Goal: Contribute content: Contribute content

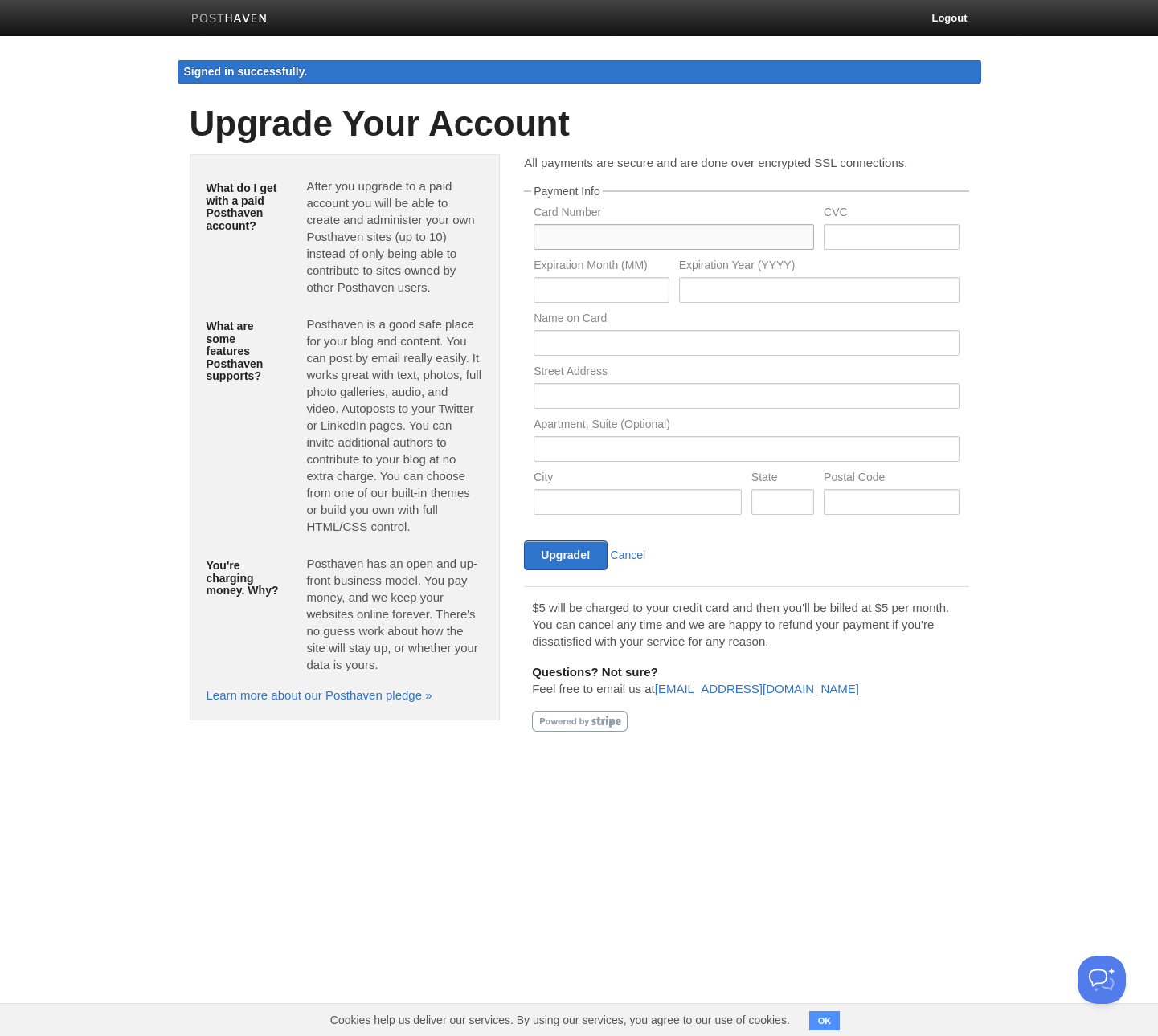
click at [630, 235] on input "text" at bounding box center [674, 237] width 280 height 26
type input "4514617546613177"
type input "474"
type input "01"
type input "2028"
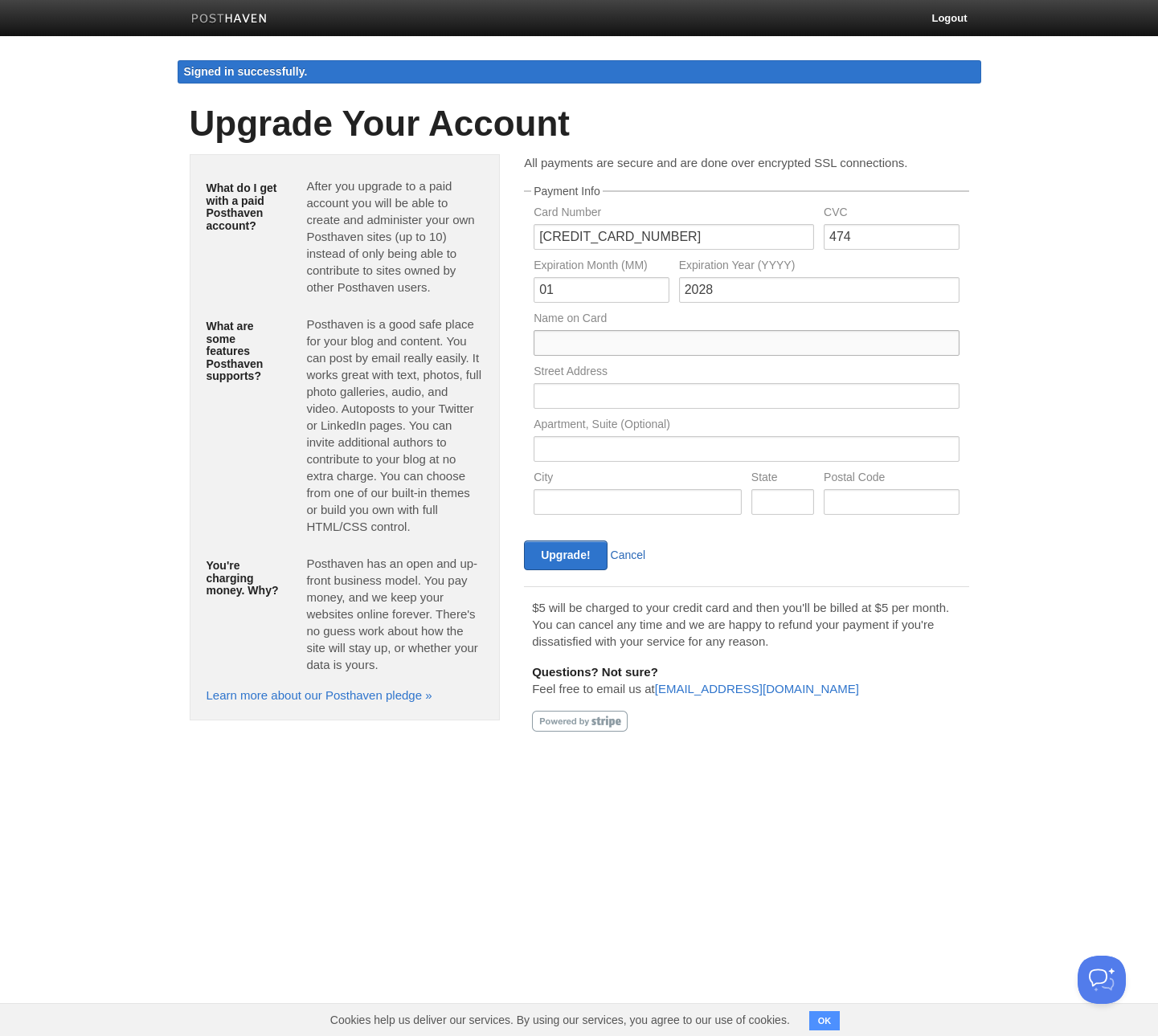
type input "HUANG WEILUN"
click at [1049, 423] on body "Logout Signed in successfully. Signed in successfully. × Create a new site Edit…" at bounding box center [579, 388] width 1158 height 776
click at [628, 403] on input "text" at bounding box center [746, 396] width 425 height 26
click at [963, 460] on div "Apartment, Suite (Optional)" at bounding box center [746, 444] width 435 height 53
click at [623, 400] on input "text" at bounding box center [746, 396] width 425 height 26
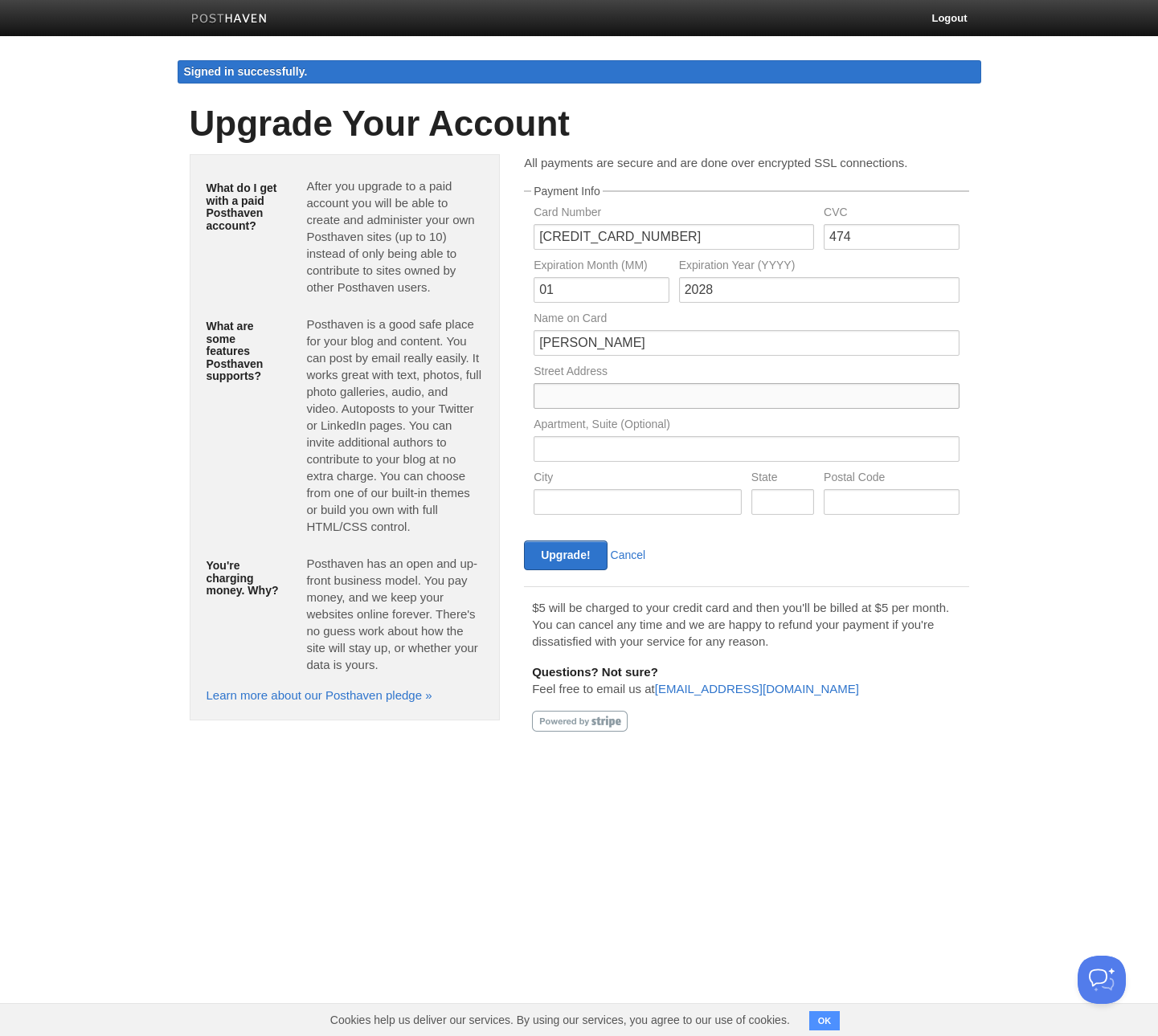
type input "S"
click at [729, 588] on div "$5 will be charged to your credit card and then you'll be billed at $5 per mont…" at bounding box center [746, 665] width 444 height 158
click at [570, 564] on input "Upgrade!" at bounding box center [565, 556] width 83 height 30
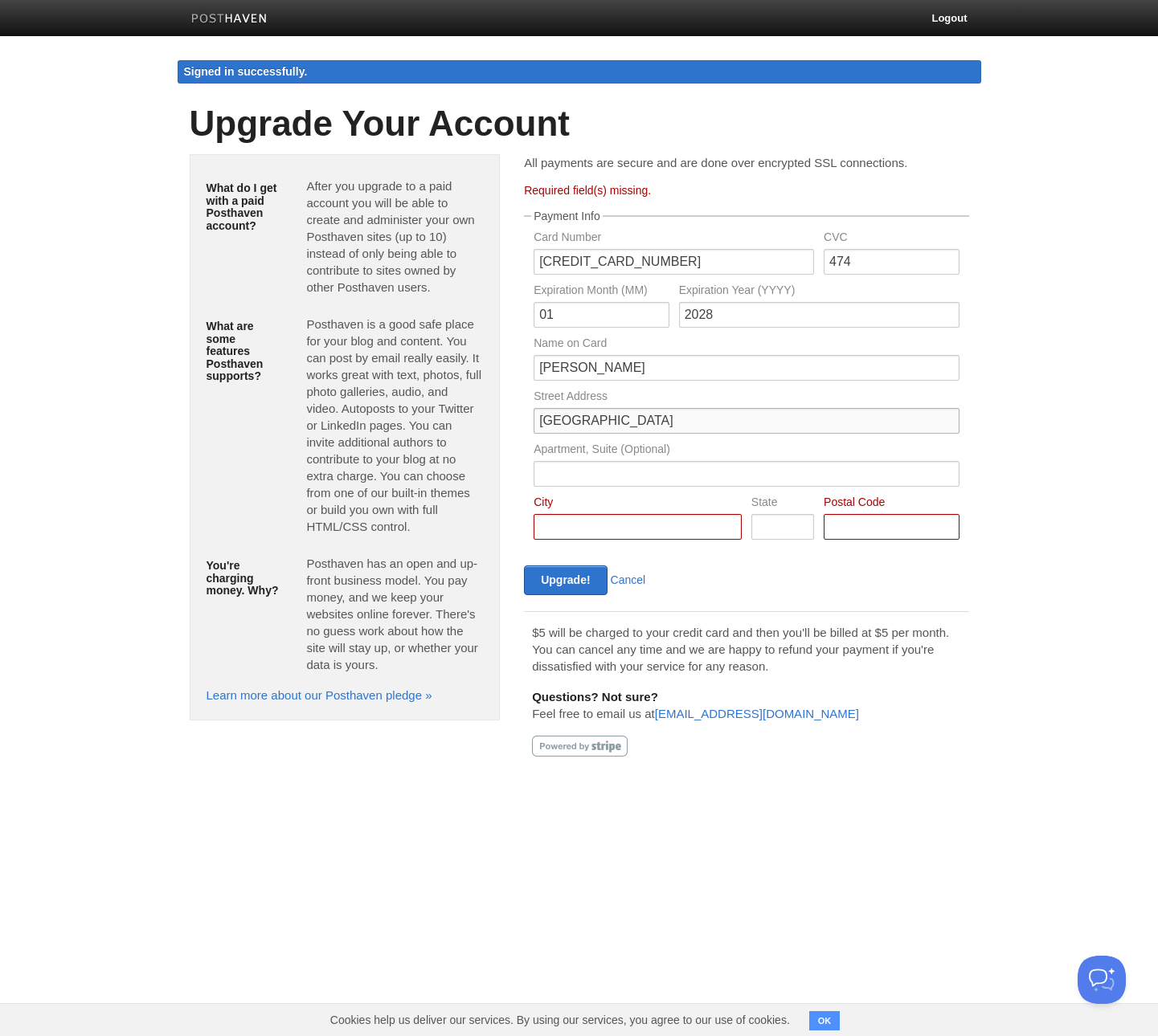
click at [635, 418] on input "Shanghai" at bounding box center [746, 421] width 425 height 26
type input "66 Alley, Longcao Rd"
click at [633, 519] on input "Card Number" at bounding box center [637, 527] width 208 height 26
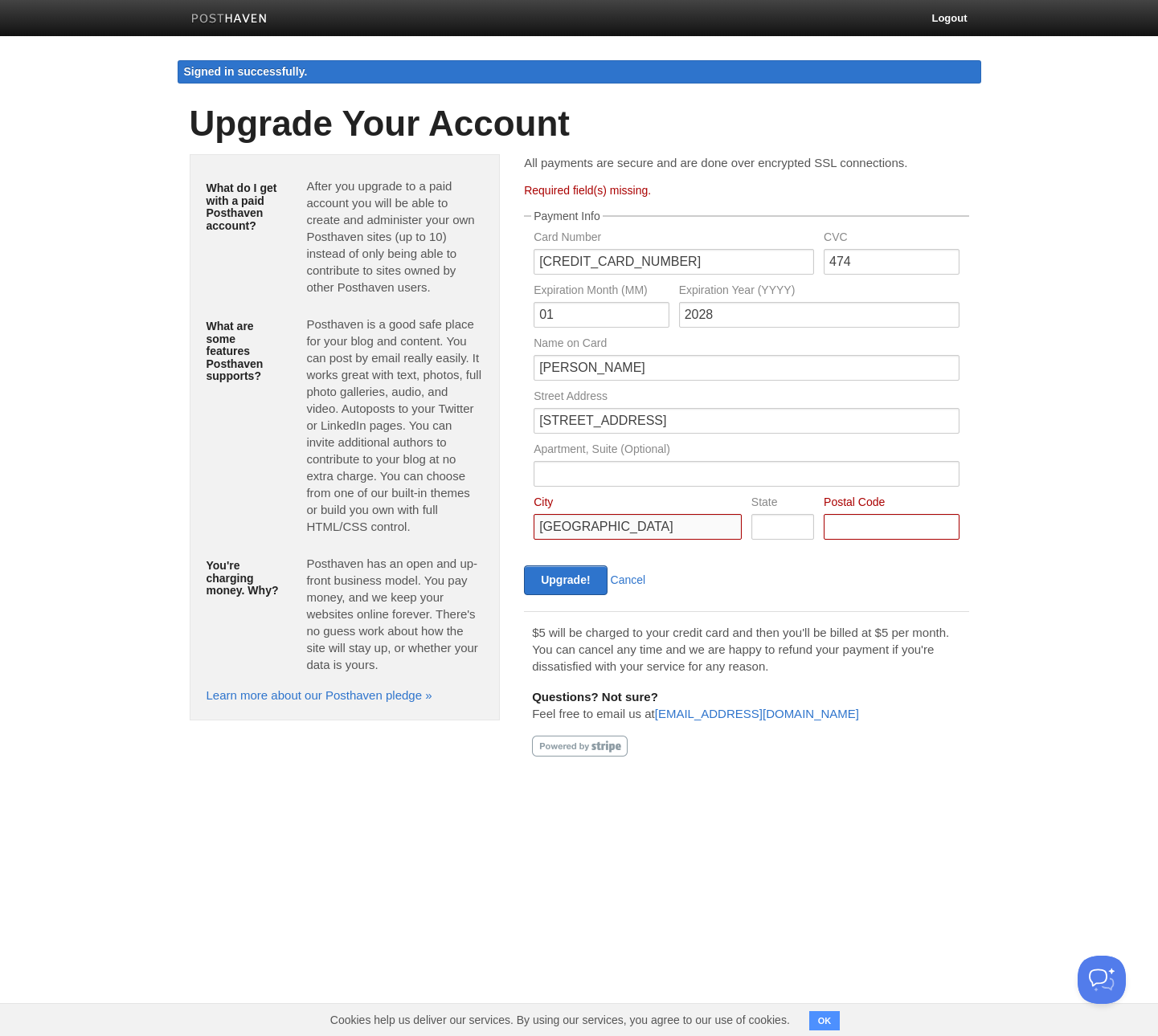
type input "Shanghai"
type input "200000"
click at [837, 612] on div "$5 will be charged to your credit card and then you'll be billed at $5 per mont…" at bounding box center [746, 690] width 444 height 158
click at [568, 575] on input "Upgrade!" at bounding box center [565, 581] width 83 height 30
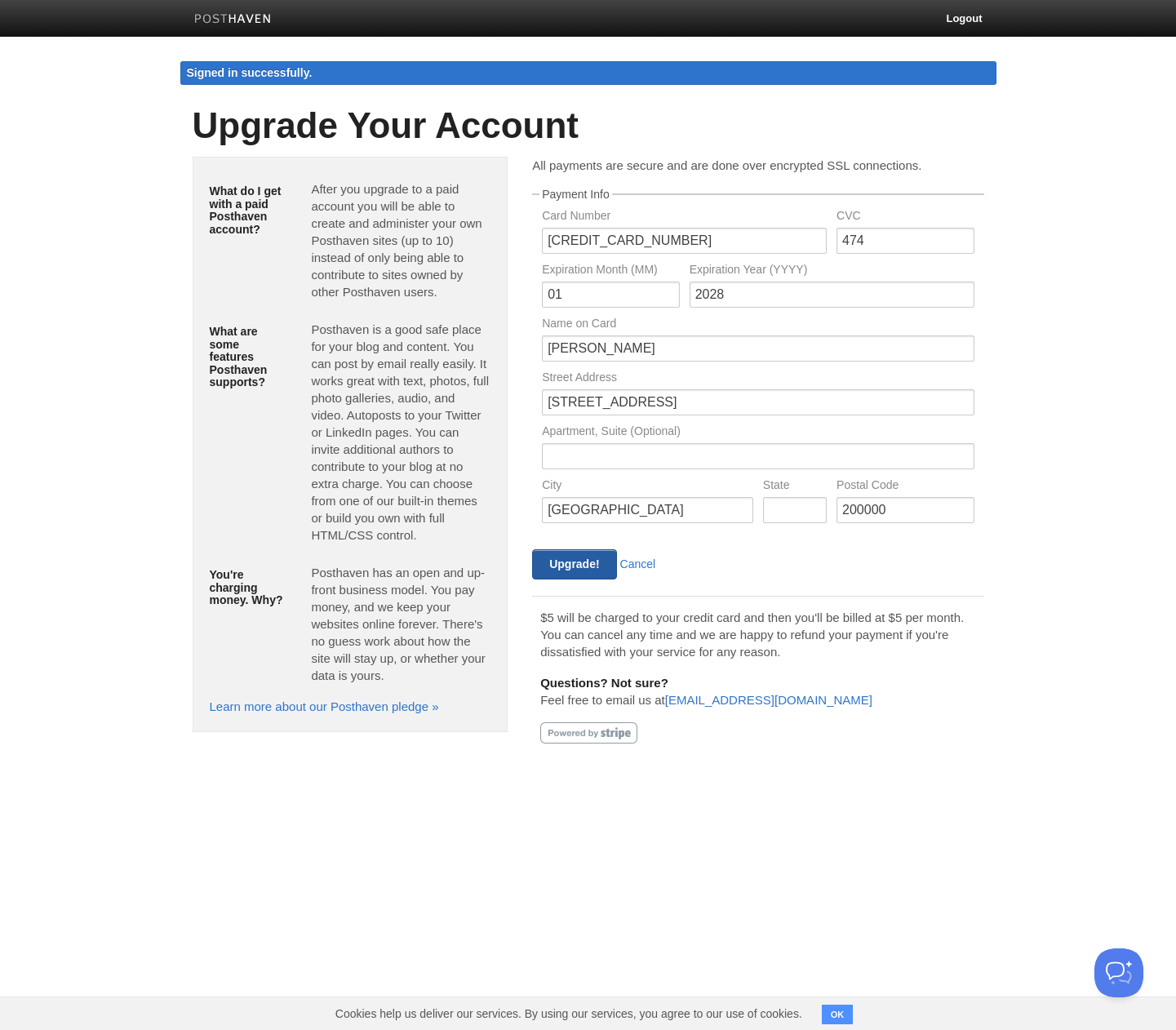
click at [576, 561] on input "Upgrade!" at bounding box center [574, 564] width 84 height 30
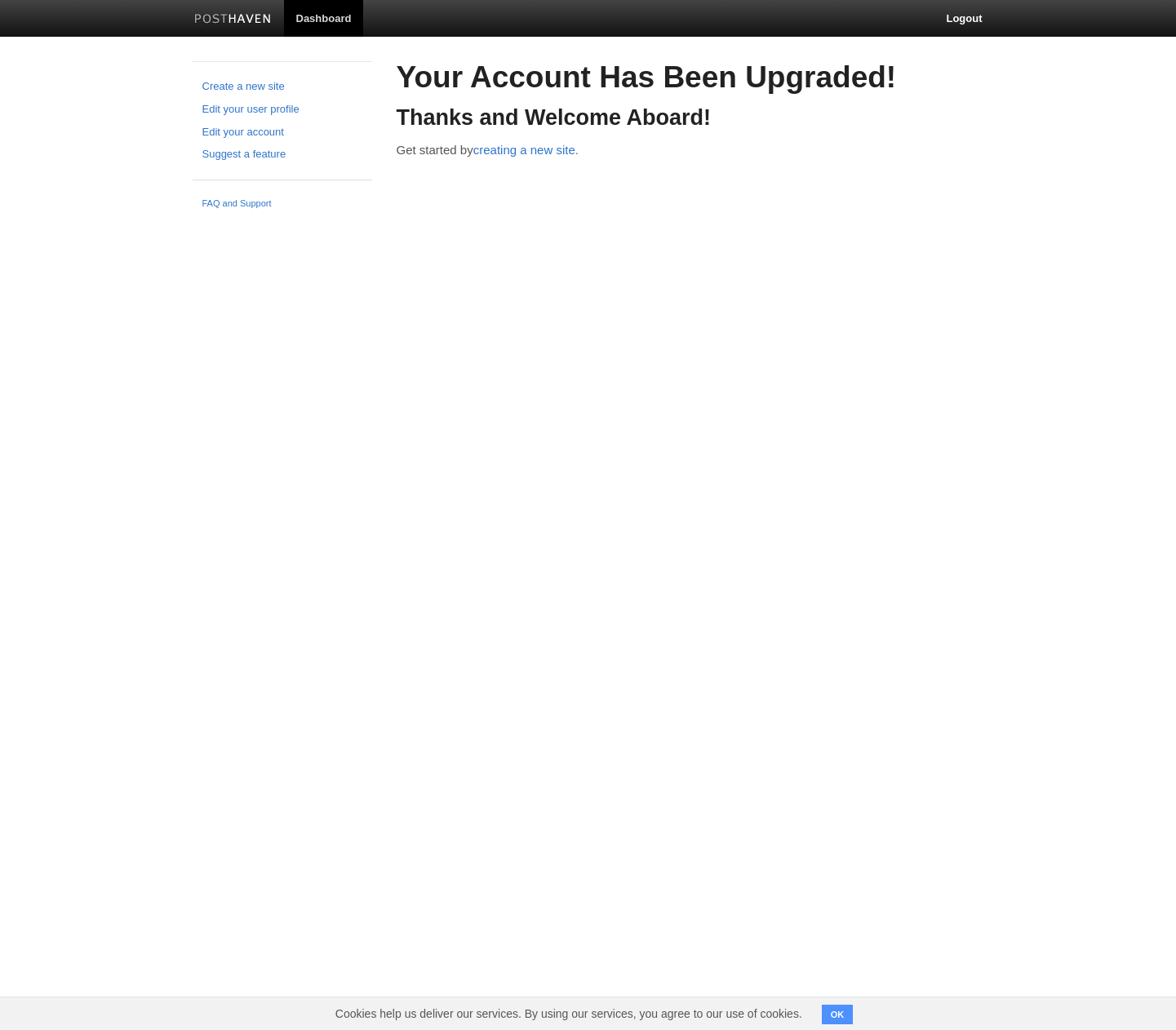
click at [527, 155] on p "Get started by creating a new site." at bounding box center [691, 150] width 588 height 17
click at [528, 151] on link "creating a new site." at bounding box center [526, 150] width 106 height 14
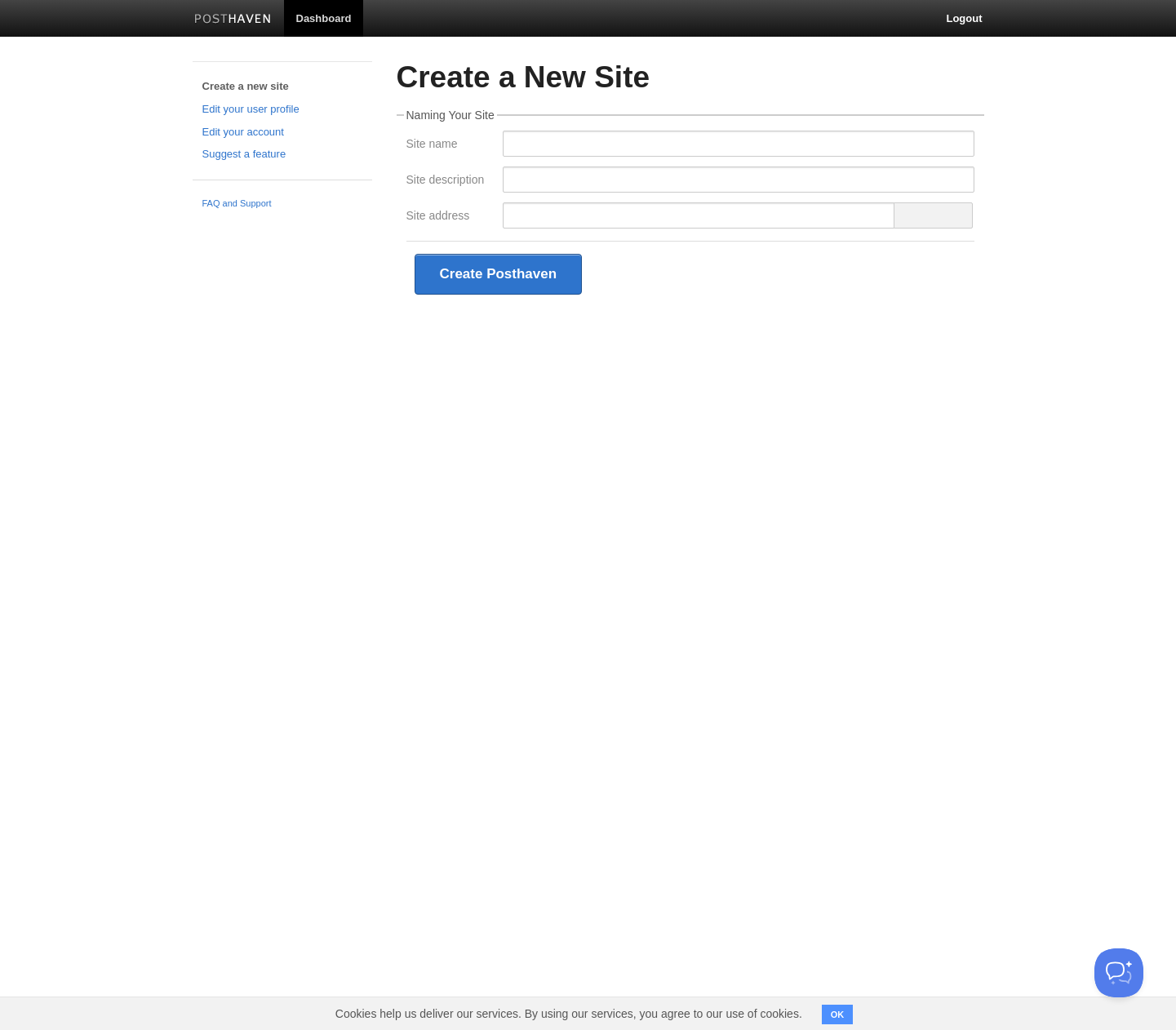
click at [883, 356] on html "Dashboard Logout Create a new site Edit your user profile Edit your account Sug…" at bounding box center [588, 178] width 1176 height 356
click at [649, 142] on input "Site name" at bounding box center [738, 144] width 472 height 26
type input "willnotes"
type input "so, create"
click at [941, 212] on span at bounding box center [932, 216] width 78 height 26
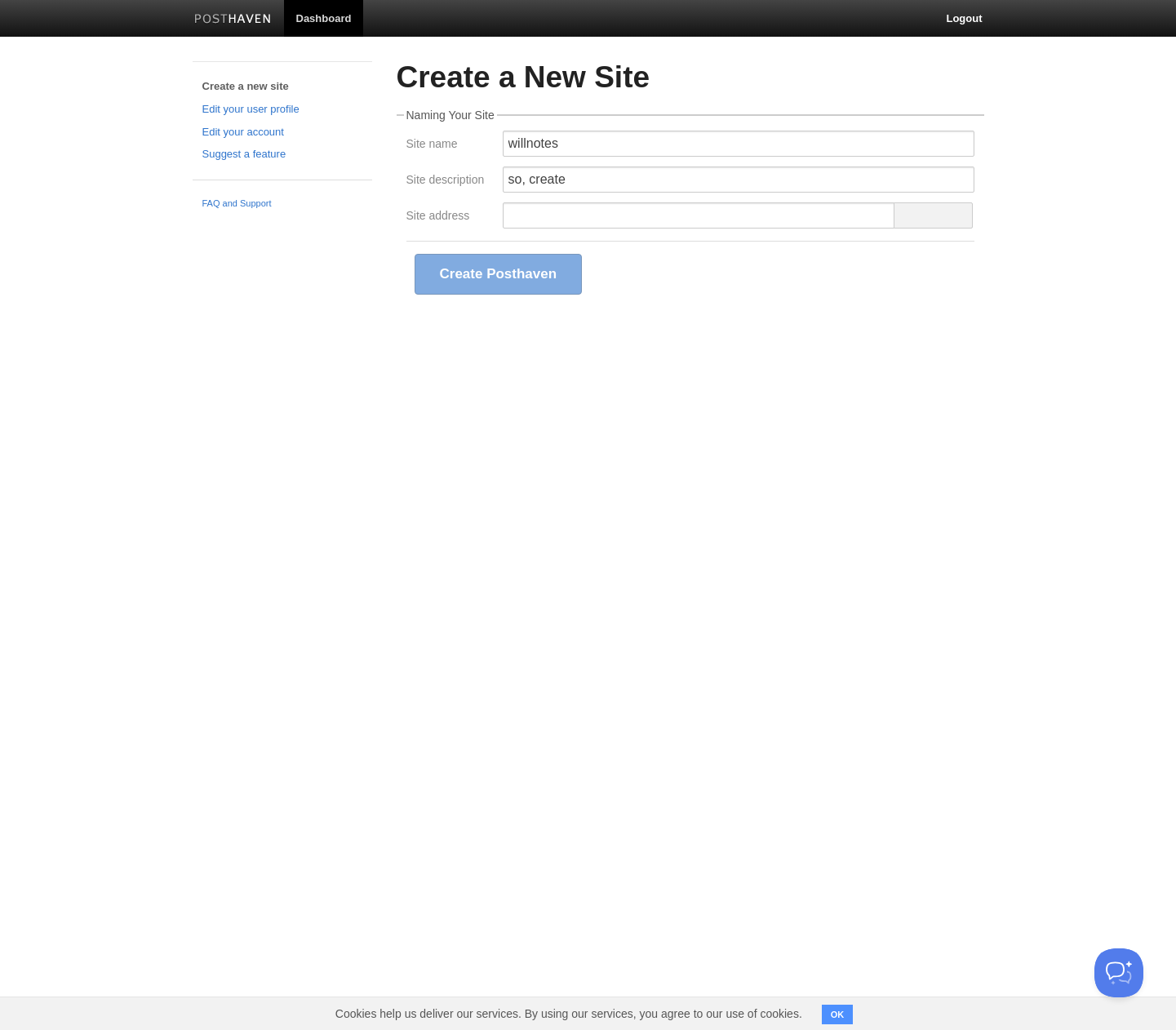
click at [761, 232] on div at bounding box center [698, 220] width 393 height 34
click at [748, 214] on input "Site address" at bounding box center [698, 216] width 393 height 26
type input "w"
type input "willnotes"
click at [792, 284] on div "Create Posthaven" at bounding box center [690, 286] width 568 height 66
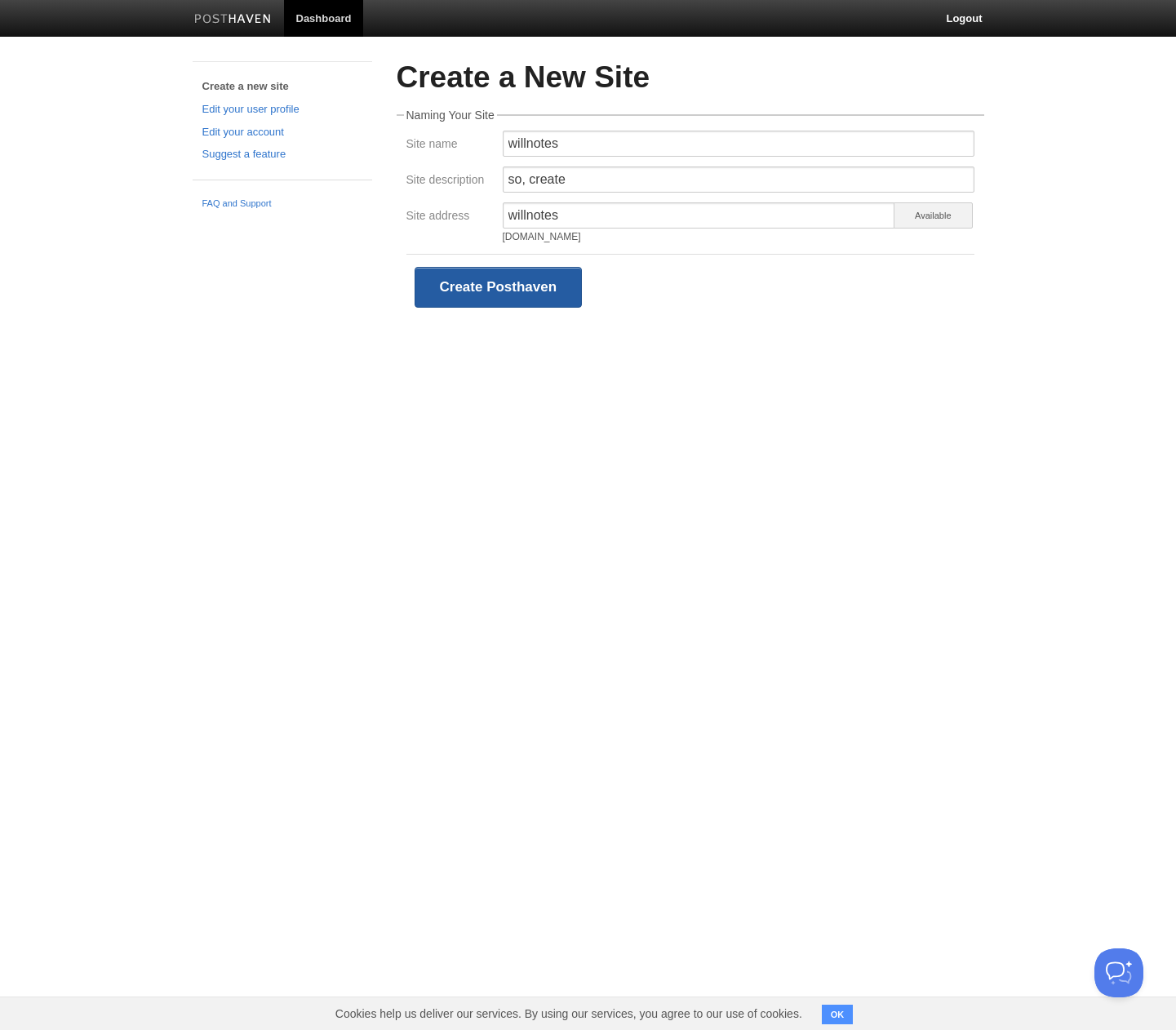
click at [530, 277] on button "Create Posthaven" at bounding box center [498, 286] width 168 height 41
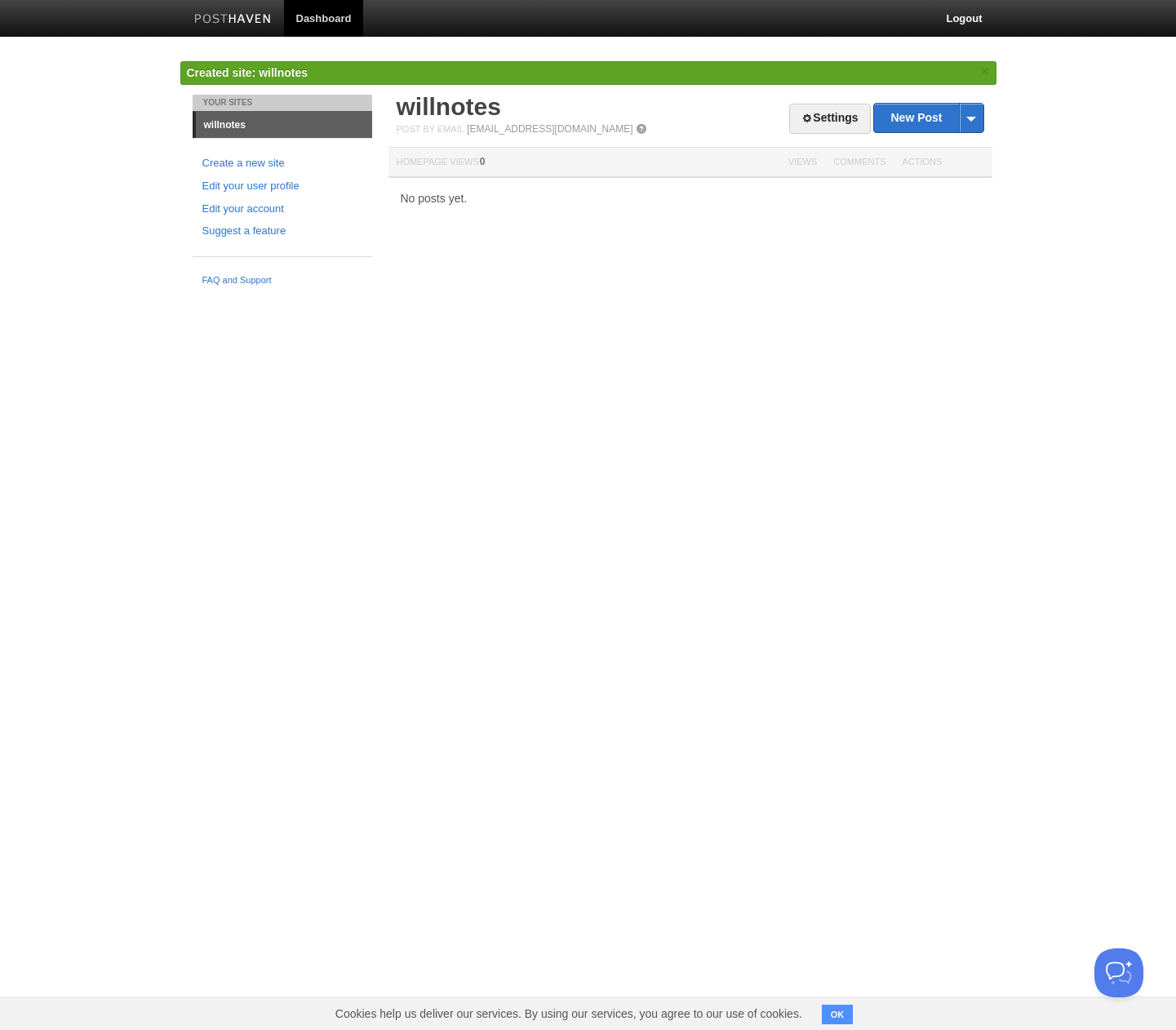
click at [783, 294] on html "Dashboard Logout Created site: willnotes × Your Sites willnotes Create a new si…" at bounding box center [588, 147] width 1176 height 294
click at [594, 129] on link "[EMAIL_ADDRESS][DOMAIN_NAME]" at bounding box center [549, 129] width 166 height 11
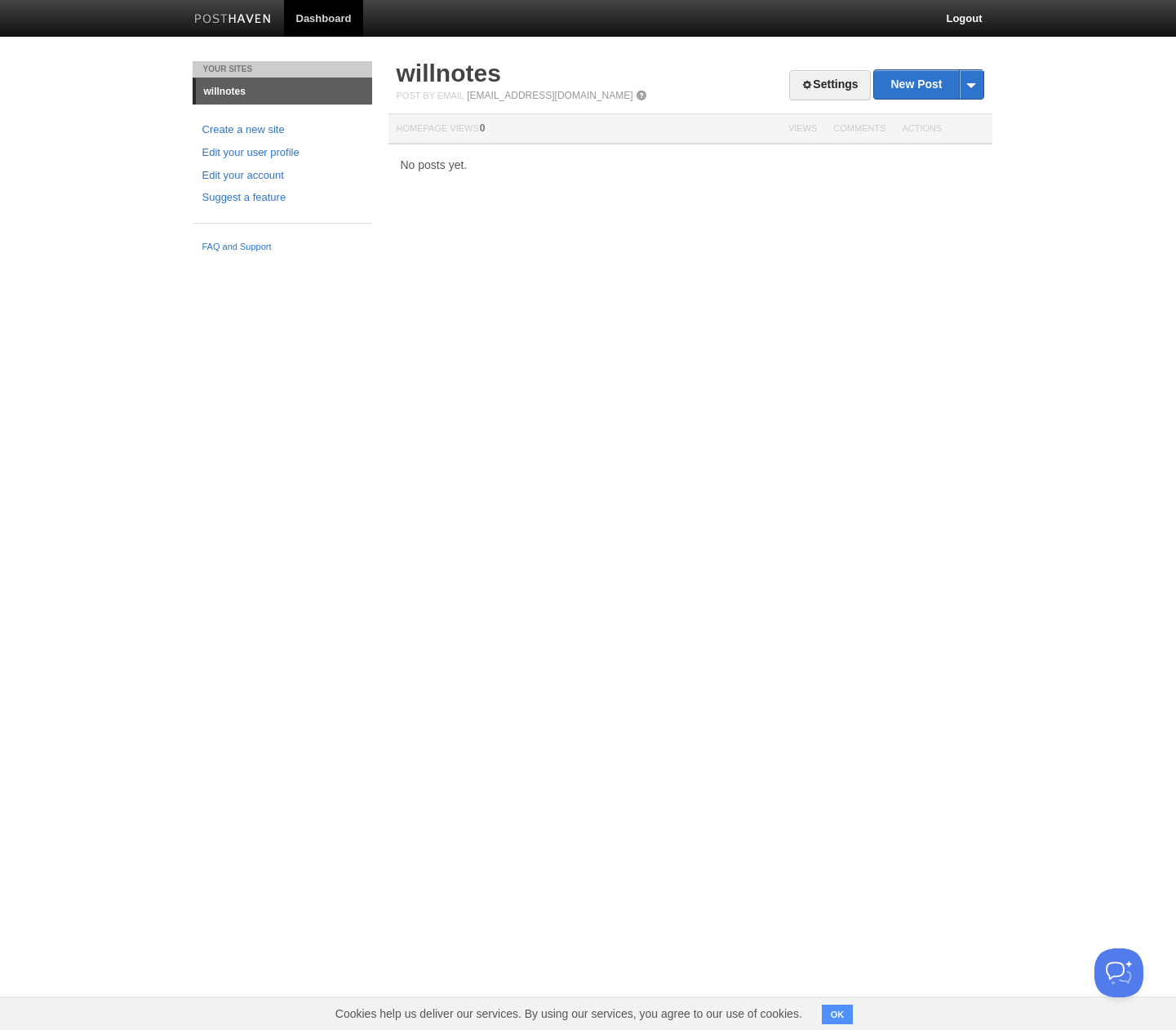
click at [764, 260] on html "Dashboard Logout Created site: willnotes × Your Sites willnotes Create a new si…" at bounding box center [588, 130] width 1176 height 260
click at [748, 217] on div "Your Sites willnotes Create a new site Edit your user profile Edit your account…" at bounding box center [588, 160] width 816 height 199
click at [808, 87] on link "Settings" at bounding box center [829, 85] width 81 height 30
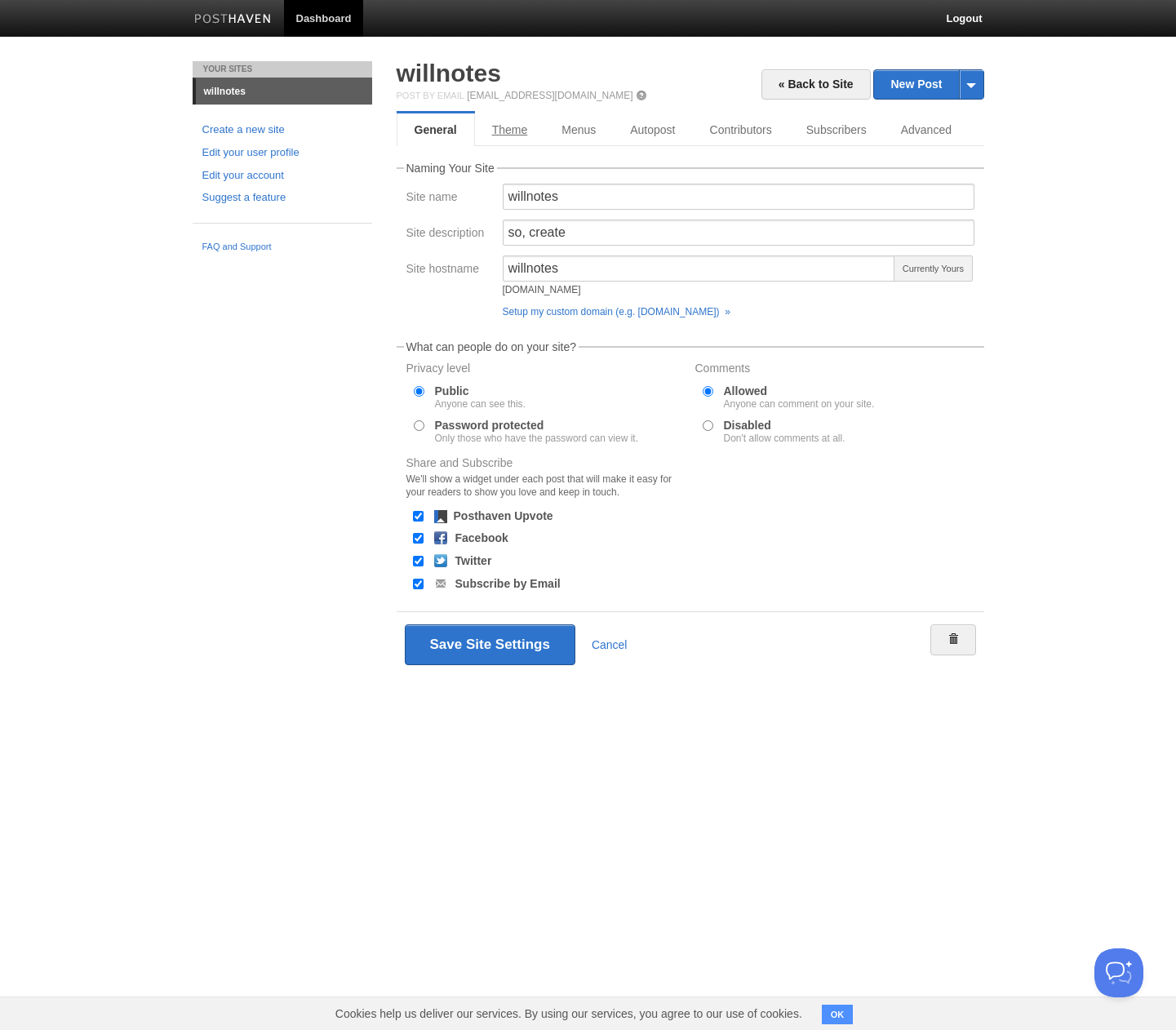
click at [508, 134] on link "Theme" at bounding box center [510, 129] width 70 height 33
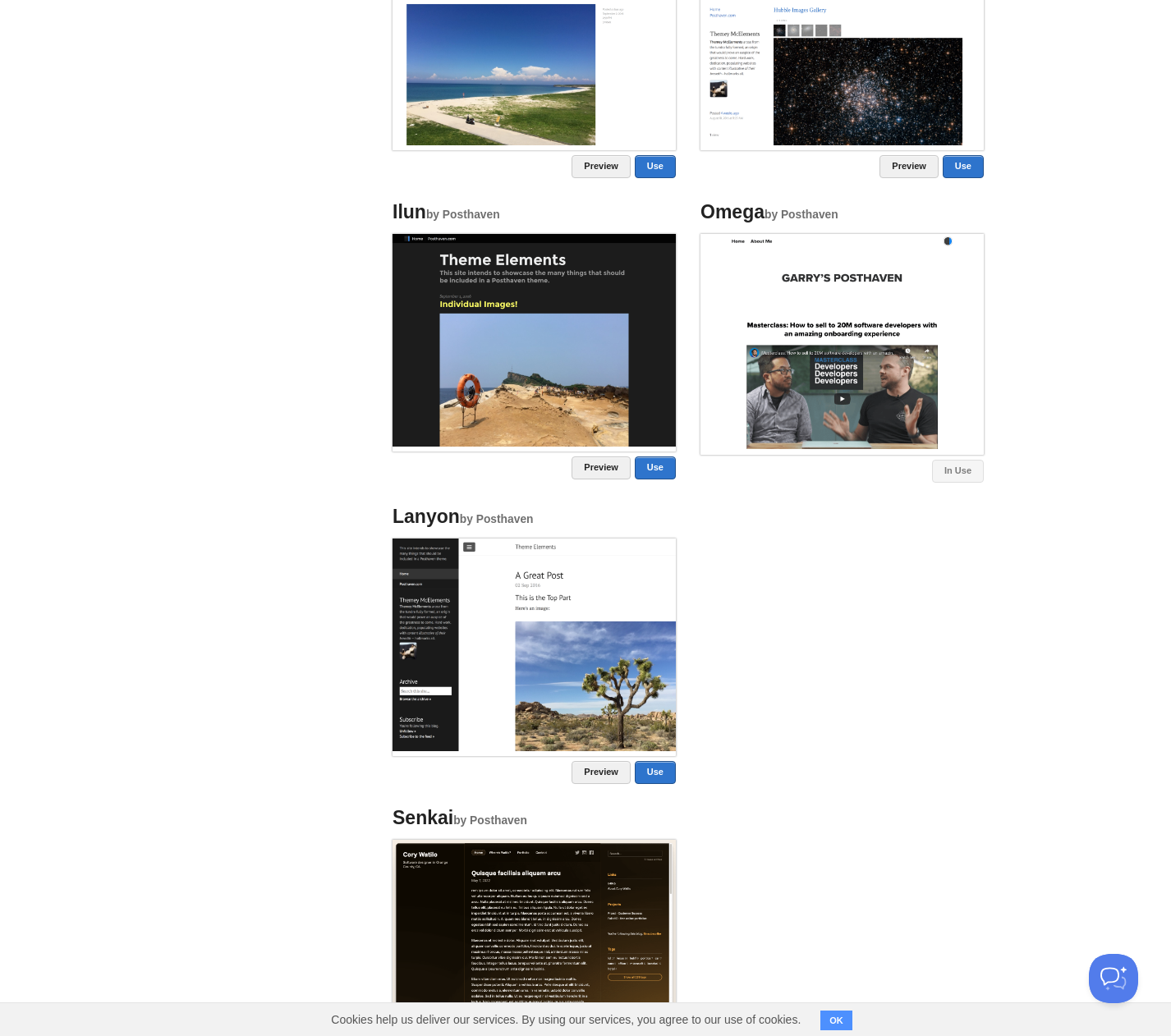
scroll to position [965, 0]
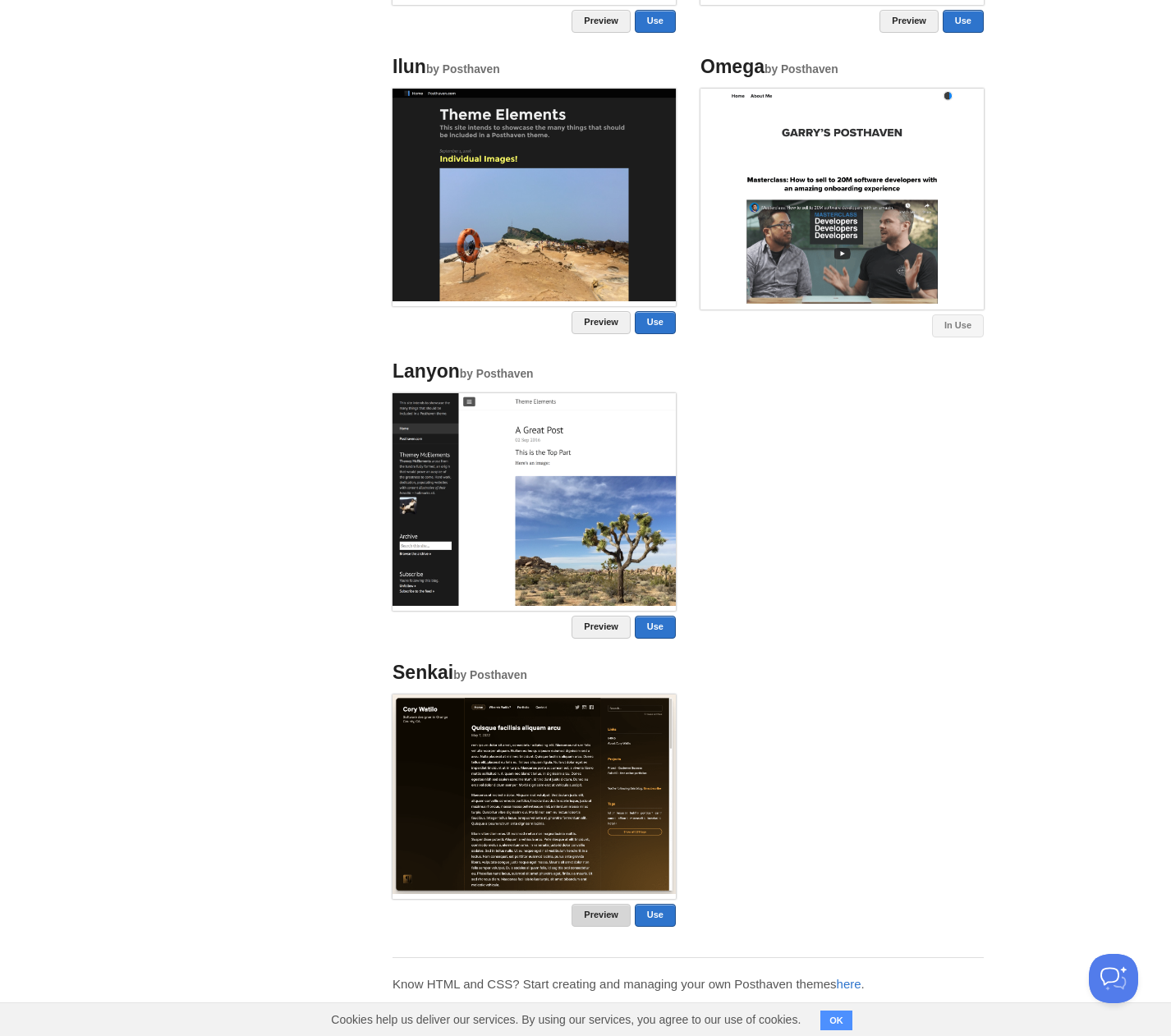
click at [595, 909] on link "Preview" at bounding box center [601, 916] width 59 height 23
click at [601, 625] on link "Preview" at bounding box center [601, 627] width 59 height 23
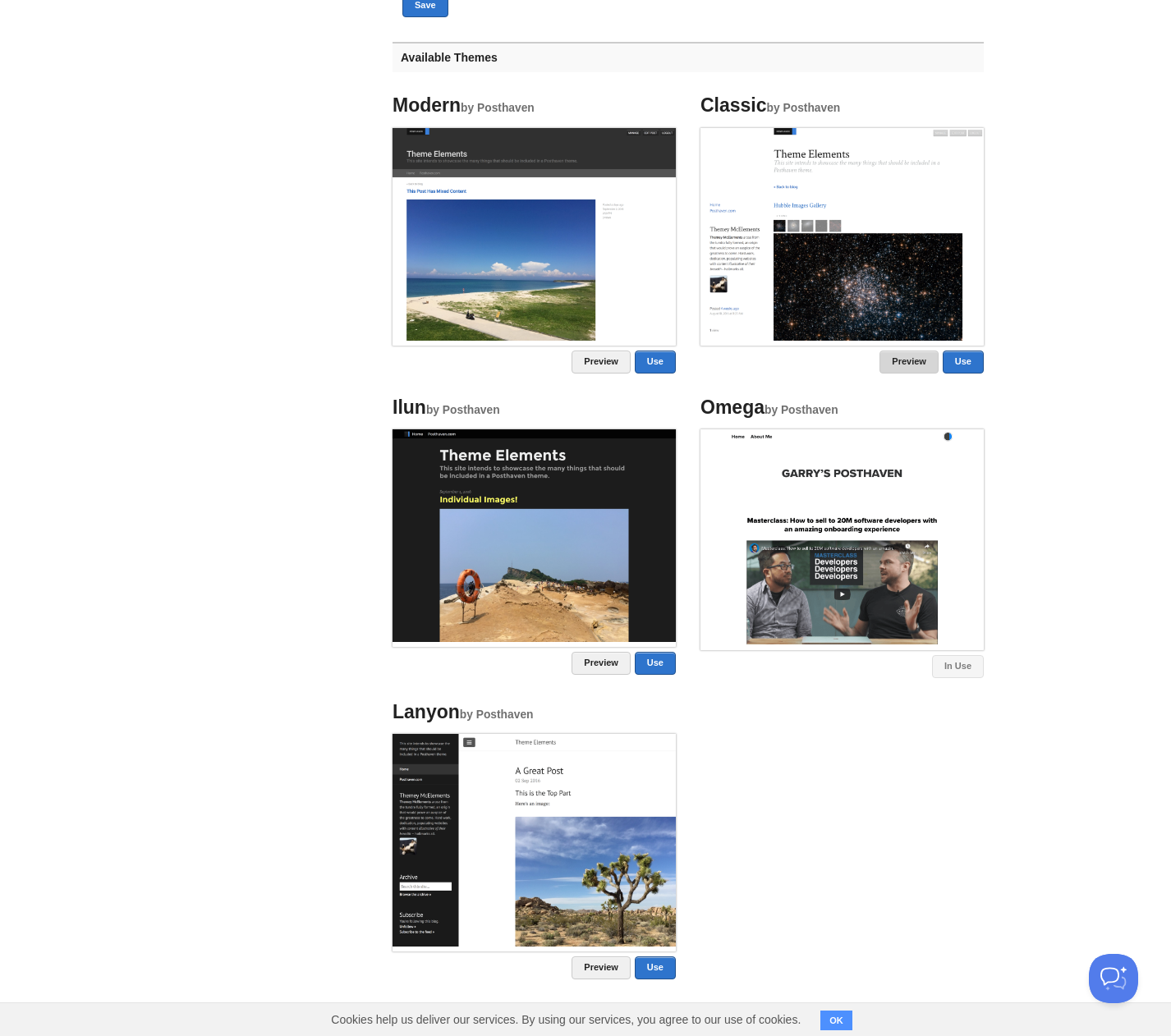
click at [904, 354] on link "Preview" at bounding box center [909, 362] width 59 height 23
click at [585, 366] on link "Preview" at bounding box center [601, 362] width 59 height 23
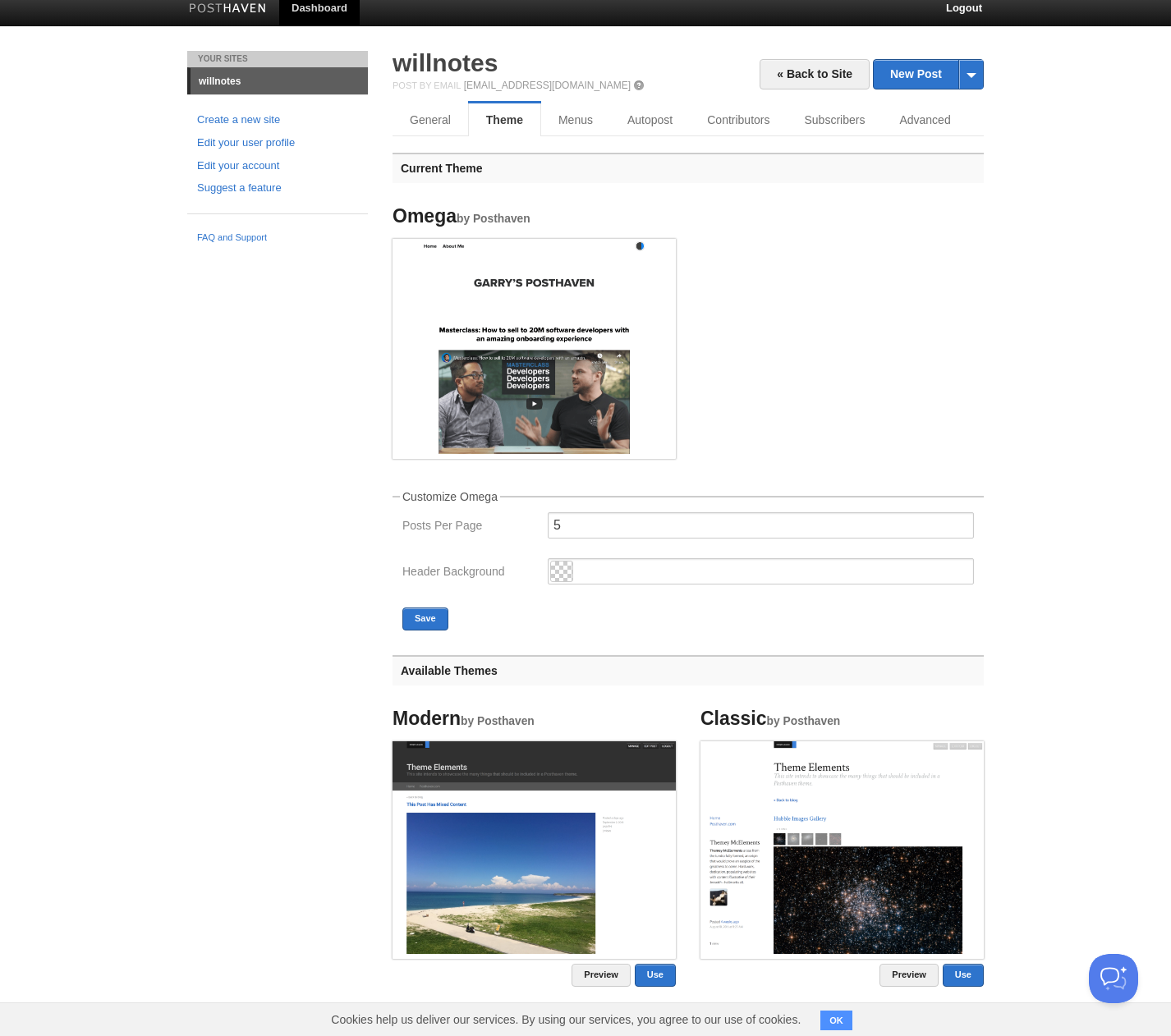
scroll to position [0, 0]
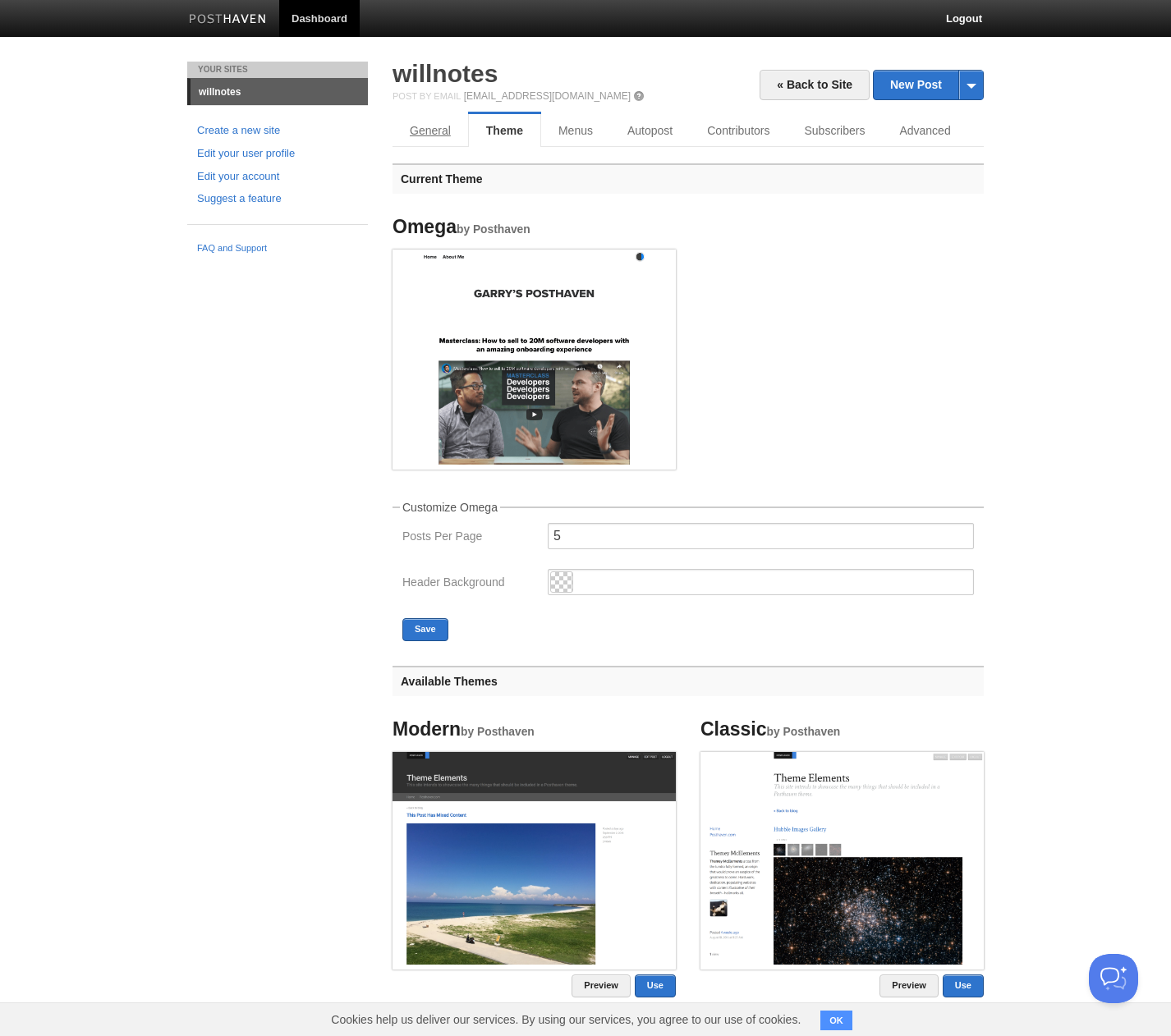
click at [433, 132] on link "General" at bounding box center [430, 130] width 76 height 33
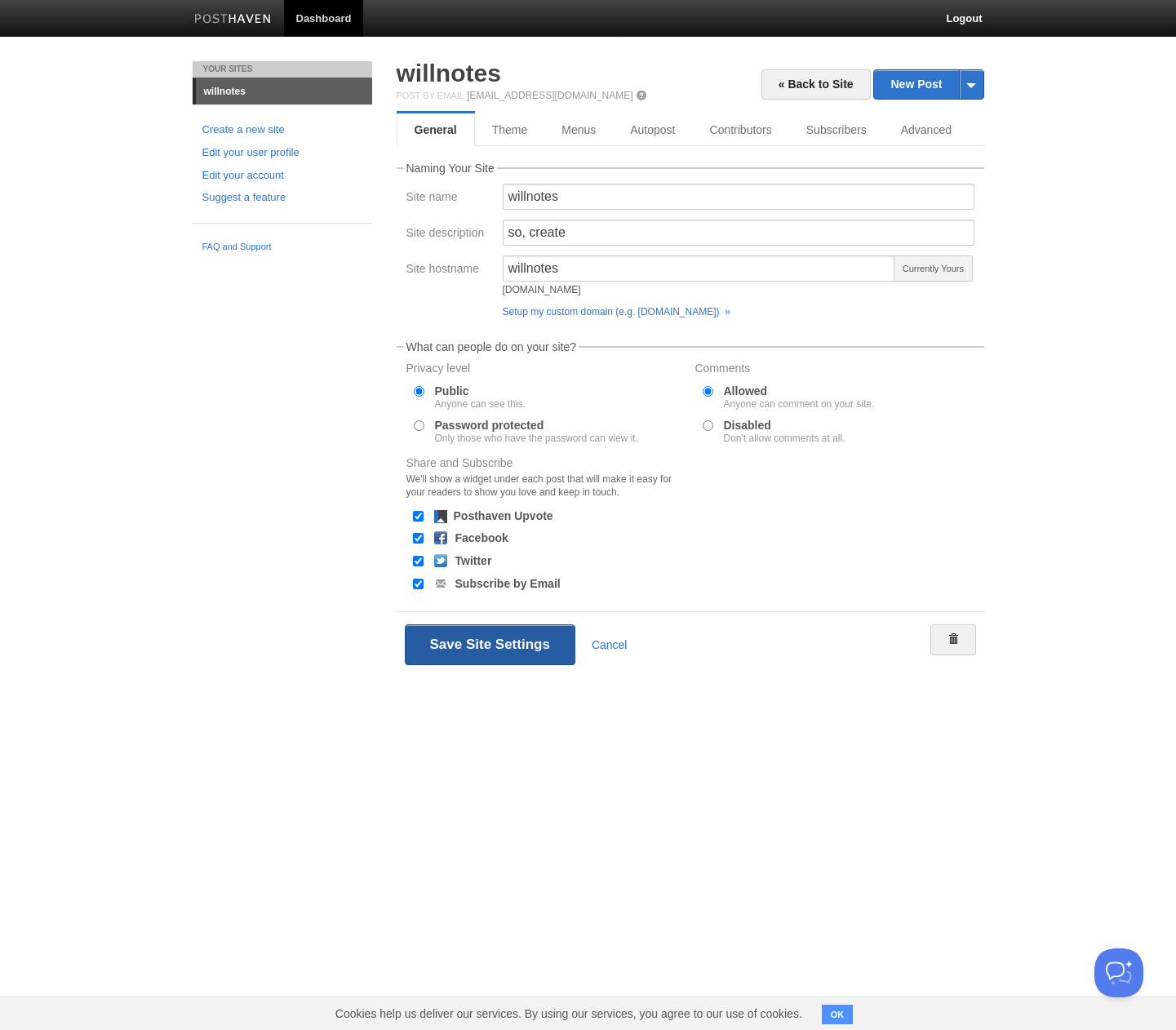
click at [503, 643] on button "Save Site Settings" at bounding box center [490, 645] width 171 height 41
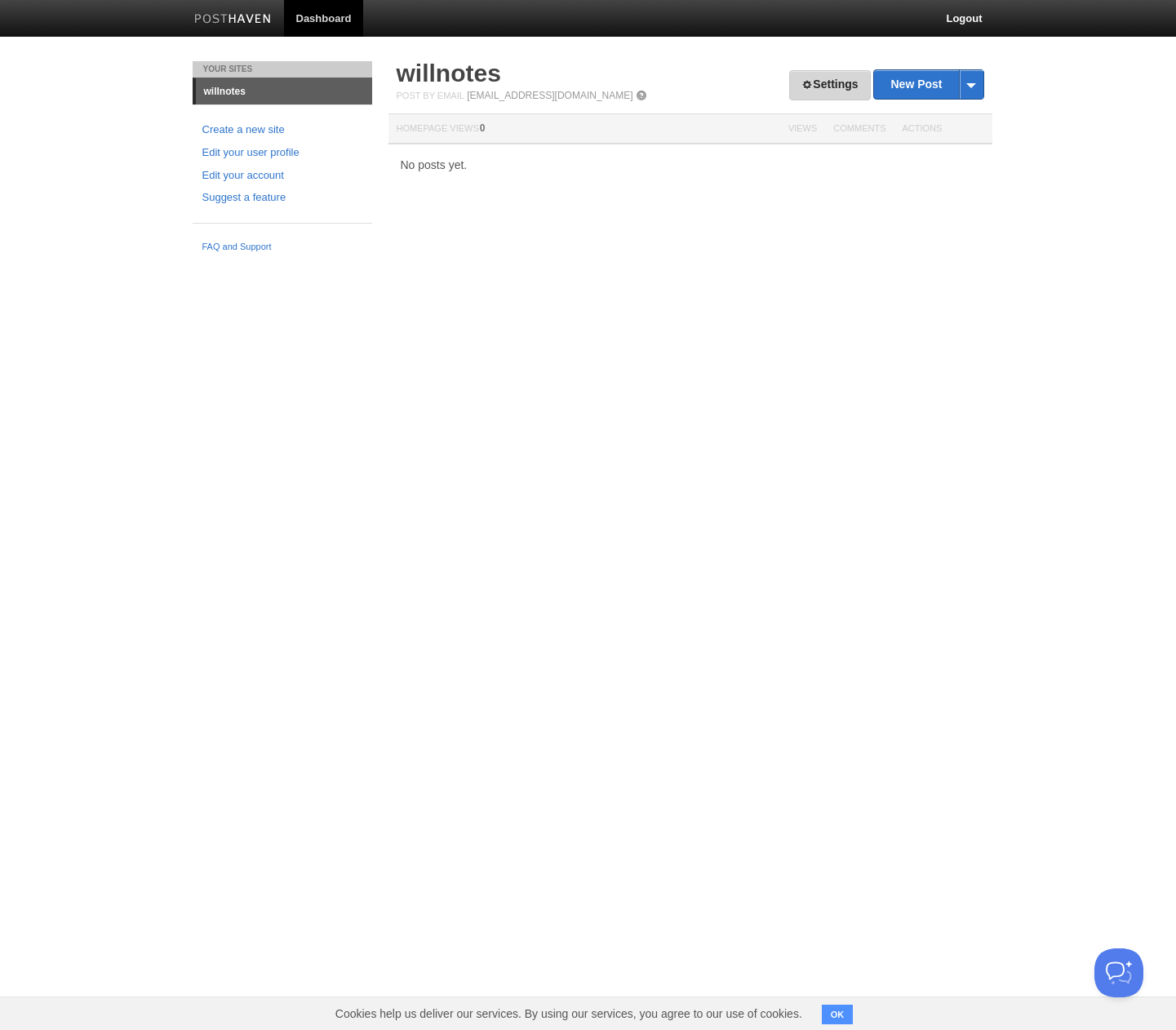
click at [848, 79] on link "Settings" at bounding box center [829, 85] width 81 height 30
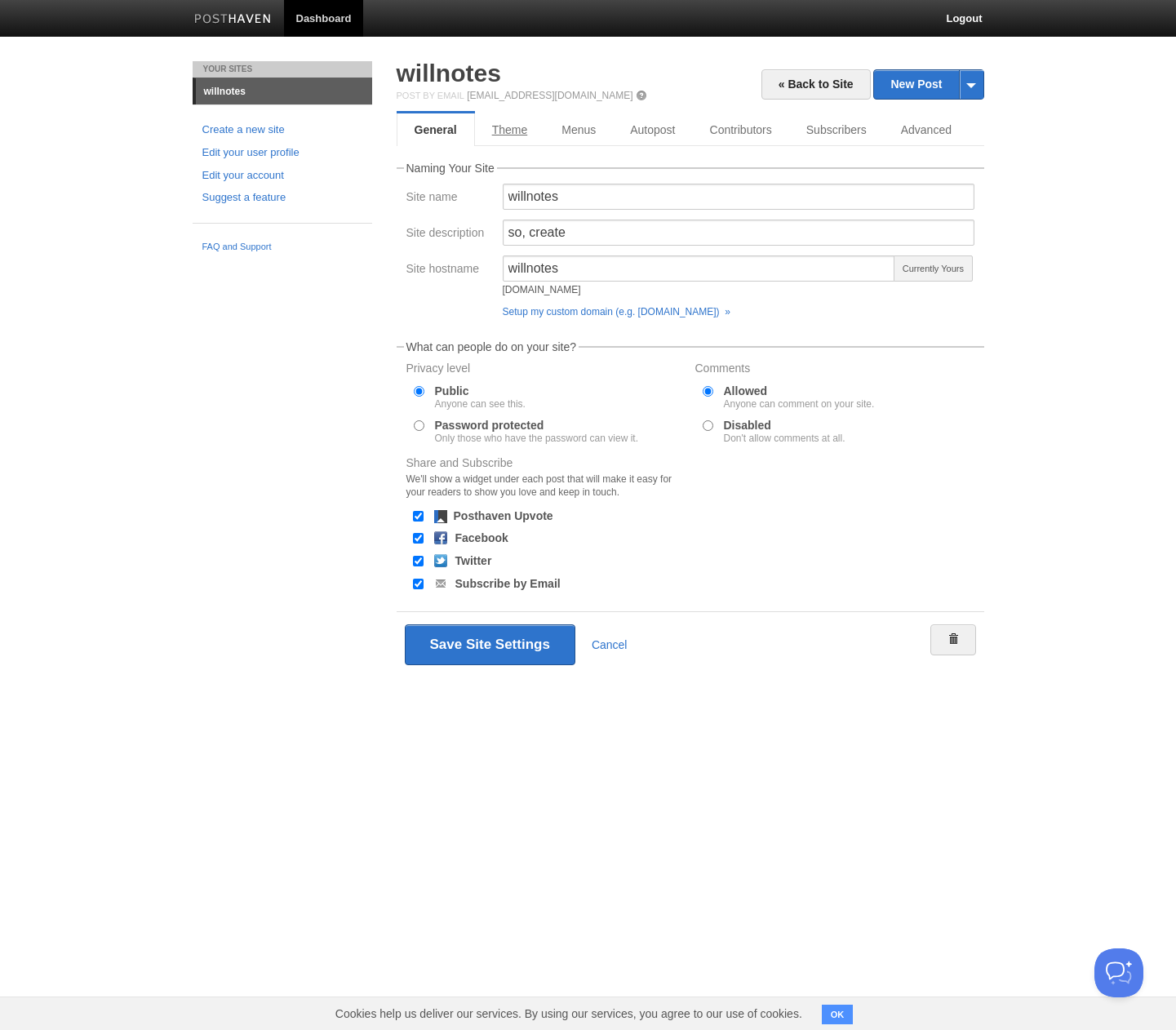
click at [506, 138] on link "Theme" at bounding box center [510, 129] width 70 height 33
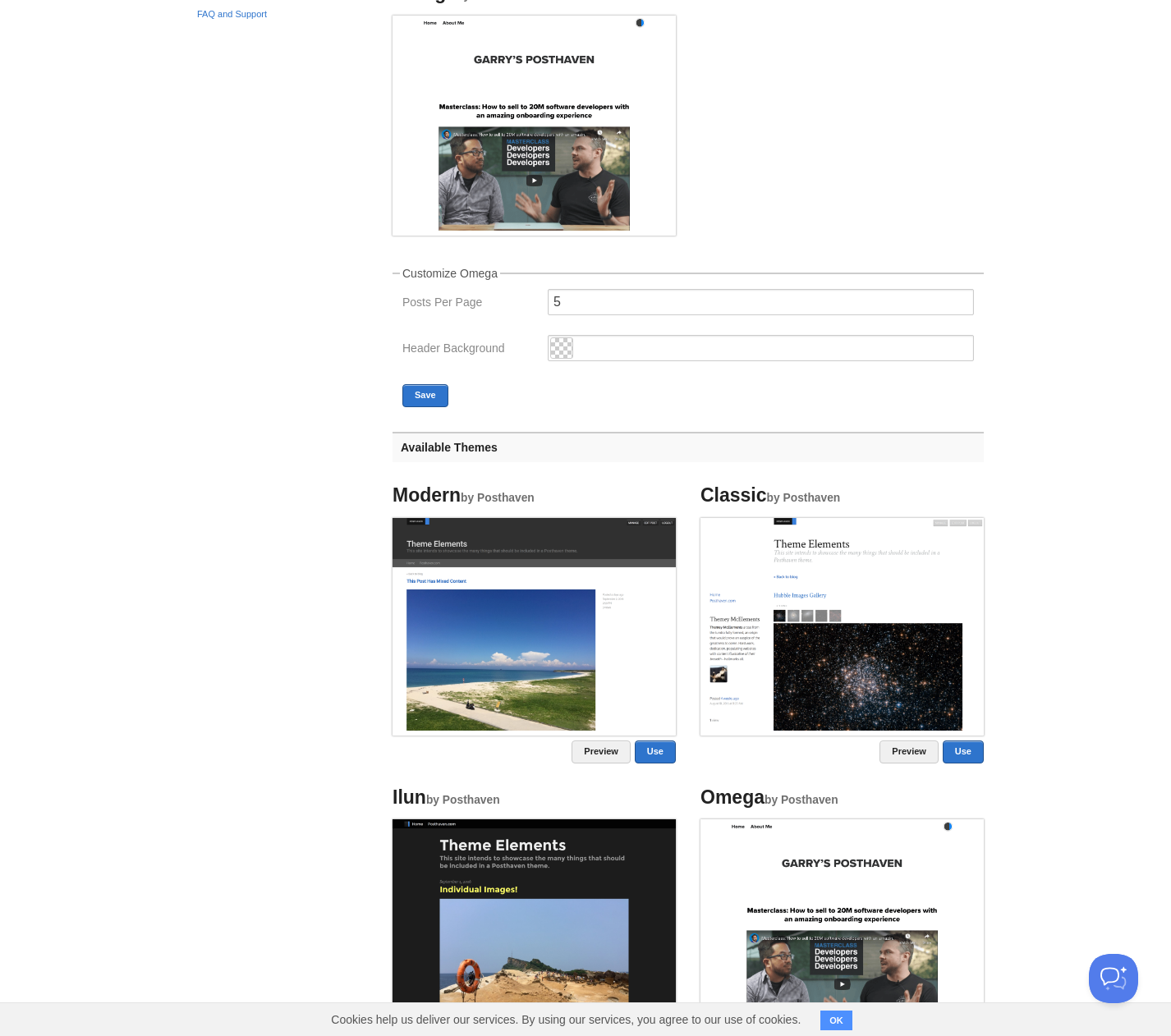
scroll to position [315, 0]
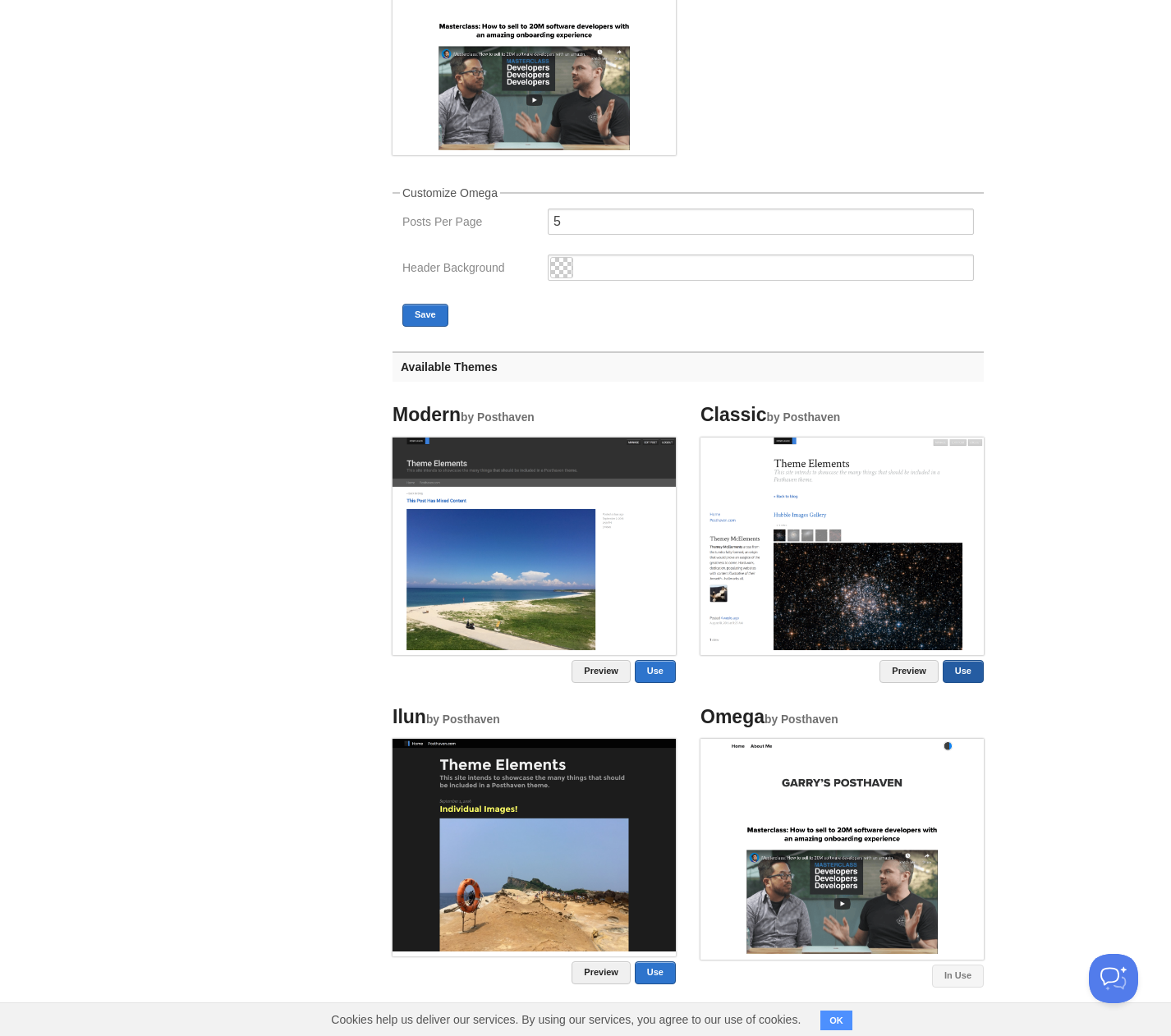
click at [973, 671] on link "Use" at bounding box center [962, 671] width 41 height 23
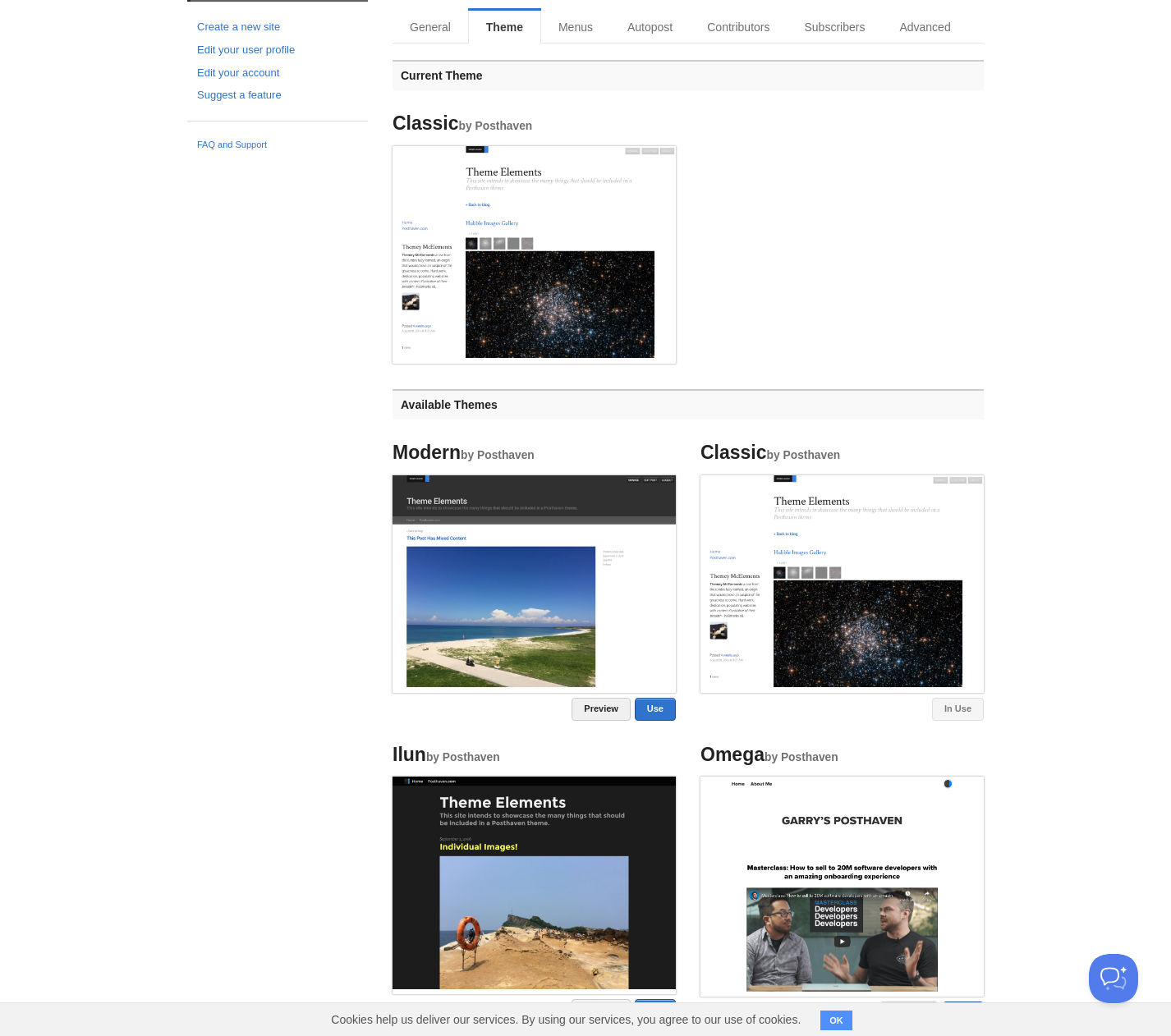
scroll to position [0, 0]
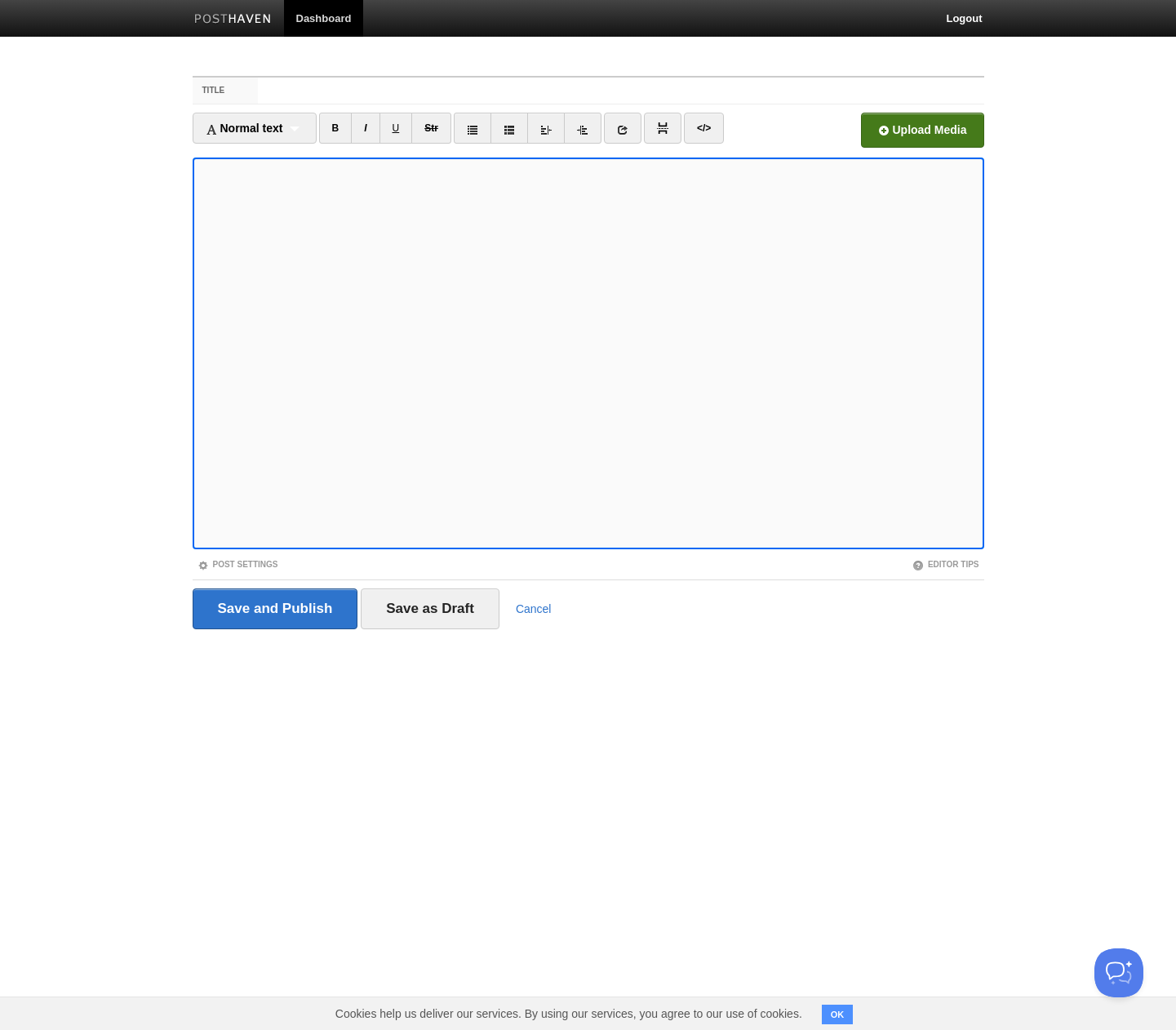
click at [910, 124] on input "file" at bounding box center [429, 135] width 1235 height 83
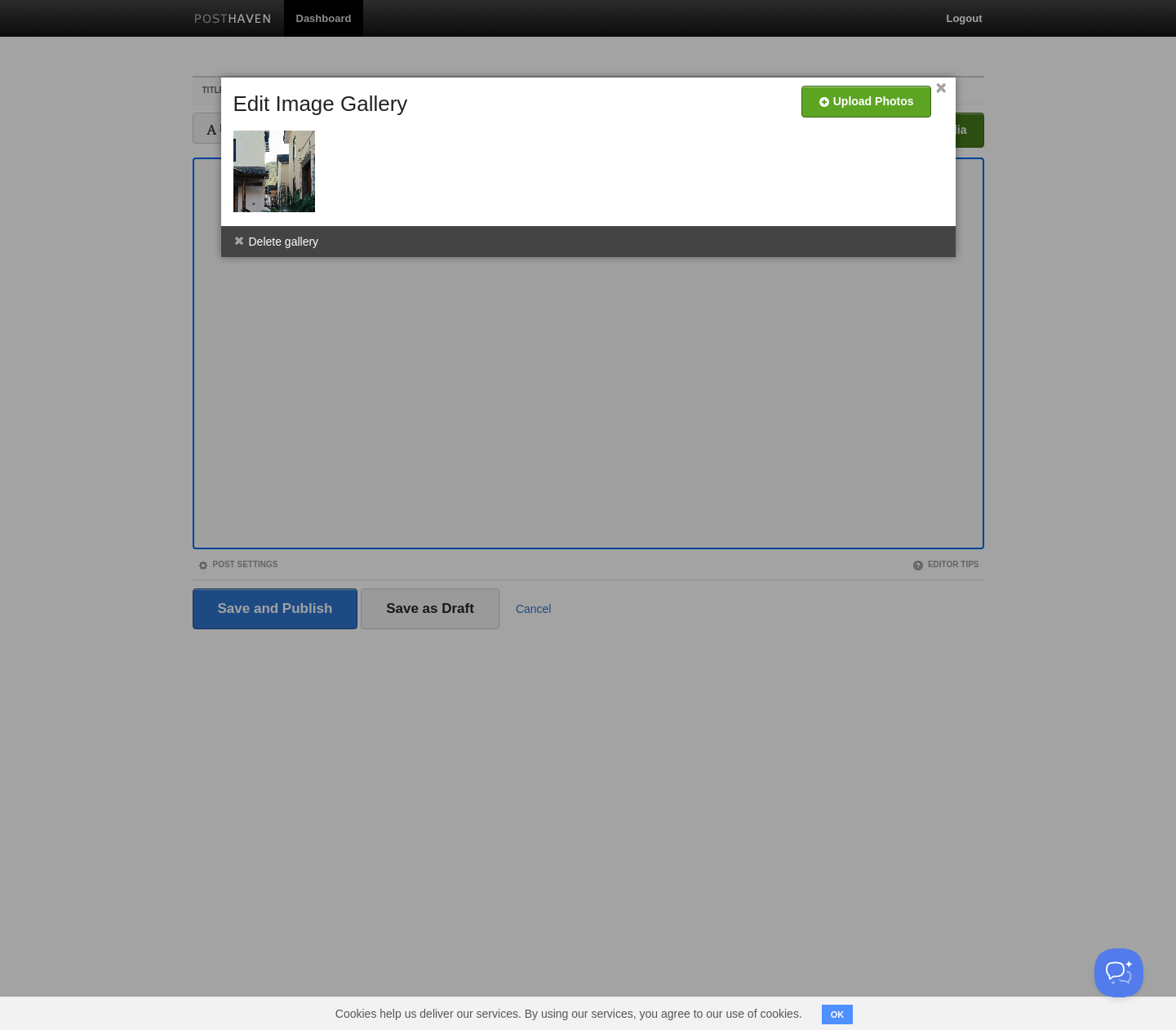
click at [373, 356] on div at bounding box center [588, 515] width 1176 height 1030
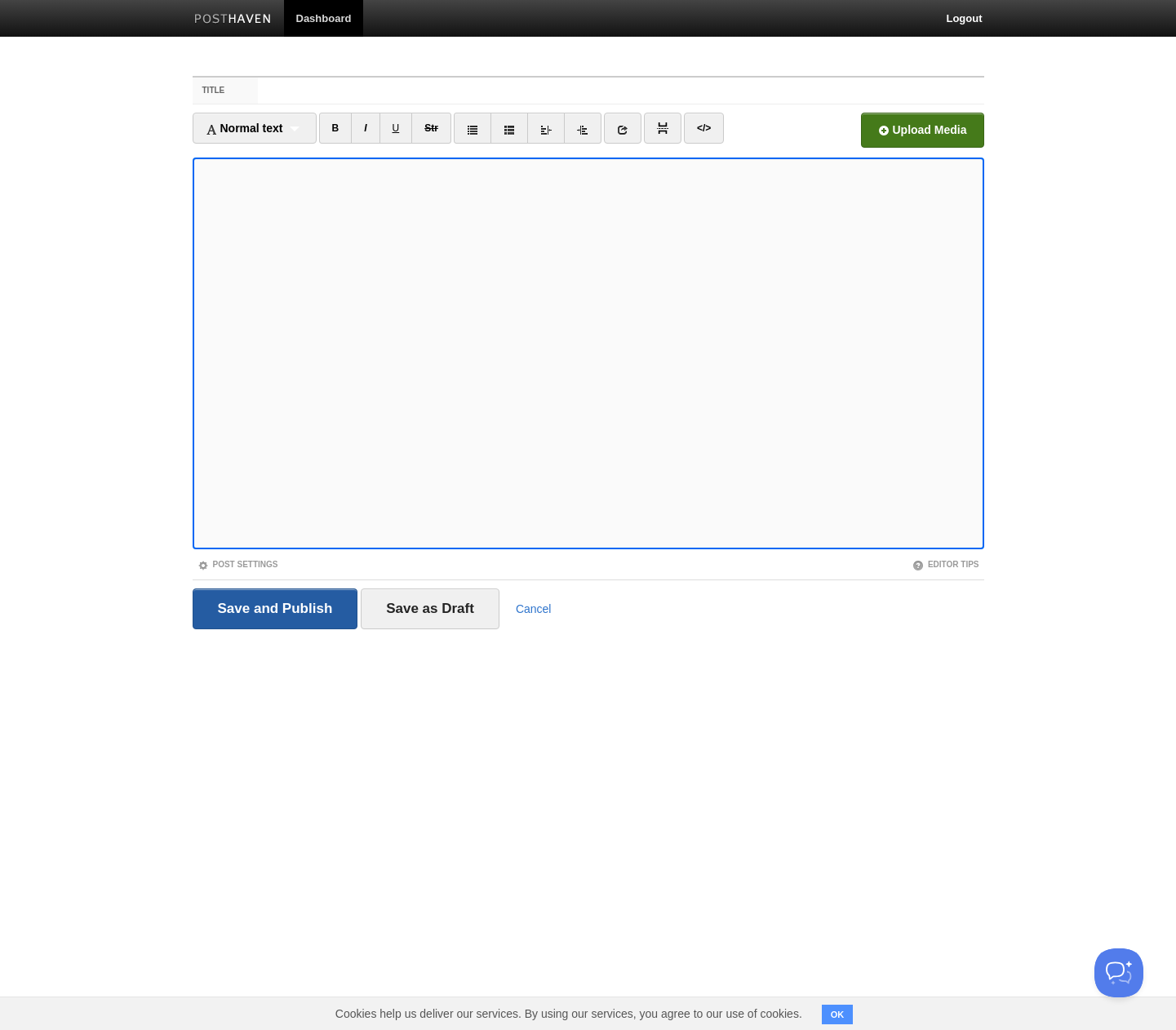
click at [293, 619] on input "Save and Publish" at bounding box center [275, 608] width 166 height 41
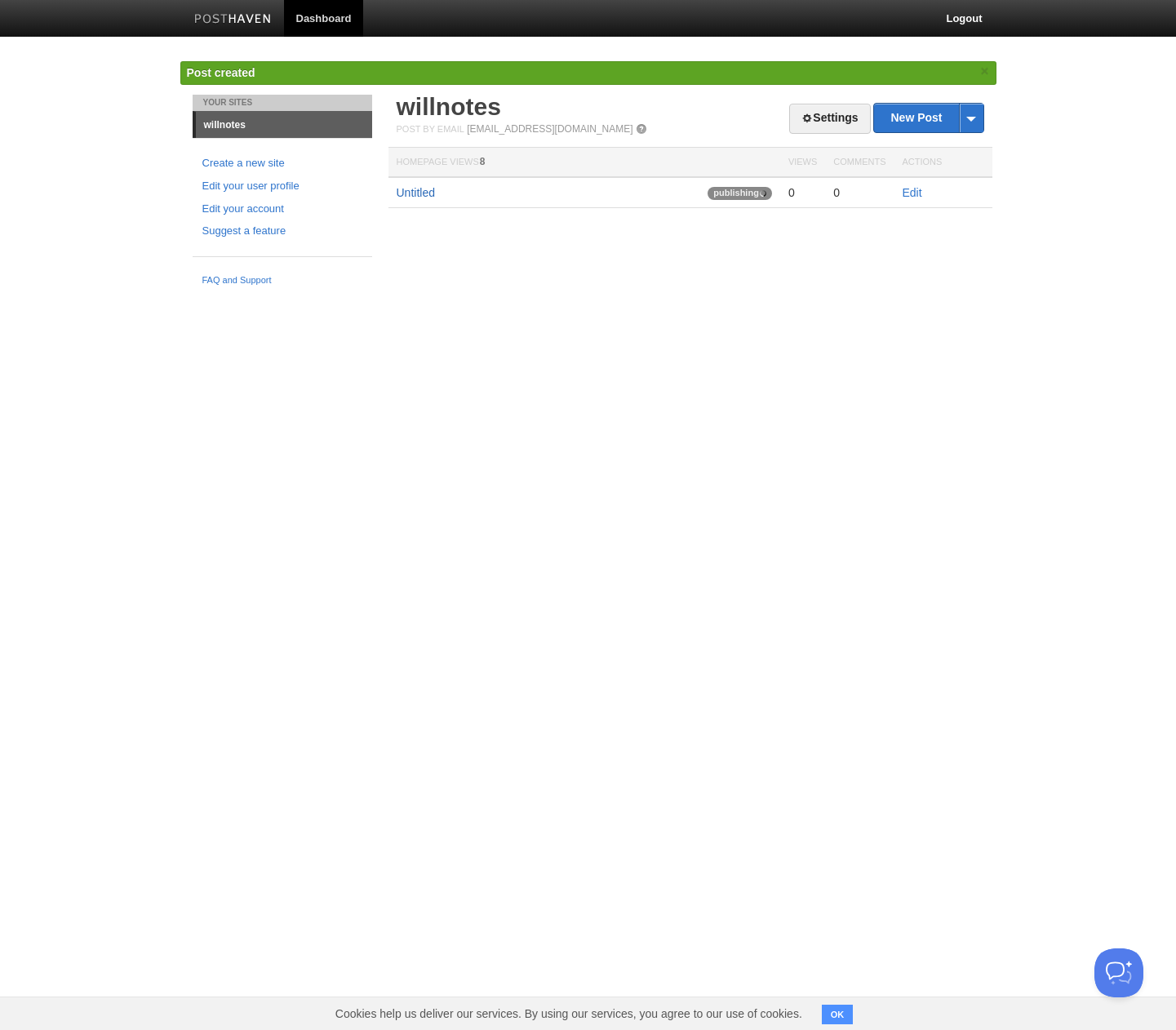
click at [409, 190] on link "Untitled" at bounding box center [416, 192] width 39 height 13
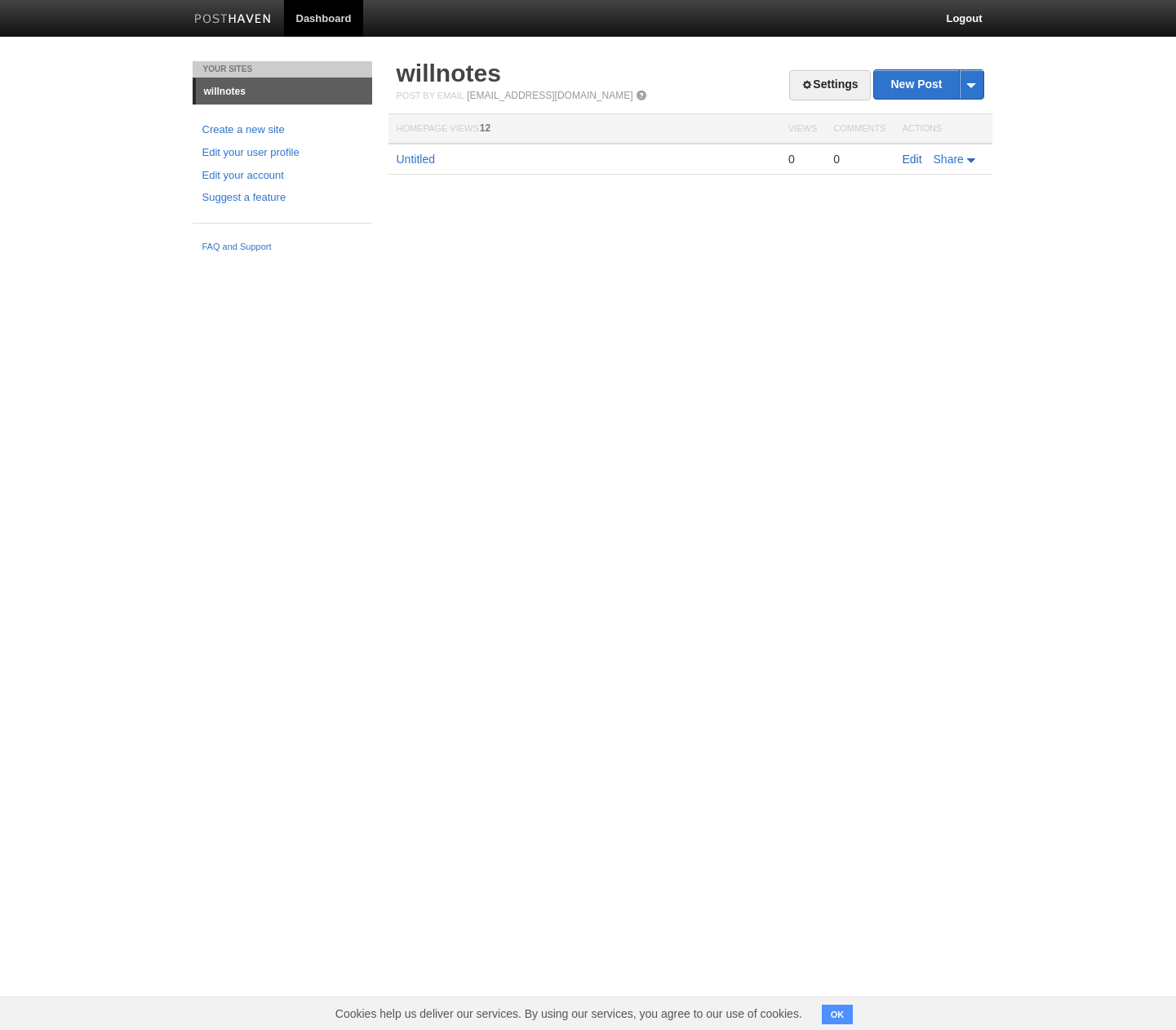
click at [906, 156] on link "Edit" at bounding box center [912, 159] width 20 height 13
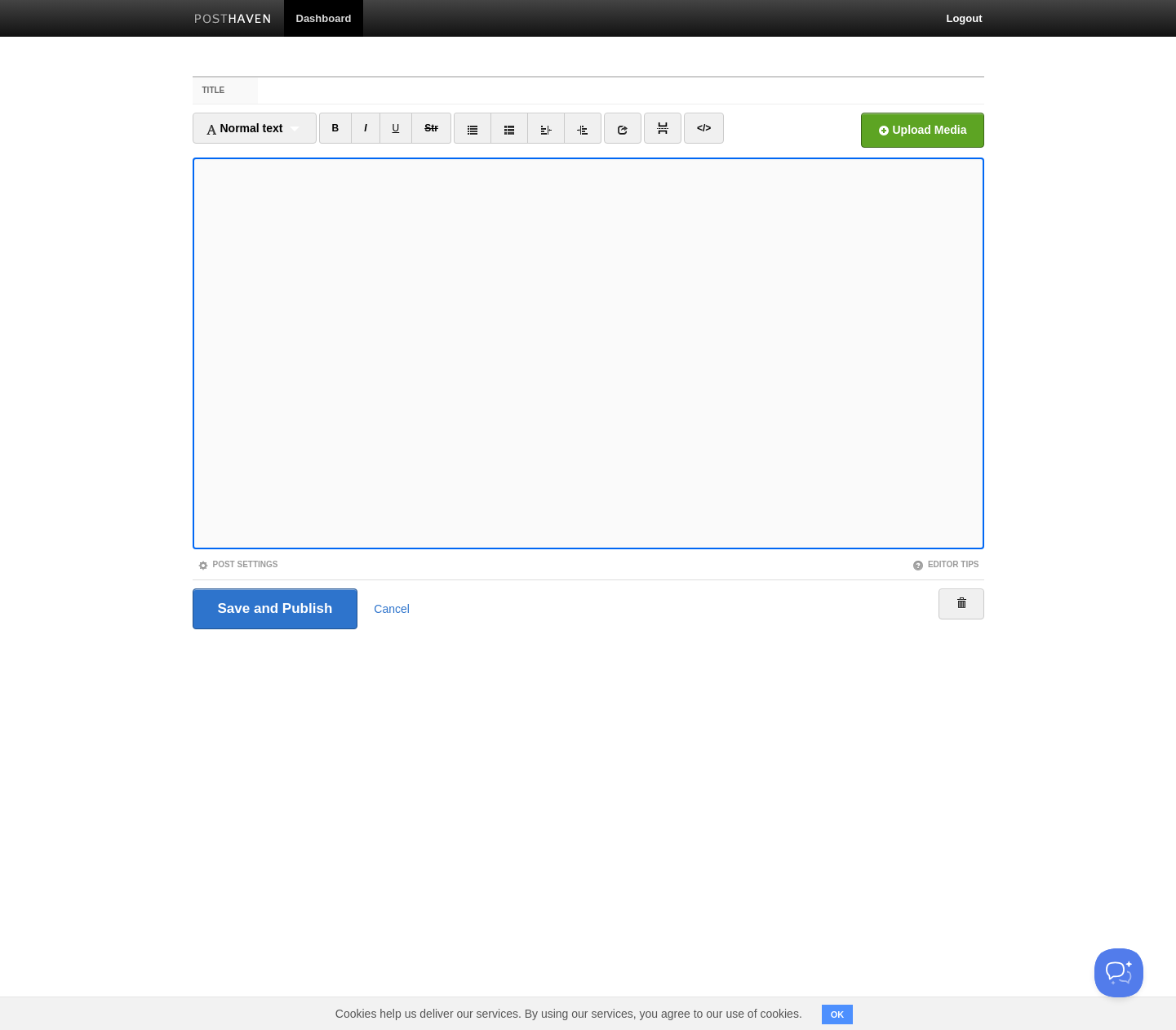
click at [209, 94] on label "Title" at bounding box center [225, 90] width 66 height 26
click at [258, 94] on input "Title" at bounding box center [621, 90] width 726 height 26
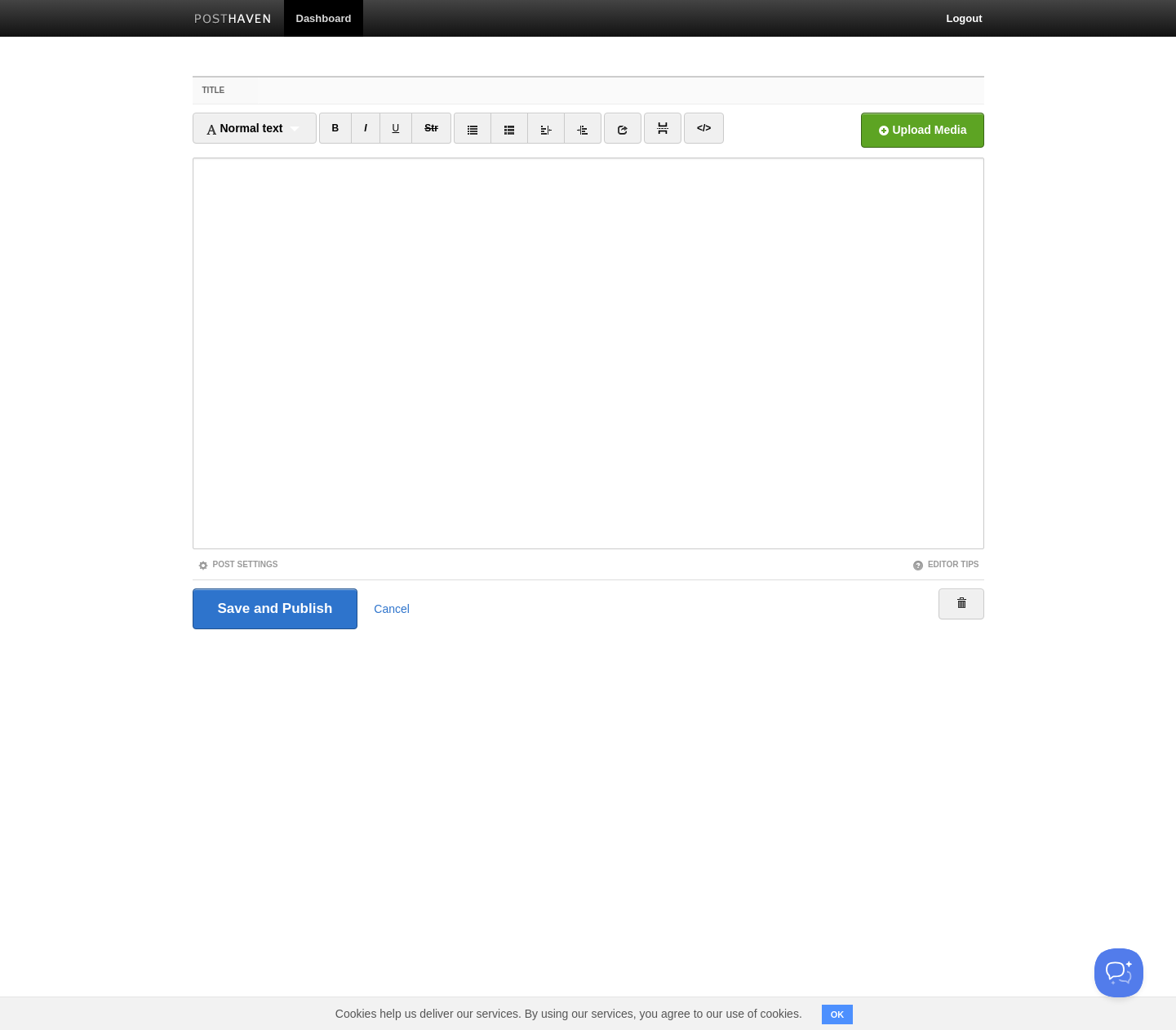
click at [304, 96] on input "Title" at bounding box center [621, 90] width 726 height 26
type input "a"
type input "测试"
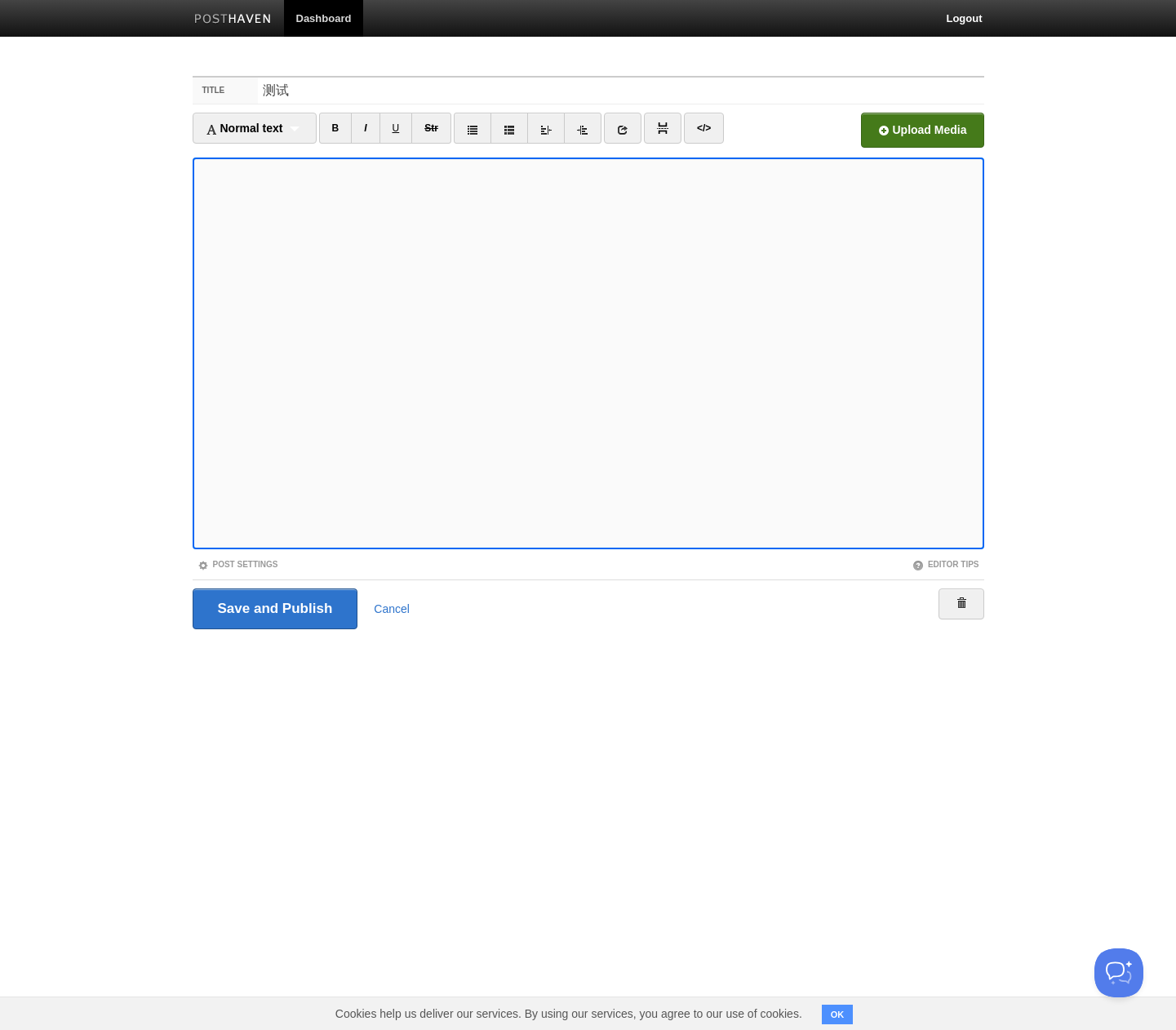
click at [936, 143] on input "file" at bounding box center [429, 135] width 1235 height 83
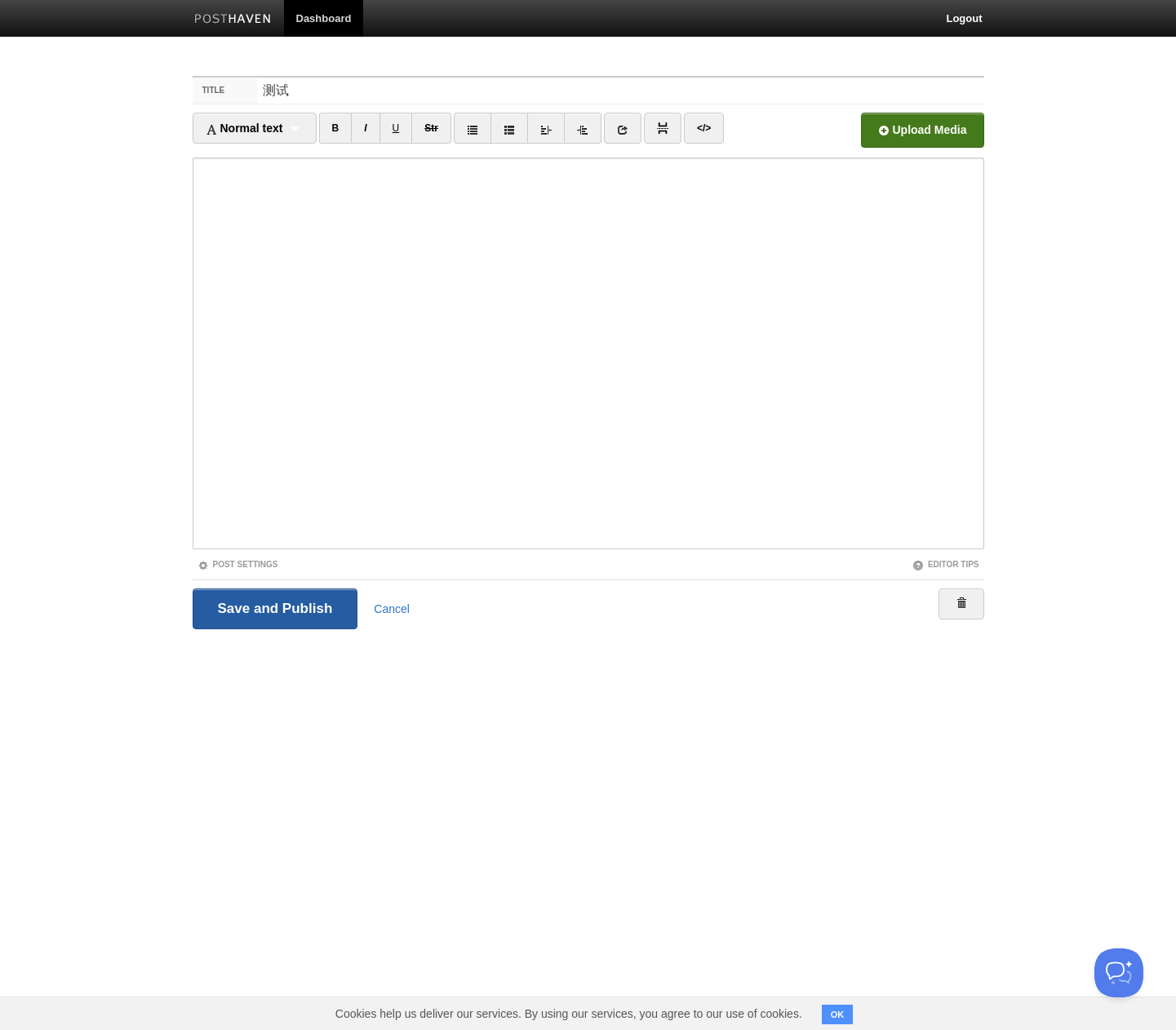
click at [262, 612] on input "Save and Publish" at bounding box center [275, 608] width 166 height 41
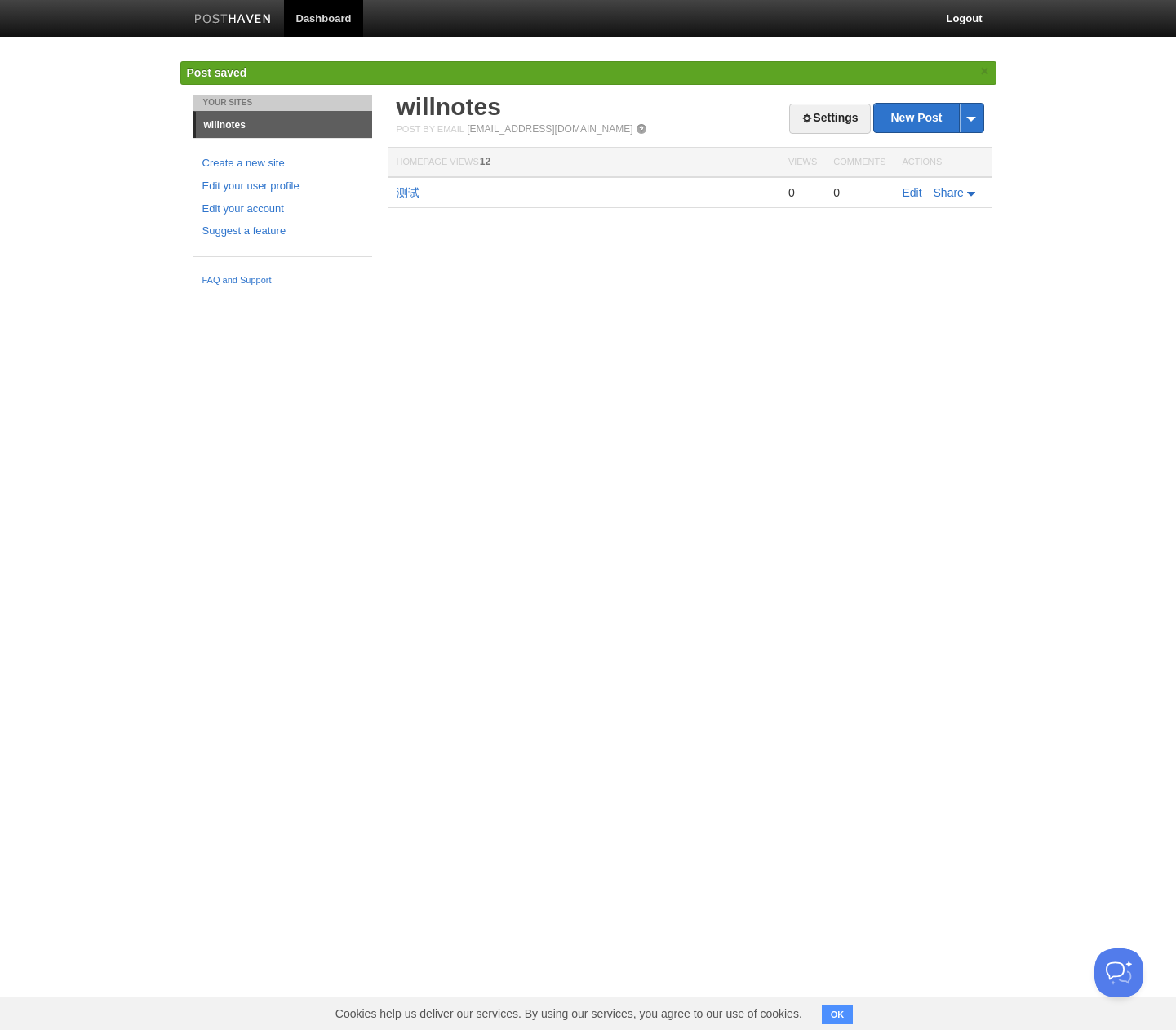
click at [222, 14] on img at bounding box center [233, 20] width 77 height 12
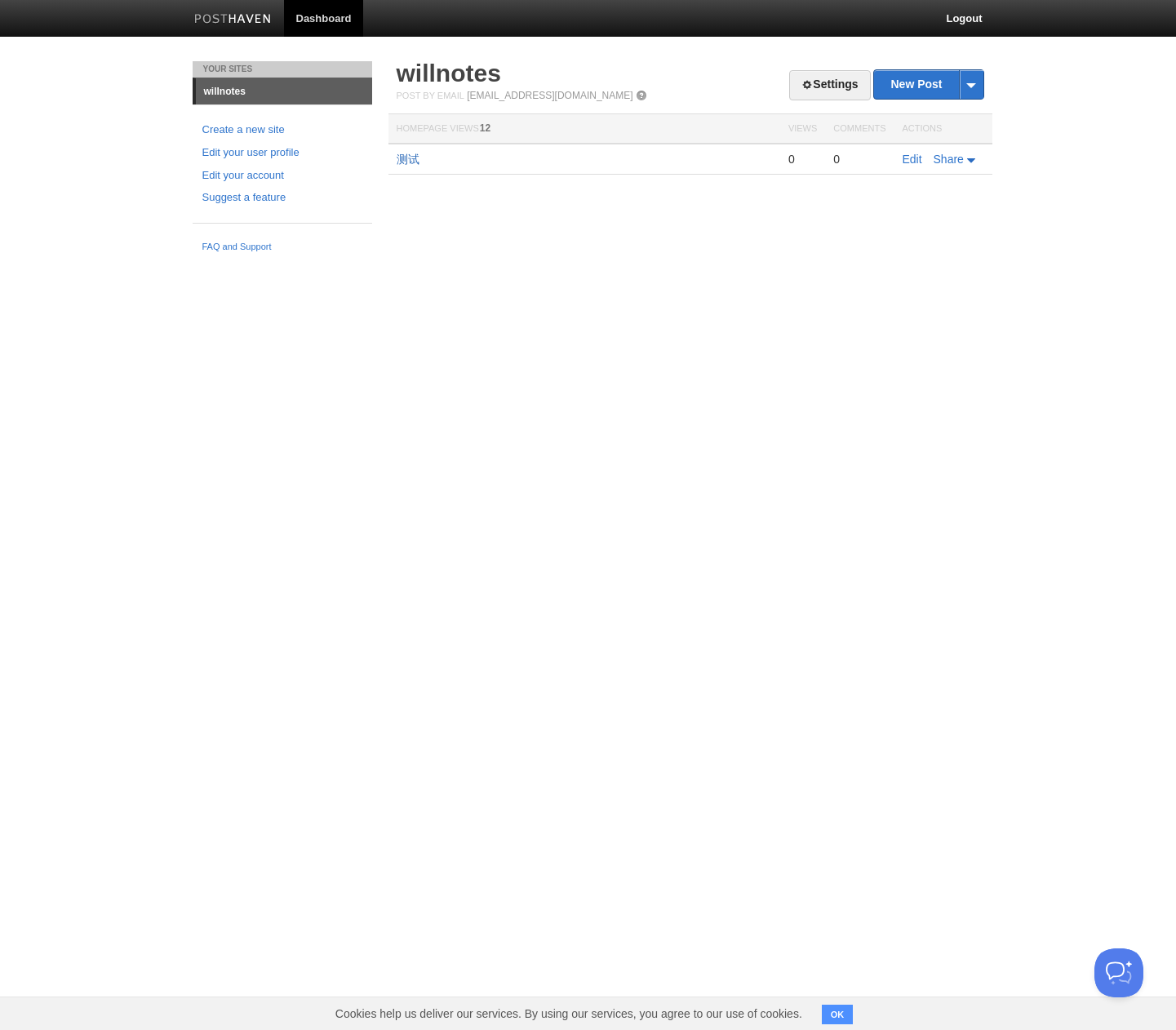
click at [404, 159] on link "测试" at bounding box center [408, 159] width 23 height 13
click at [304, 2] on link "Dashboard" at bounding box center [323, 18] width 80 height 37
click at [263, 178] on link "Edit your account" at bounding box center [283, 176] width 160 height 17
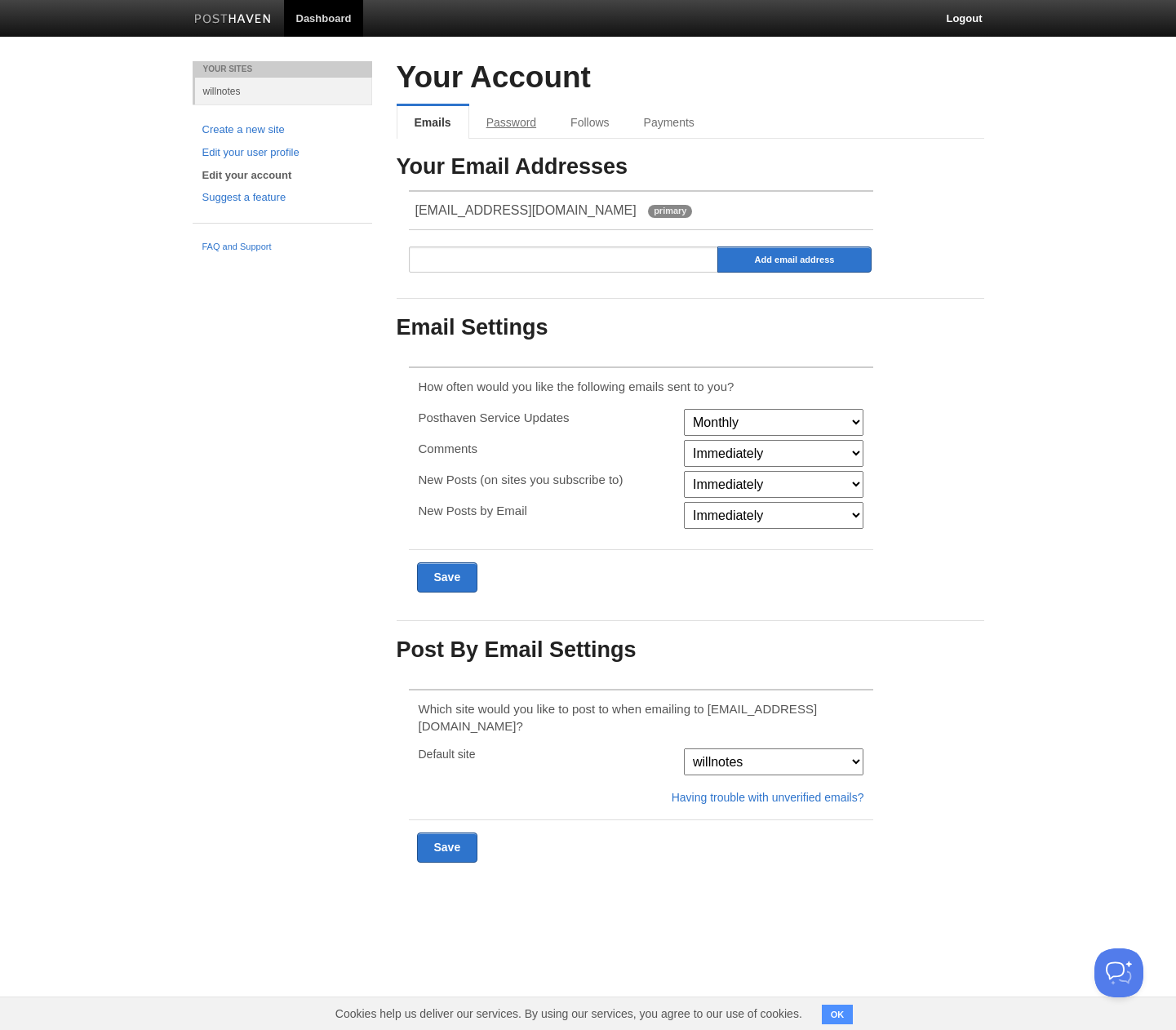
click at [496, 121] on link "Password" at bounding box center [511, 123] width 84 height 33
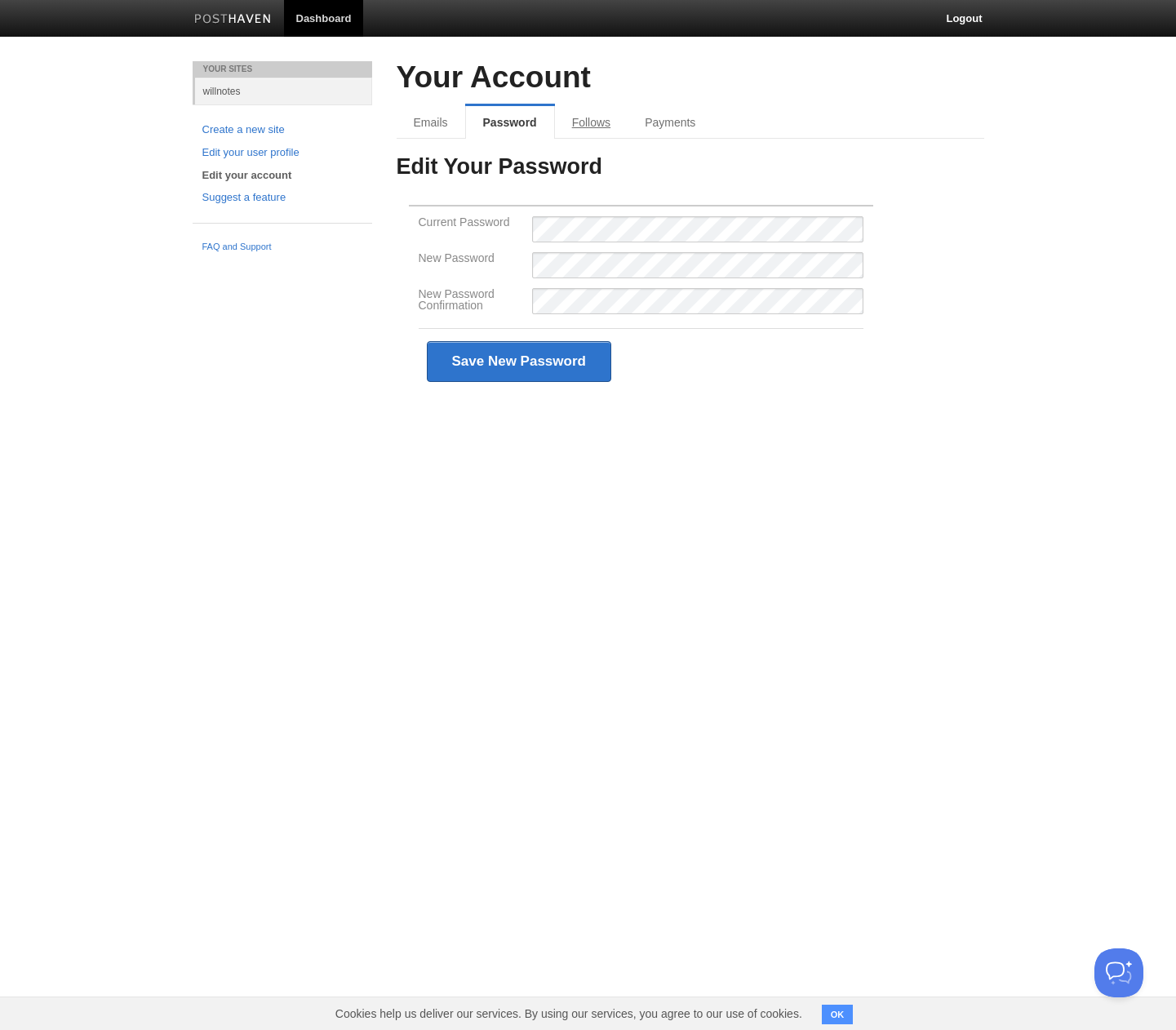
click at [606, 127] on link "Follows" at bounding box center [591, 123] width 73 height 33
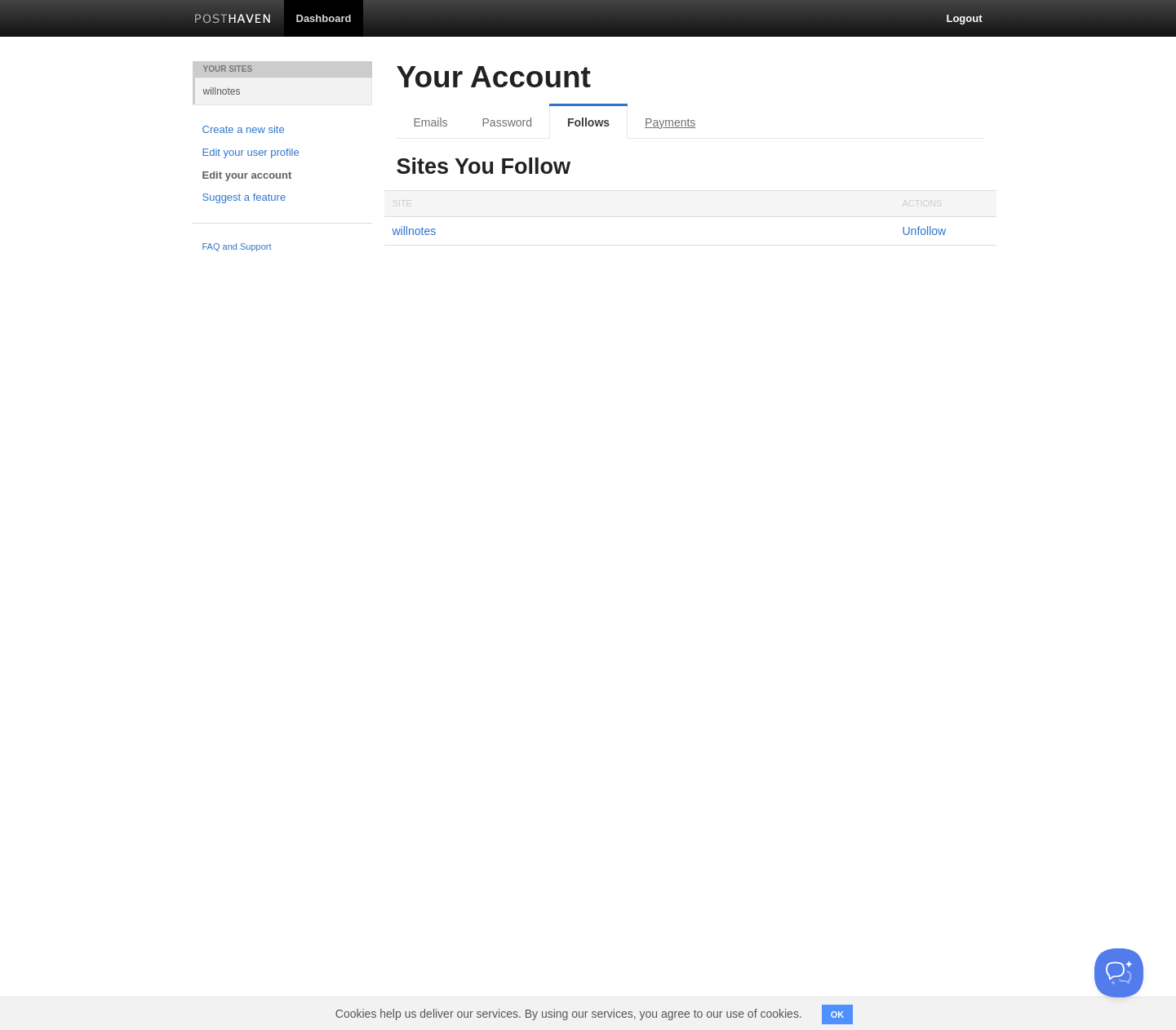
click at [666, 124] on link "Payments" at bounding box center [670, 123] width 85 height 33
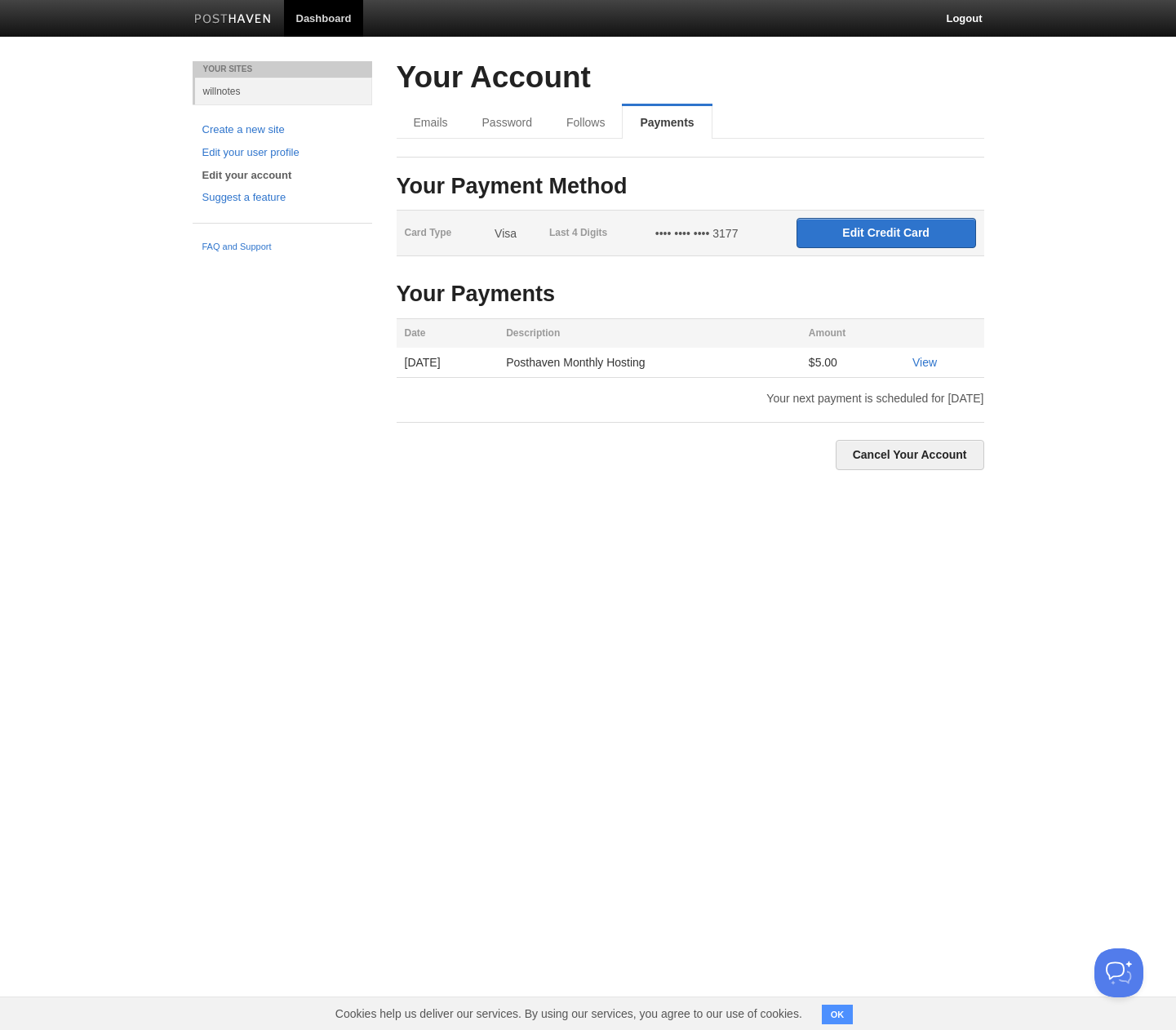
click at [223, 92] on link "willnotes" at bounding box center [284, 90] width 177 height 27
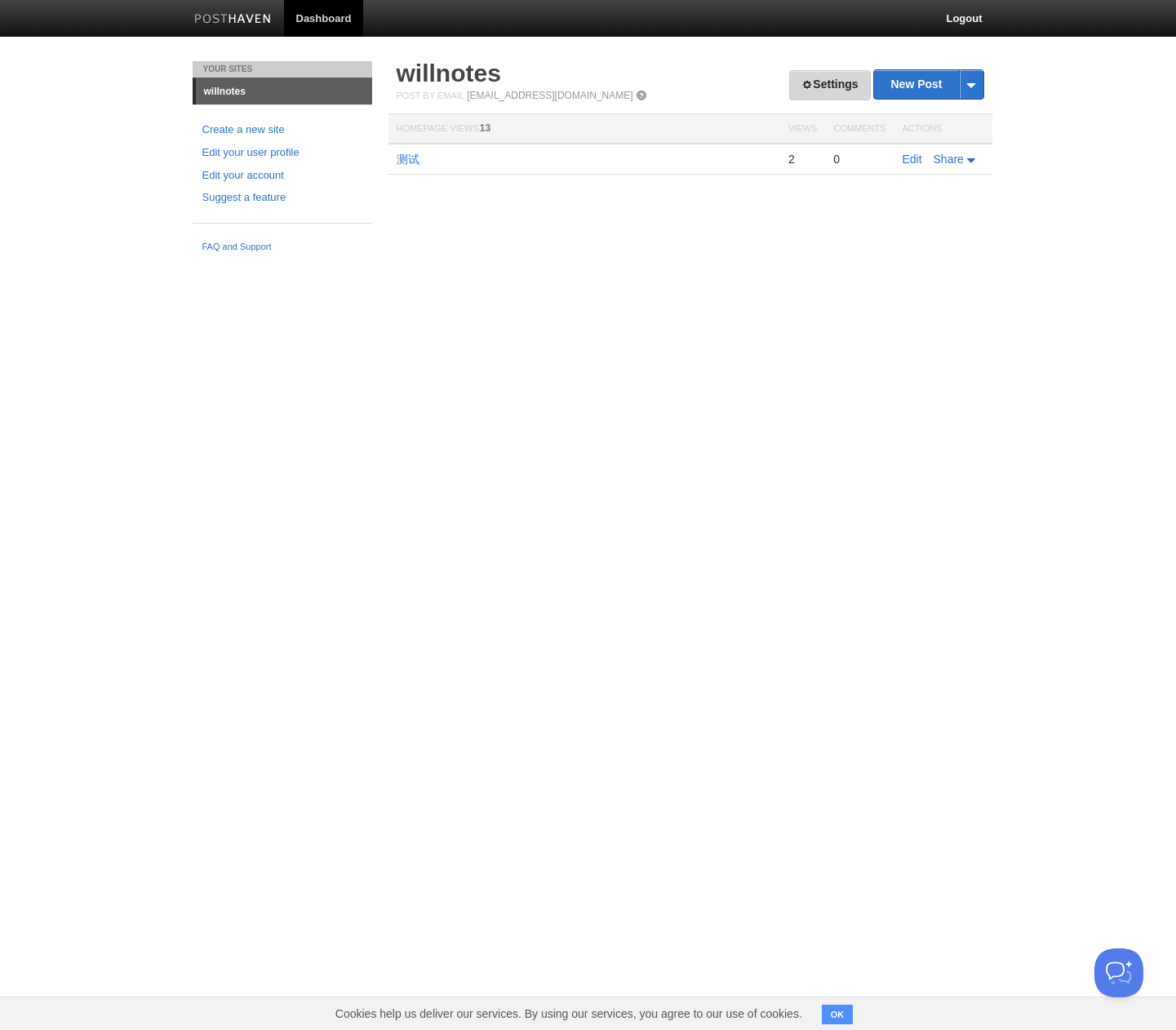
click at [837, 91] on link "Settings" at bounding box center [829, 85] width 81 height 30
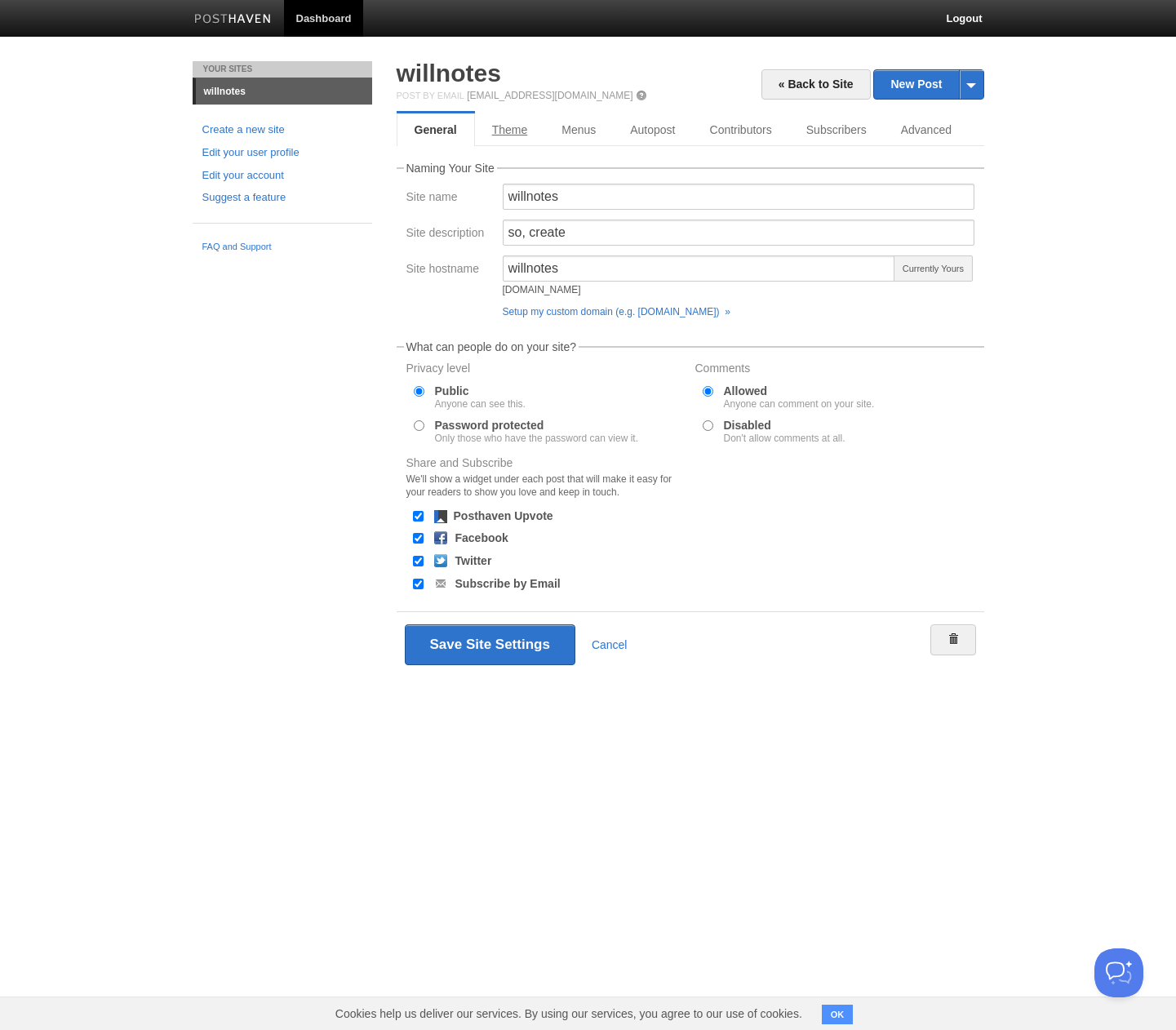
click at [507, 133] on link "Theme" at bounding box center [510, 129] width 70 height 33
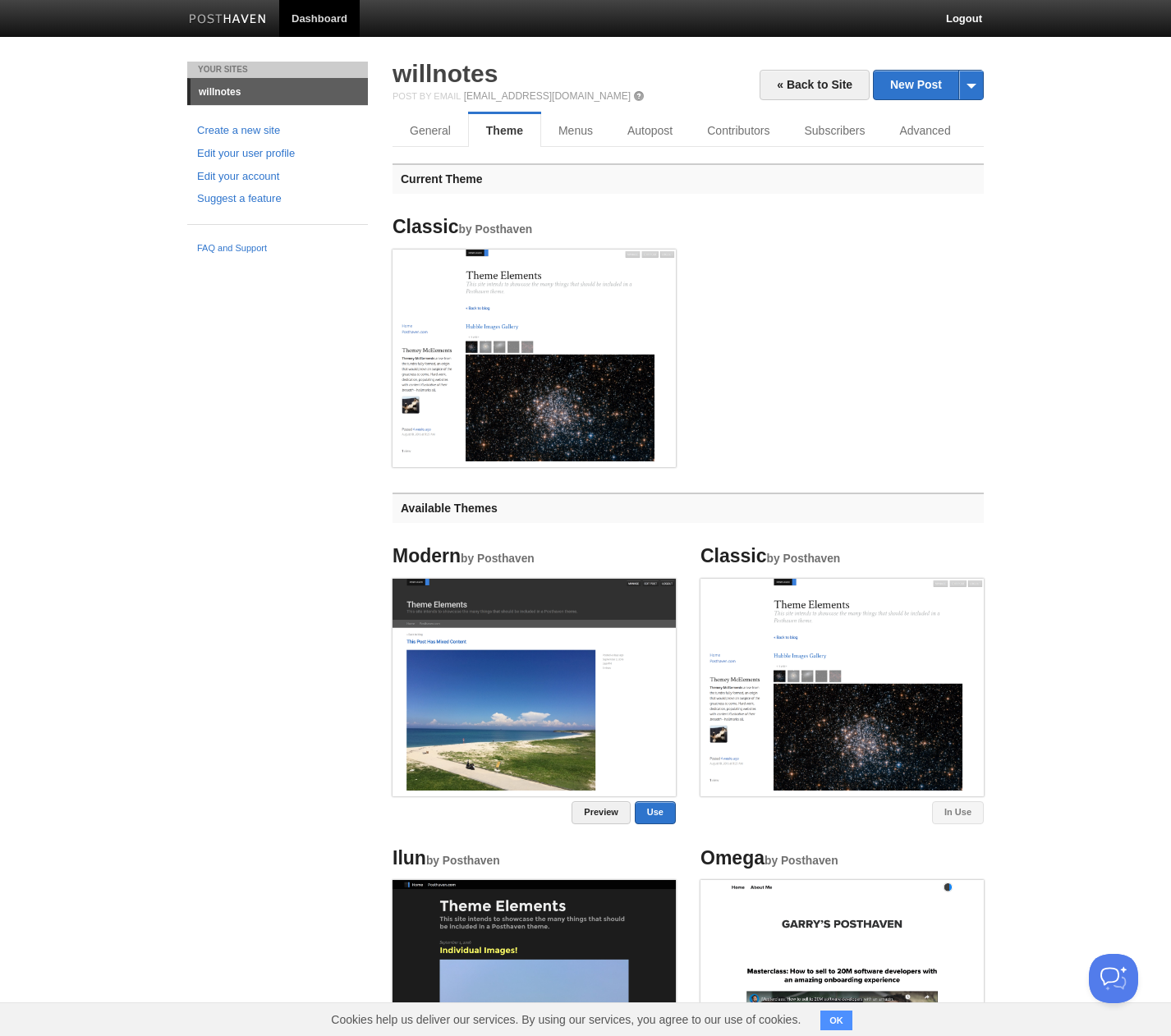
scroll to position [9, 0]
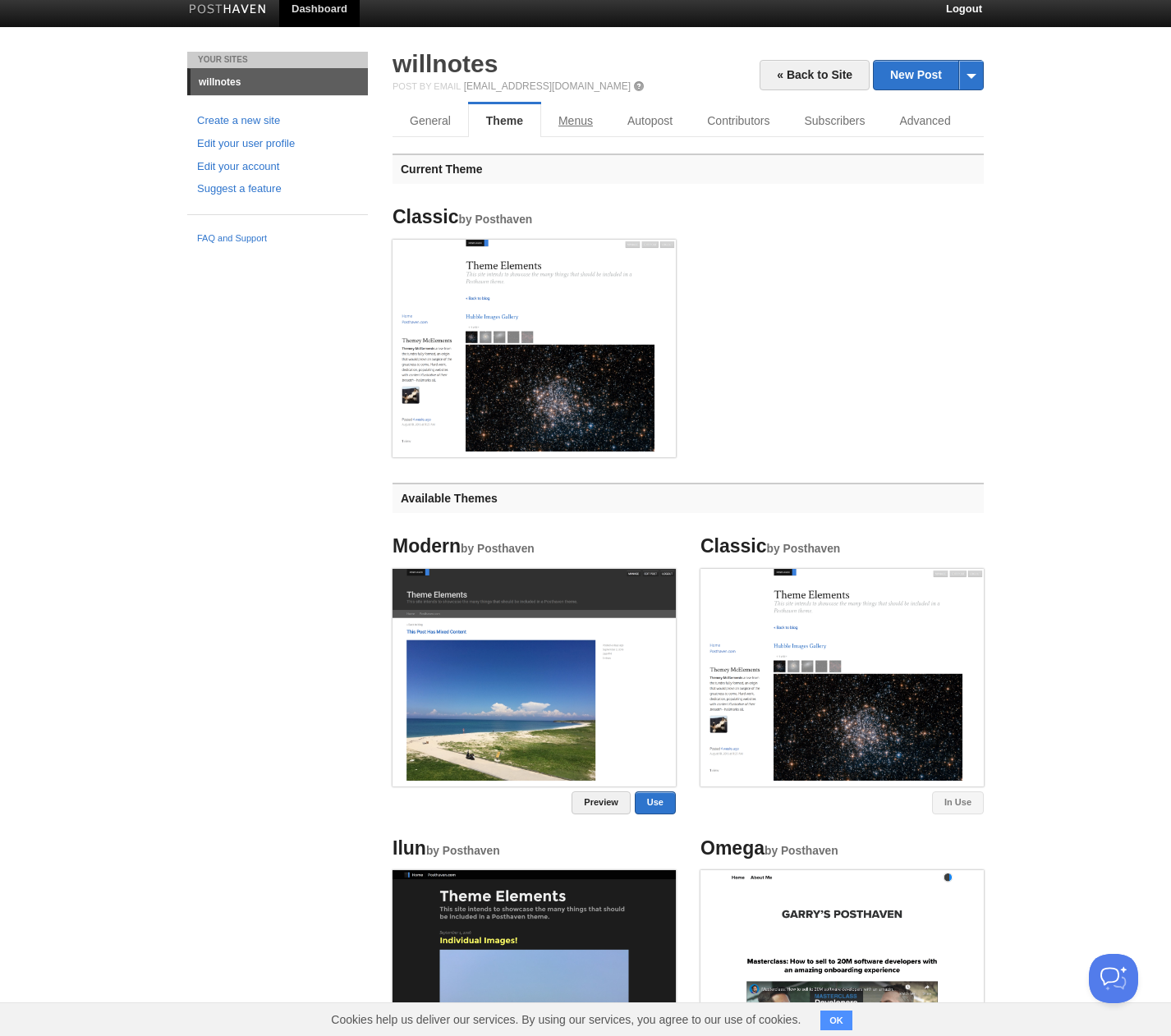
click at [576, 136] on link "Menus" at bounding box center [576, 120] width 69 height 33
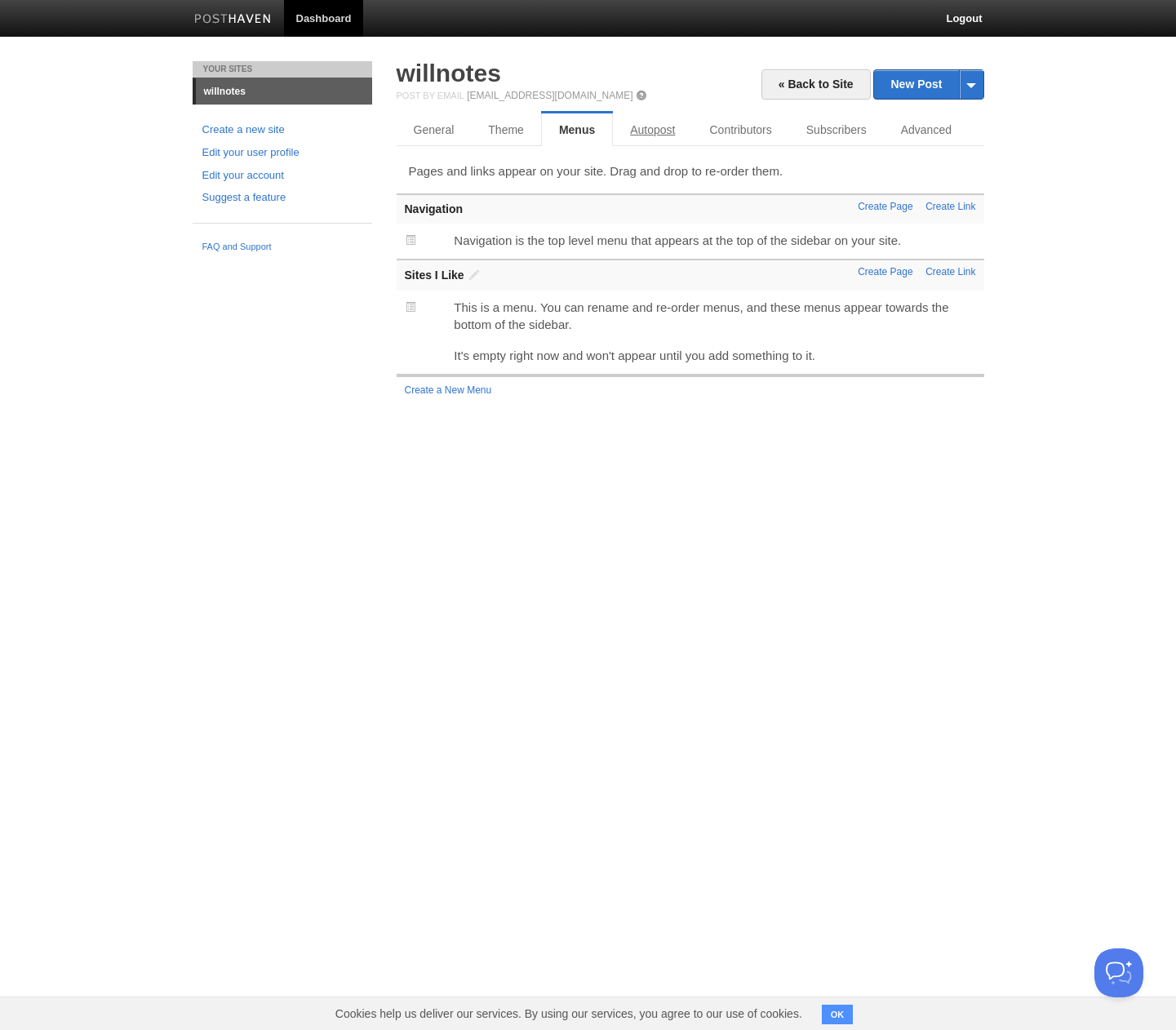
click at [662, 140] on link "Autopost" at bounding box center [652, 129] width 79 height 33
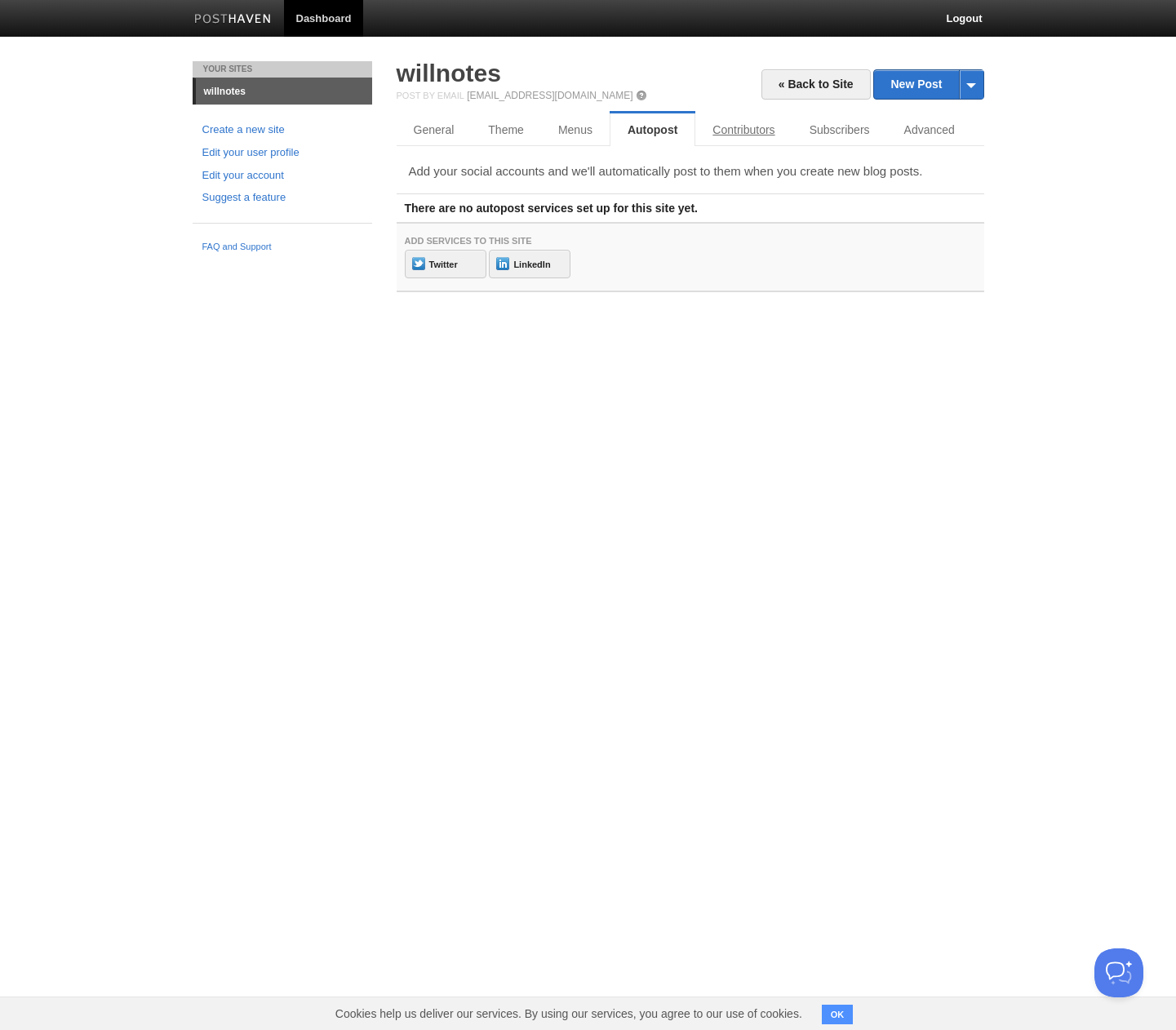
click at [759, 123] on link "Contributors" at bounding box center [743, 129] width 96 height 33
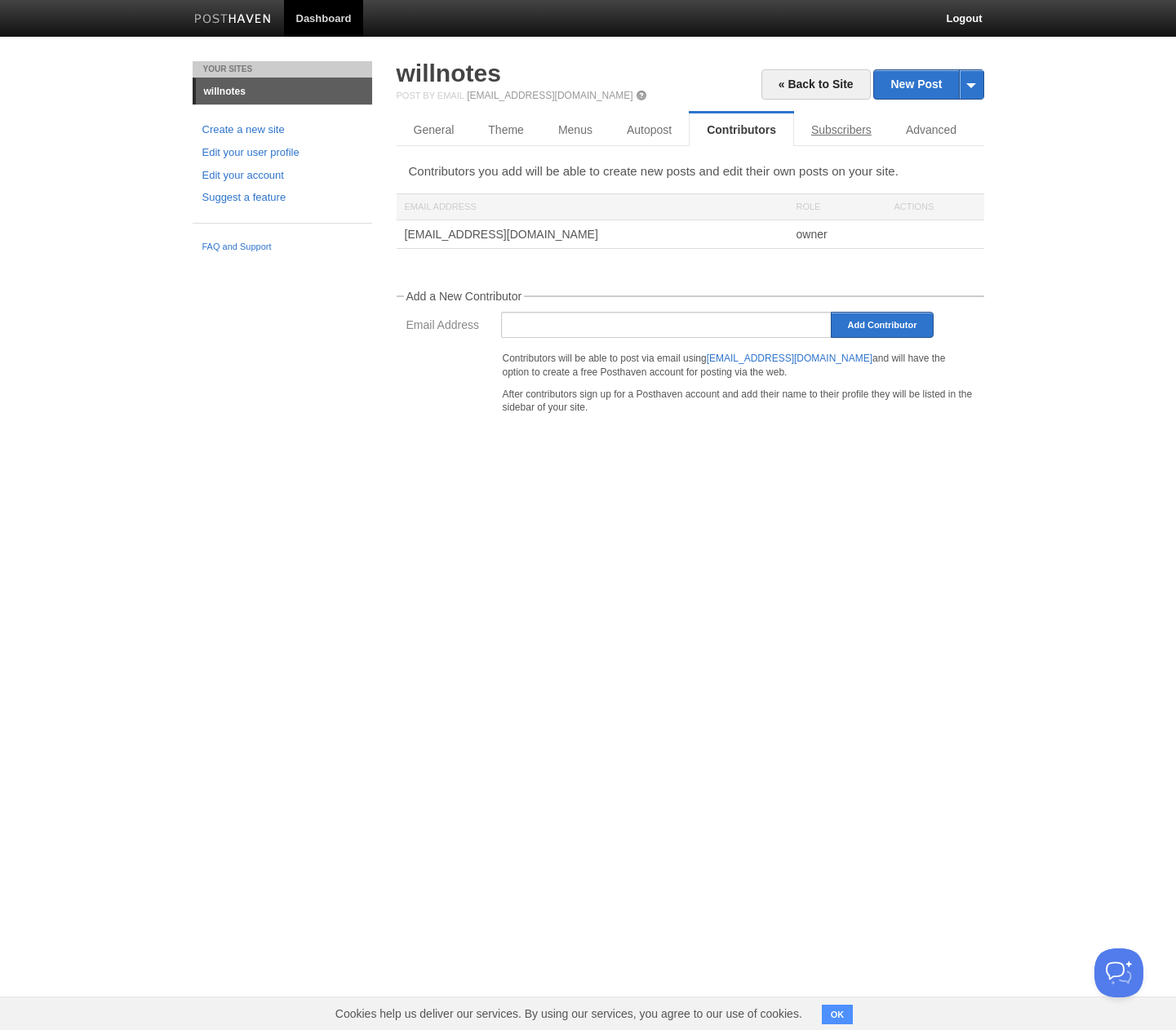
click at [840, 134] on link "Subscribers" at bounding box center [841, 129] width 94 height 33
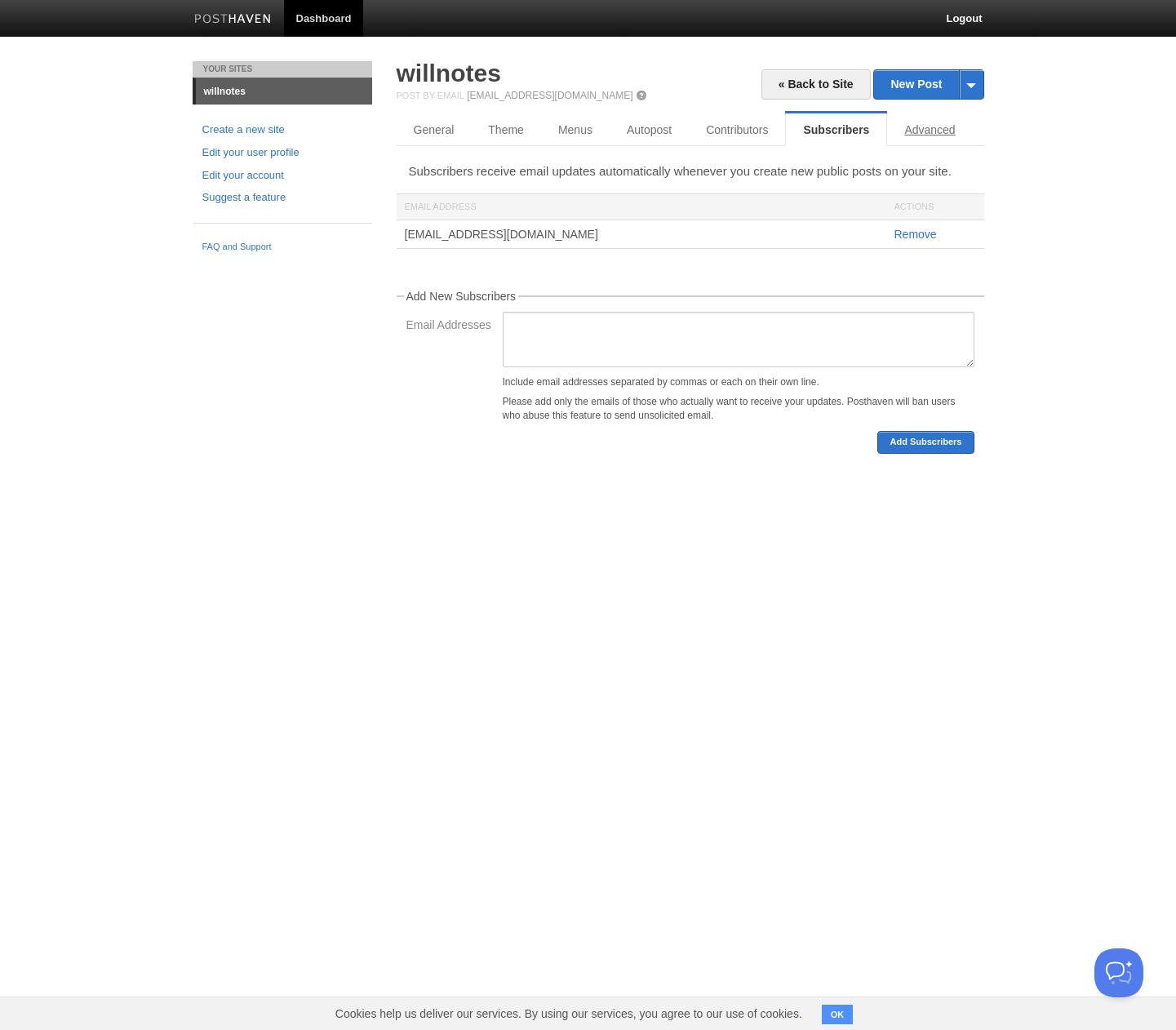
click at [910, 132] on link "Advanced" at bounding box center [929, 129] width 85 height 33
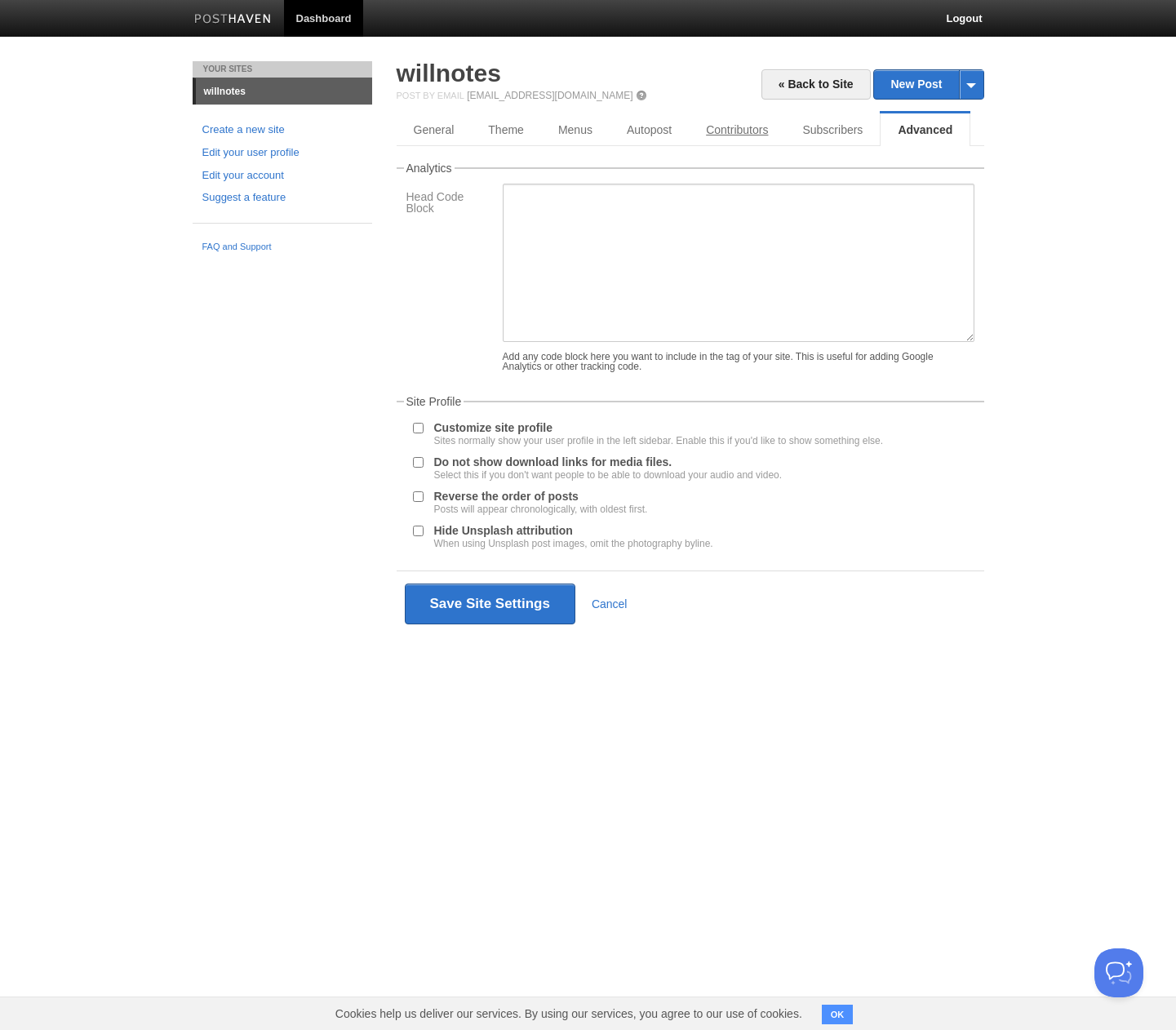
click at [716, 139] on link "Contributors" at bounding box center [737, 129] width 96 height 33
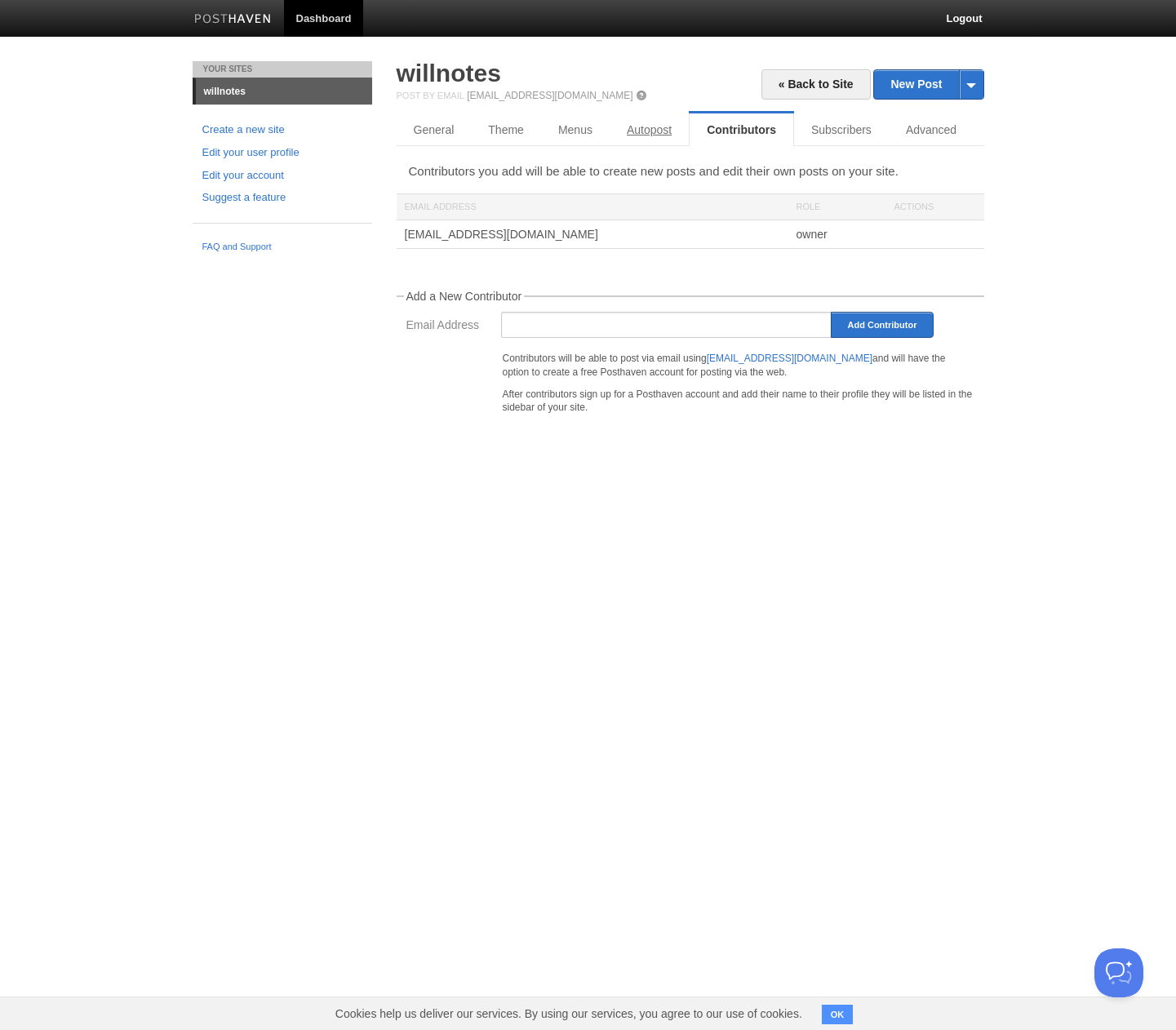
click at [637, 139] on link "Autopost" at bounding box center [649, 129] width 79 height 33
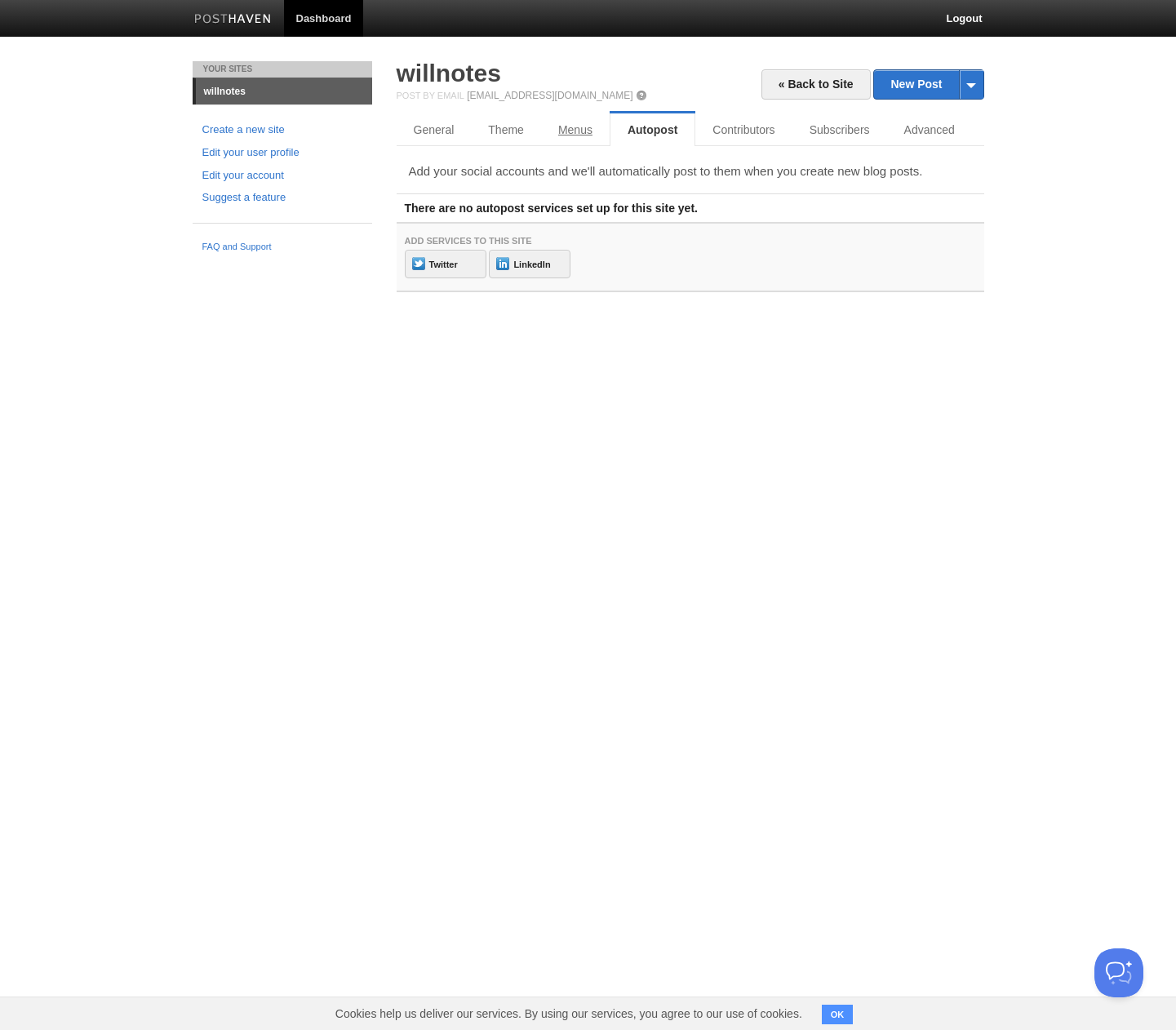
click at [576, 137] on link "Menus" at bounding box center [575, 129] width 69 height 33
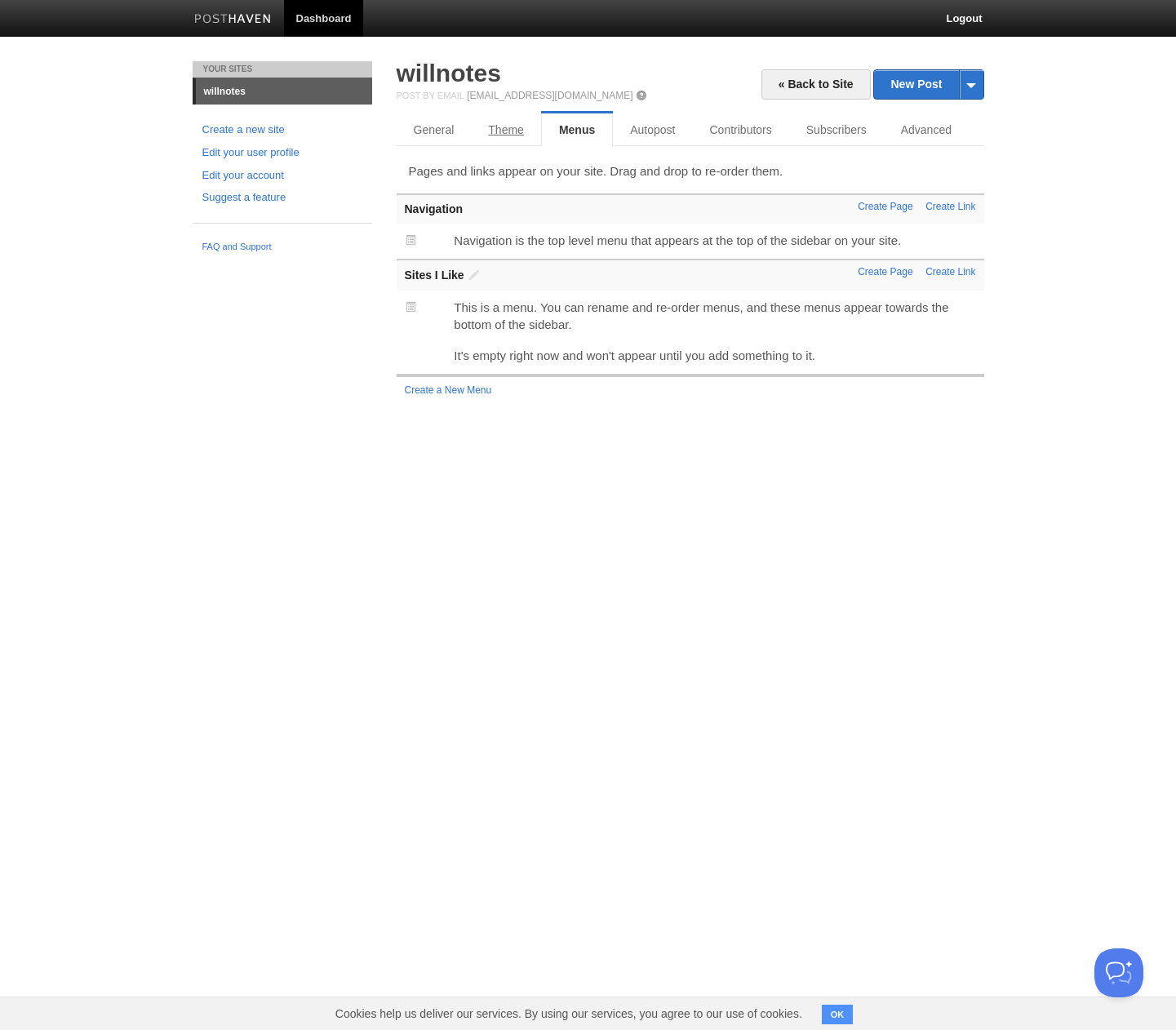
click at [495, 134] on link "Theme" at bounding box center [506, 129] width 70 height 33
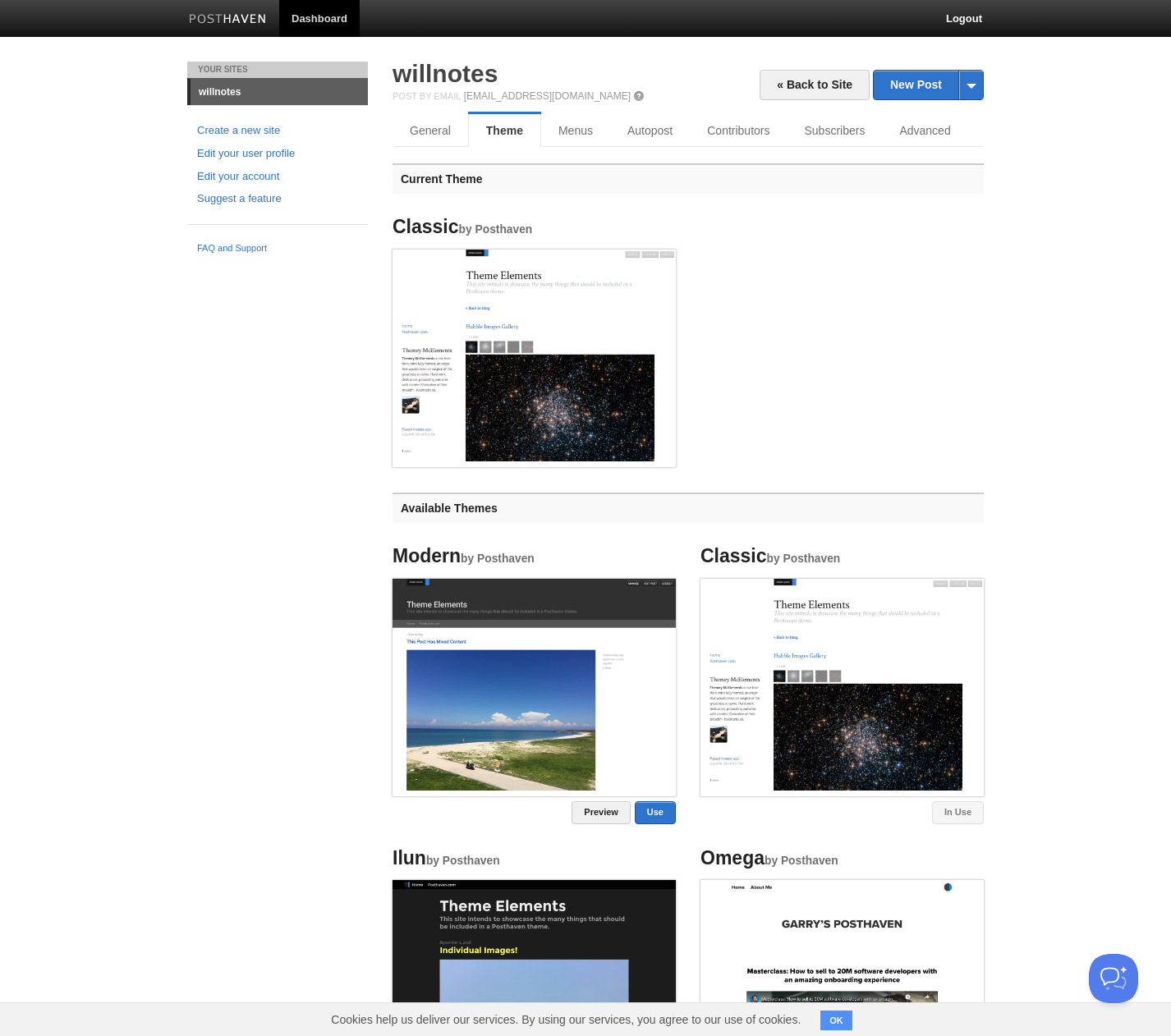
scroll to position [791, 0]
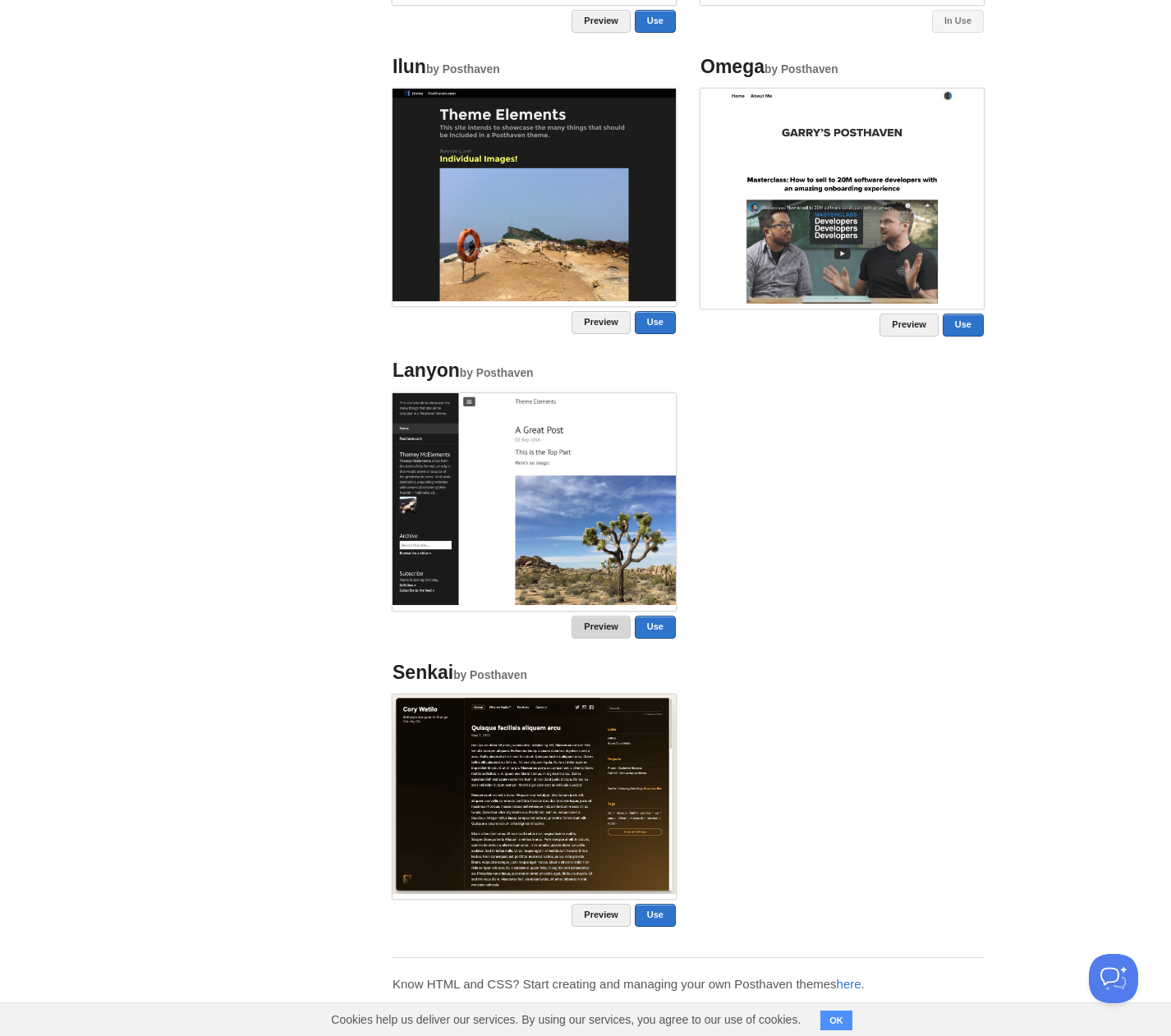
click at [595, 627] on link "Preview" at bounding box center [601, 627] width 59 height 23
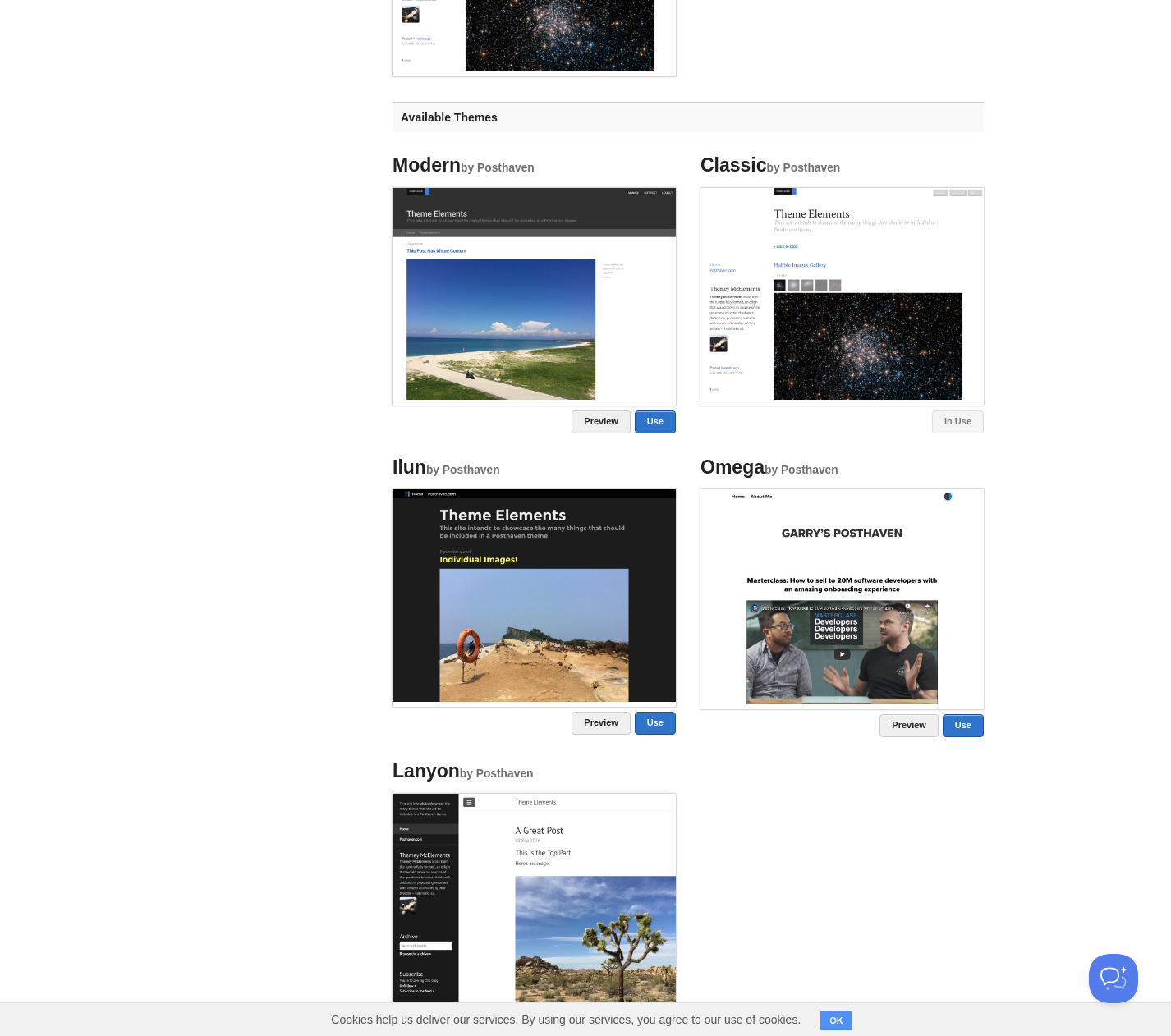
scroll to position [321, 0]
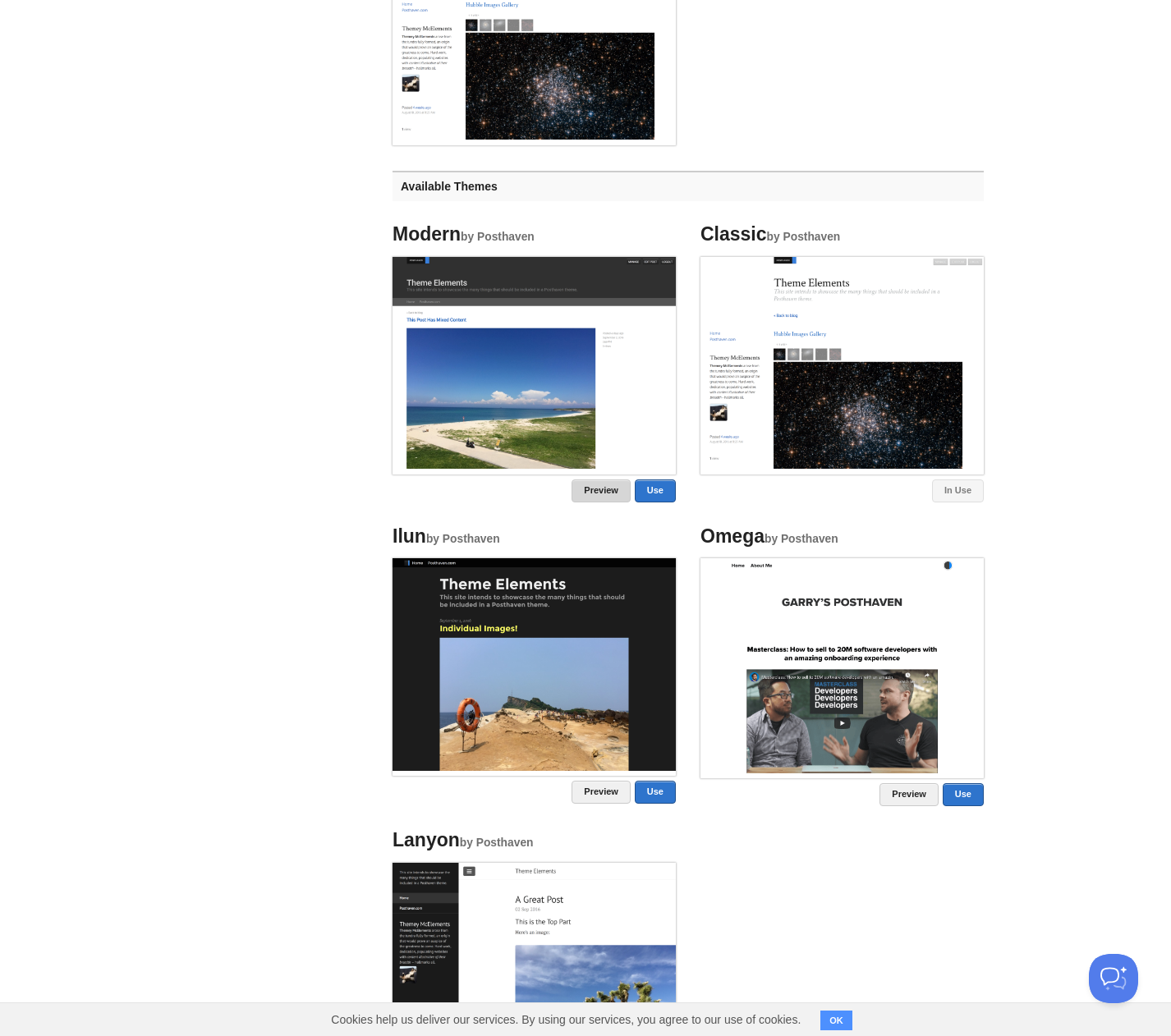
click at [614, 495] on link "Preview" at bounding box center [601, 491] width 59 height 23
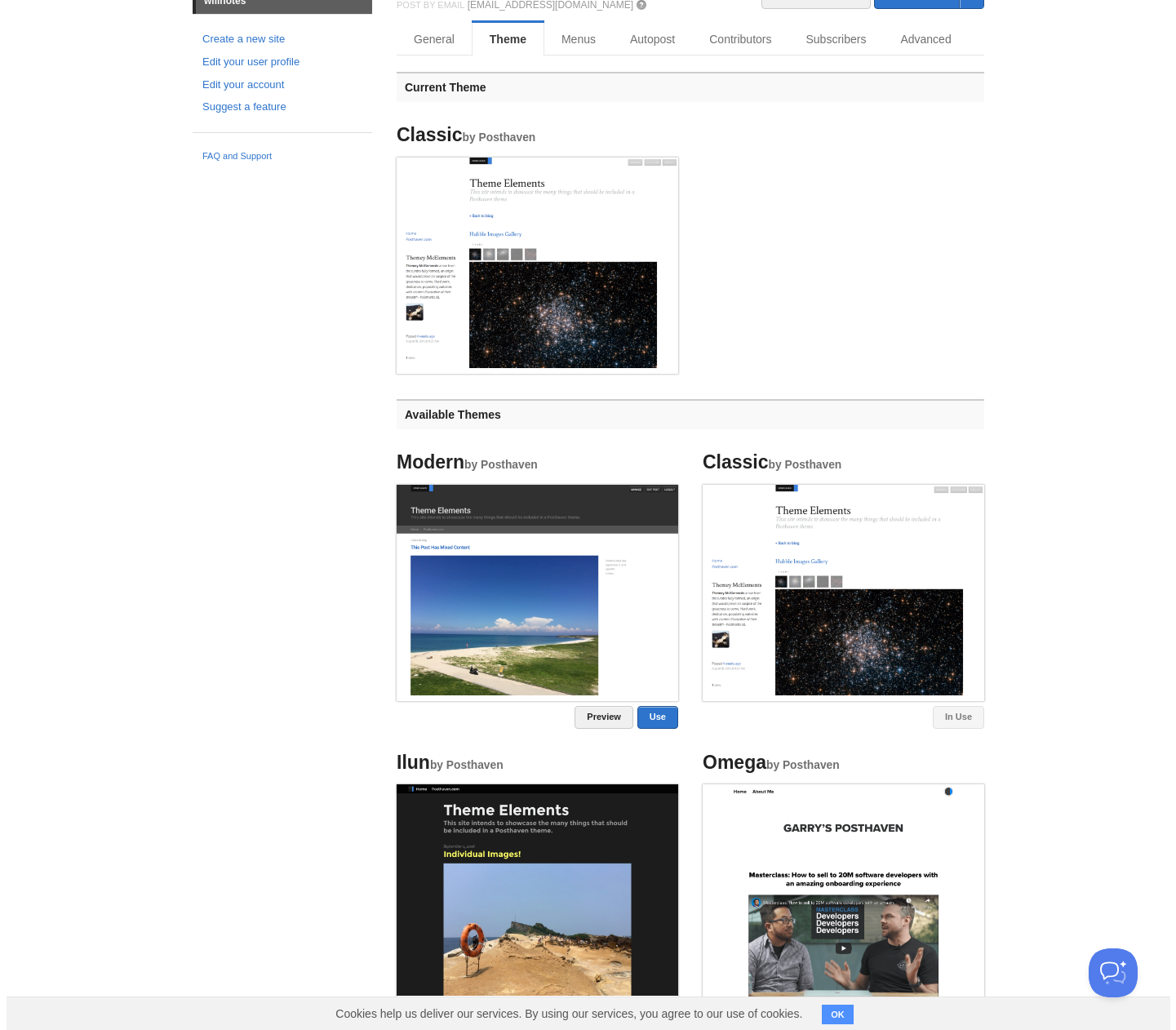
scroll to position [0, 0]
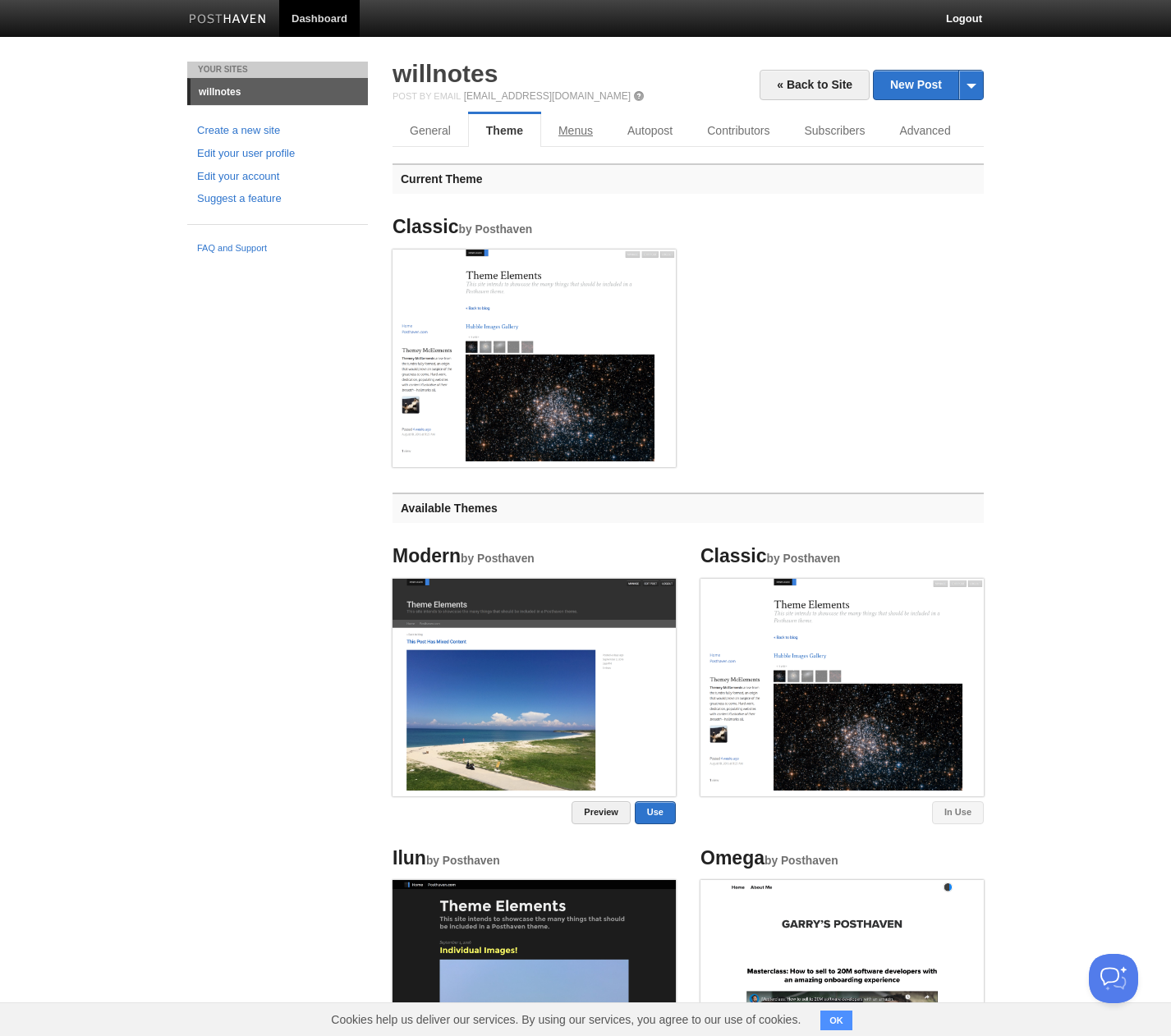
click at [589, 129] on link "Menus" at bounding box center [576, 130] width 69 height 33
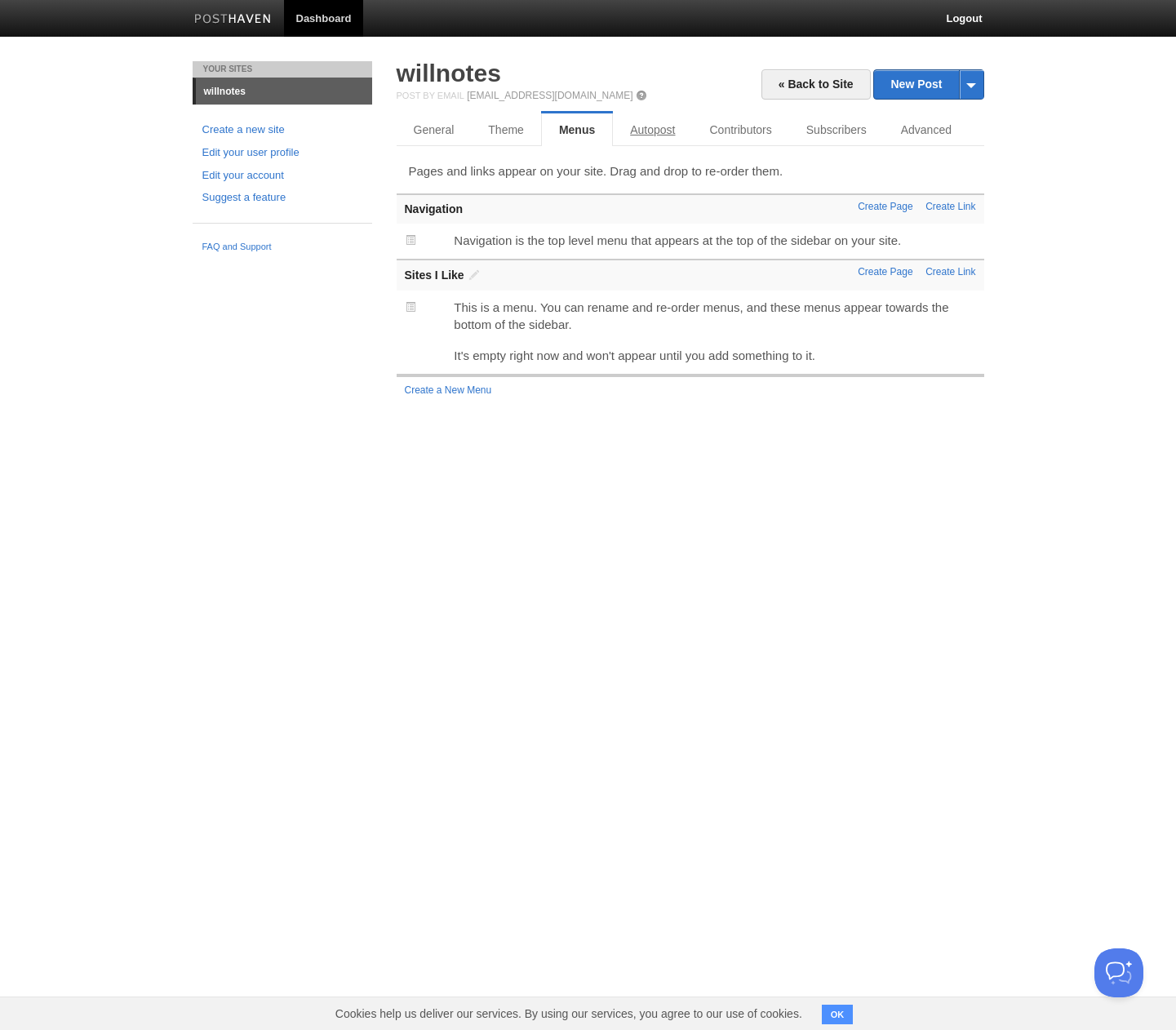
click at [643, 137] on link "Autopost" at bounding box center [652, 129] width 79 height 33
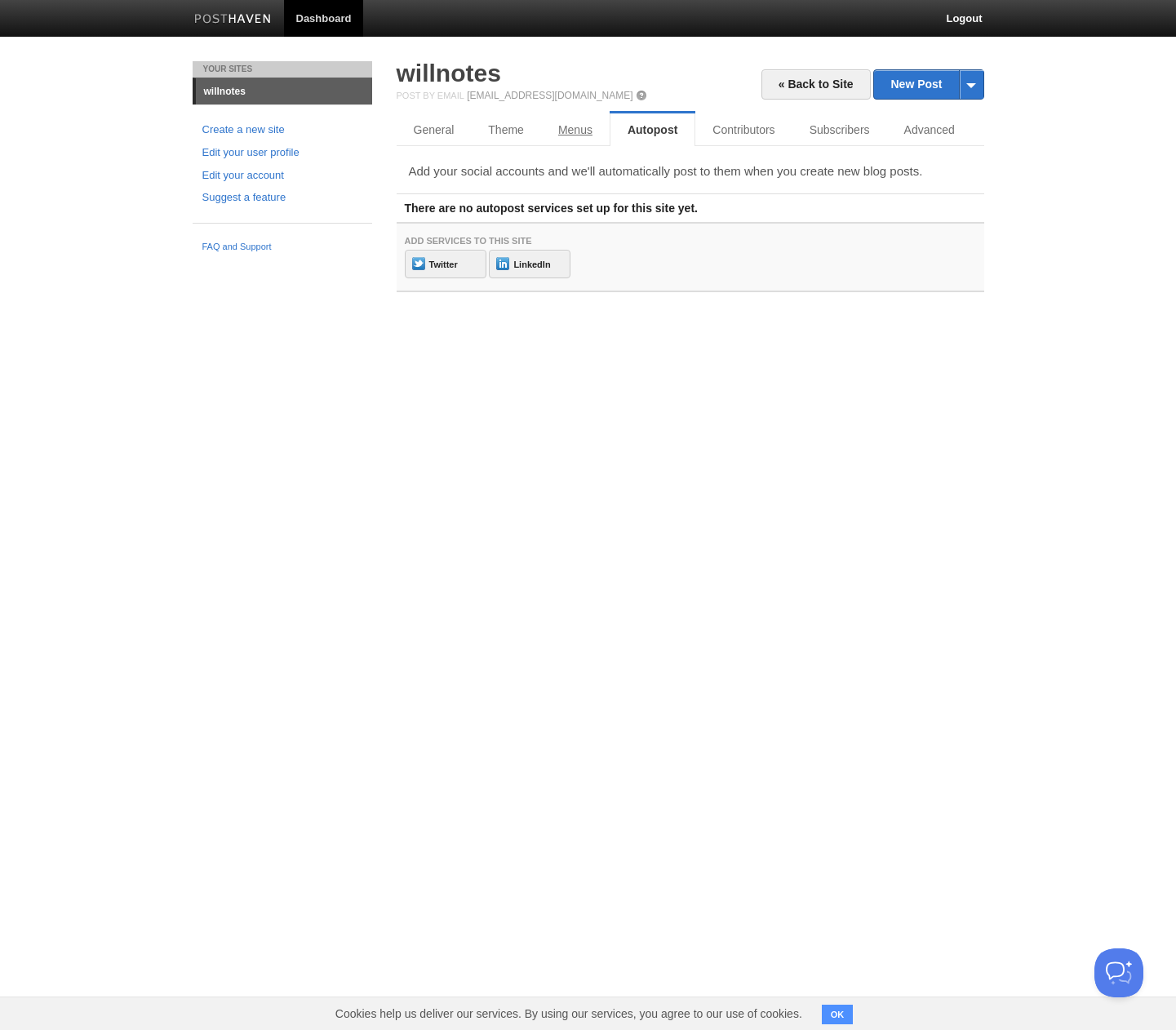
click at [550, 123] on link "Menus" at bounding box center [575, 129] width 69 height 33
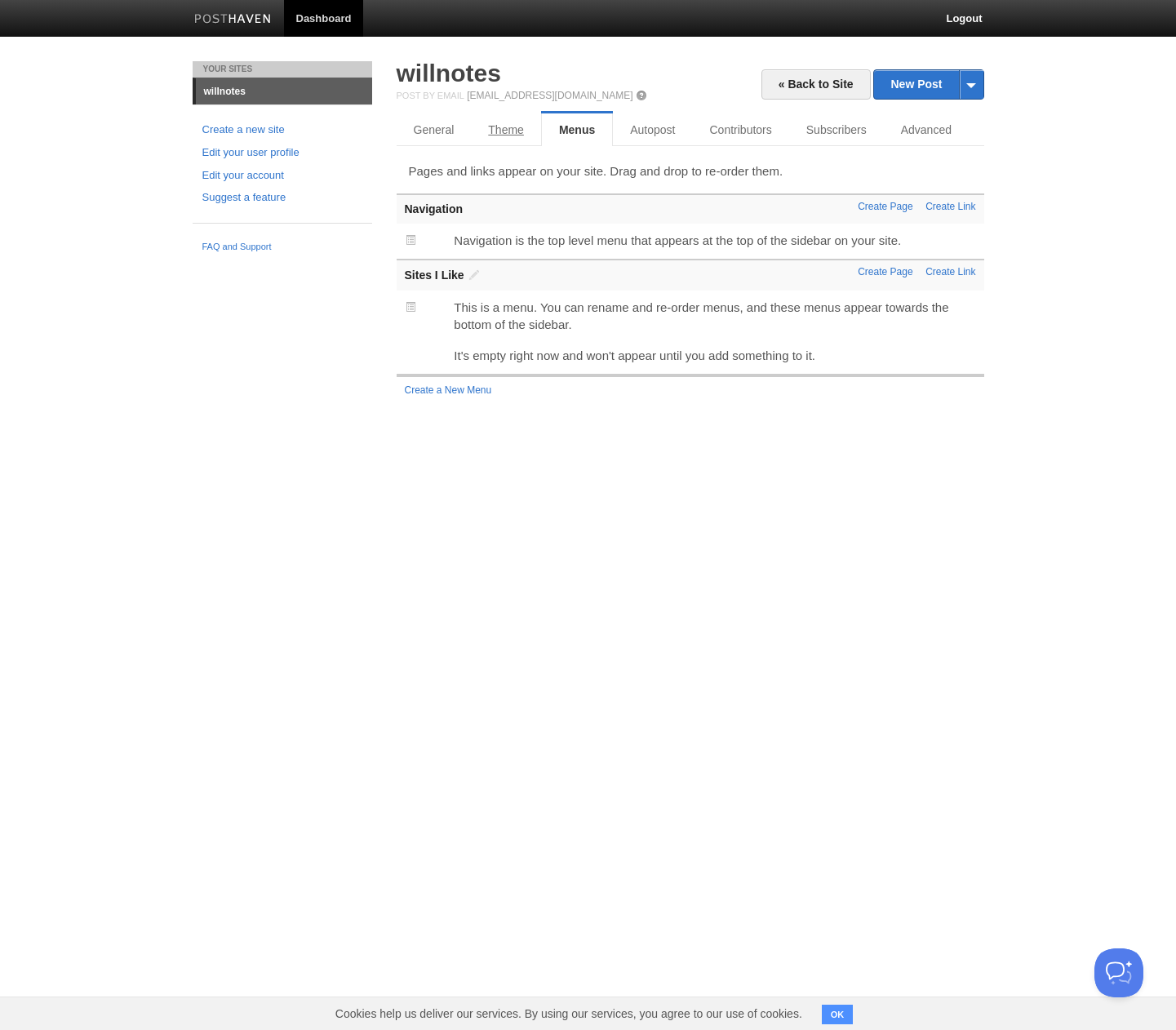
click at [496, 130] on link "Theme" at bounding box center [506, 129] width 70 height 33
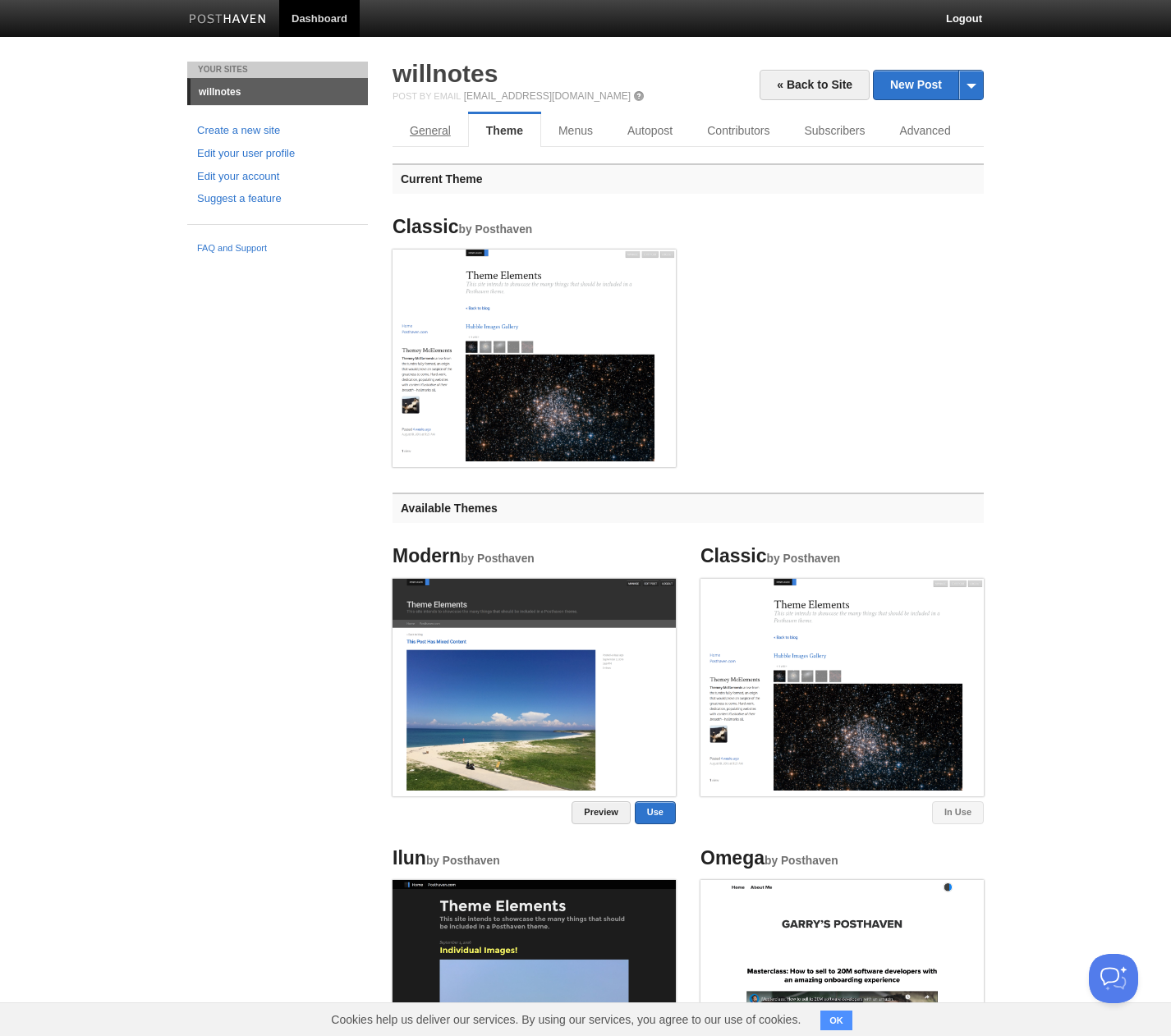
click at [420, 137] on link "General" at bounding box center [430, 130] width 76 height 33
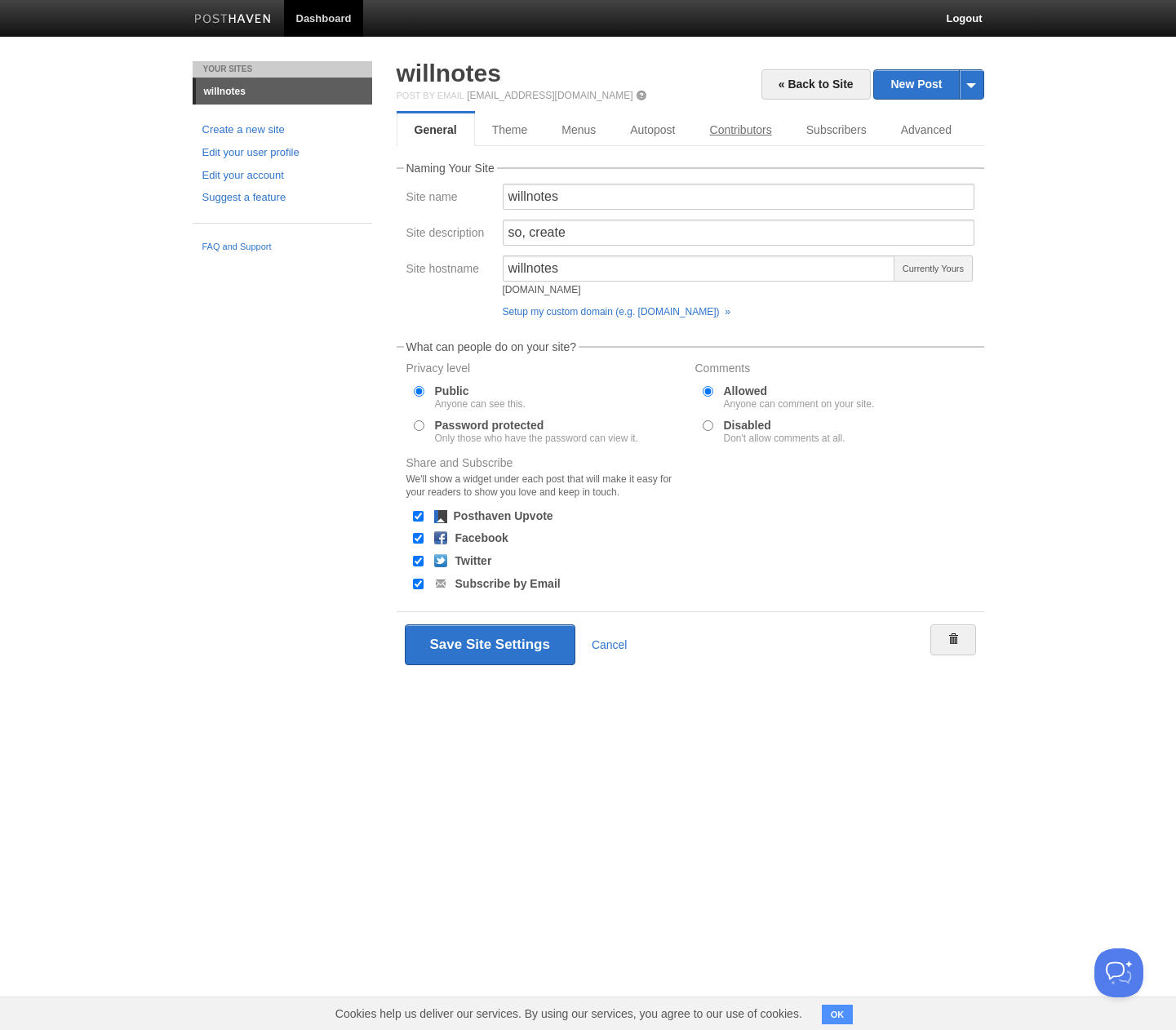
click at [743, 138] on link "Contributors" at bounding box center [741, 129] width 96 height 33
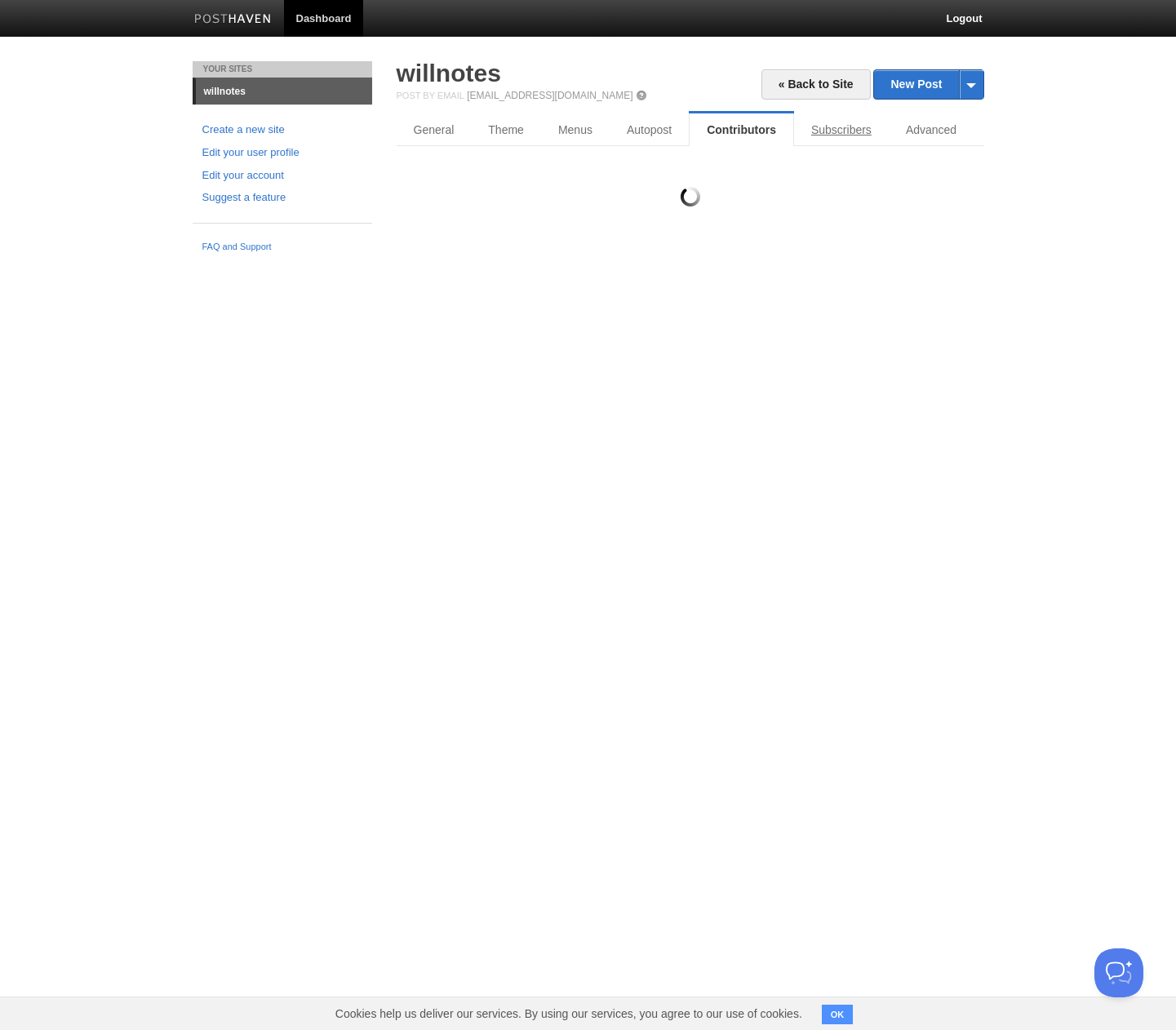
click at [833, 134] on link "Subscribers" at bounding box center [841, 129] width 94 height 33
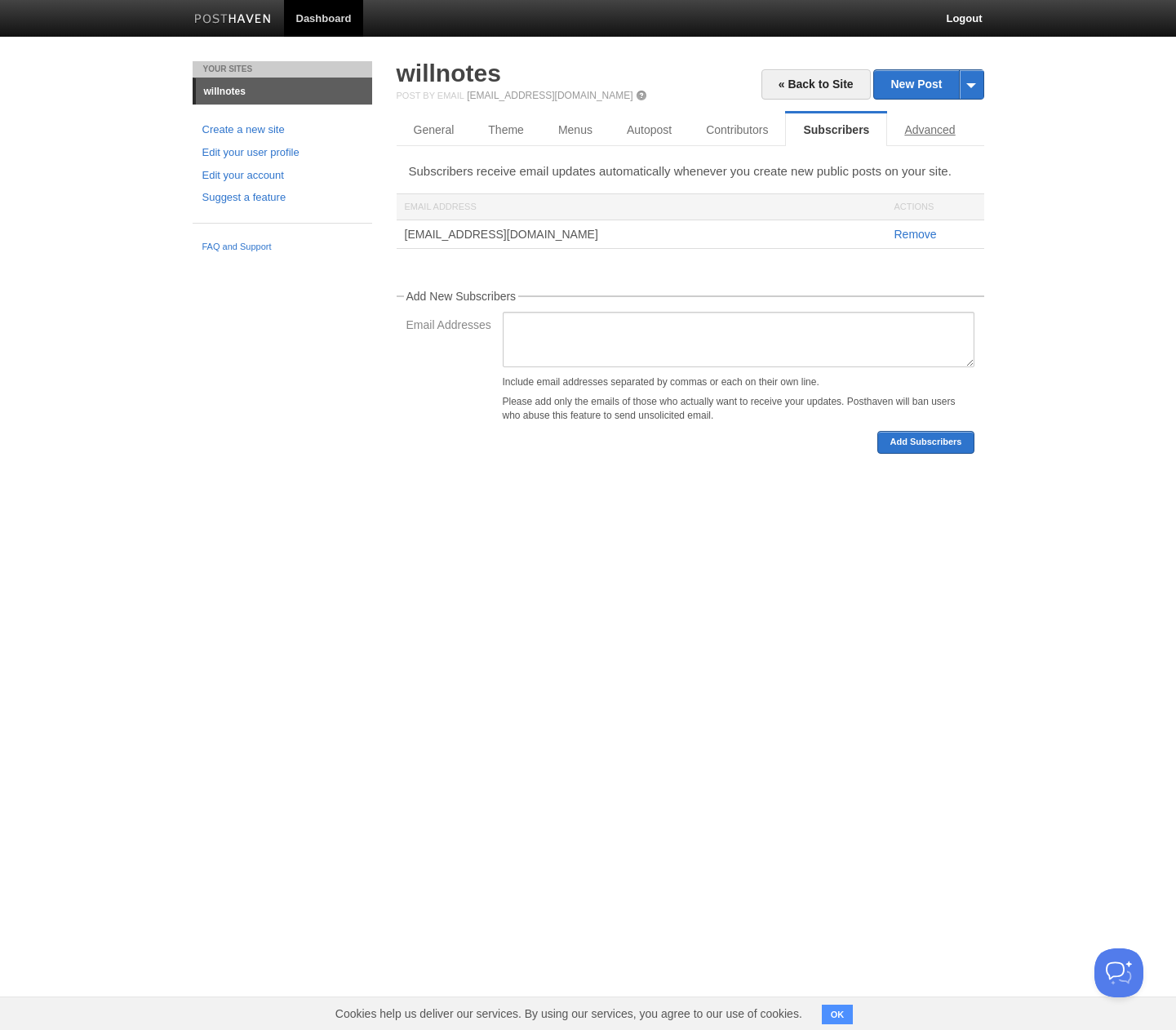
click at [929, 135] on link "Advanced" at bounding box center [929, 129] width 85 height 33
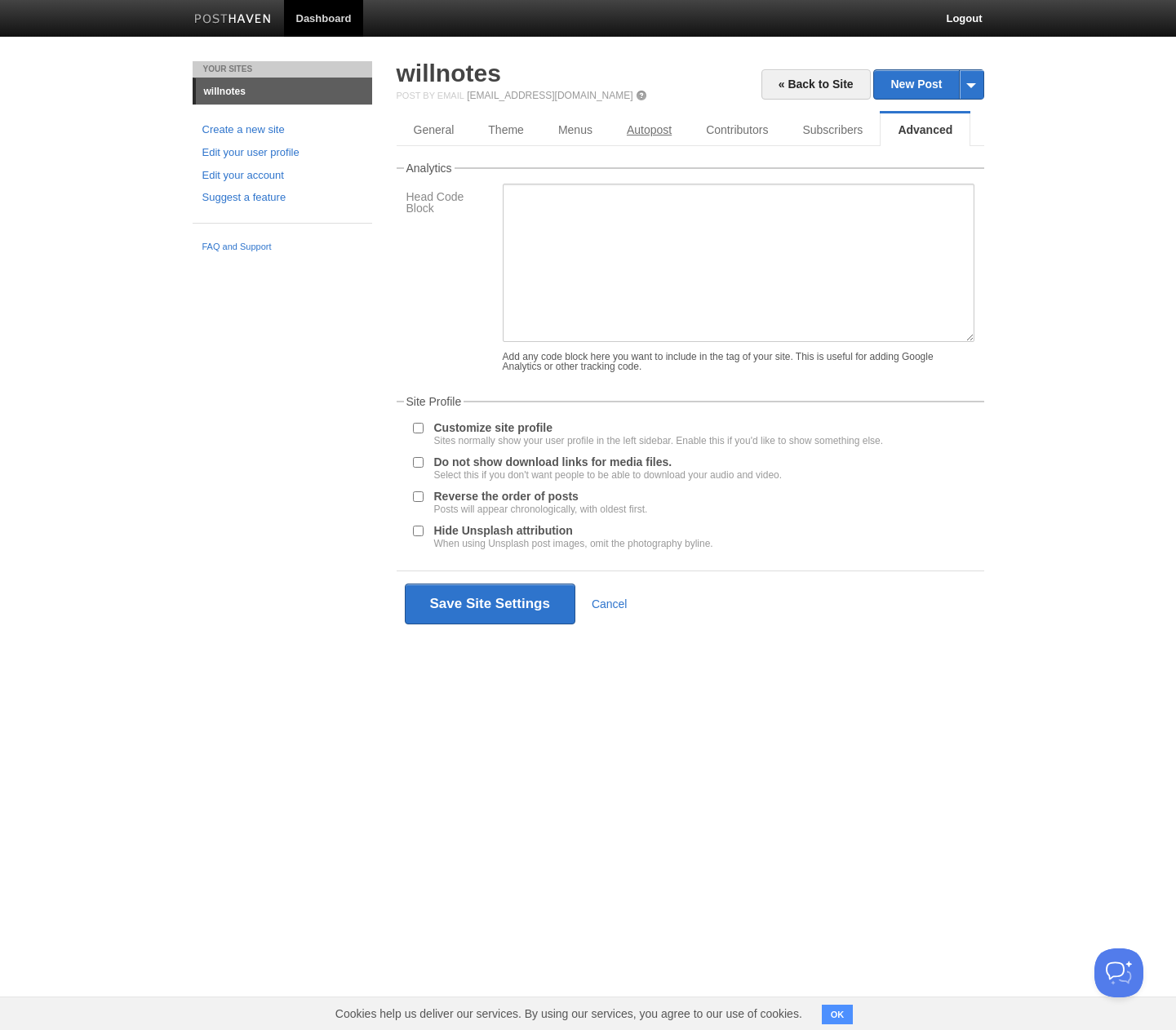
click at [625, 137] on link "Autopost" at bounding box center [649, 129] width 79 height 33
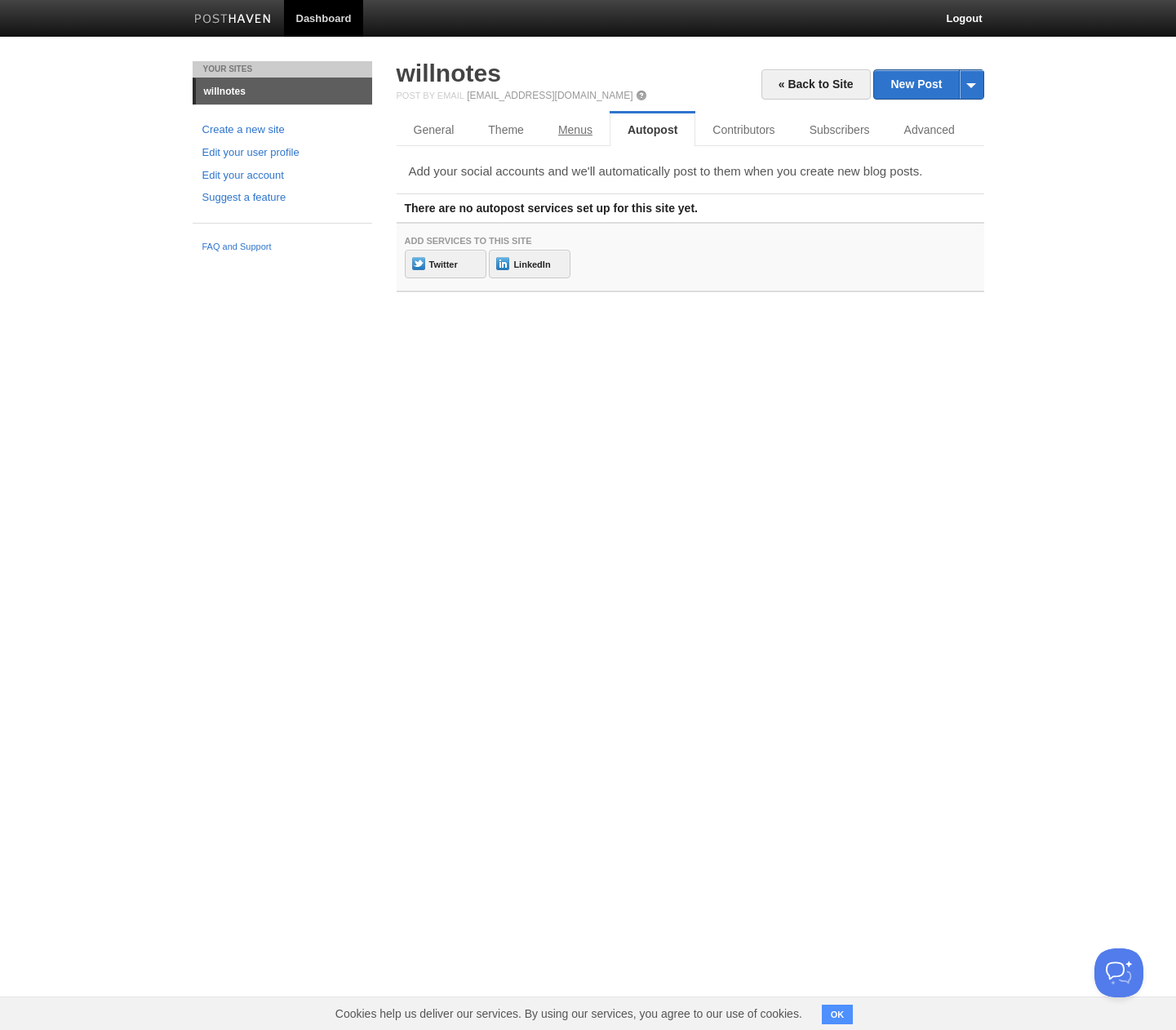
click at [570, 133] on link "Menus" at bounding box center [575, 129] width 69 height 33
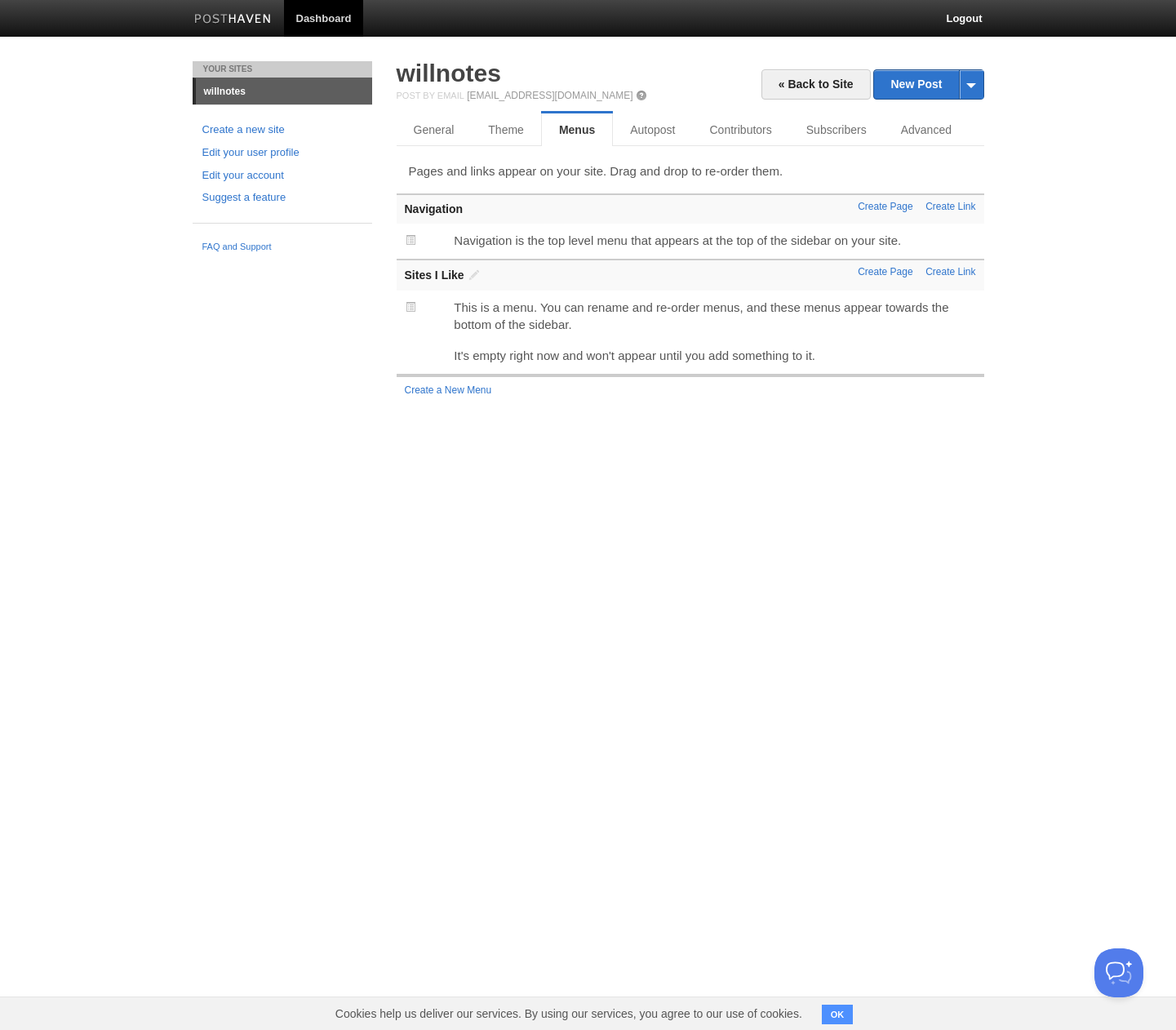
drag, startPoint x: 679, startPoint y: 206, endPoint x: 514, endPoint y: 204, distance: 165.0
click at [680, 216] on div "Create Page Create Link Navigation" at bounding box center [691, 209] width 588 height 28
drag, startPoint x: 431, startPoint y: 210, endPoint x: 438, endPoint y: 227, distance: 18.4
click at [438, 227] on div "Create Page Create Link Navigation Navigation is the top level menu that appear…" at bounding box center [691, 227] width 588 height 65
click at [587, 225] on div at bounding box center [691, 227] width 588 height 8
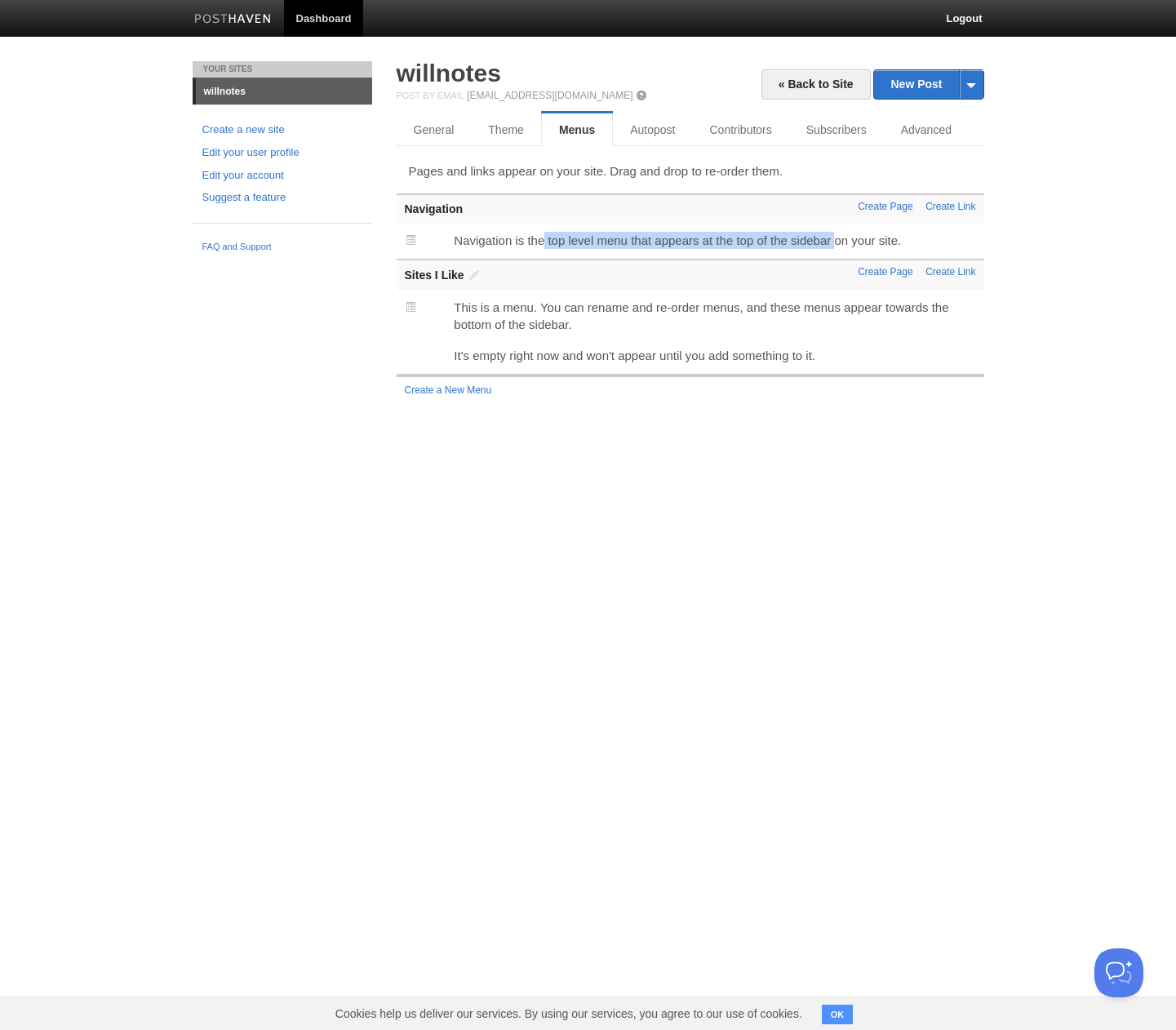
drag, startPoint x: 547, startPoint y: 242, endPoint x: 853, endPoint y: 244, distance: 306.0
click at [849, 244] on p "Navigation is the top level menu that appears at the top of the sidebar on your…" at bounding box center [714, 240] width 521 height 17
click at [943, 241] on p "Navigation is the top level menu that appears at the top of the sidebar on your…" at bounding box center [714, 240] width 521 height 17
drag, startPoint x: 943, startPoint y: 241, endPoint x: 374, endPoint y: 247, distance: 569.0
click at [374, 247] on div "Your Sites willnotes Create a new site Edit your user profile Edit your account…" at bounding box center [588, 249] width 816 height 375
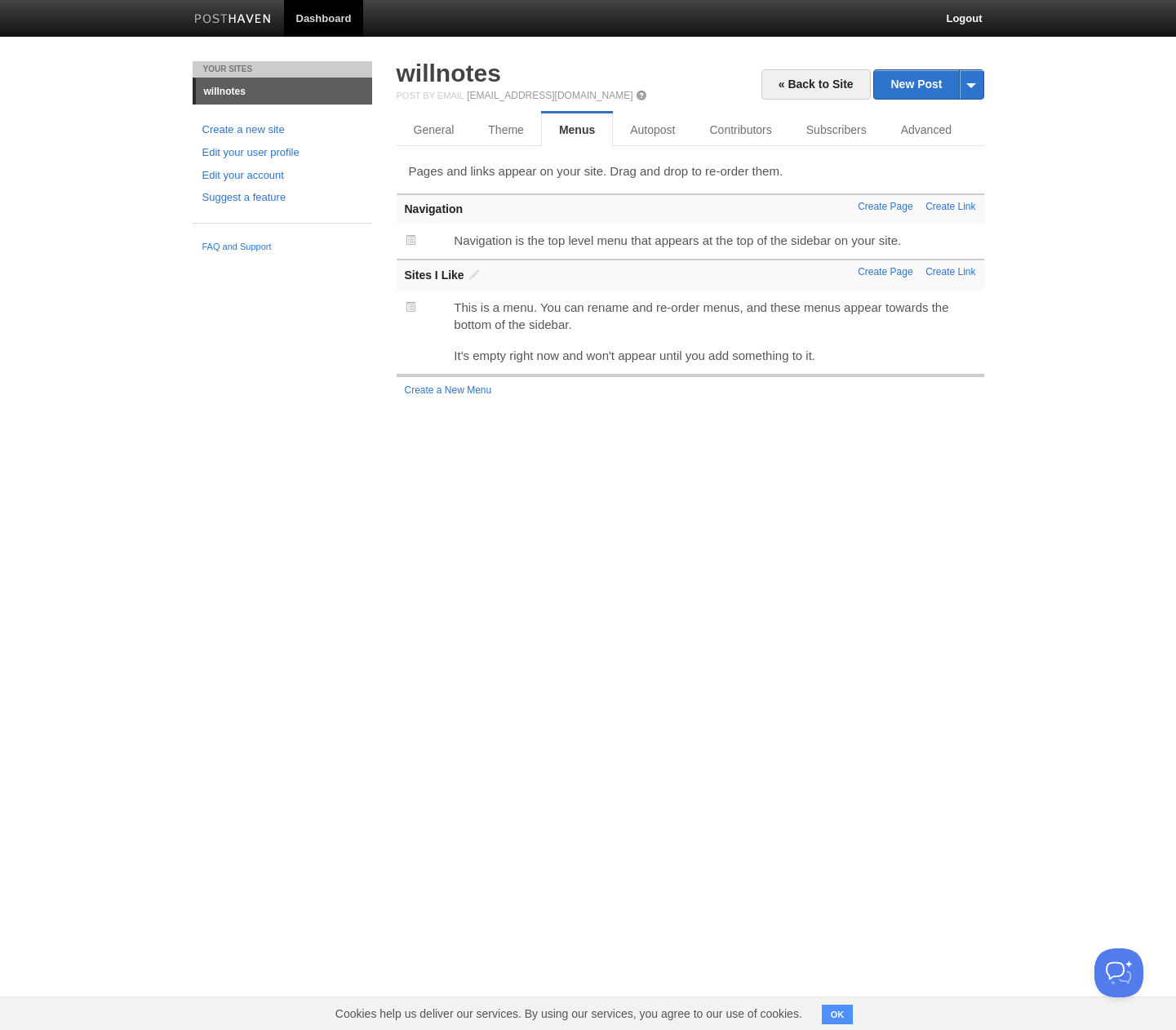
click at [589, 419] on div "« Back to Site New Post by Web by Email willnotes Post by Email post@willnotes.…" at bounding box center [691, 249] width 612 height 375
click at [515, 130] on link "Theme" at bounding box center [506, 129] width 70 height 33
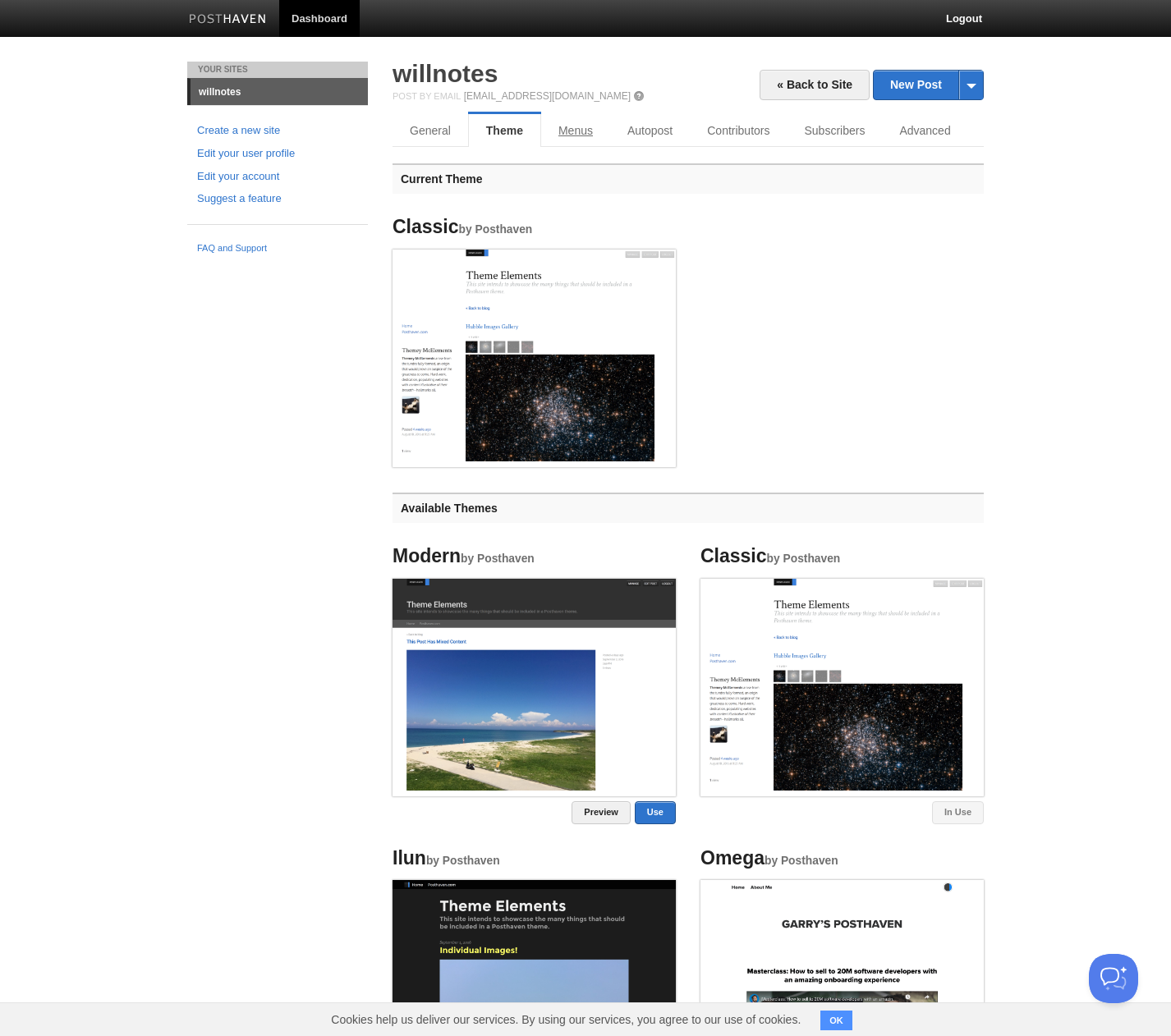
click at [573, 135] on link "Menus" at bounding box center [576, 130] width 69 height 33
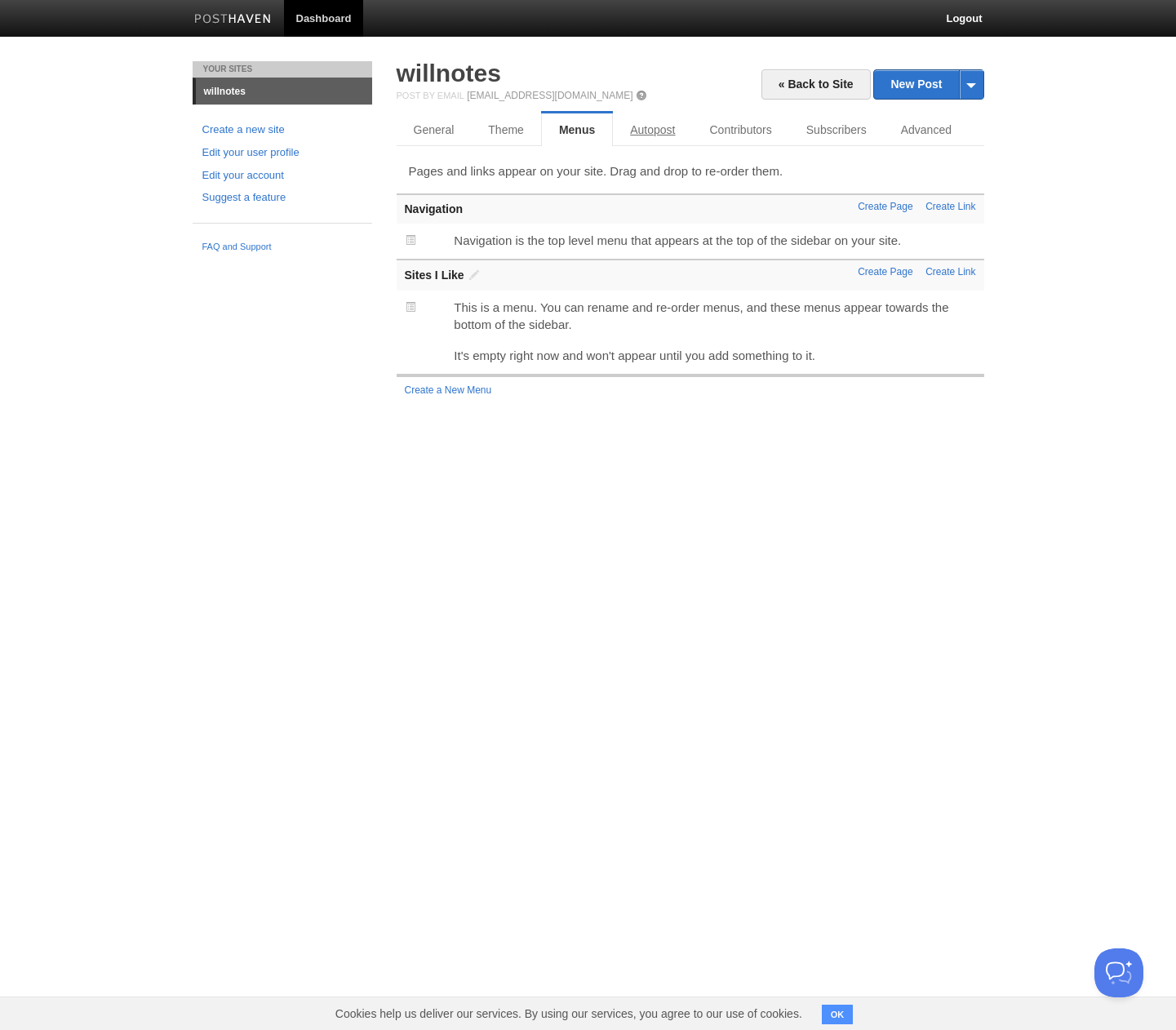
click at [649, 130] on link "Autopost" at bounding box center [652, 129] width 79 height 33
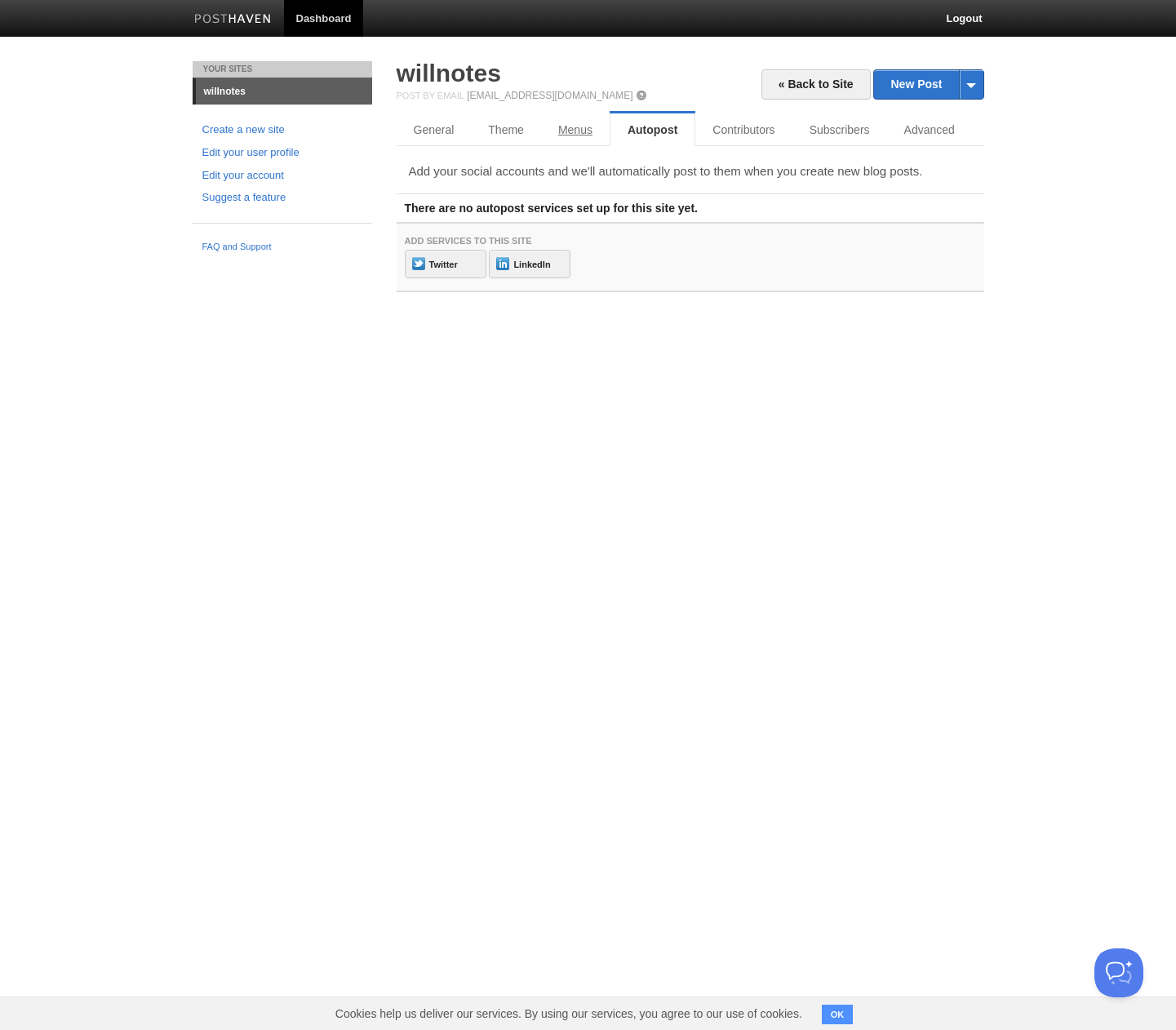
click at [588, 132] on link "Menus" at bounding box center [575, 129] width 69 height 33
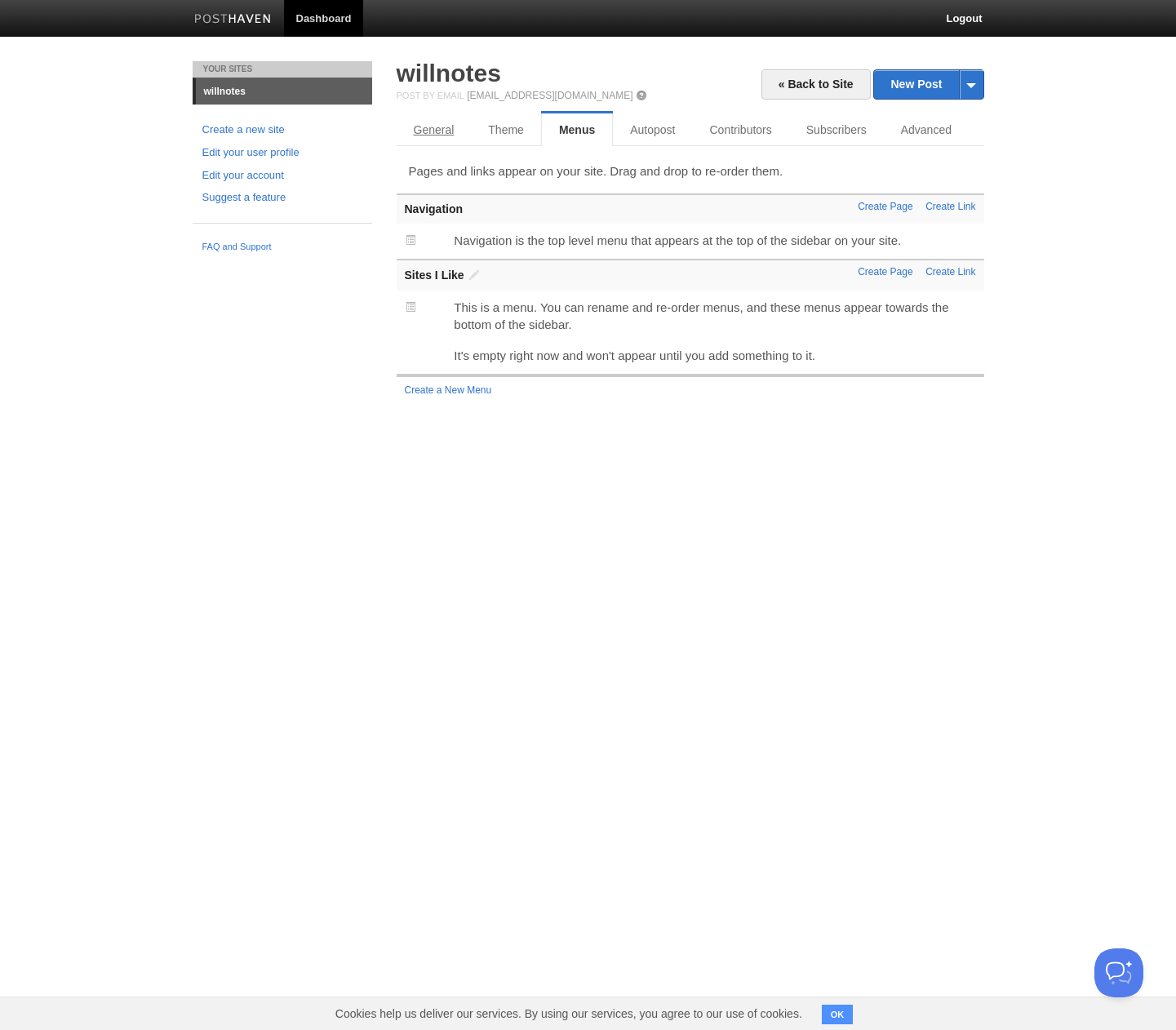
click at [432, 131] on link "General" at bounding box center [434, 129] width 75 height 33
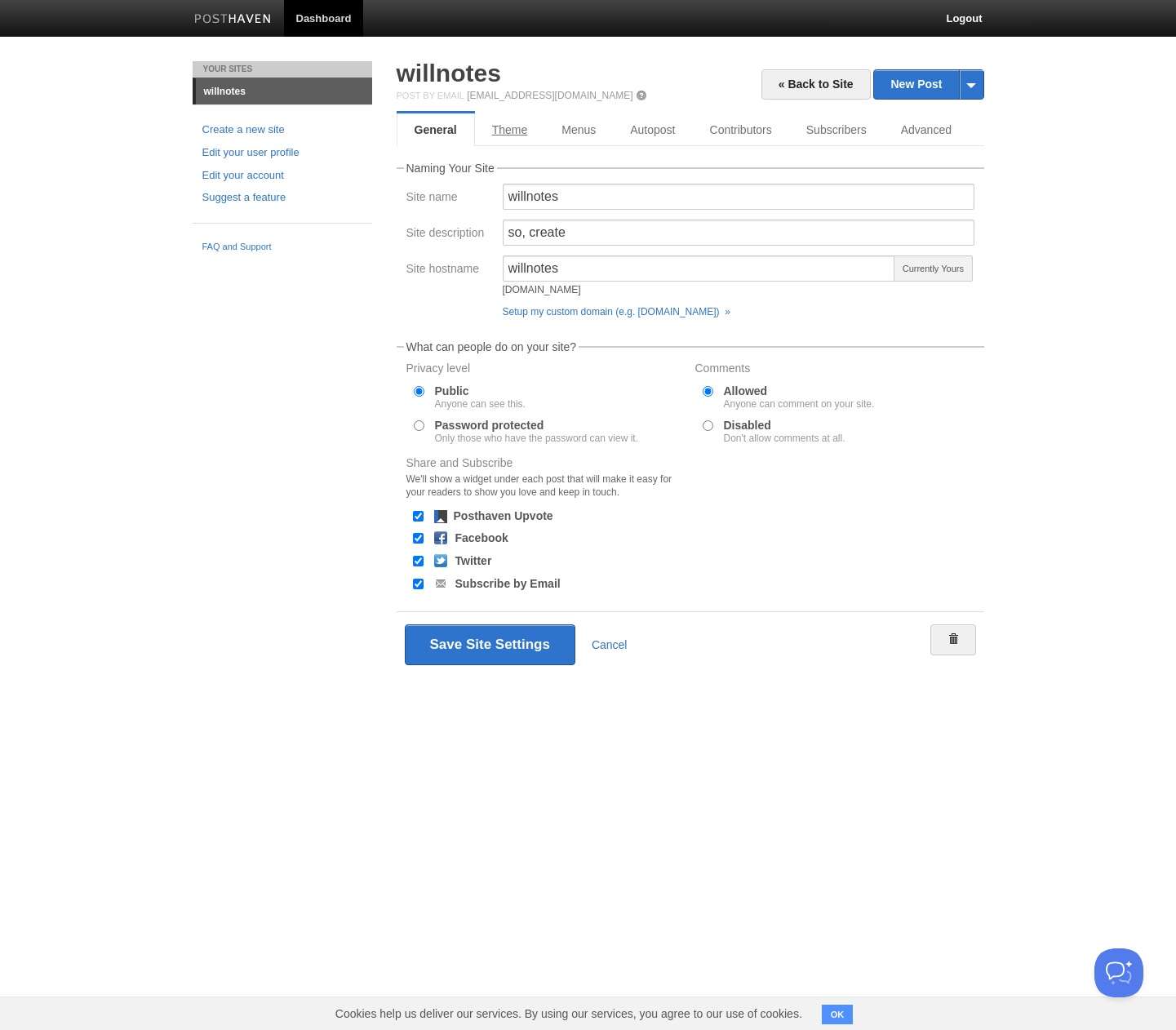
click at [498, 132] on link "Theme" at bounding box center [510, 129] width 70 height 33
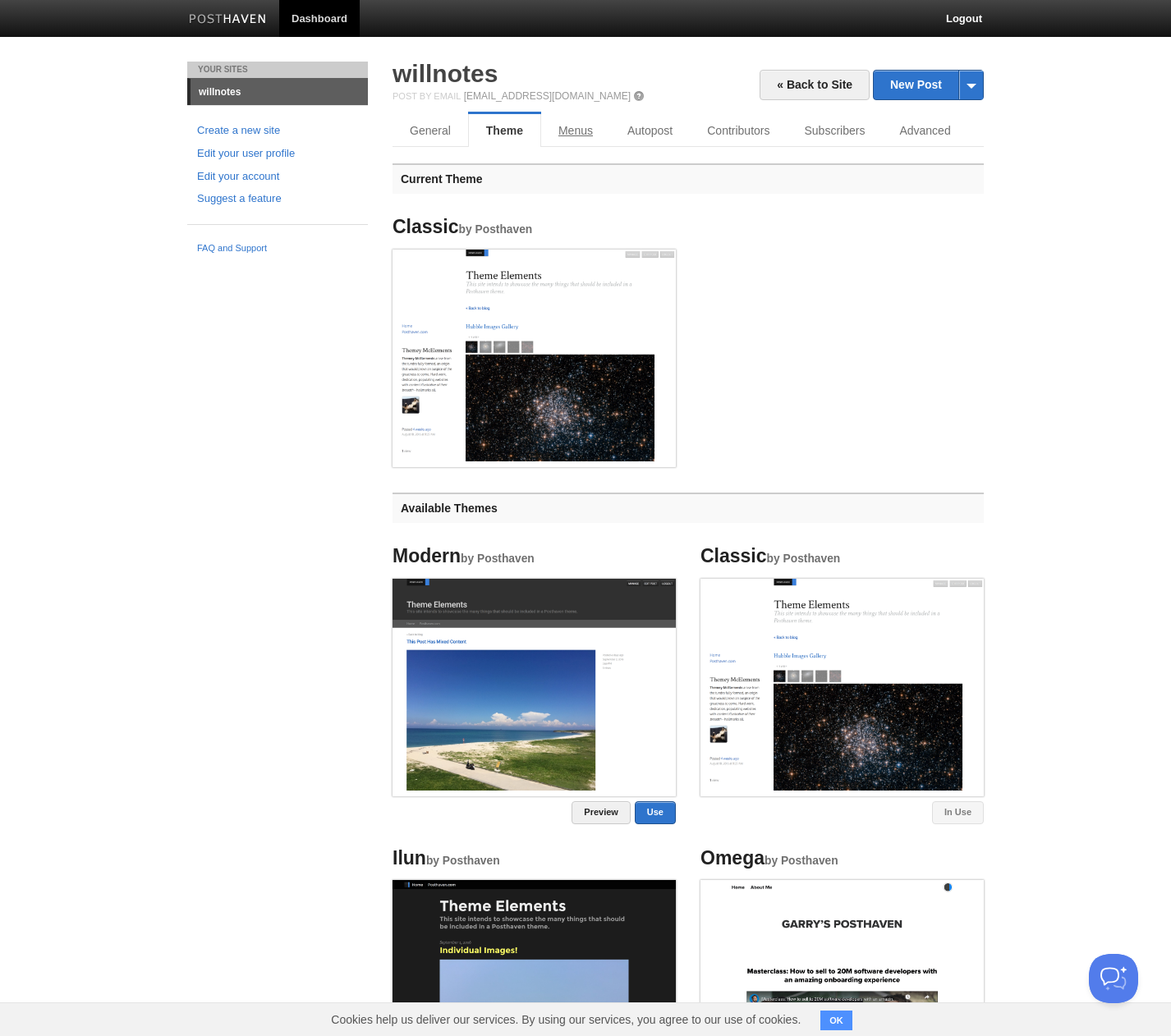
click at [571, 133] on link "Menus" at bounding box center [576, 130] width 69 height 33
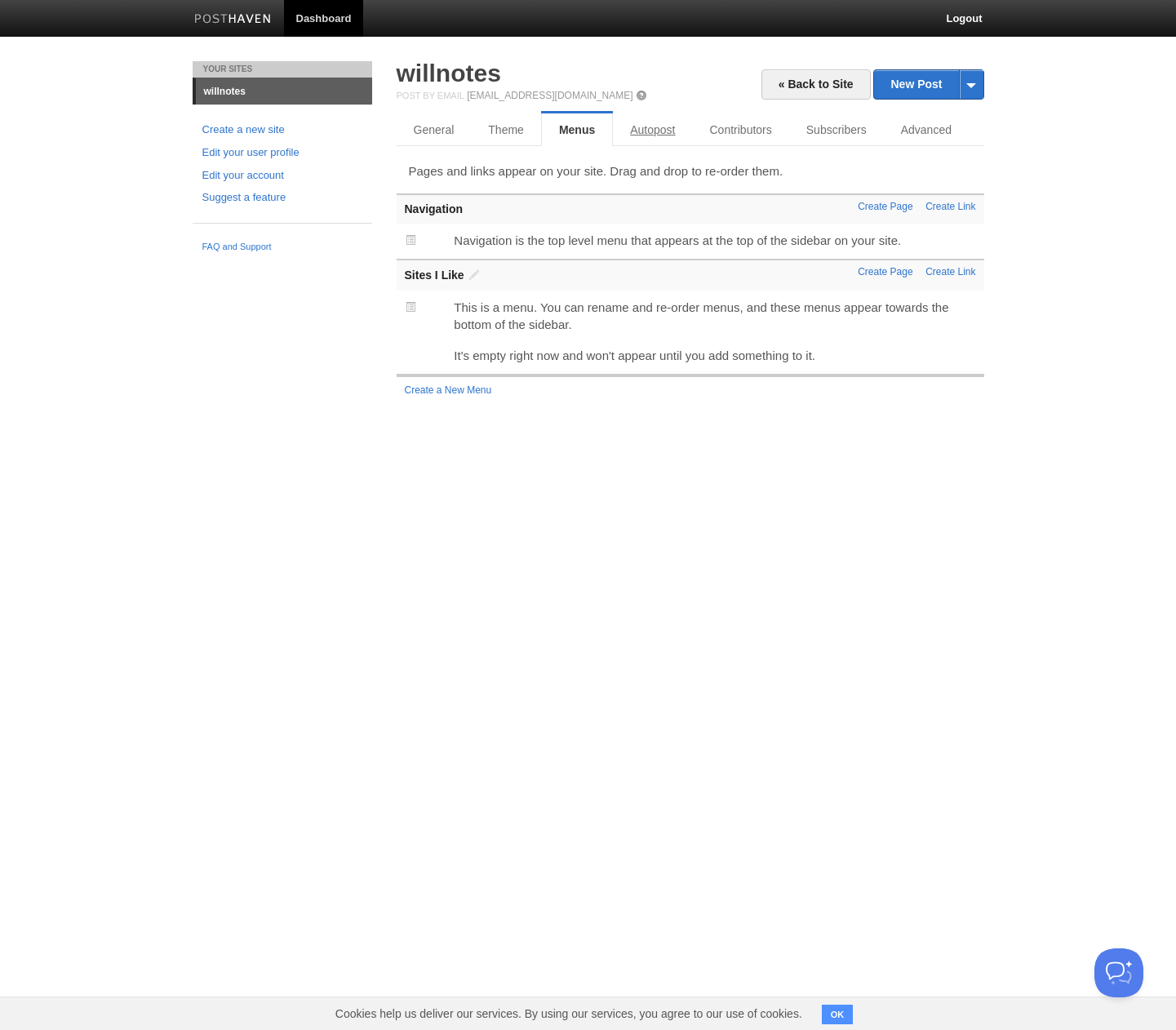
click at [619, 132] on link "Autopost" at bounding box center [652, 129] width 79 height 33
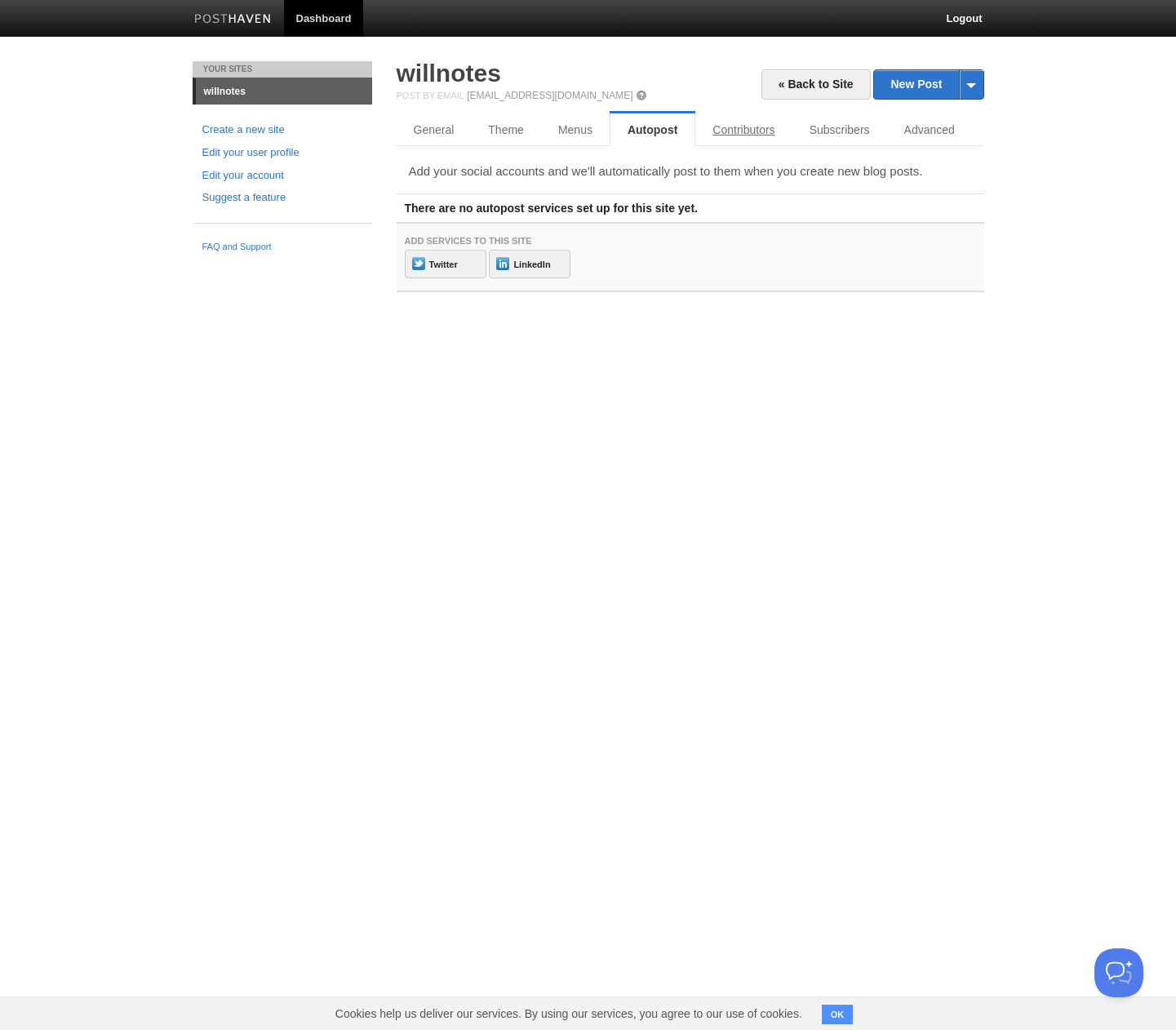
click at [731, 131] on link "Contributors" at bounding box center [743, 129] width 96 height 33
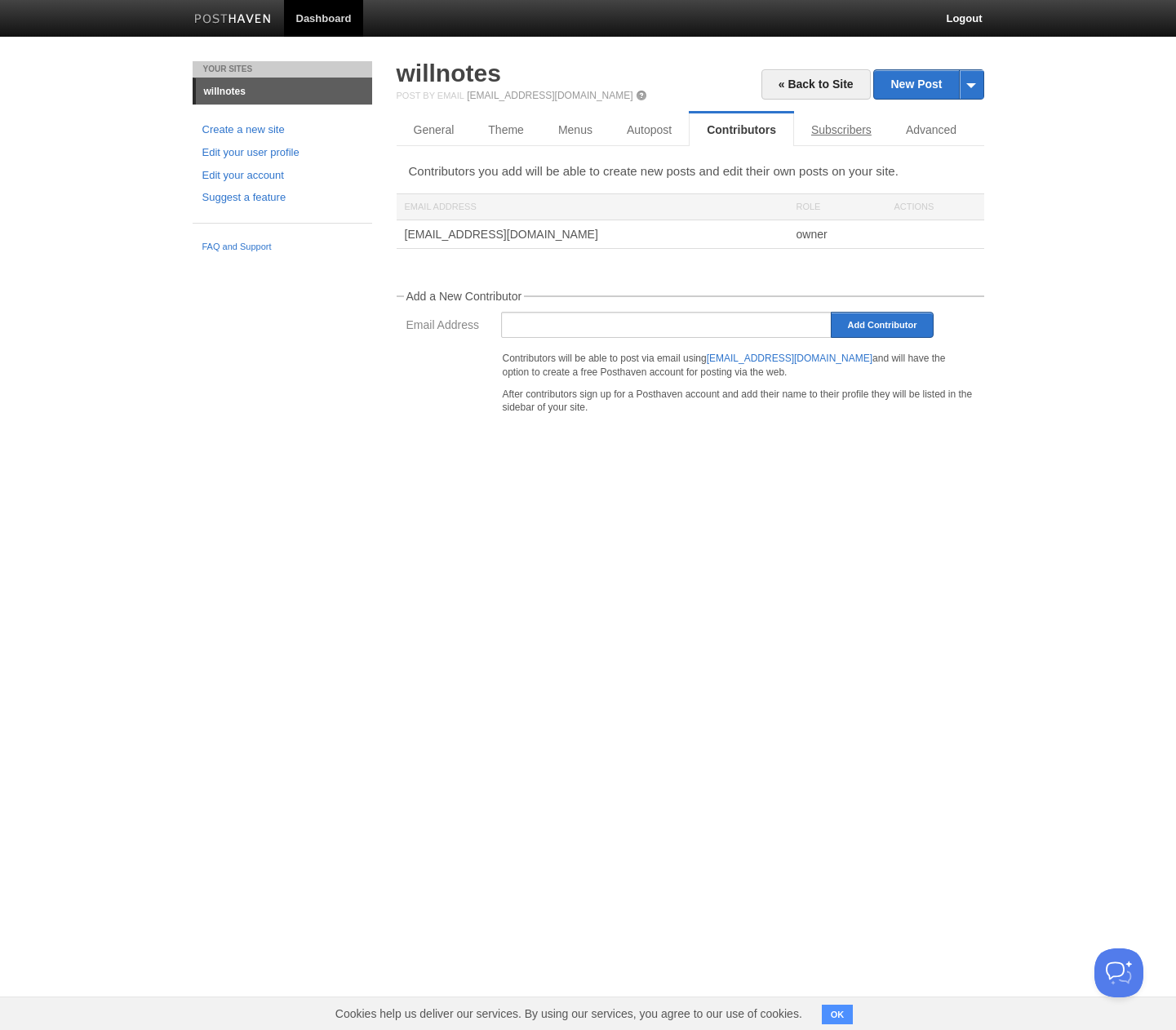
click at [829, 136] on link "Subscribers" at bounding box center [841, 129] width 94 height 33
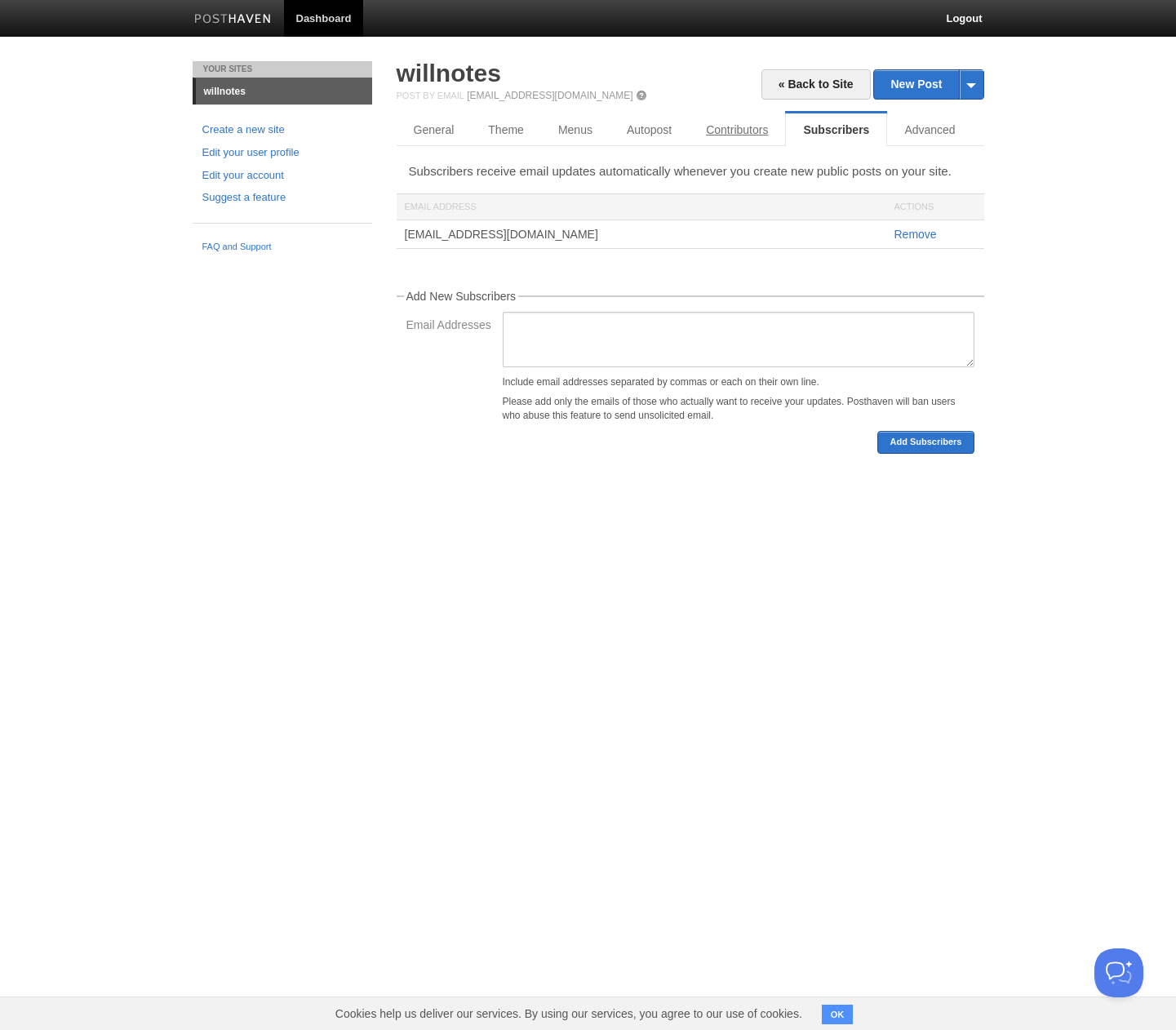
click at [780, 138] on link "Contributors" at bounding box center [737, 129] width 96 height 33
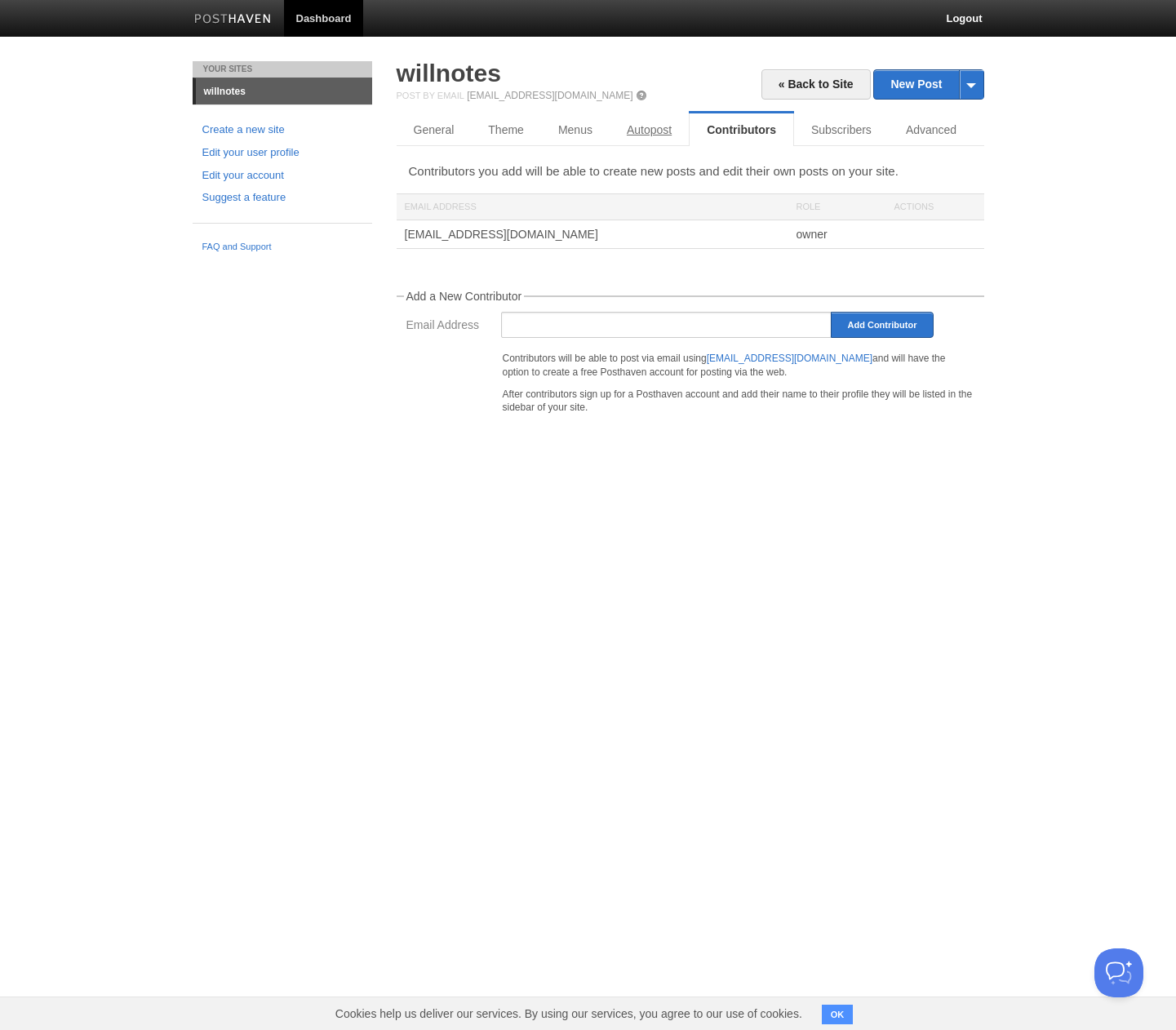
click at [678, 137] on link "Autopost" at bounding box center [649, 129] width 79 height 33
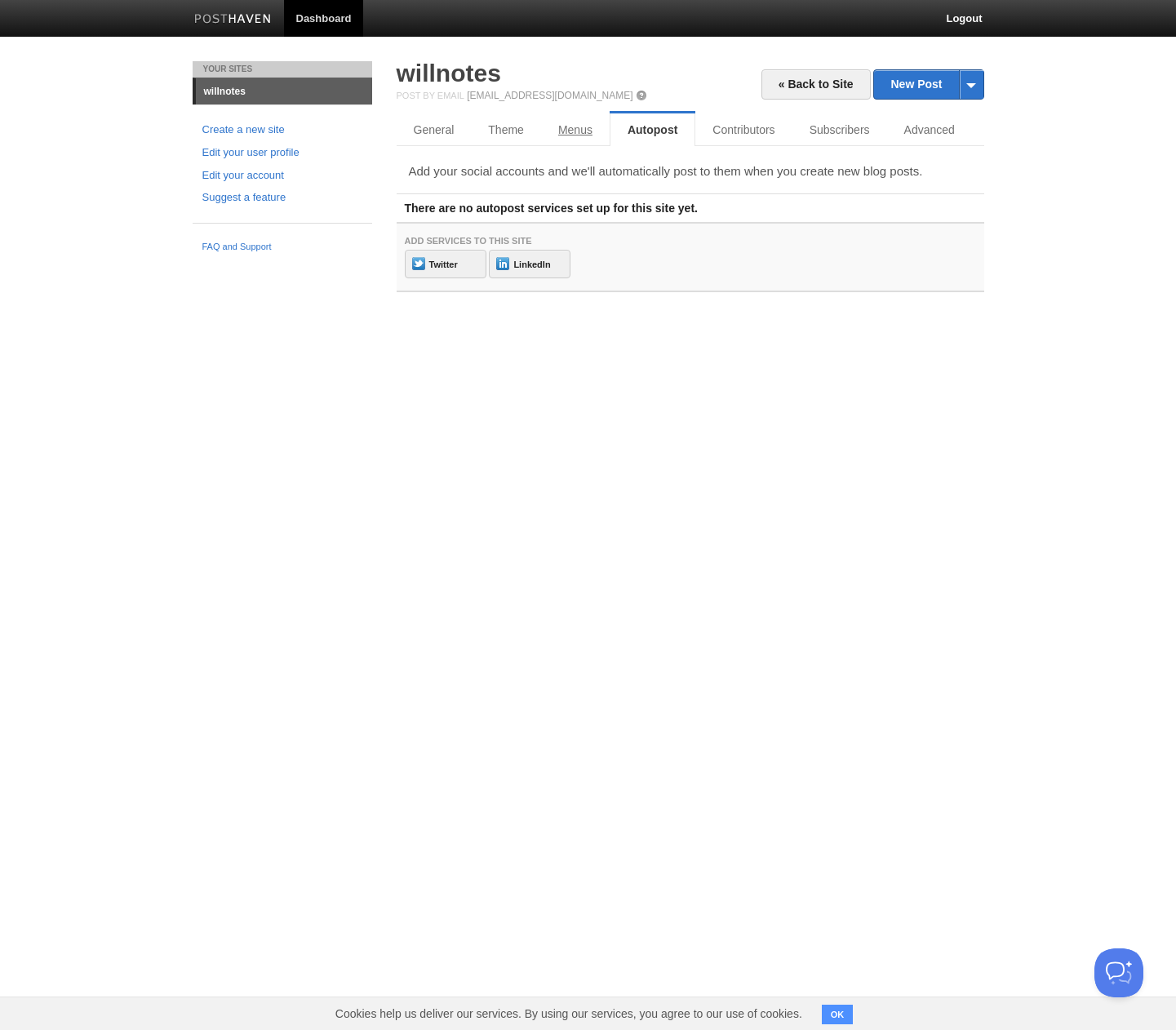
click at [573, 130] on link "Menus" at bounding box center [575, 129] width 69 height 33
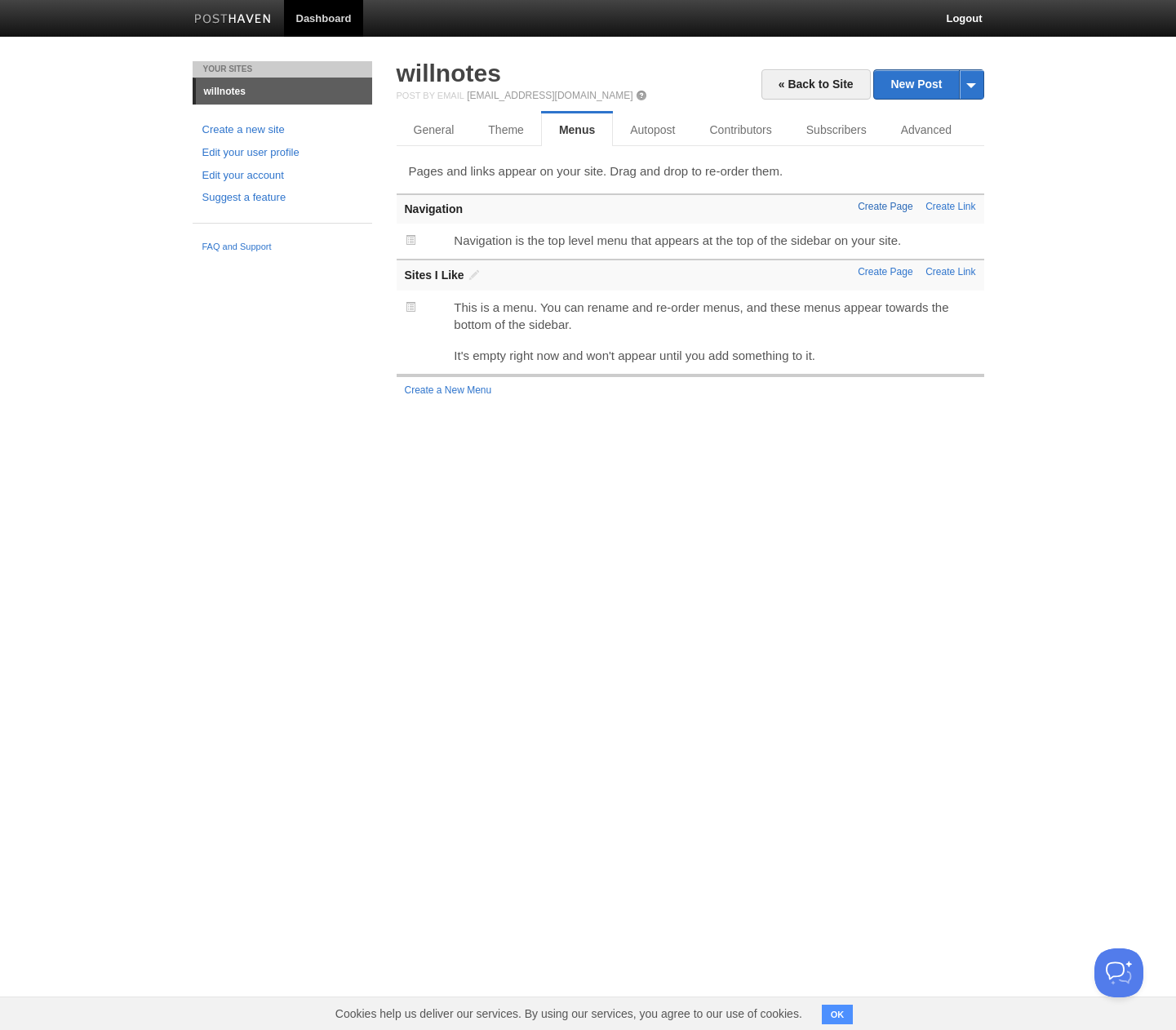
click at [887, 207] on link "Create Page" at bounding box center [885, 206] width 55 height 11
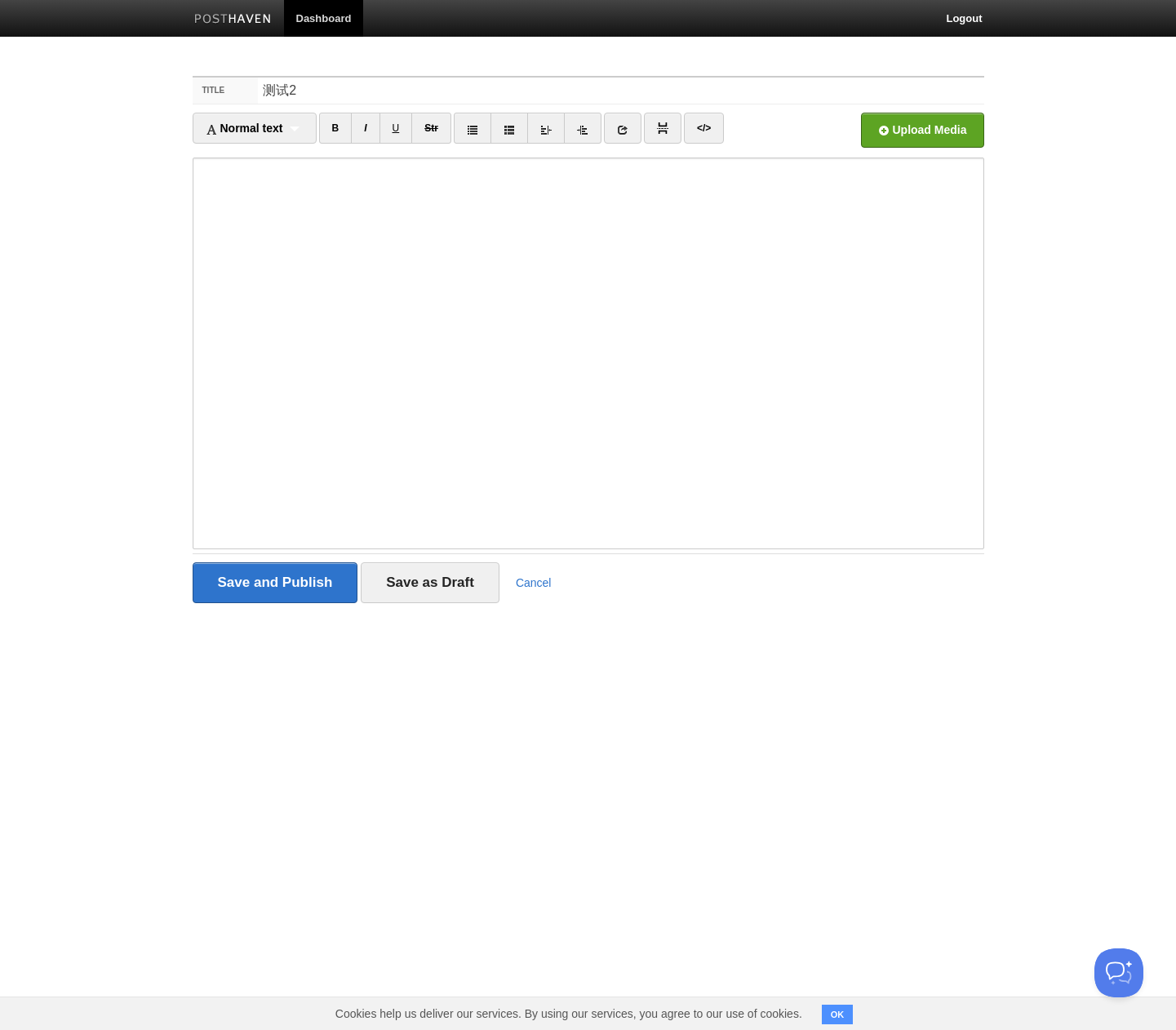
type input "测试2"
click at [273, 582] on input "Save and Publish" at bounding box center [275, 582] width 166 height 41
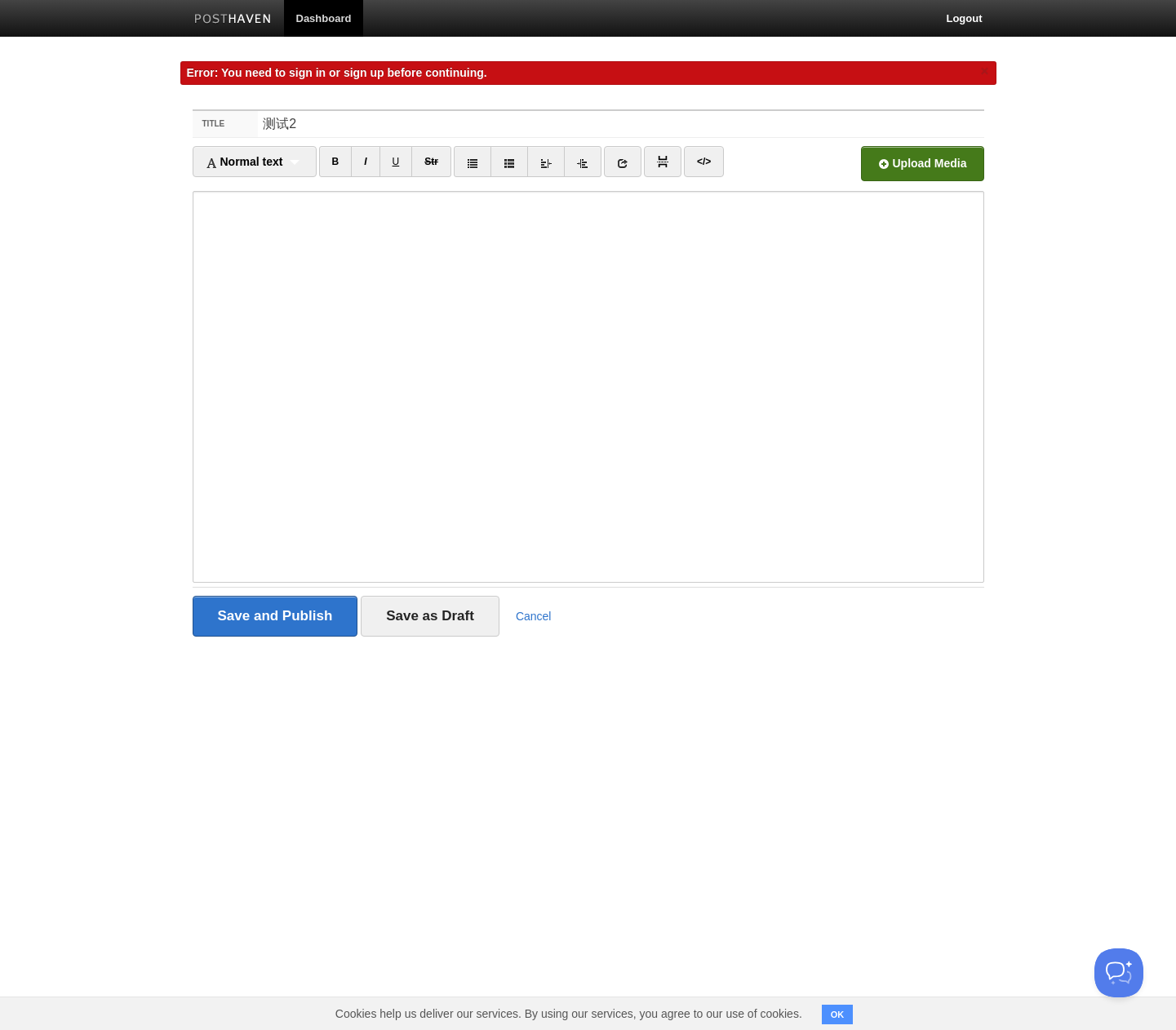
click at [903, 170] on input "file" at bounding box center [429, 168] width 1235 height 83
click at [262, 618] on input "Save and Publish" at bounding box center [275, 615] width 166 height 41
click at [935, 19] on link "Logout" at bounding box center [964, 18] width 60 height 37
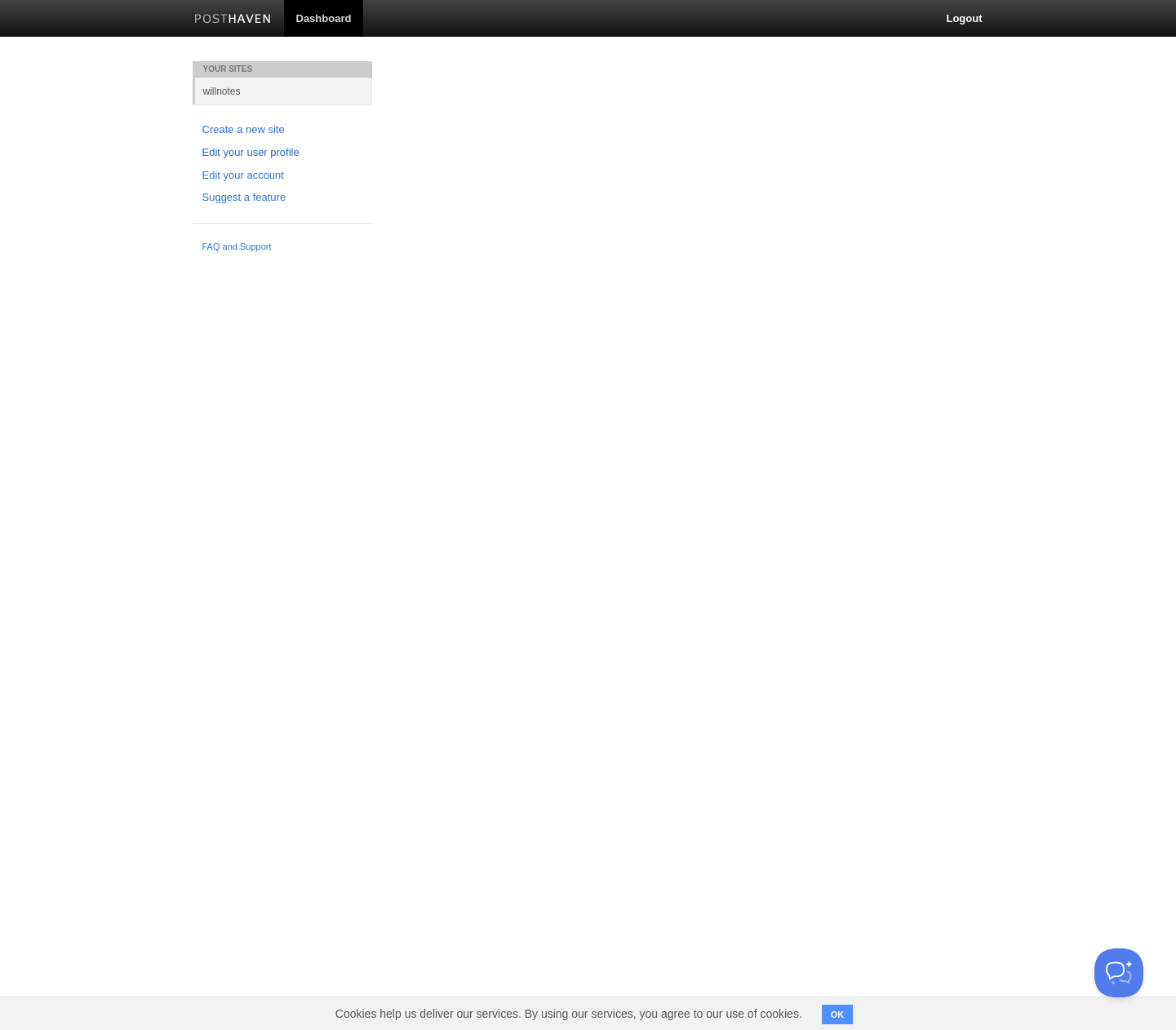
click at [259, 152] on link "Edit your user profile" at bounding box center [283, 153] width 160 height 17
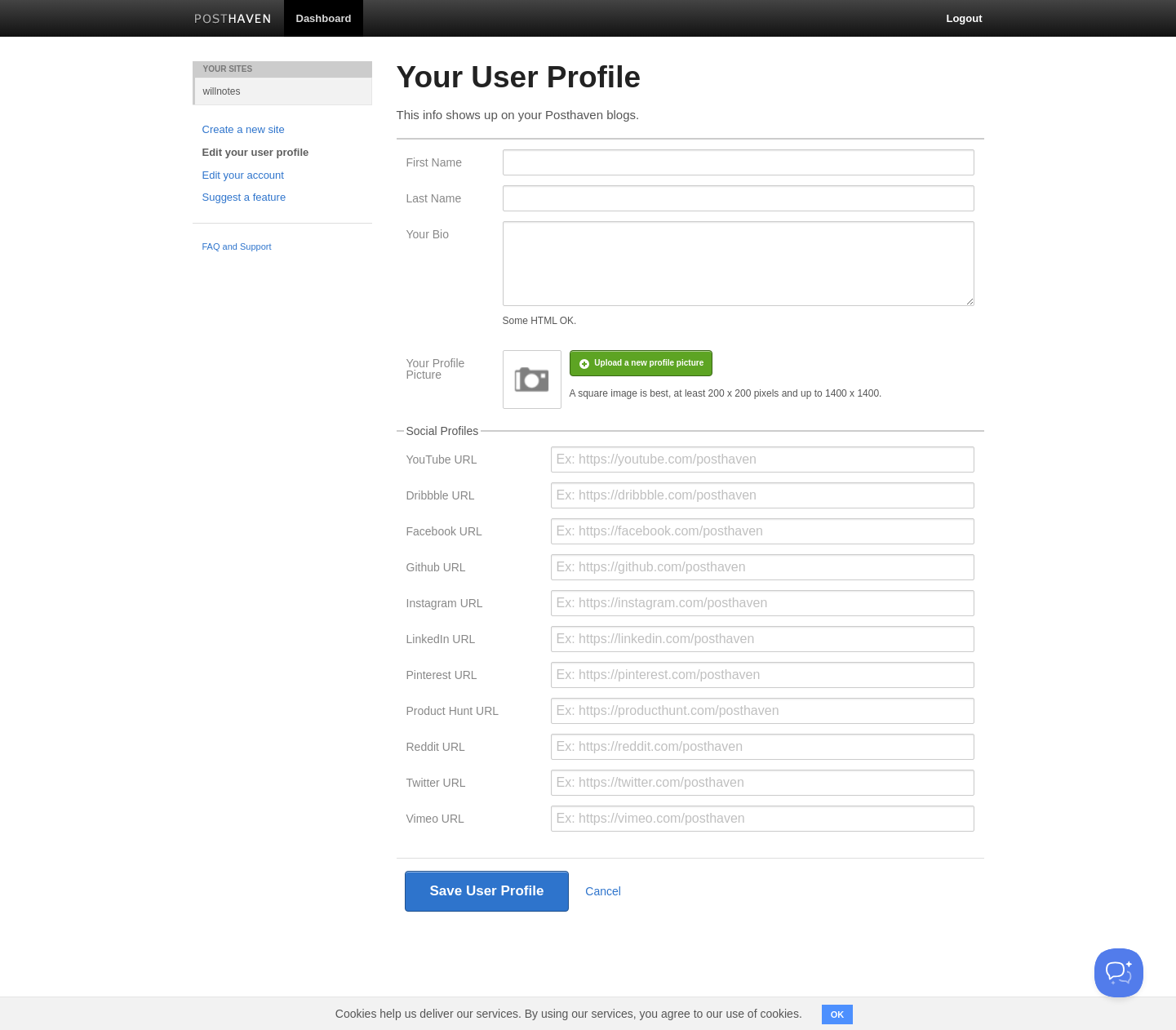
click at [151, 373] on body "Dashboard Logout Your Sites willnotes Create a new site Edit your user profile …" at bounding box center [588, 485] width 1176 height 972
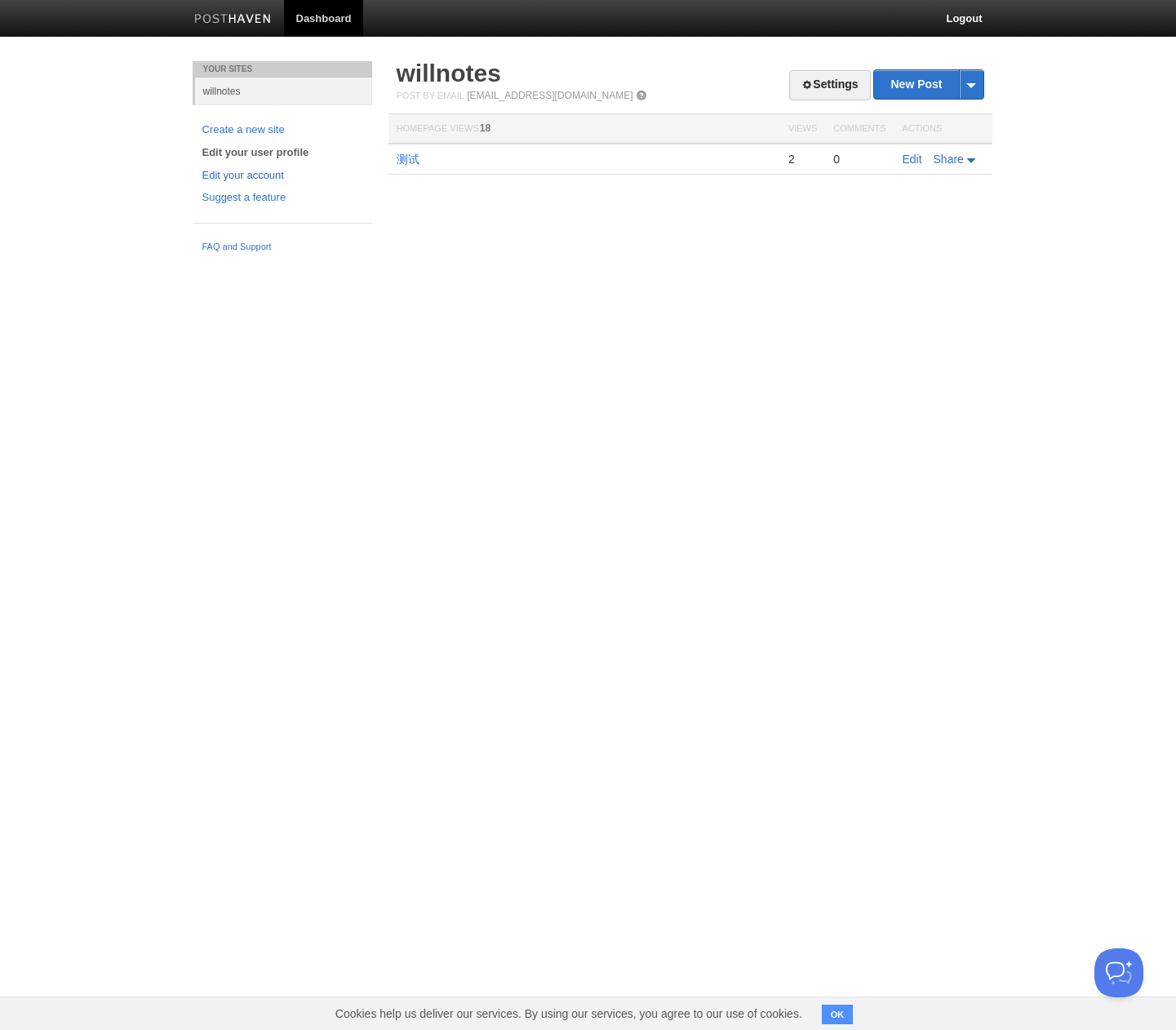
click at [264, 171] on link "Edit your account" at bounding box center [283, 176] width 160 height 17
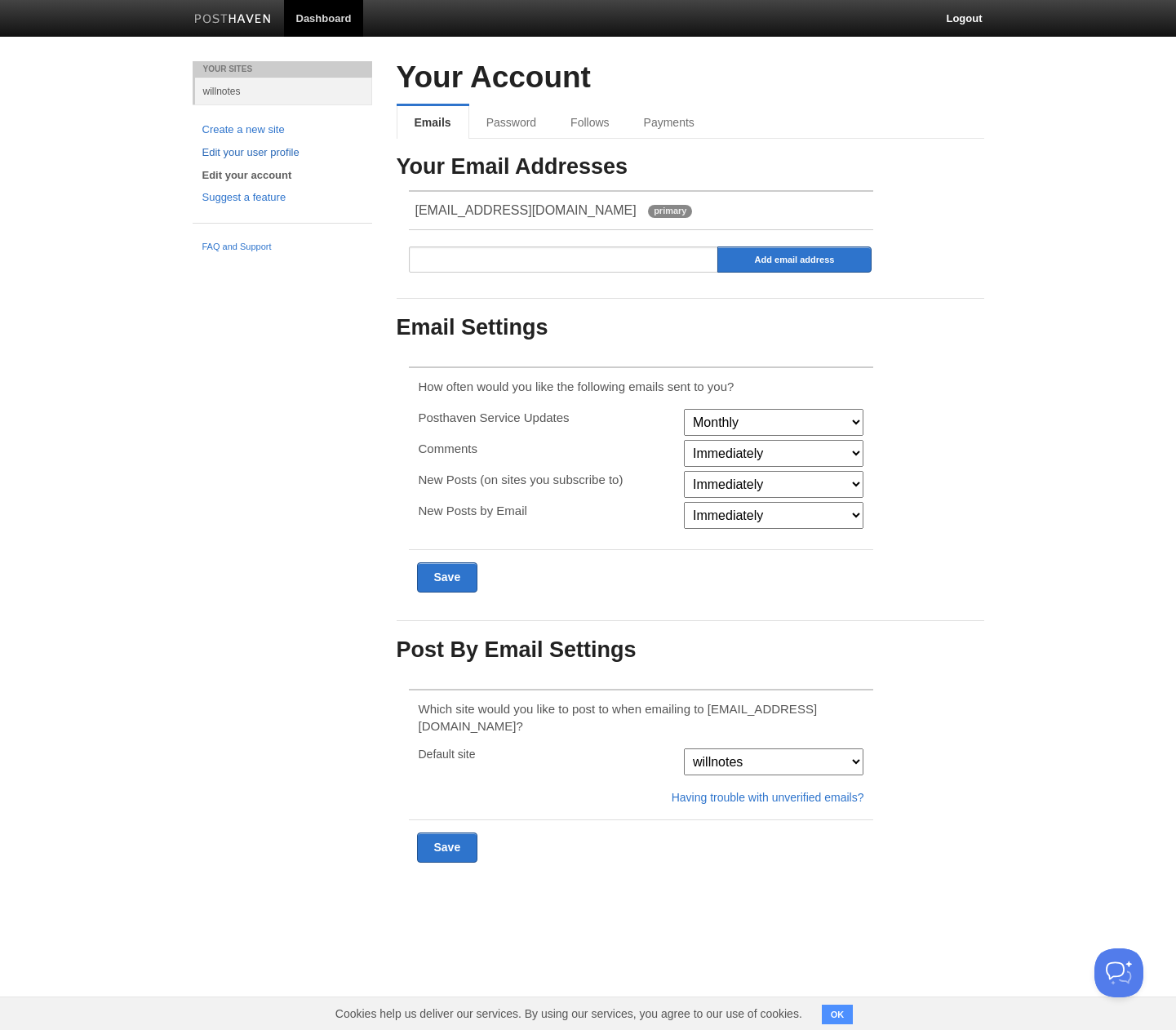
click at [246, 154] on link "Edit your user profile" at bounding box center [283, 153] width 160 height 17
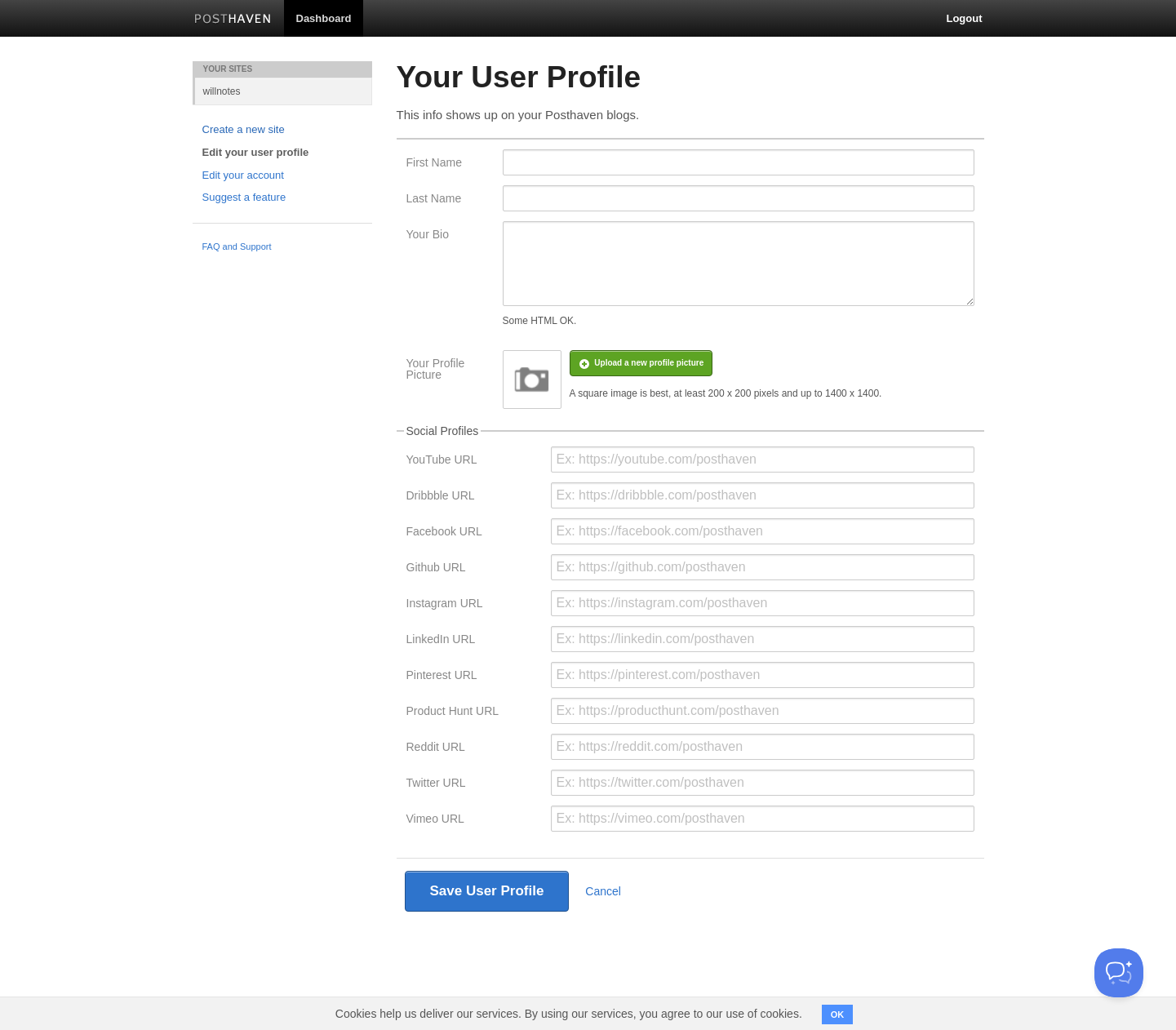
click at [228, 124] on link "Create a new site" at bounding box center [283, 130] width 160 height 17
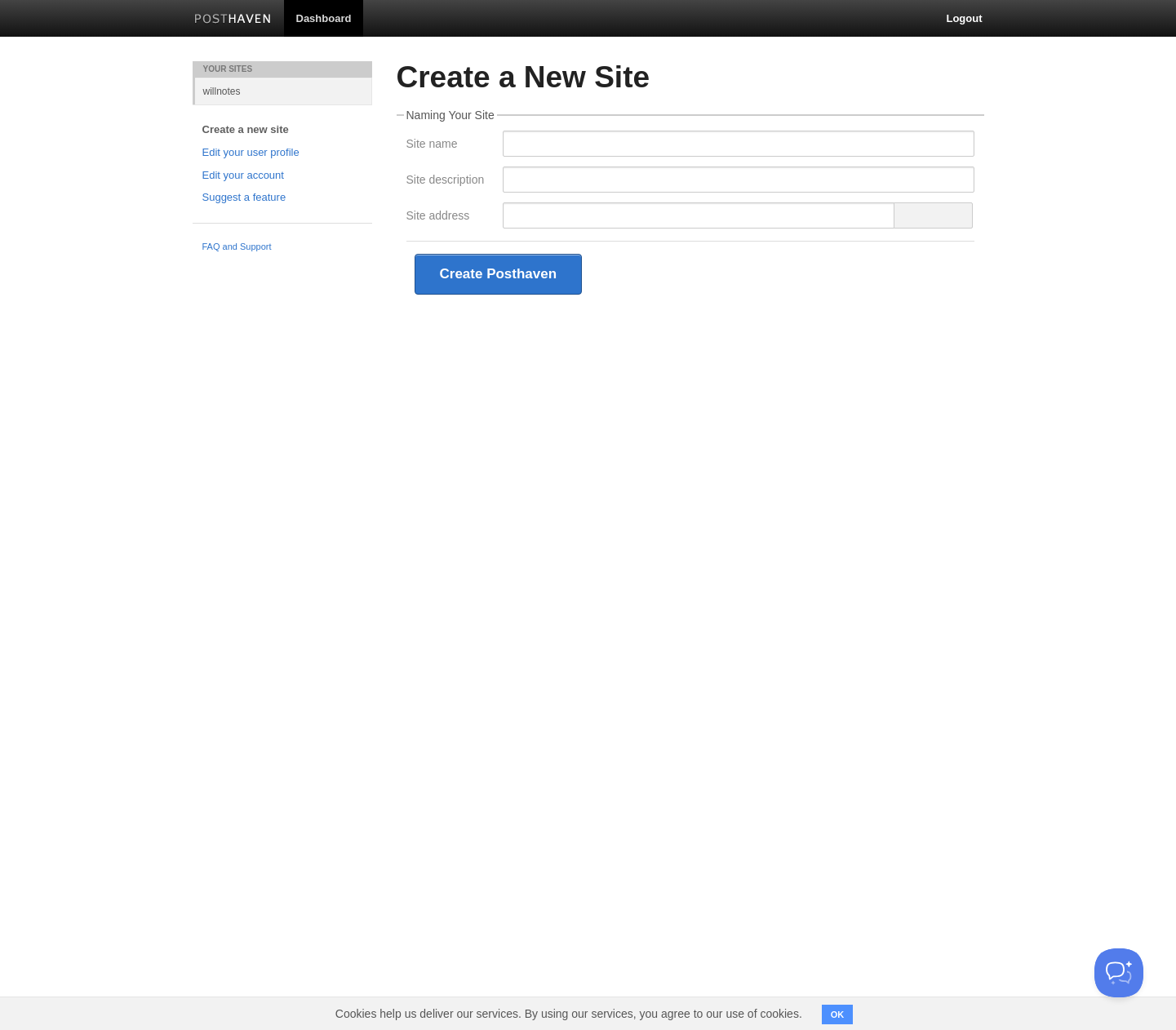
click at [226, 90] on link "willnotes" at bounding box center [284, 90] width 177 height 27
click at [231, 155] on link "Edit your user profile" at bounding box center [283, 153] width 160 height 17
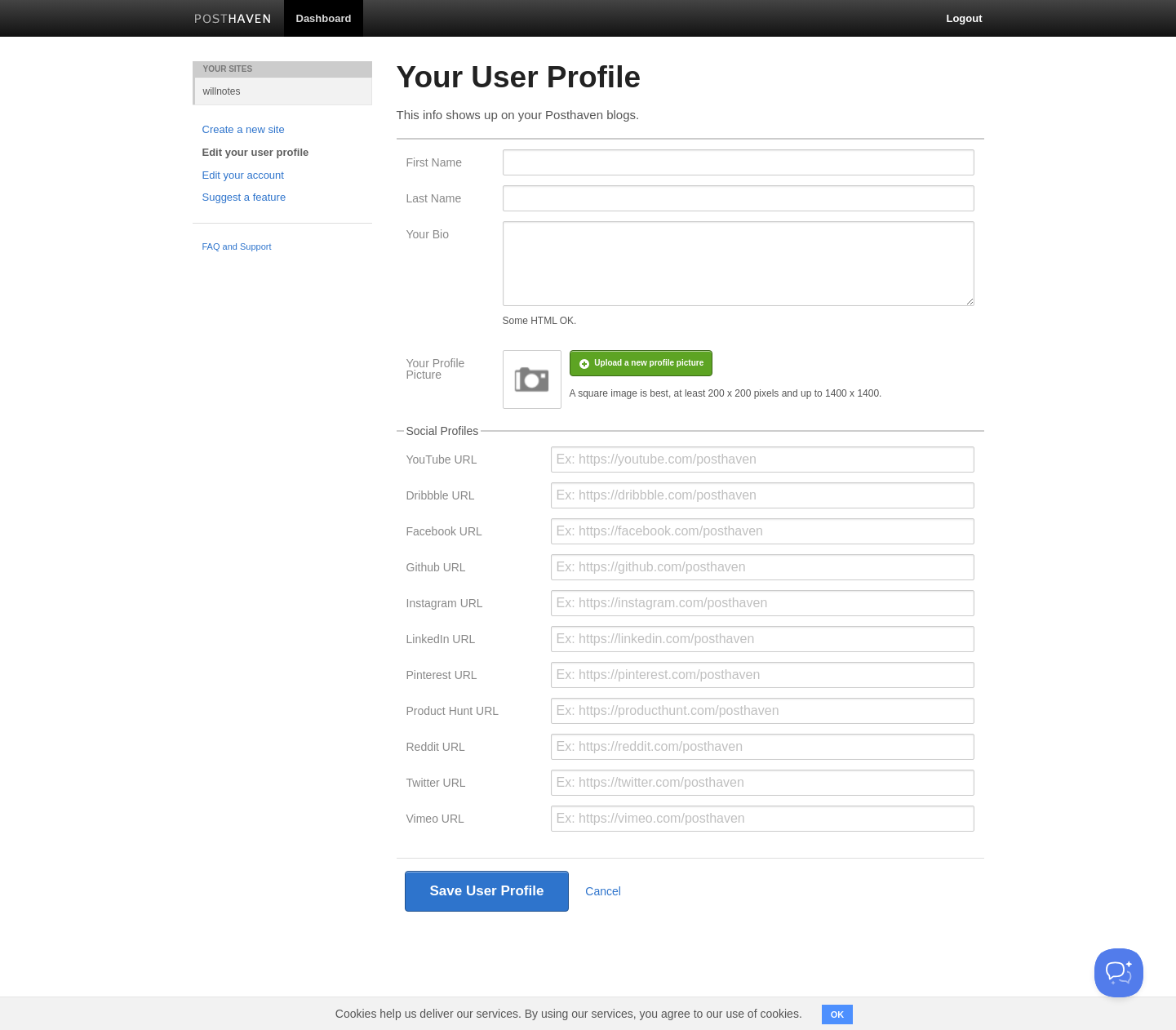
click at [228, 94] on link "willnotes" at bounding box center [284, 90] width 177 height 27
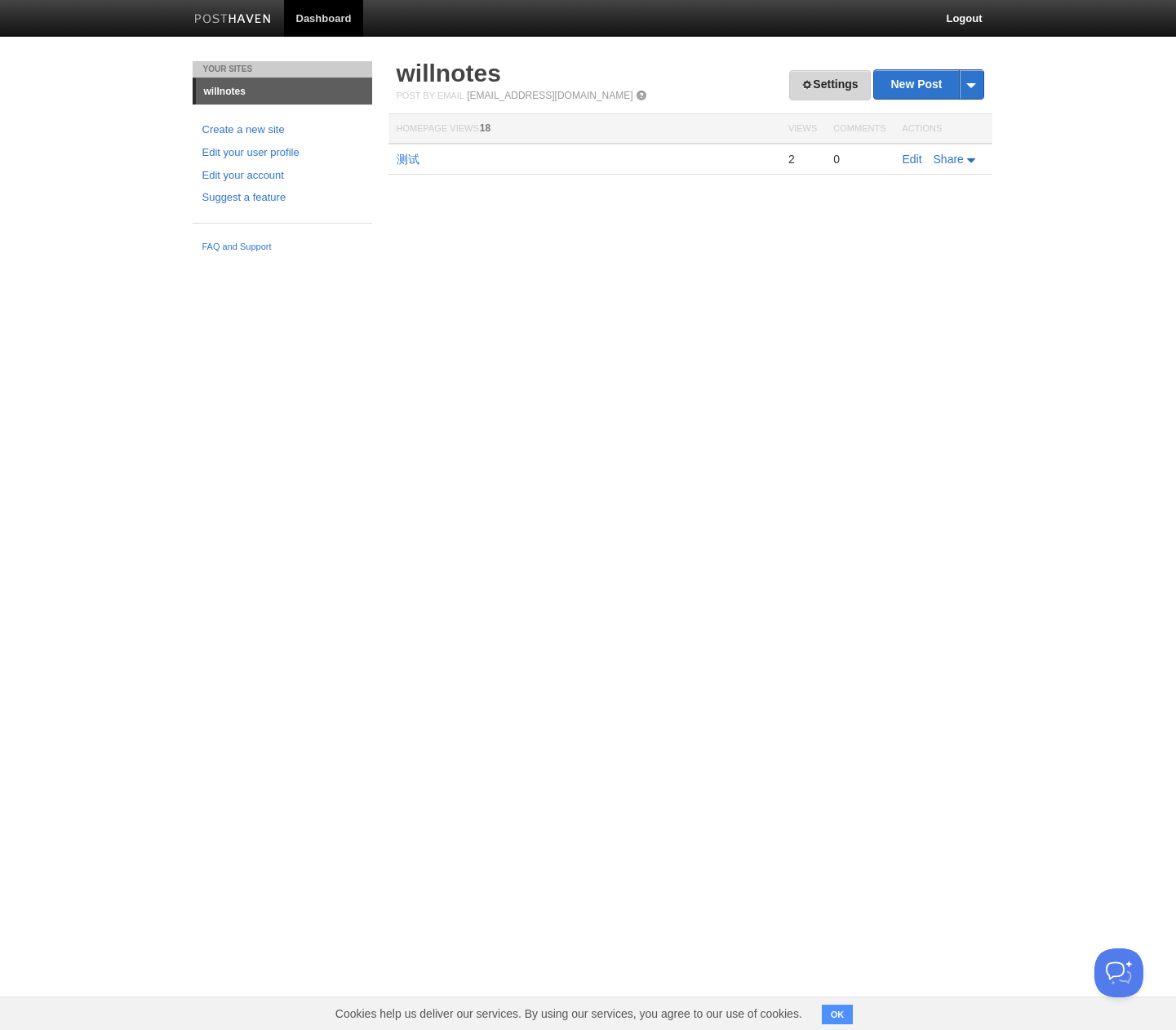
click at [829, 88] on link "Settings" at bounding box center [829, 85] width 81 height 30
click at [808, 94] on link "Settings" at bounding box center [829, 85] width 81 height 30
click at [809, 78] on link "Settings" at bounding box center [829, 85] width 81 height 30
click at [831, 84] on link "Settings" at bounding box center [829, 85] width 81 height 30
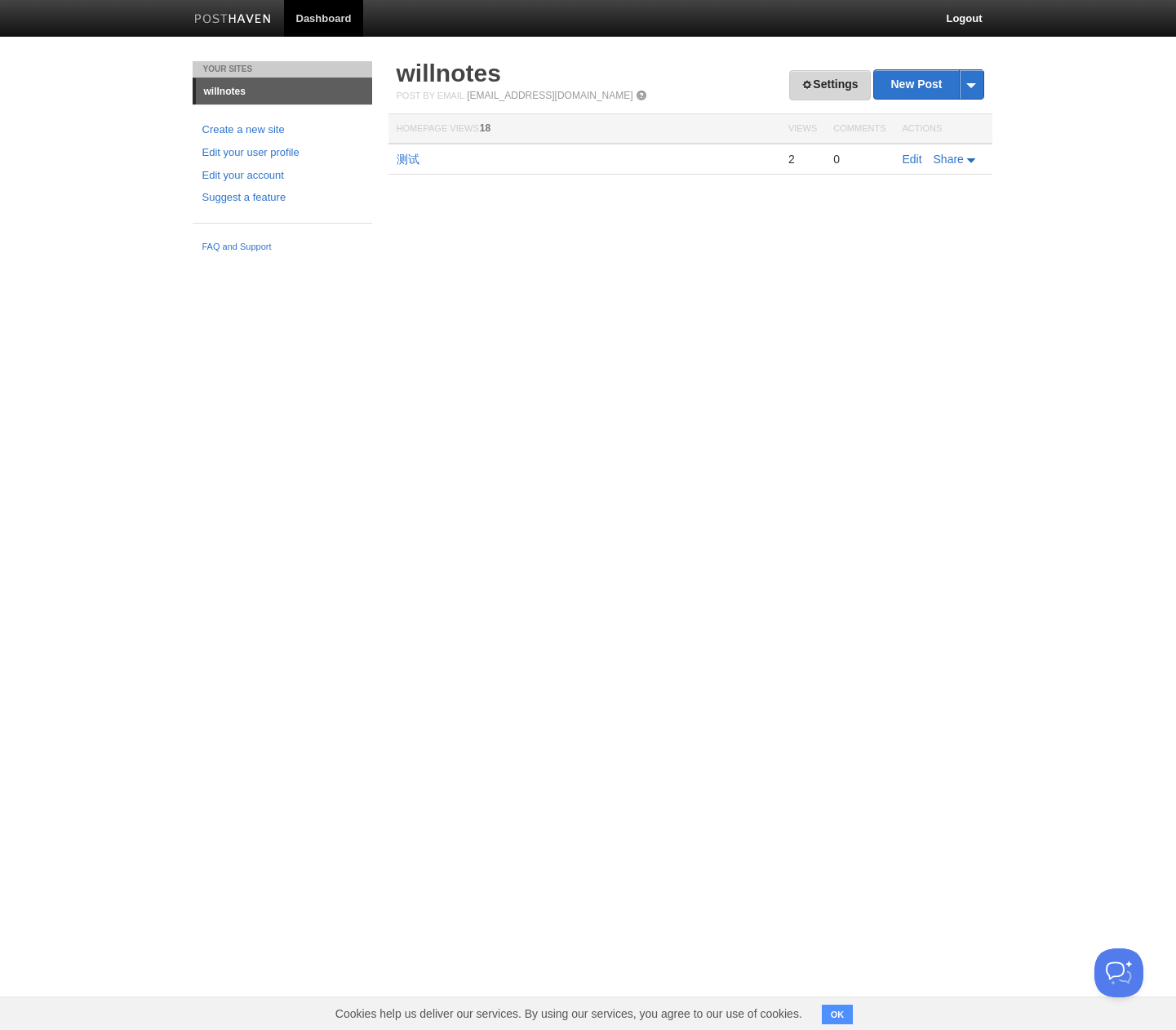
click at [831, 84] on link "Settings" at bounding box center [829, 85] width 81 height 30
click at [925, 260] on html "Dashboard Logout Your Sites willnotes Create a new site Edit your user profile …" at bounding box center [588, 130] width 1176 height 260
click at [829, 89] on link "Settings" at bounding box center [829, 85] width 81 height 30
click at [235, 126] on link "Create a new site" at bounding box center [283, 130] width 160 height 17
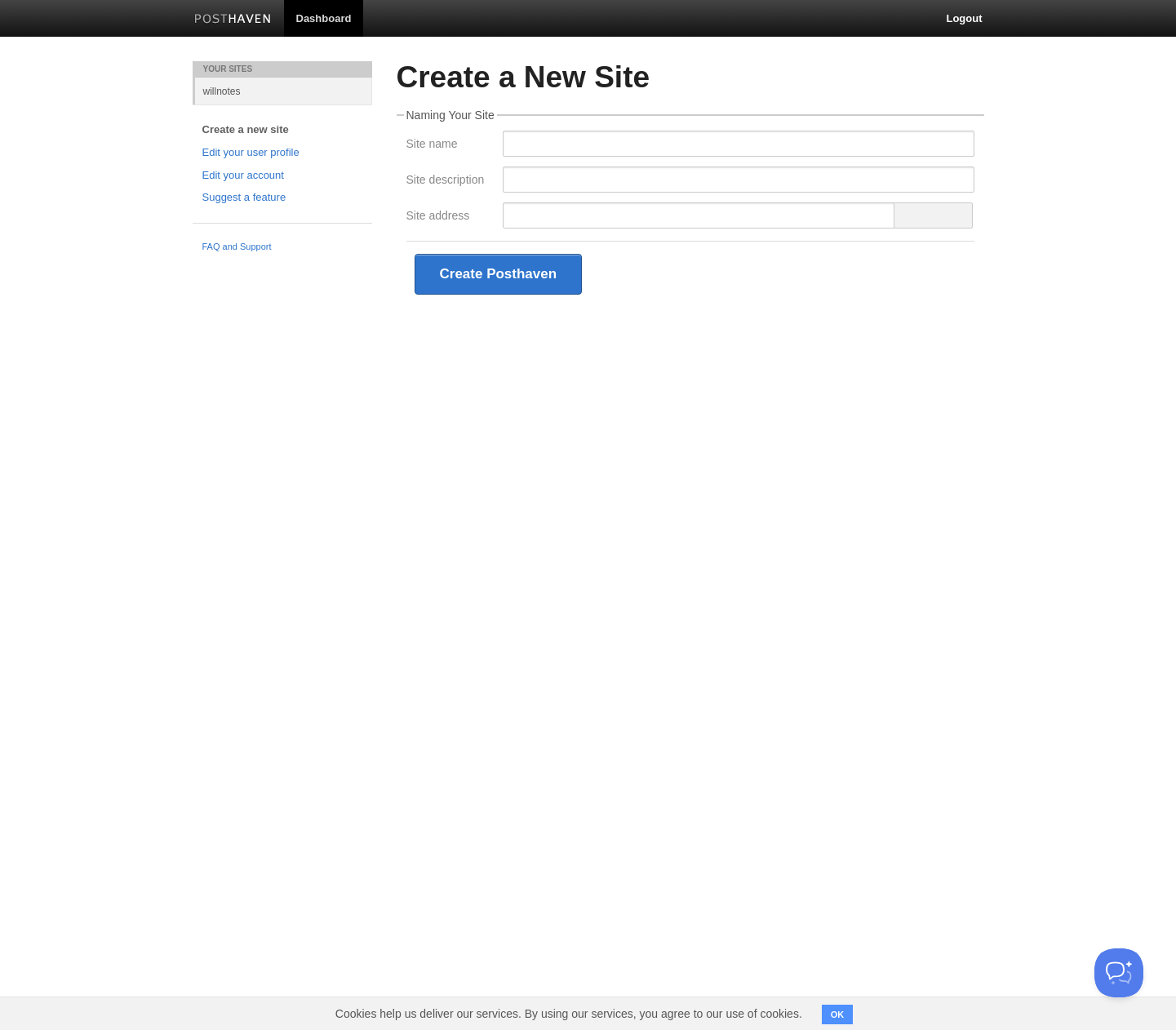
click at [237, 101] on link "willnotes" at bounding box center [284, 90] width 177 height 27
click at [234, 94] on link "willnotes" at bounding box center [284, 90] width 177 height 27
click at [239, 24] on img at bounding box center [233, 20] width 77 height 12
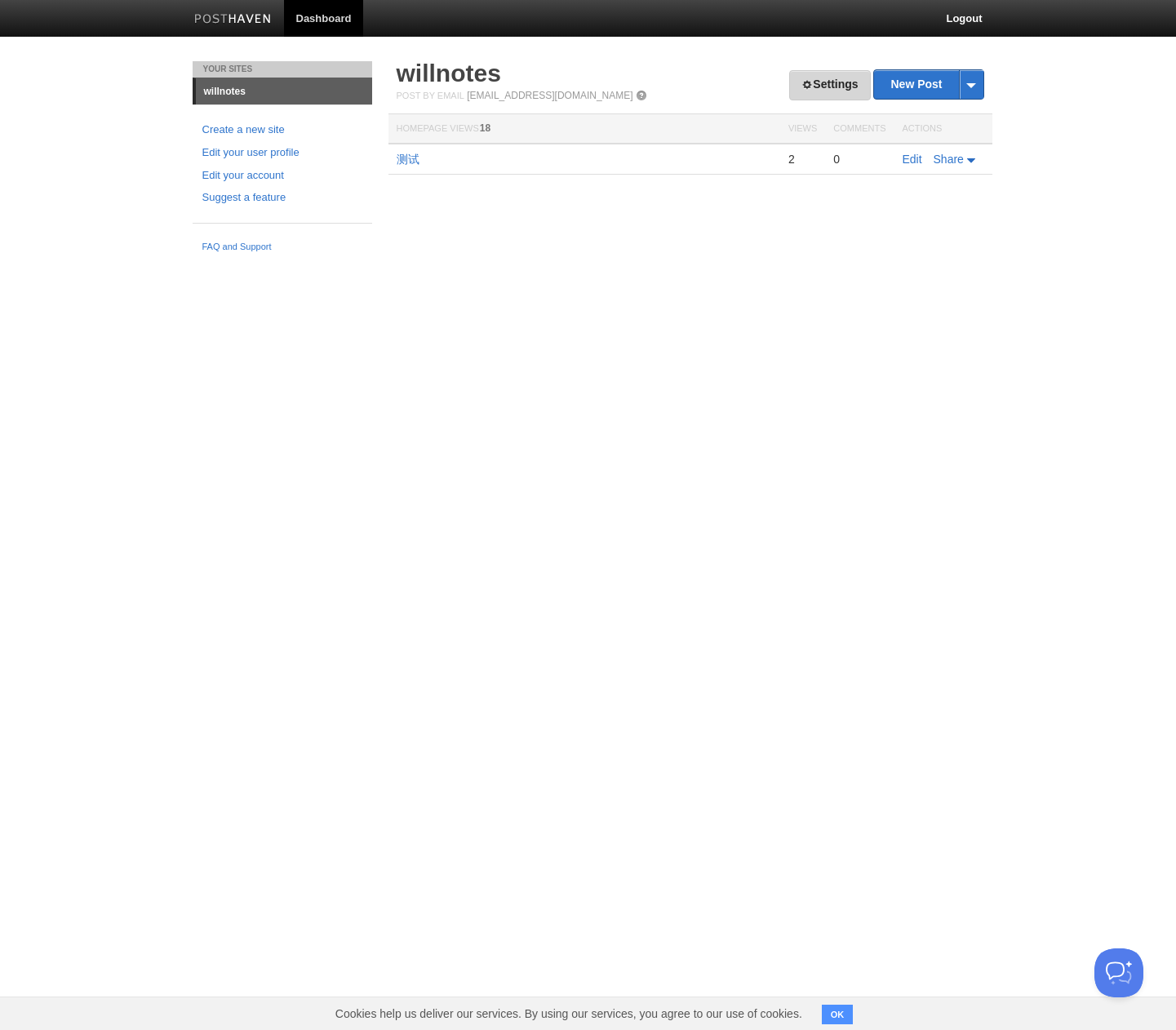
click at [836, 95] on link "Settings" at bounding box center [829, 85] width 81 height 30
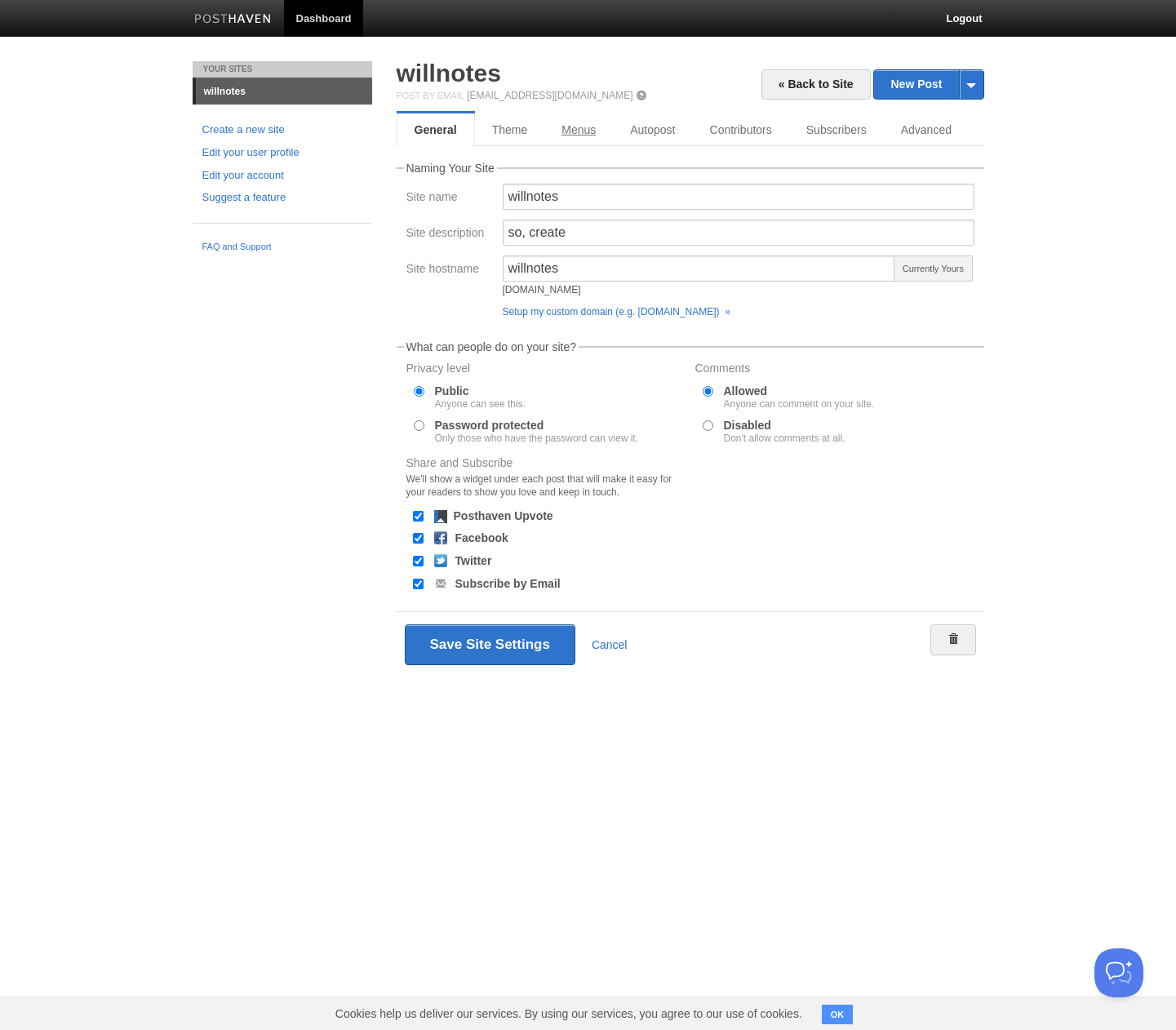
click at [585, 136] on link "Menus" at bounding box center [579, 129] width 69 height 33
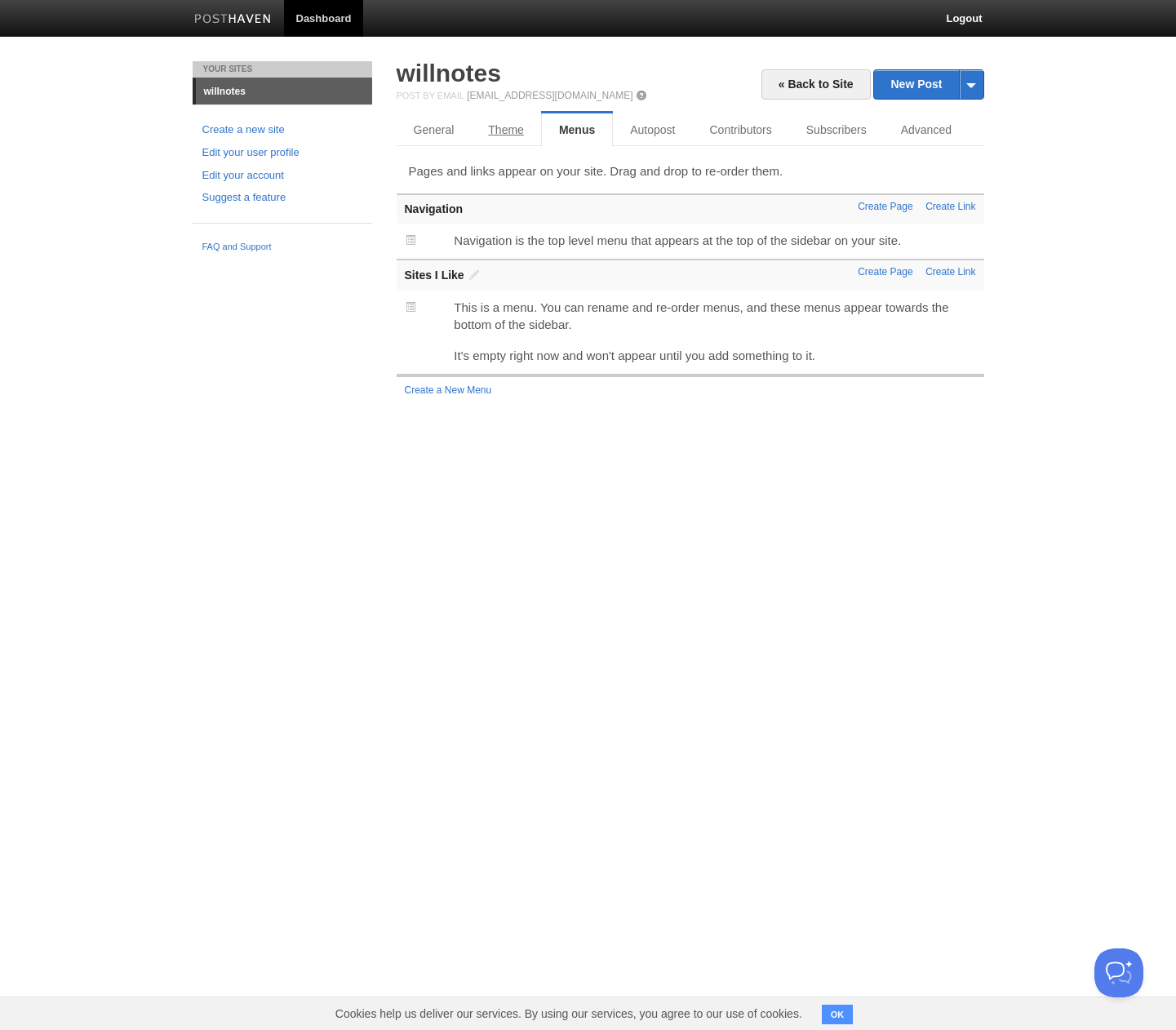
click at [517, 126] on link "Theme" at bounding box center [506, 129] width 70 height 33
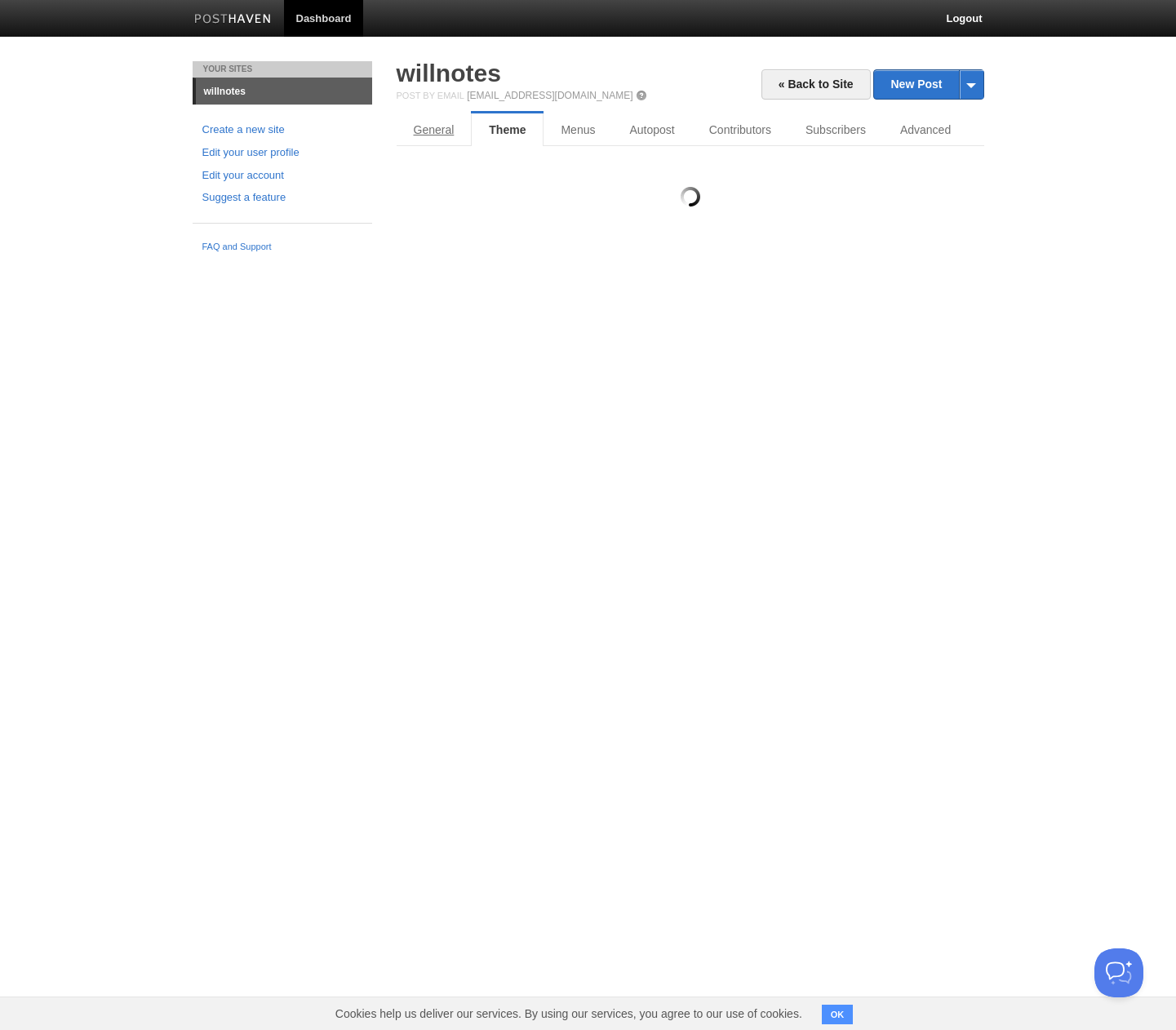
click at [425, 137] on link "General" at bounding box center [434, 129] width 75 height 33
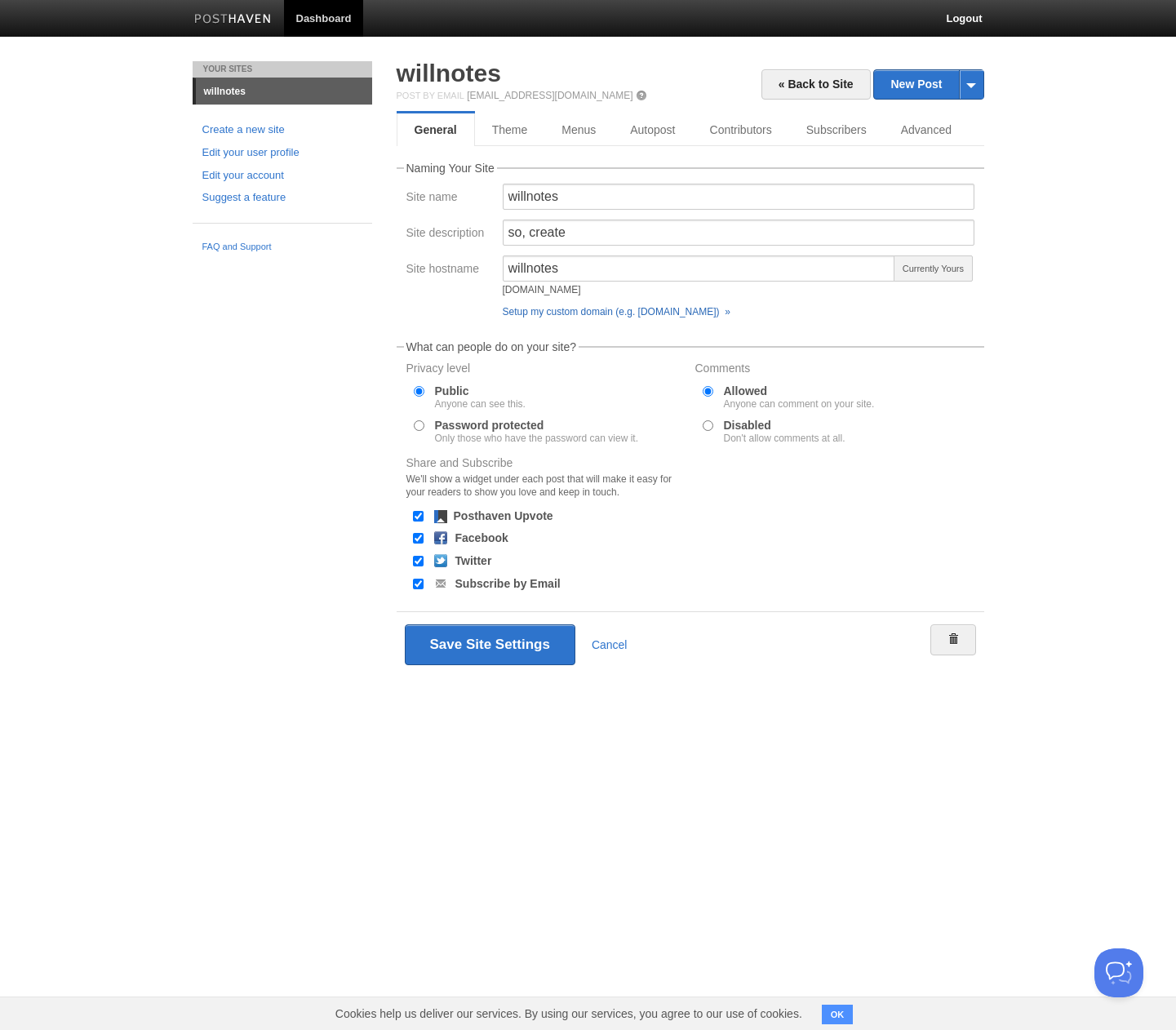
click at [730, 309] on link "Setup my custom domain (e.g. blog.yourdomain.com) »" at bounding box center [616, 312] width 228 height 11
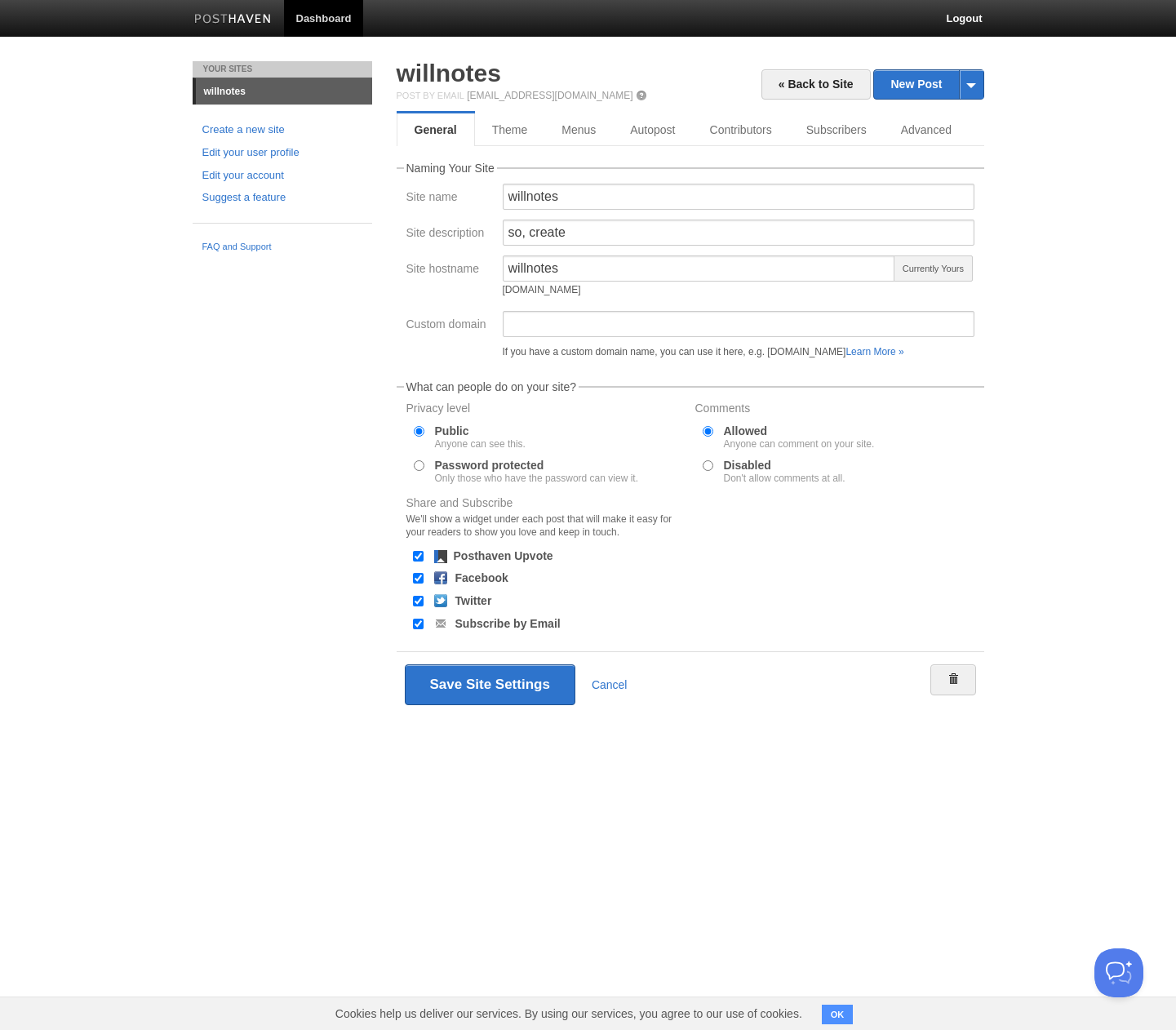
click at [1029, 371] on body "Dashboard Logout Your Sites willnotes Create a new site Edit your user profile …" at bounding box center [588, 383] width 1176 height 765
click at [904, 354] on link "Learn More »" at bounding box center [874, 352] width 57 height 11
click at [504, 138] on link "Theme" at bounding box center [510, 129] width 70 height 33
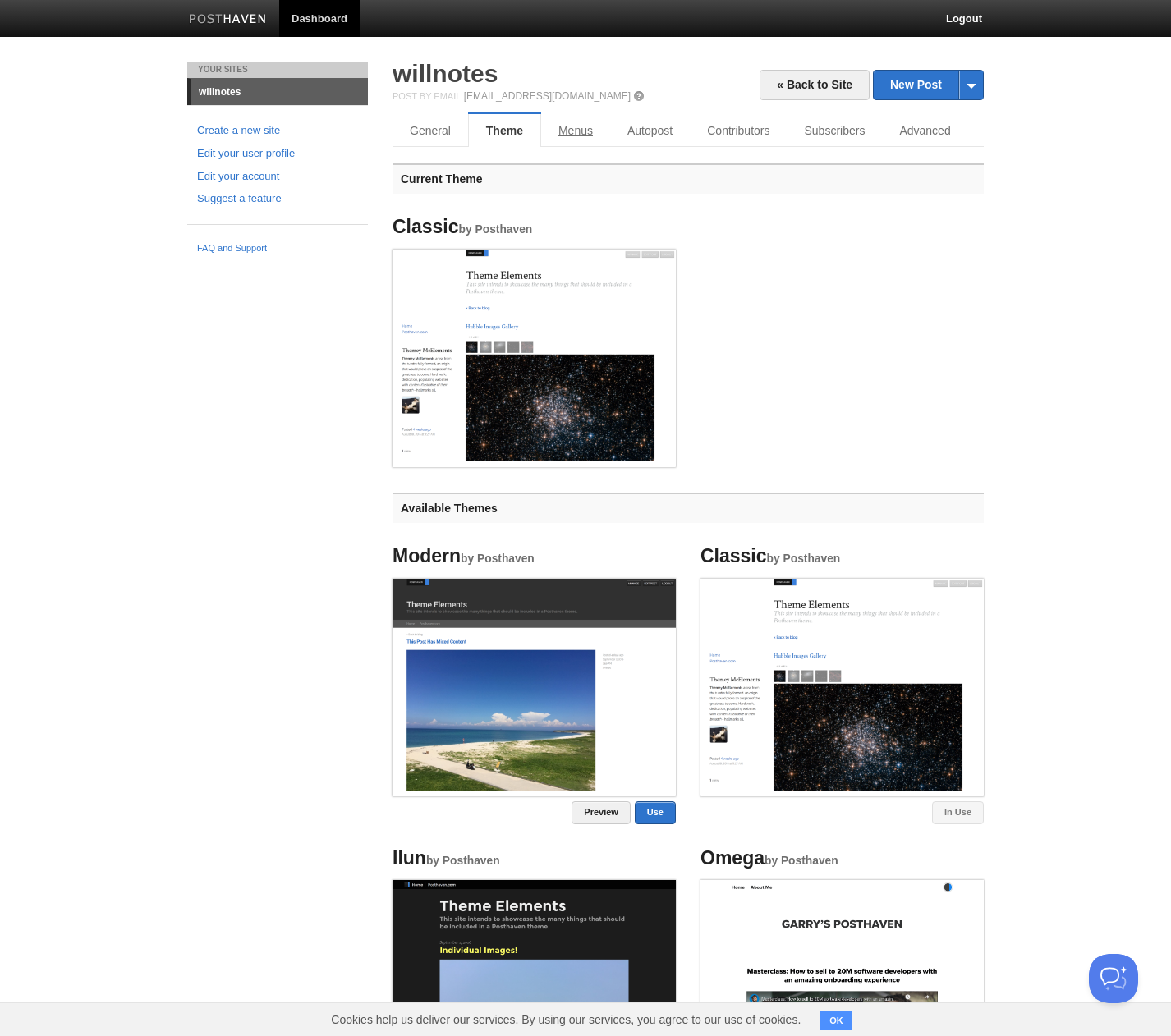
click at [560, 121] on link "Menus" at bounding box center [576, 130] width 69 height 33
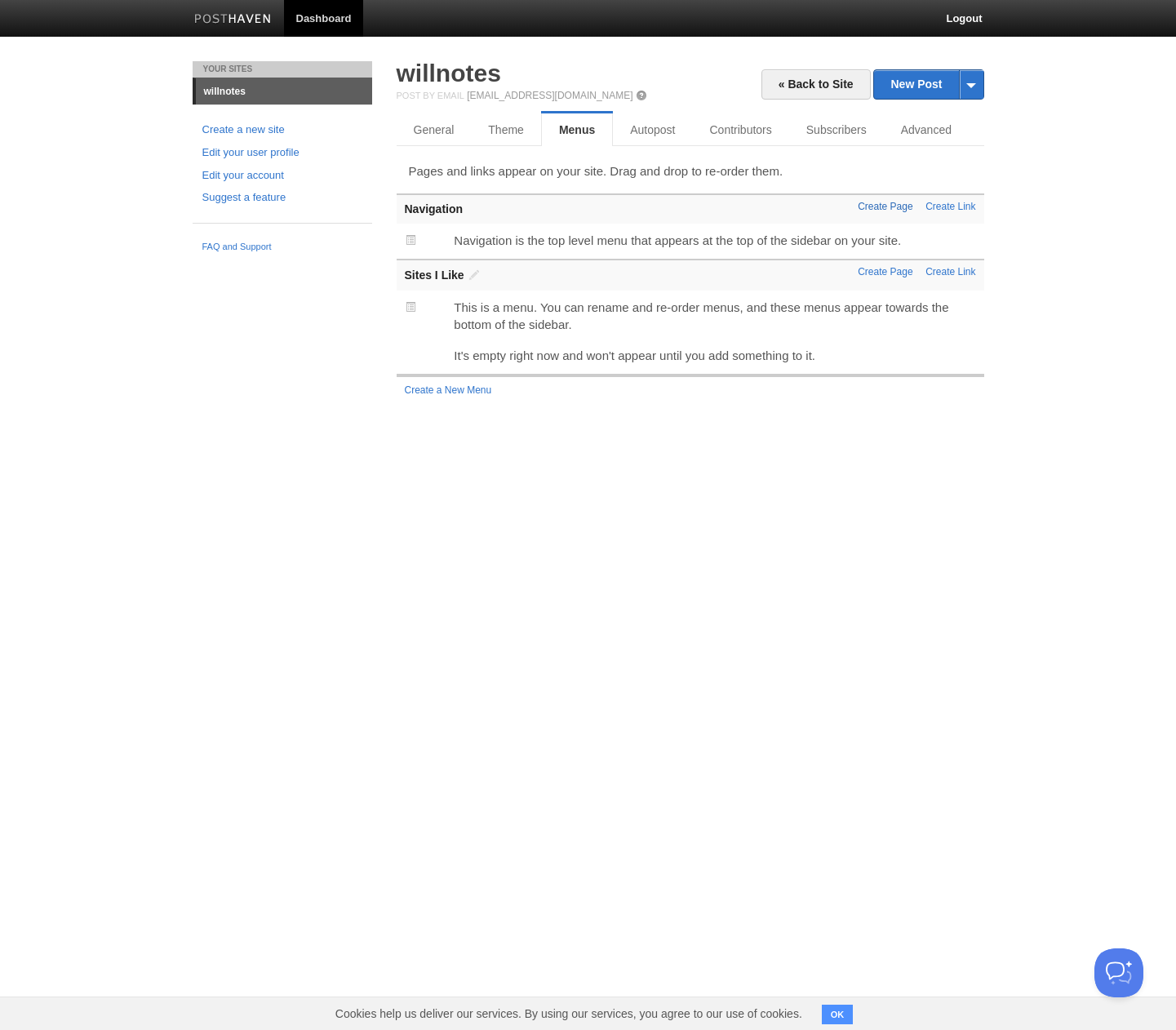
click at [887, 210] on link "Create Page" at bounding box center [885, 206] width 55 height 11
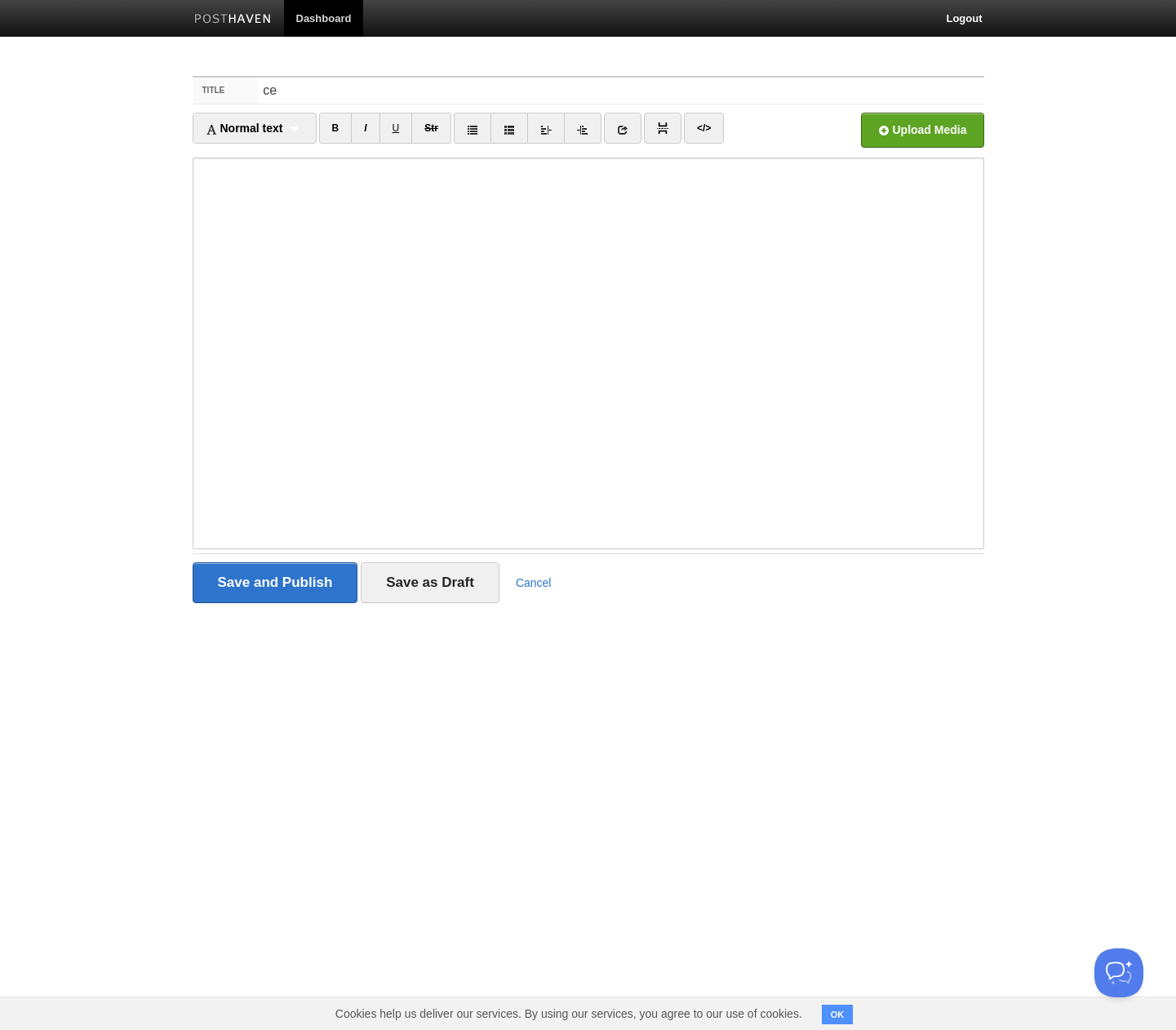
type input "c"
type input "测试"
click at [264, 576] on input "Save and Publish" at bounding box center [275, 582] width 166 height 41
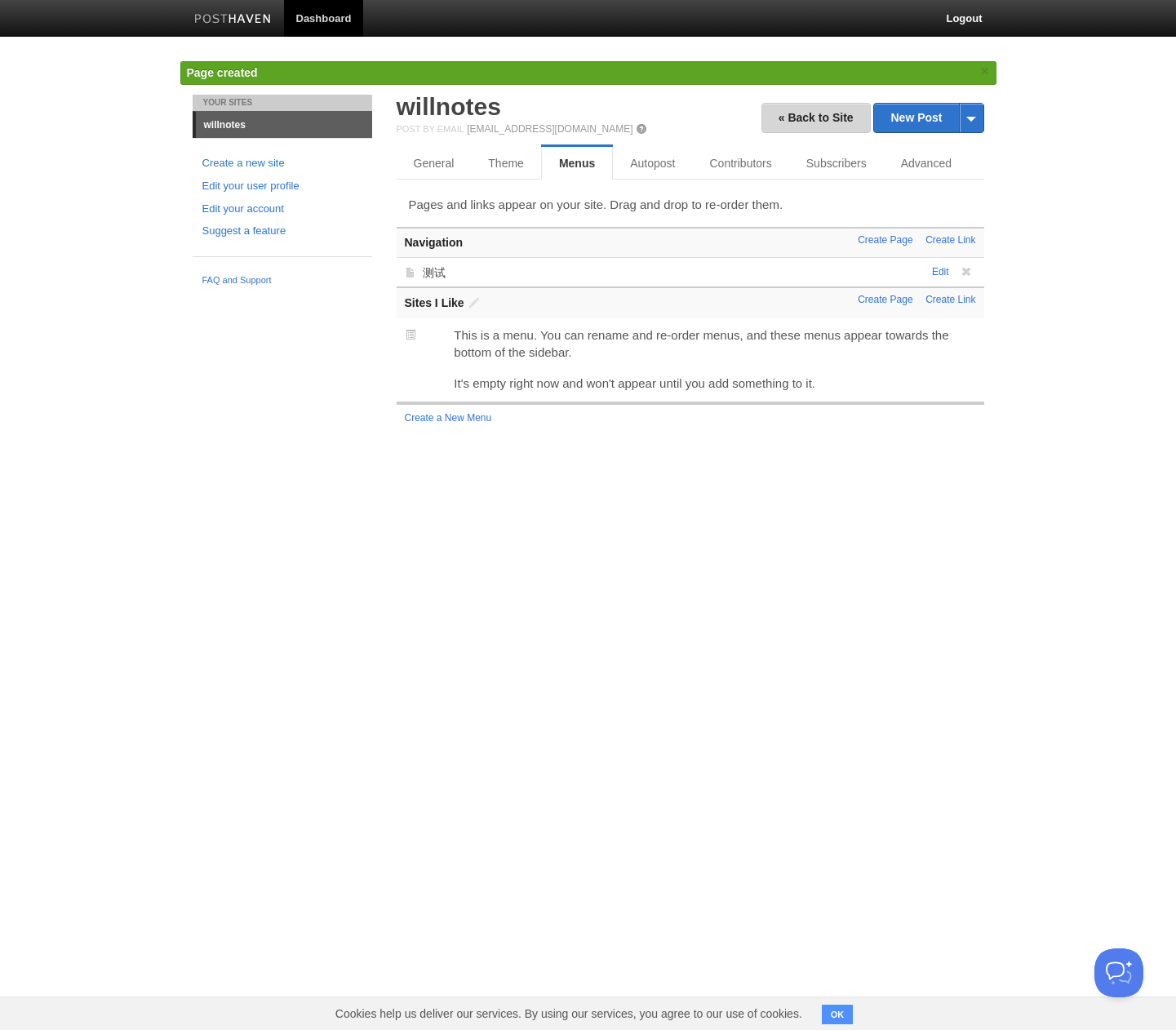
click at [804, 112] on link "« Back to Site" at bounding box center [816, 118] width 109 height 30
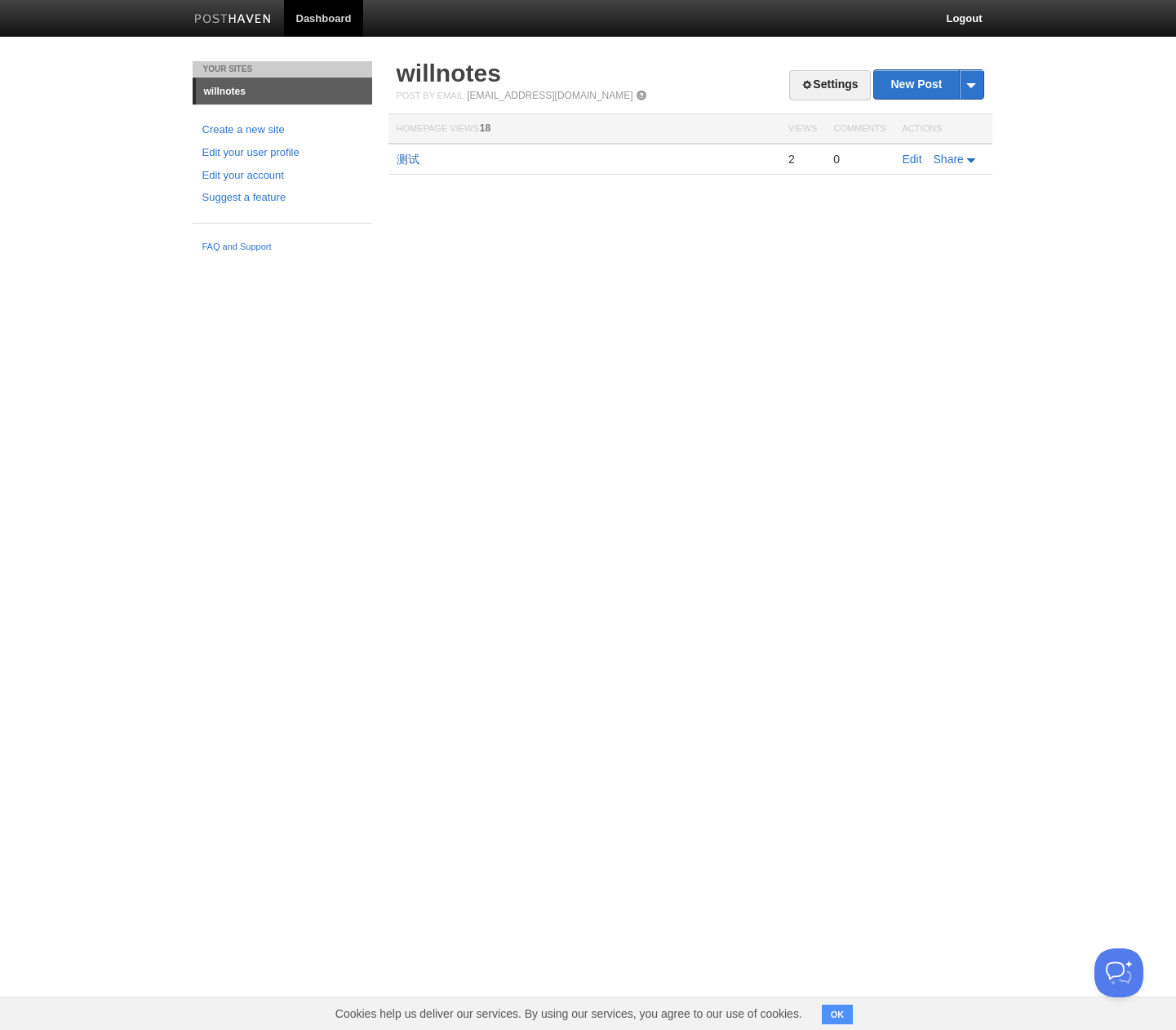
click at [401, 161] on link "测试" at bounding box center [408, 159] width 23 height 13
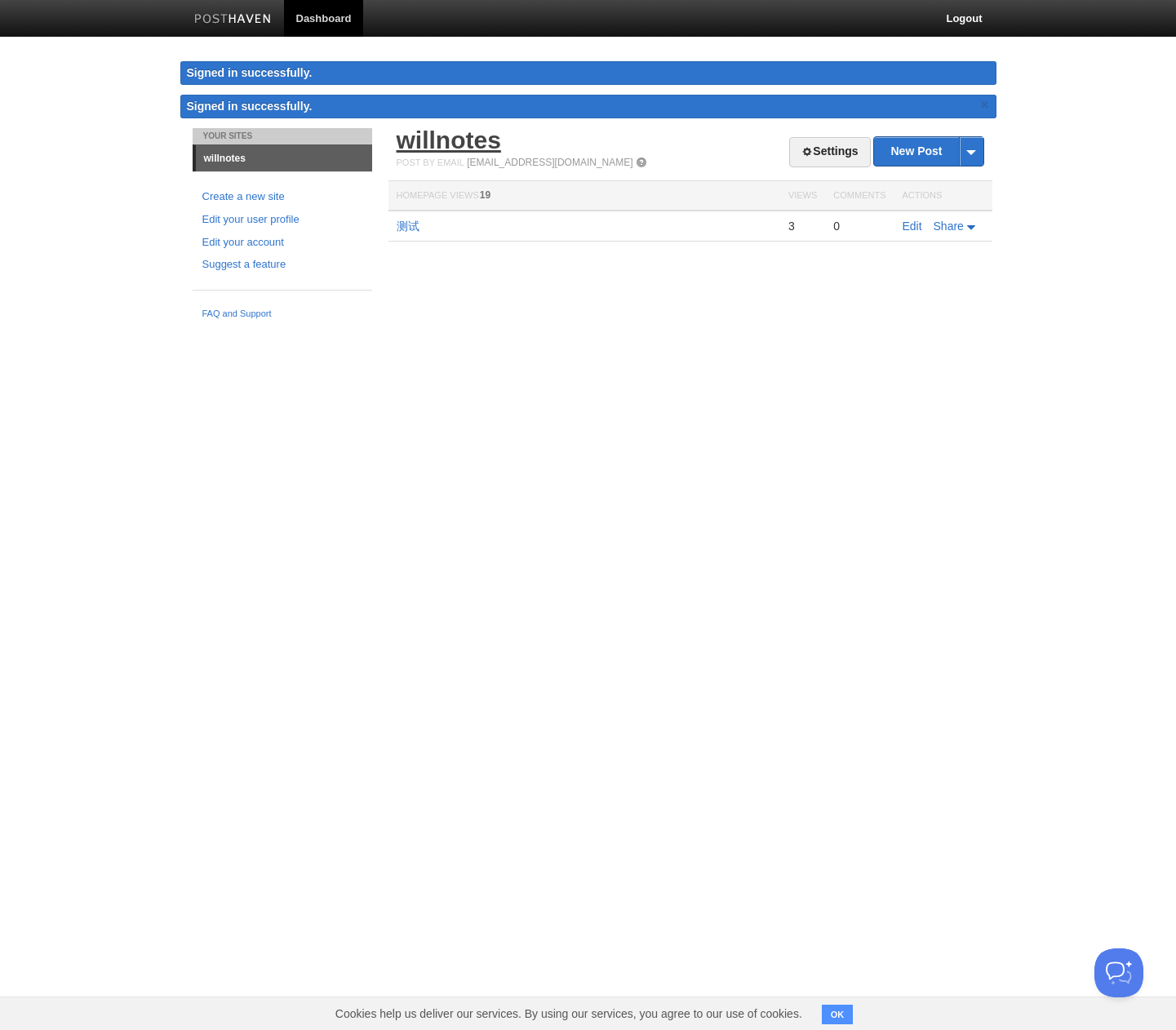
click at [464, 148] on link "willnotes" at bounding box center [449, 139] width 105 height 27
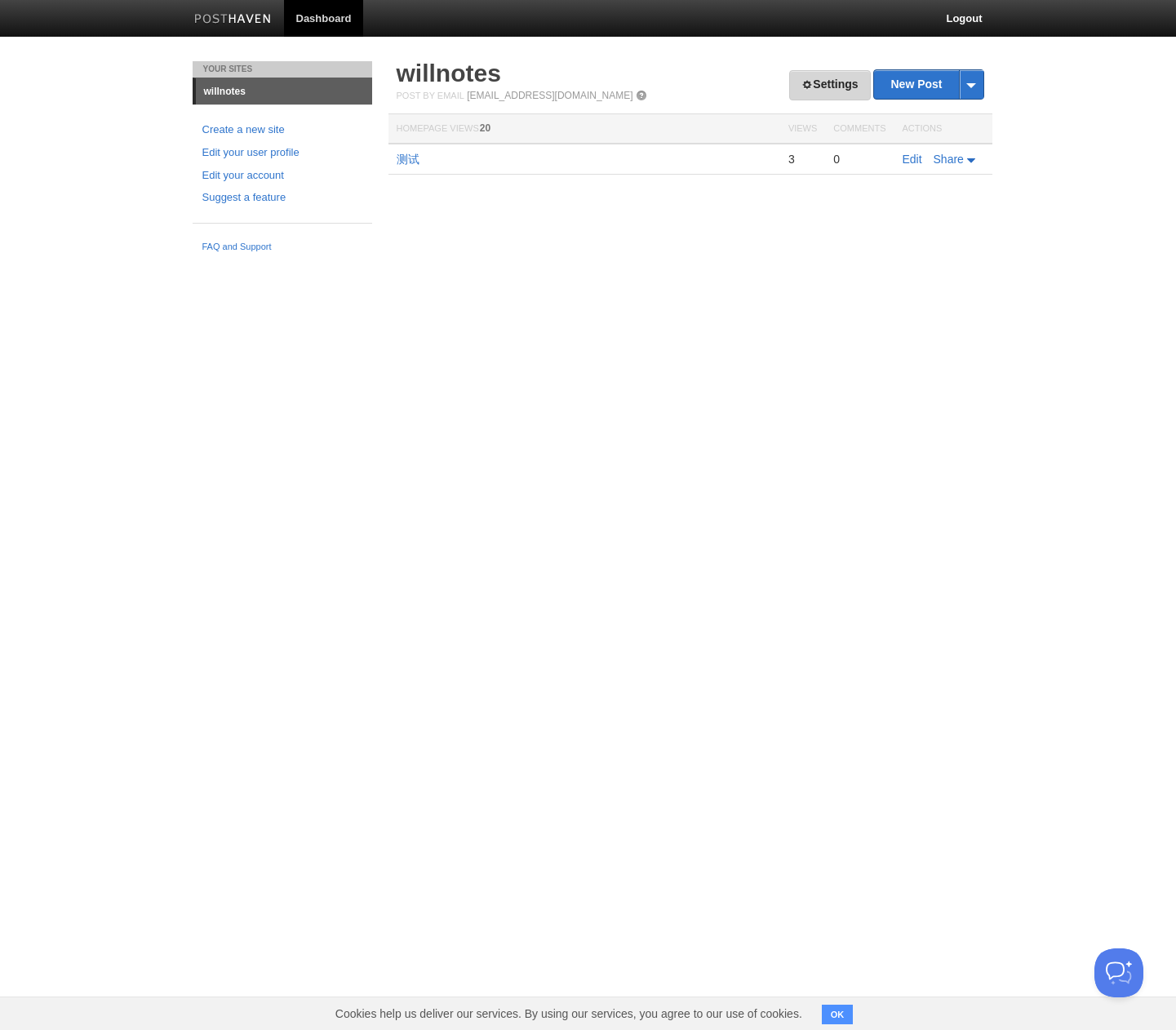
click at [835, 88] on link "Settings" at bounding box center [829, 85] width 81 height 30
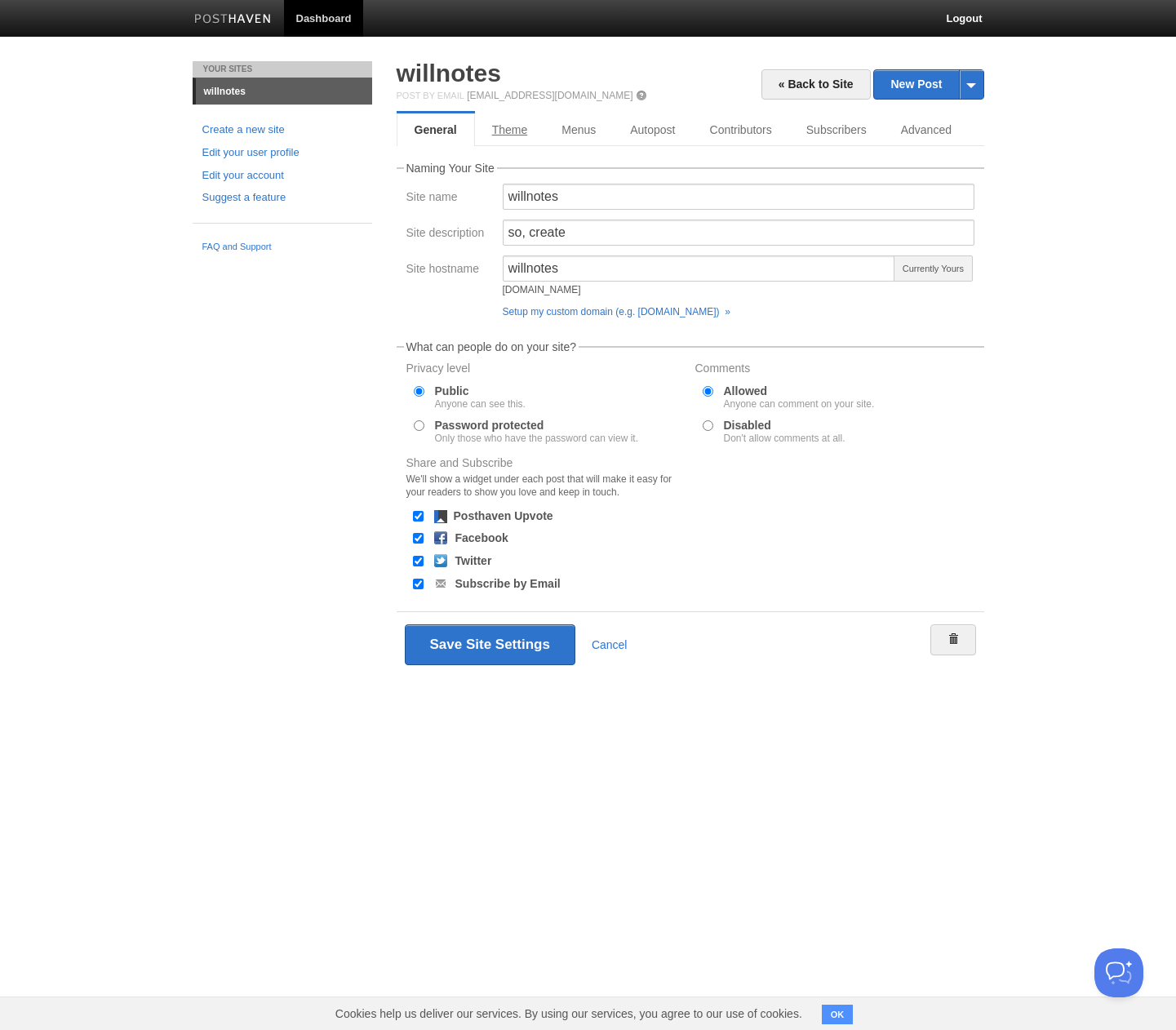
click at [509, 132] on link "Theme" at bounding box center [510, 129] width 70 height 33
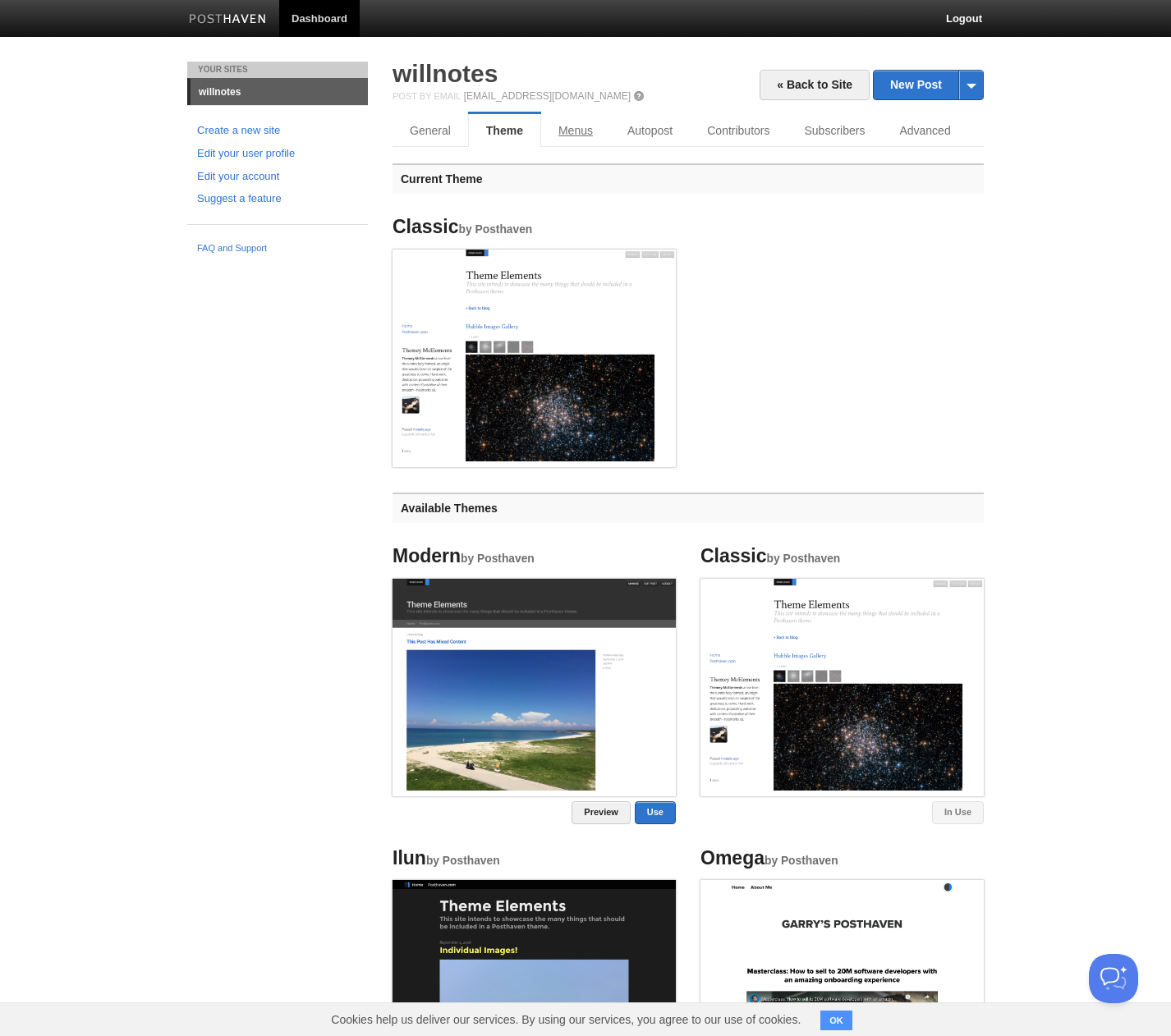
click at [585, 126] on link "Menus" at bounding box center [576, 130] width 69 height 33
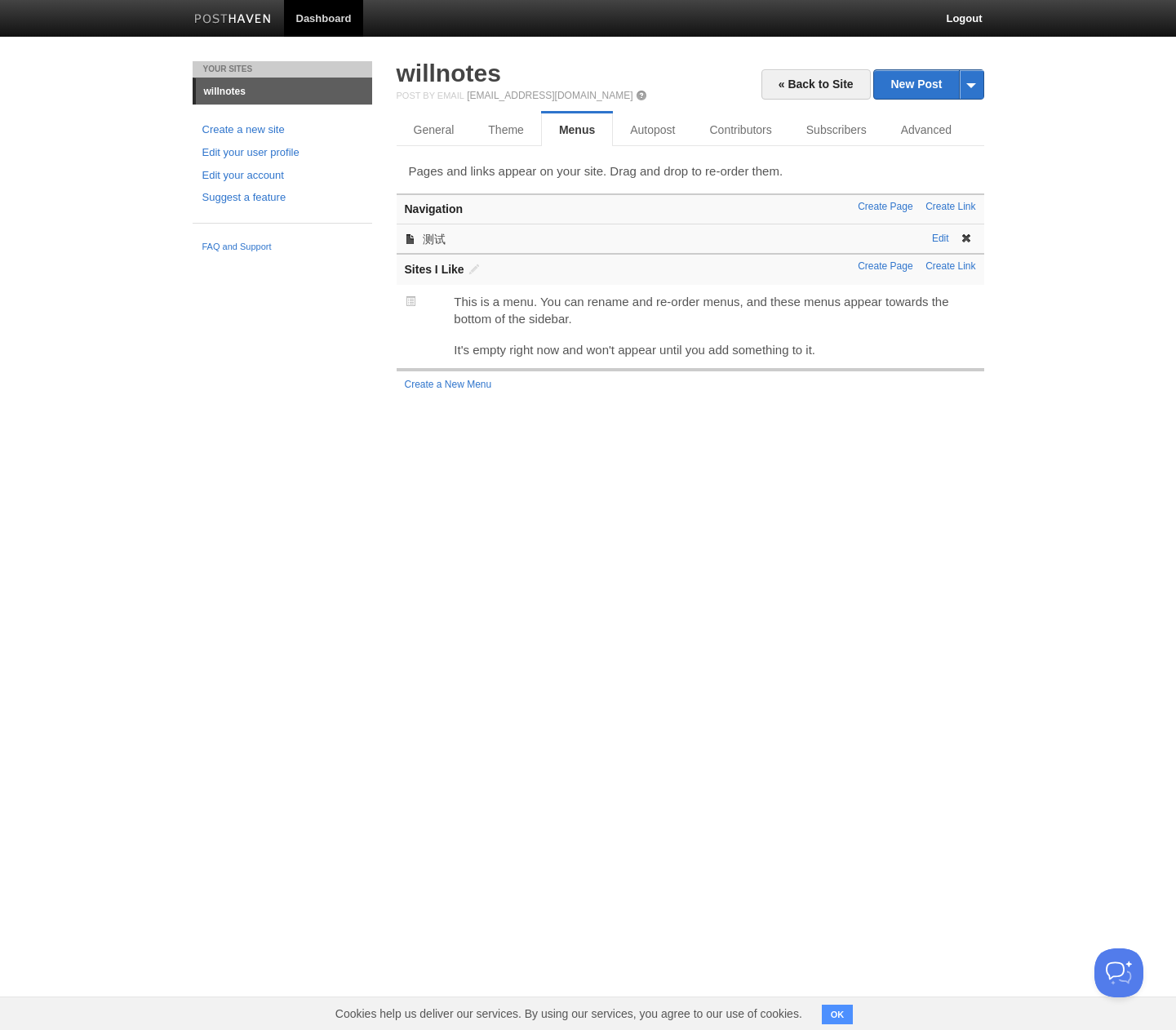
click at [967, 240] on span at bounding box center [966, 238] width 11 height 11
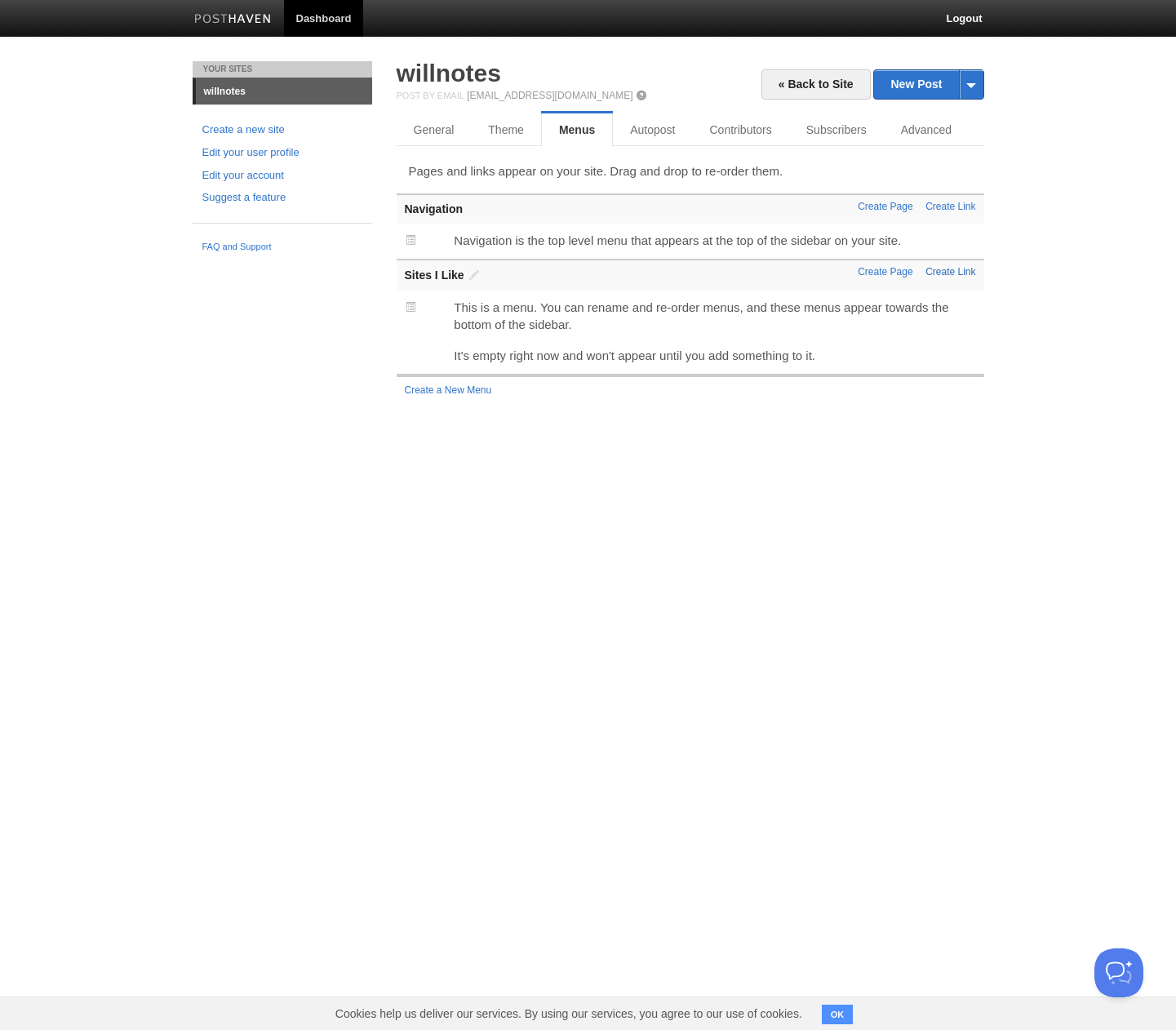
click at [954, 273] on link "Create Link" at bounding box center [950, 271] width 50 height 11
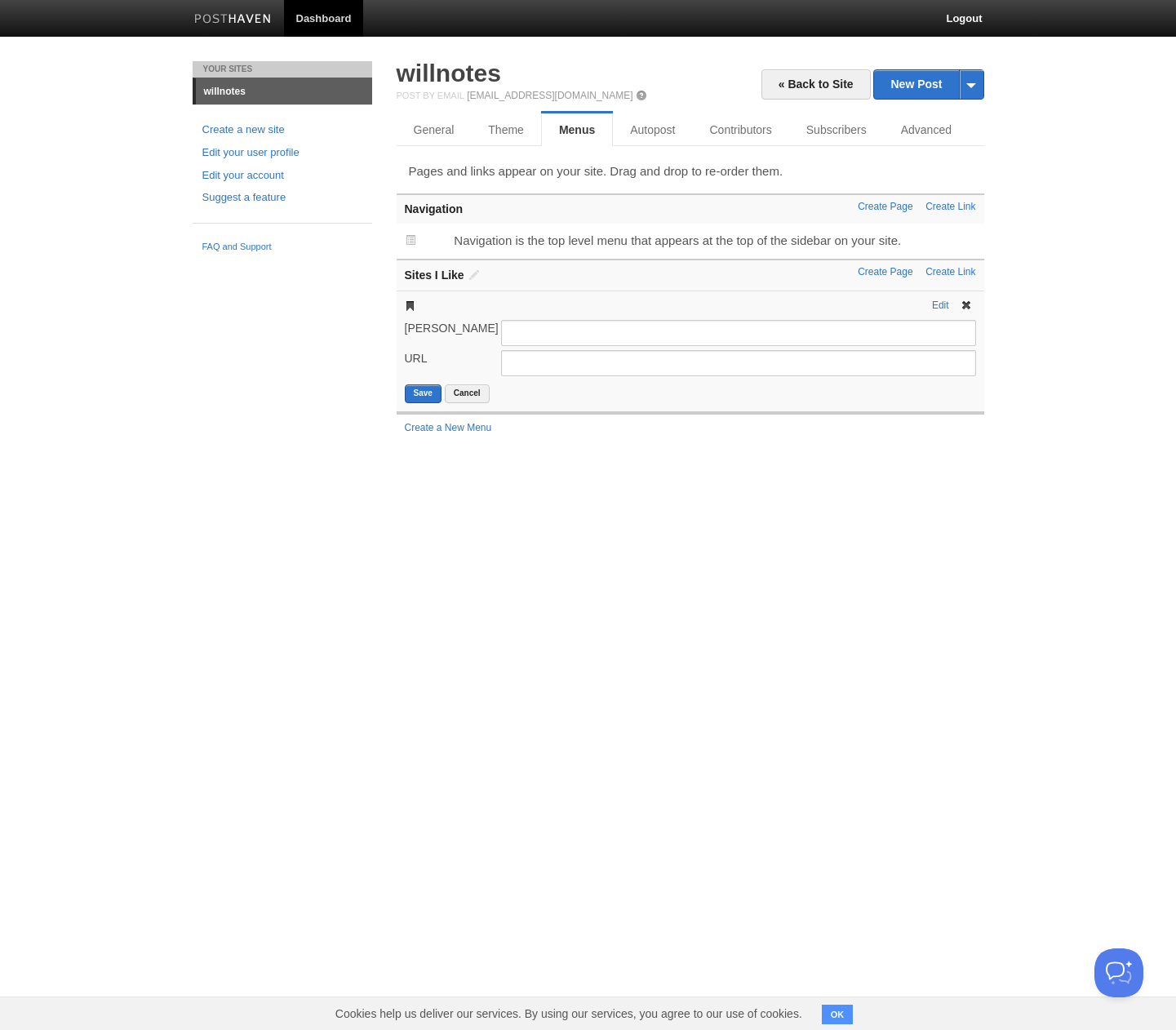
click at [966, 302] on span at bounding box center [966, 305] width 11 height 11
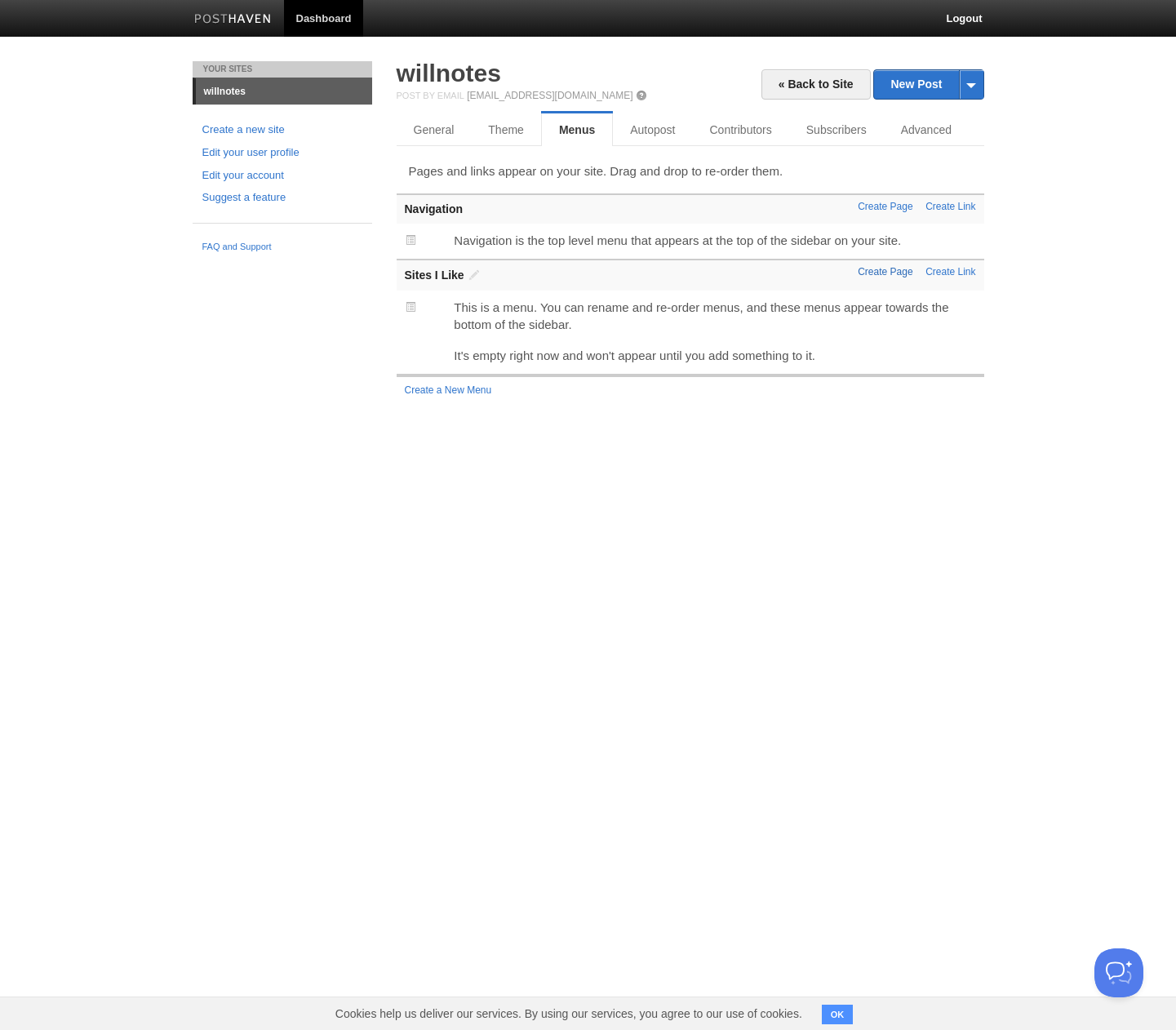
click at [886, 270] on link "Create Page" at bounding box center [885, 271] width 55 height 11
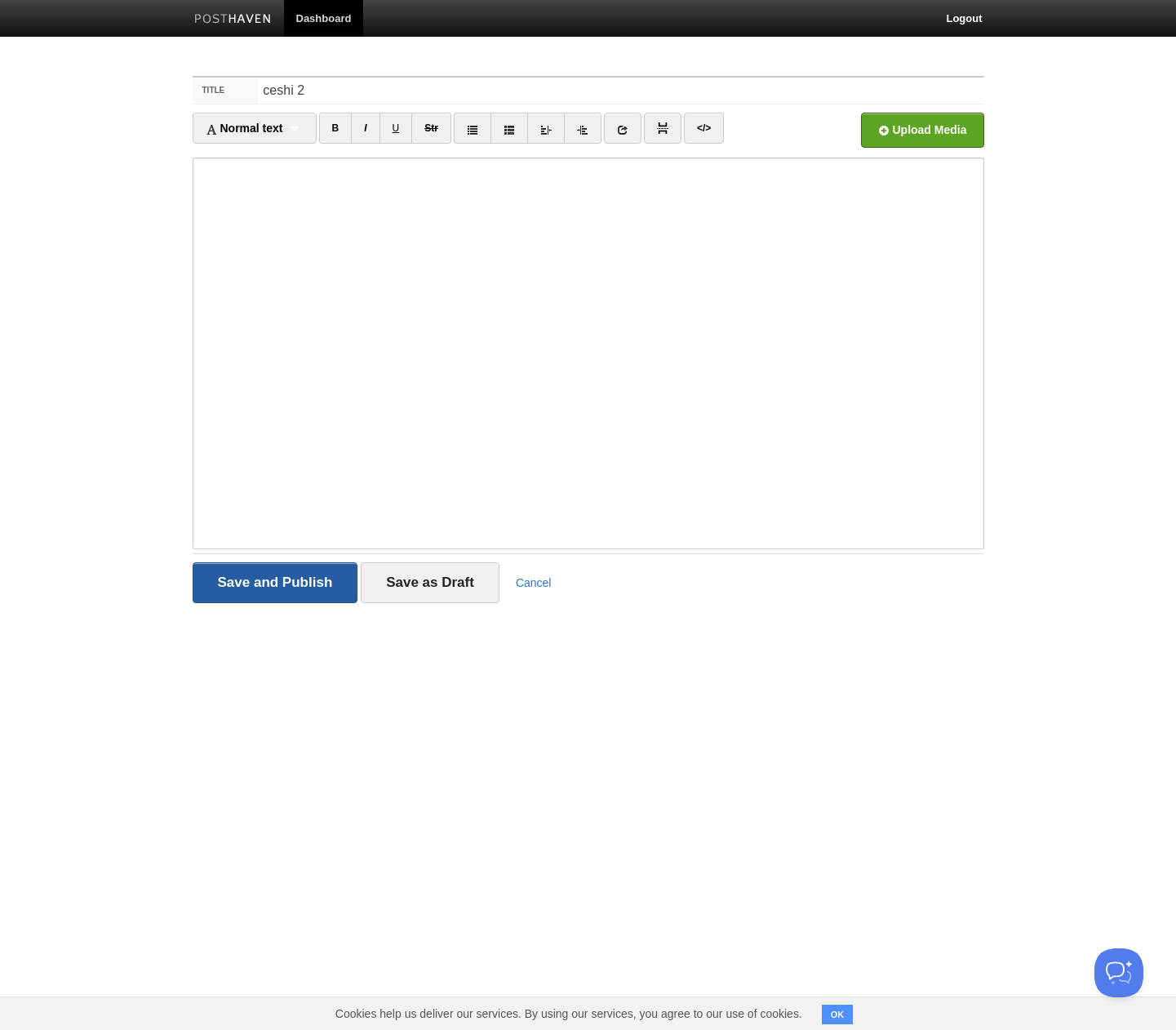
type input "ceshi 2"
click at [261, 573] on input "Save and Publish" at bounding box center [275, 582] width 166 height 41
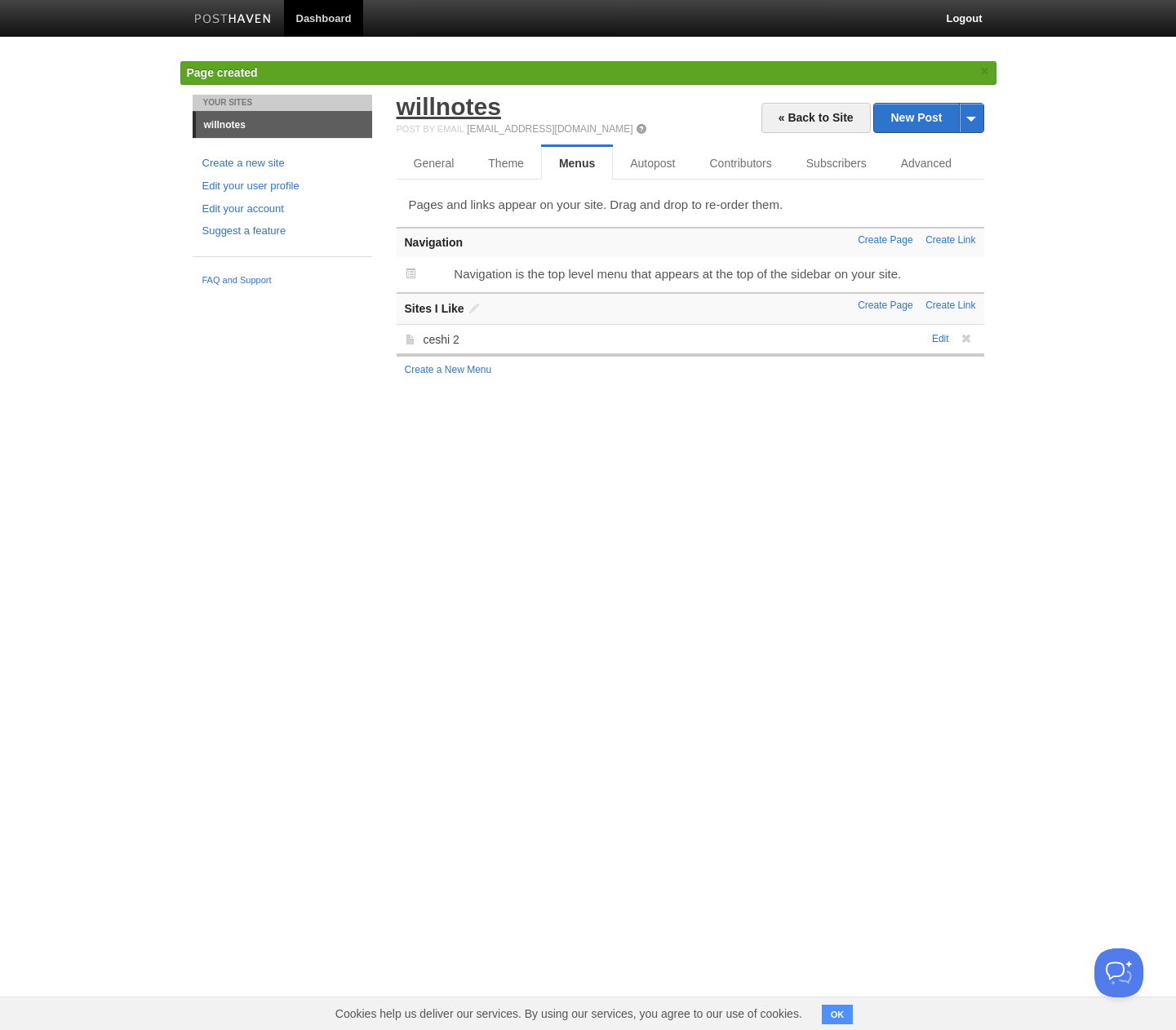
click at [452, 113] on link "willnotes" at bounding box center [449, 106] width 105 height 27
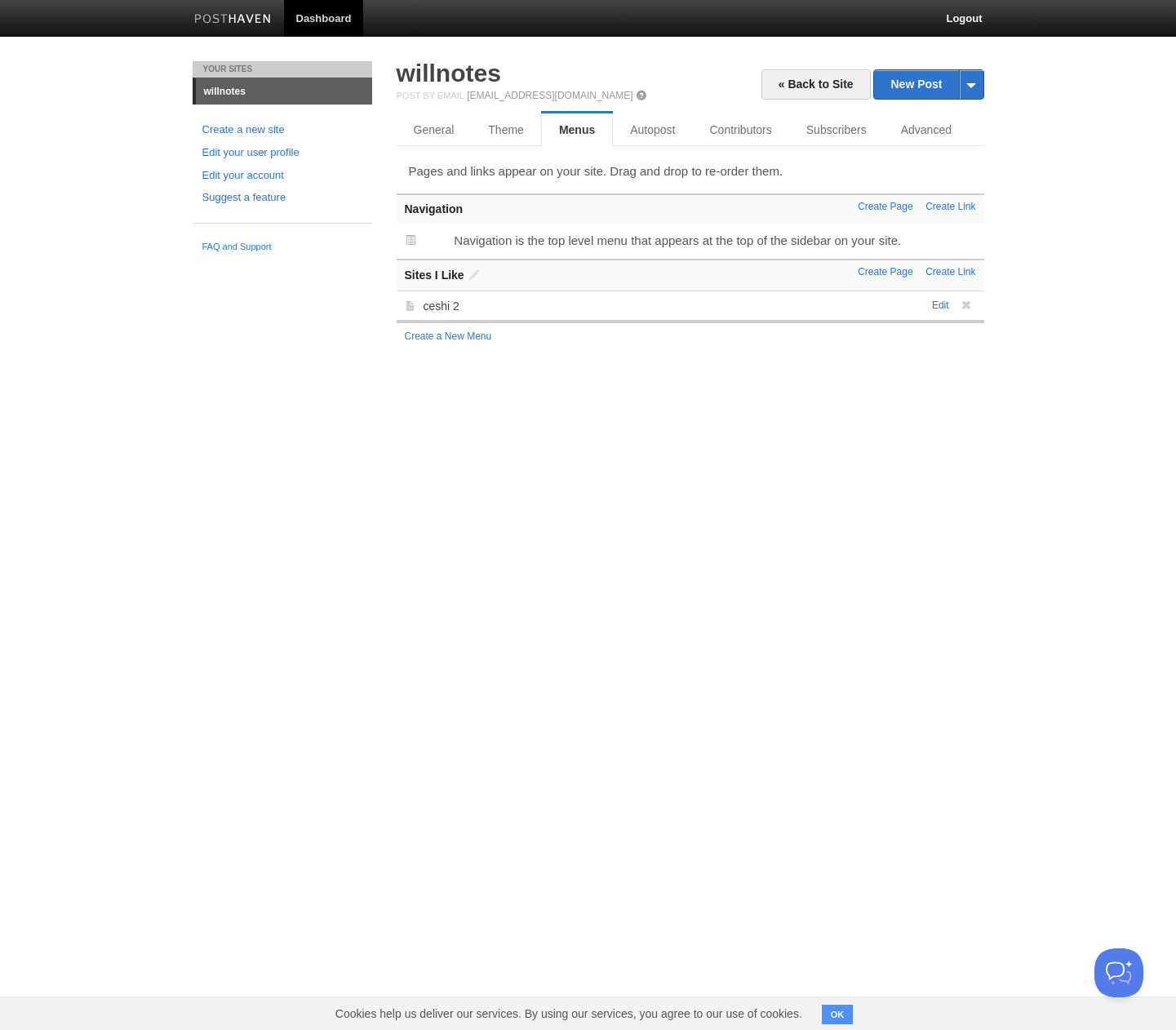
click at [623, 382] on html "Dashboard Logout Page created × Your Sites willnotes Create a new site Edit you…" at bounding box center [588, 190] width 1176 height 382
click at [968, 304] on span at bounding box center [966, 305] width 11 height 11
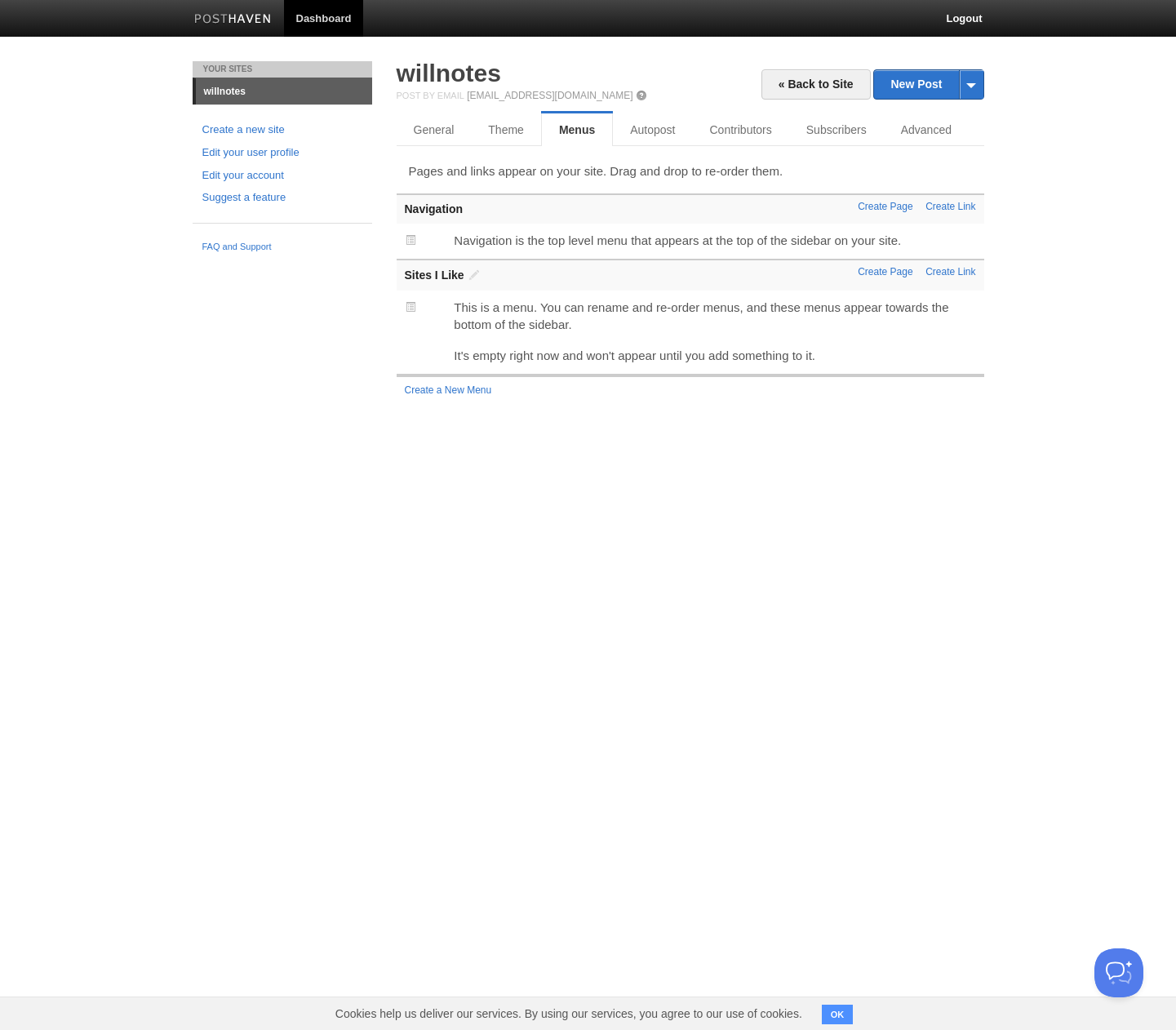
click at [661, 435] on html "Dashboard Logout Page created × Your Sites willnotes Create a new site Edit you…" at bounding box center [588, 218] width 1176 height 435
click at [468, 390] on link "Create a New Menu" at bounding box center [449, 390] width 88 height 11
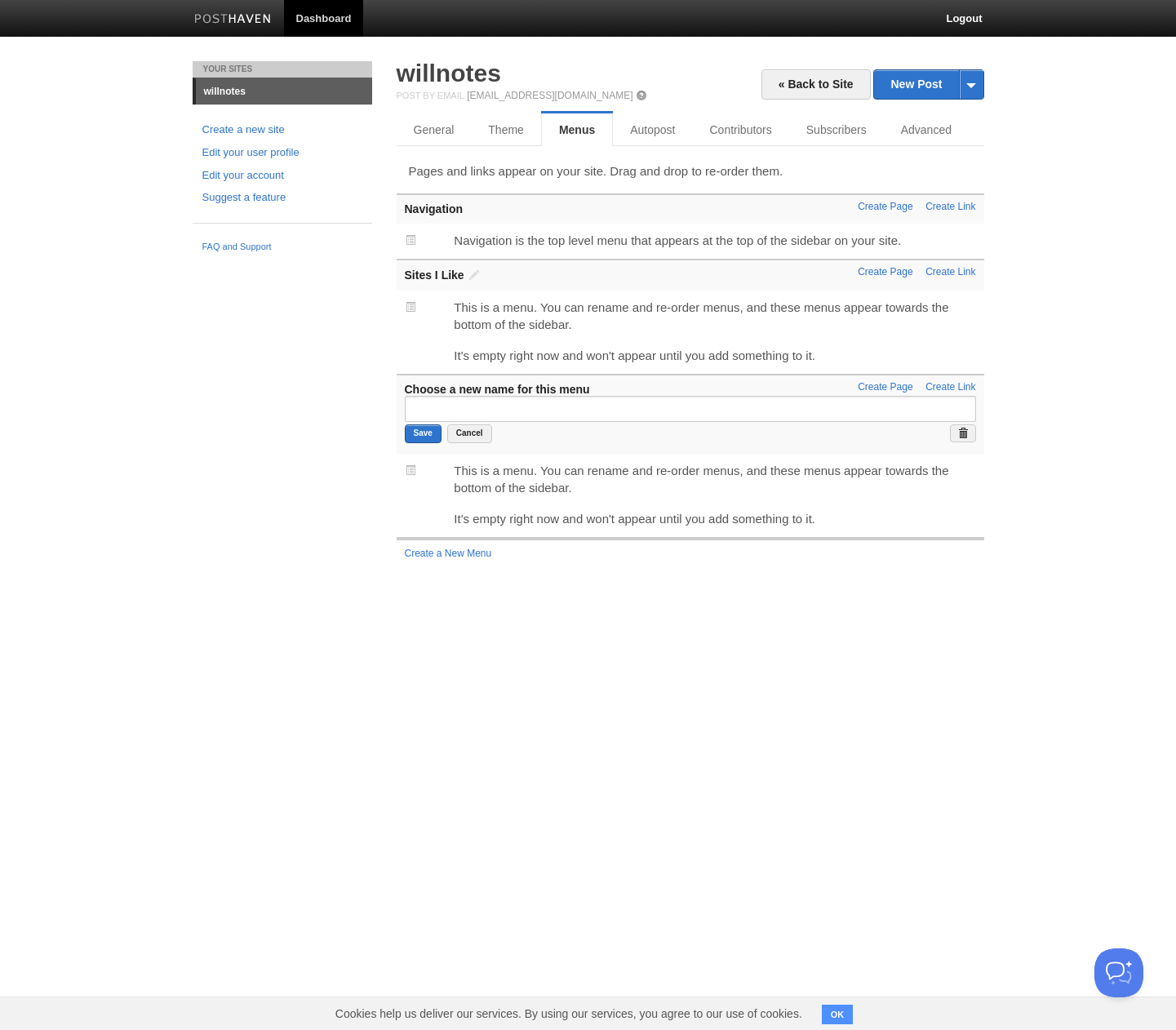
click at [672, 599] on html "Dashboard Logout Page created × Your Sites willnotes Create a new site Edit you…" at bounding box center [588, 300] width 1176 height 599
click at [529, 422] on form "Save Cancel" at bounding box center [691, 420] width 571 height 50
click at [527, 411] on input "text" at bounding box center [691, 409] width 571 height 26
type input "cash"
drag, startPoint x: 527, startPoint y: 411, endPoint x: 275, endPoint y: 514, distance: 272.2
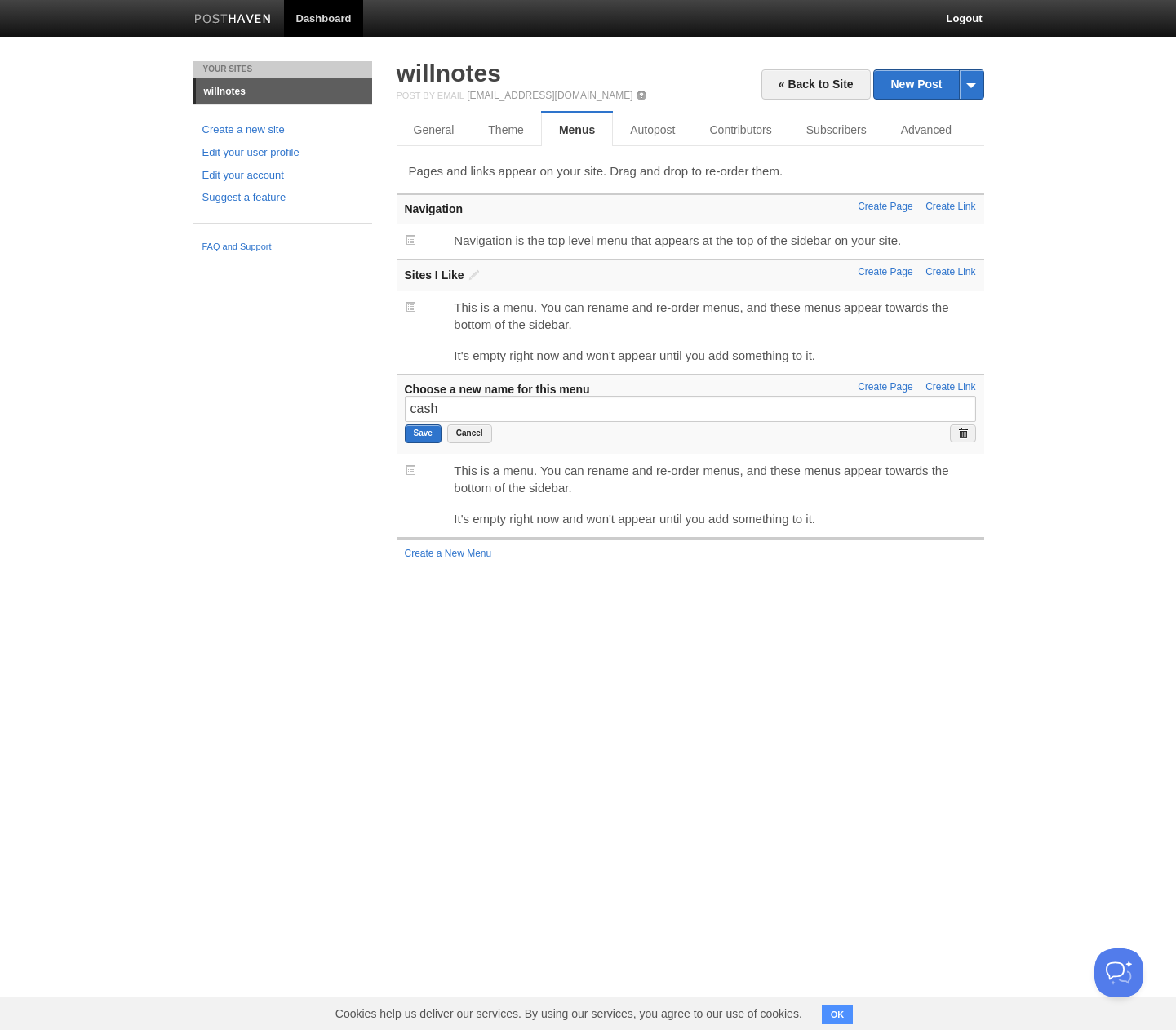
click at [274, 515] on div "Your Sites willnotes Create a new site Edit your user profile Edit your account…" at bounding box center [588, 330] width 816 height 538
click at [418, 439] on input "Save" at bounding box center [423, 433] width 37 height 19
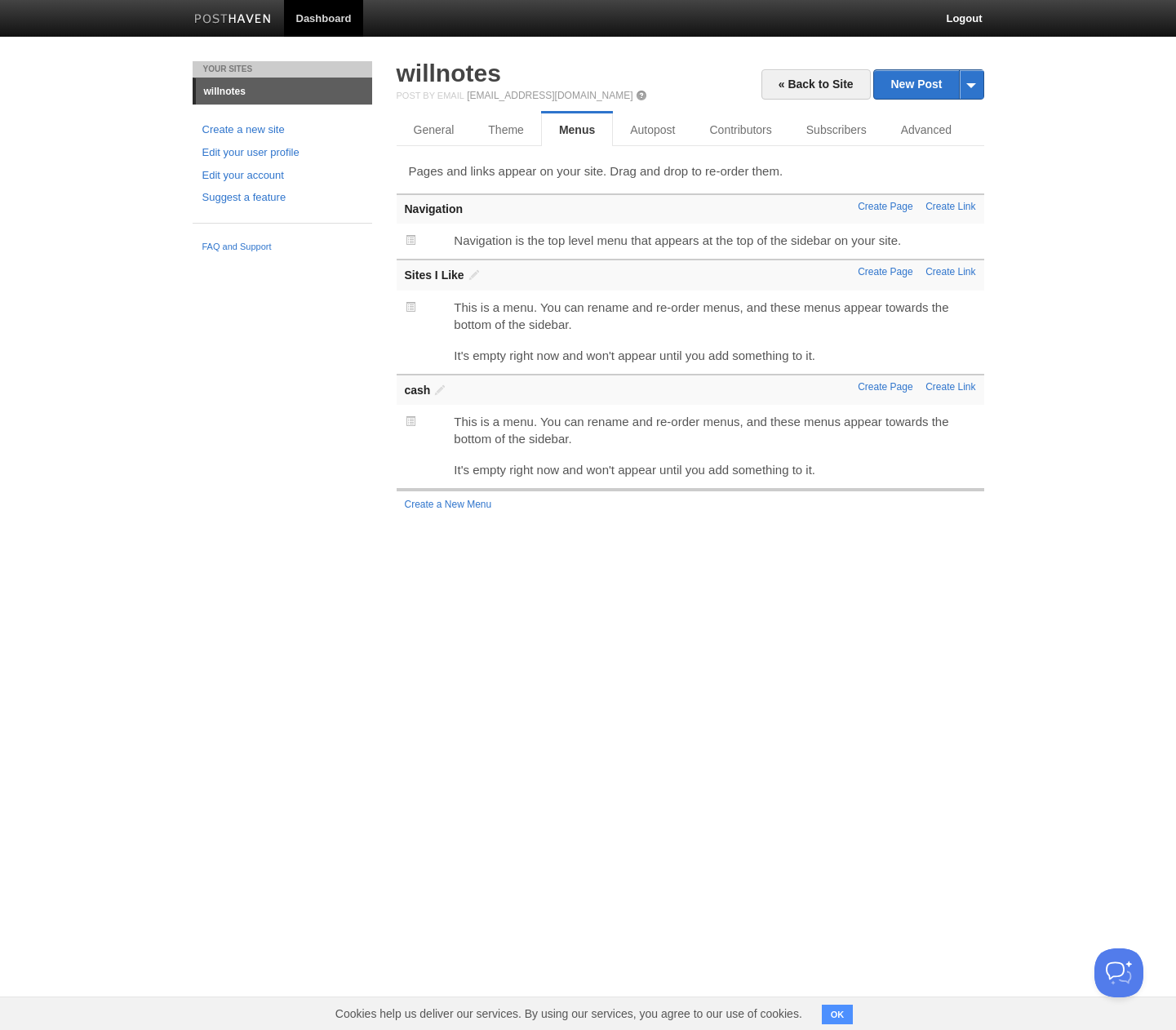
click at [357, 452] on div "Your Sites willnotes Create a new site Edit your user profile Edit your account…" at bounding box center [588, 305] width 816 height 489
click at [470, 76] on link "willnotes" at bounding box center [449, 73] width 105 height 27
click at [591, 132] on link "Menus" at bounding box center [577, 129] width 72 height 33
click at [433, 133] on link "General" at bounding box center [434, 129] width 75 height 33
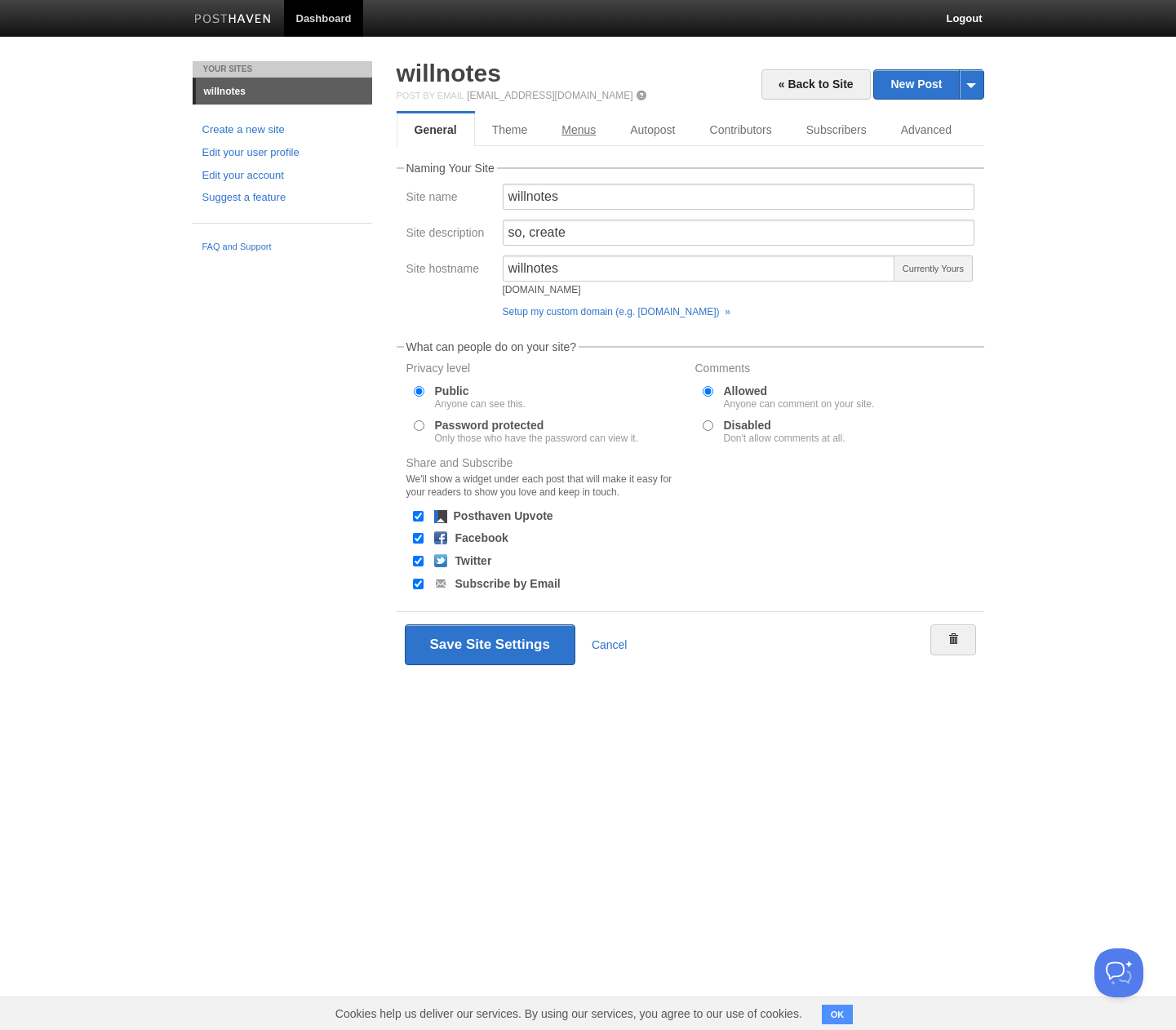
click at [572, 123] on link "Menus" at bounding box center [579, 129] width 69 height 33
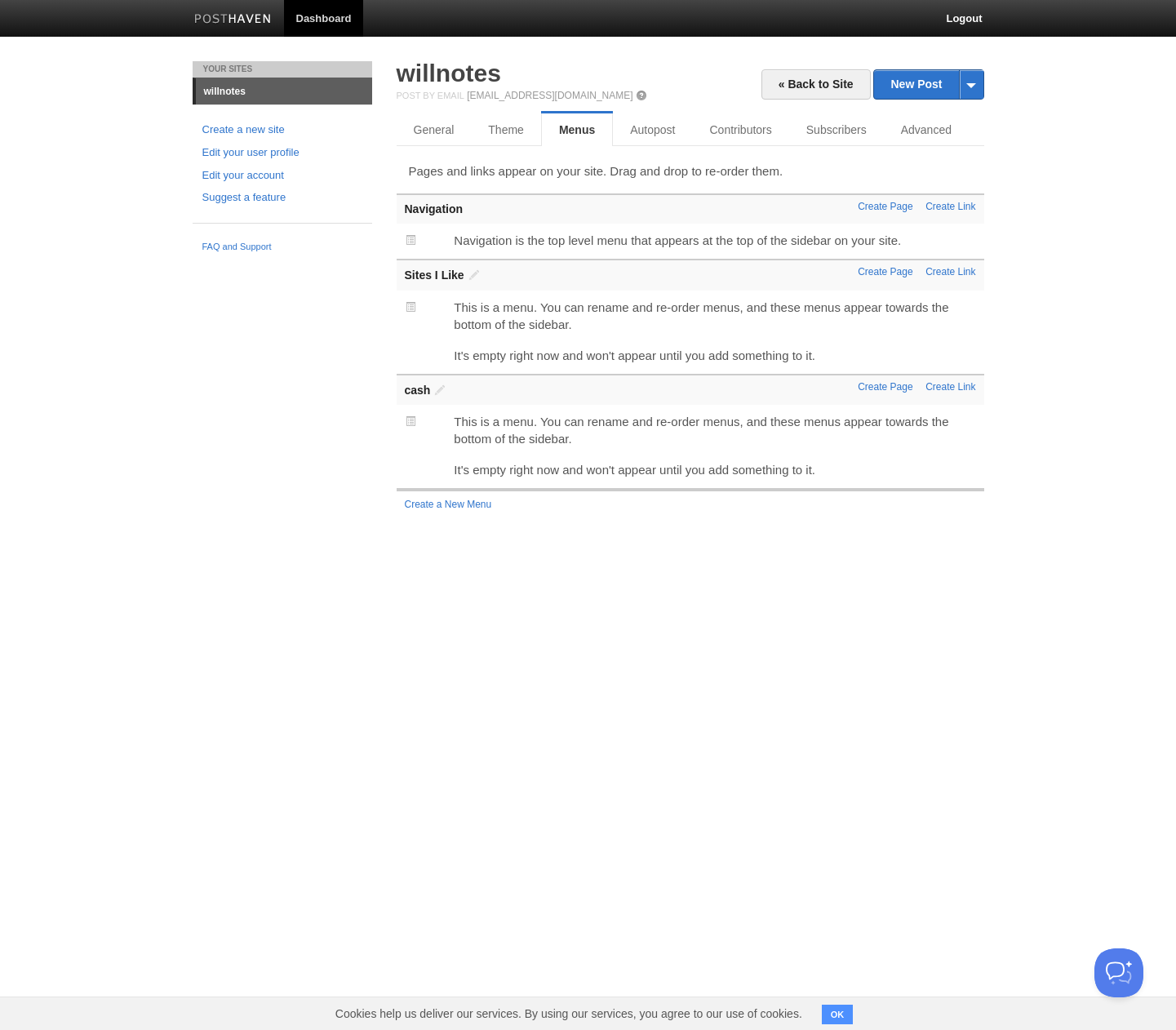
click at [232, 9] on link at bounding box center [233, 21] width 102 height 37
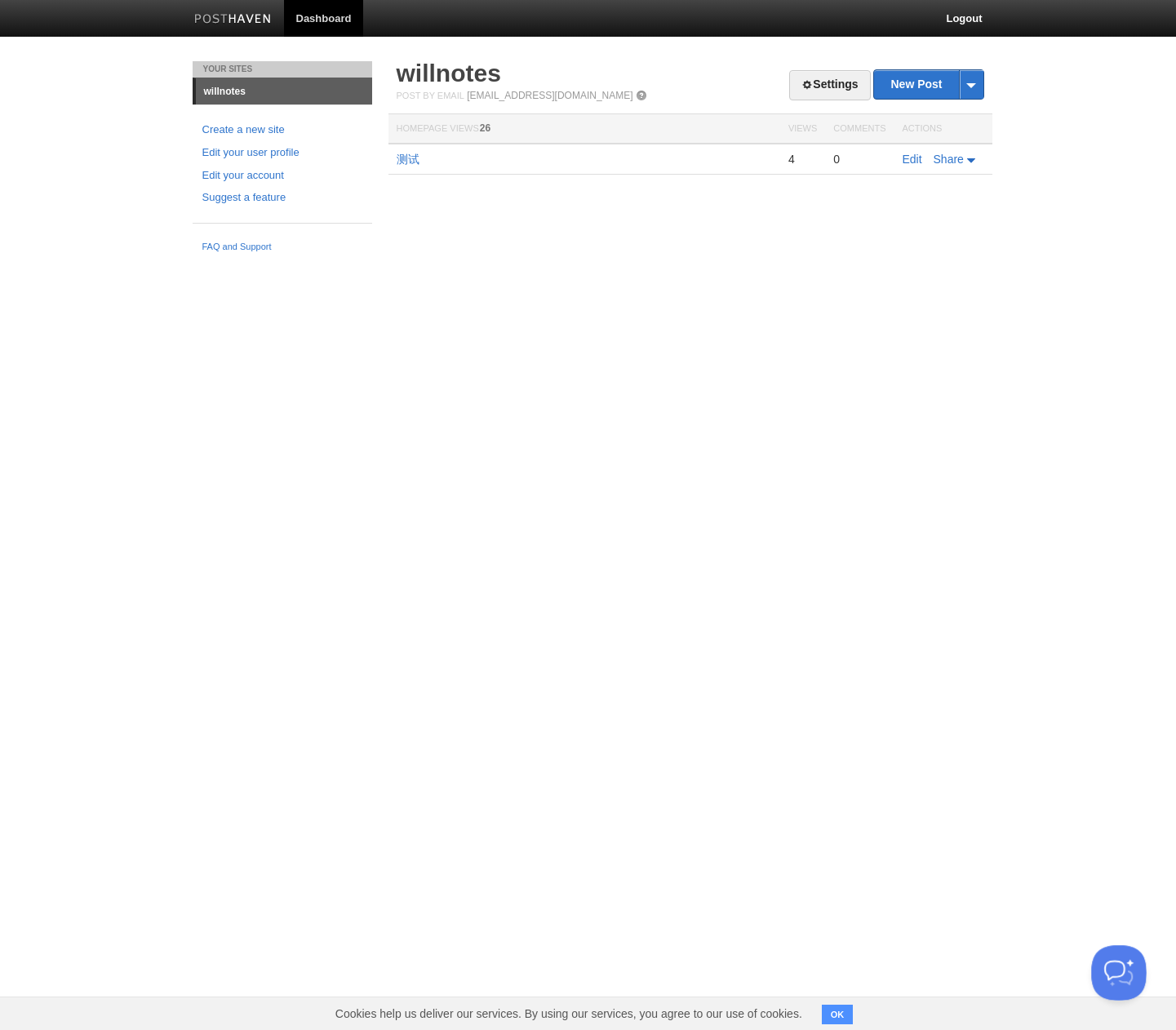
click at [1110, 964] on button "Open Beacon popover" at bounding box center [1116, 970] width 49 height 49
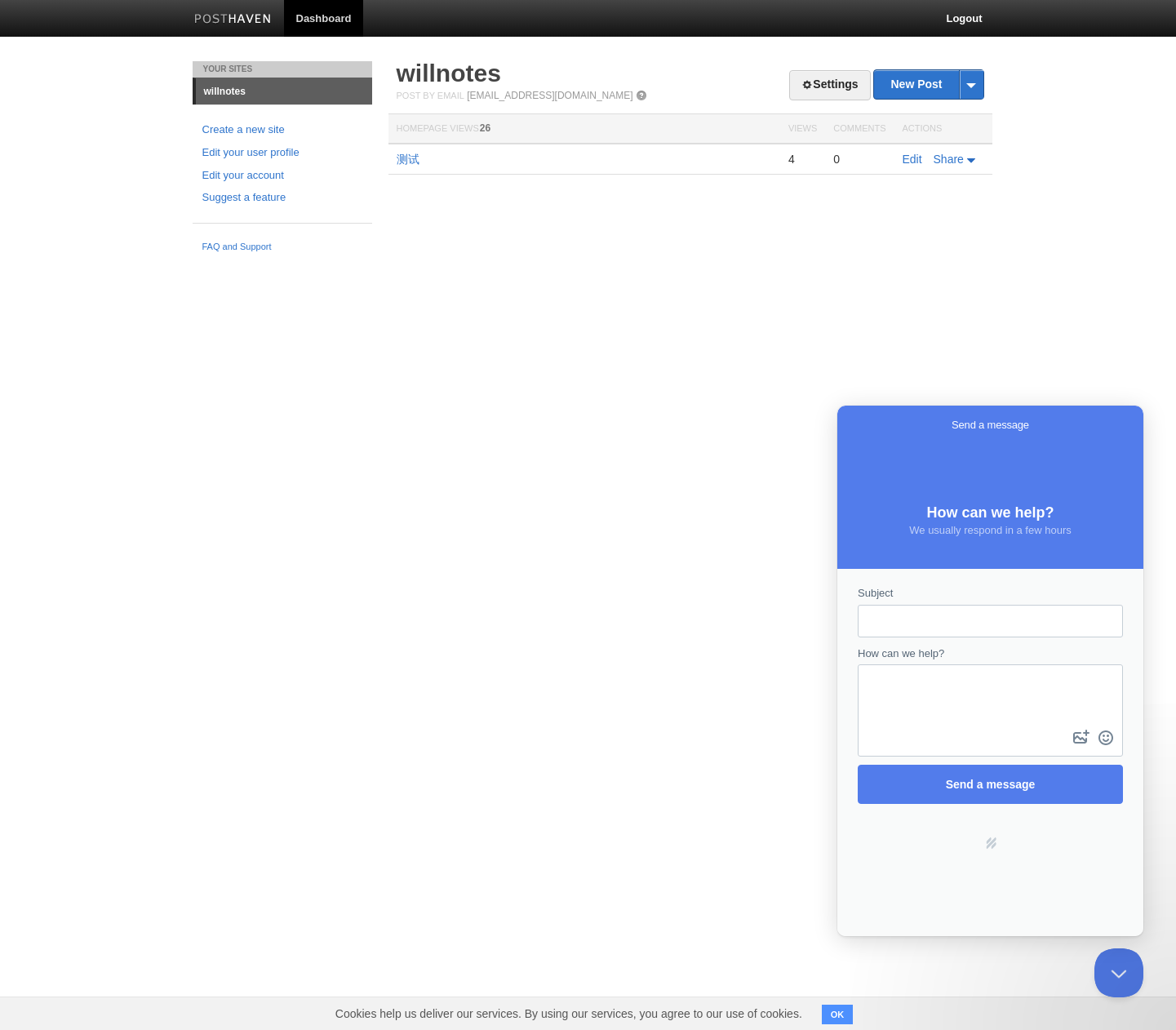
click at [675, 260] on html "Dashboard Logout Your Sites willnotes Create a new site Edit your user profile …" at bounding box center [588, 130] width 1176 height 260
click at [843, 76] on link "Settings" at bounding box center [829, 85] width 81 height 30
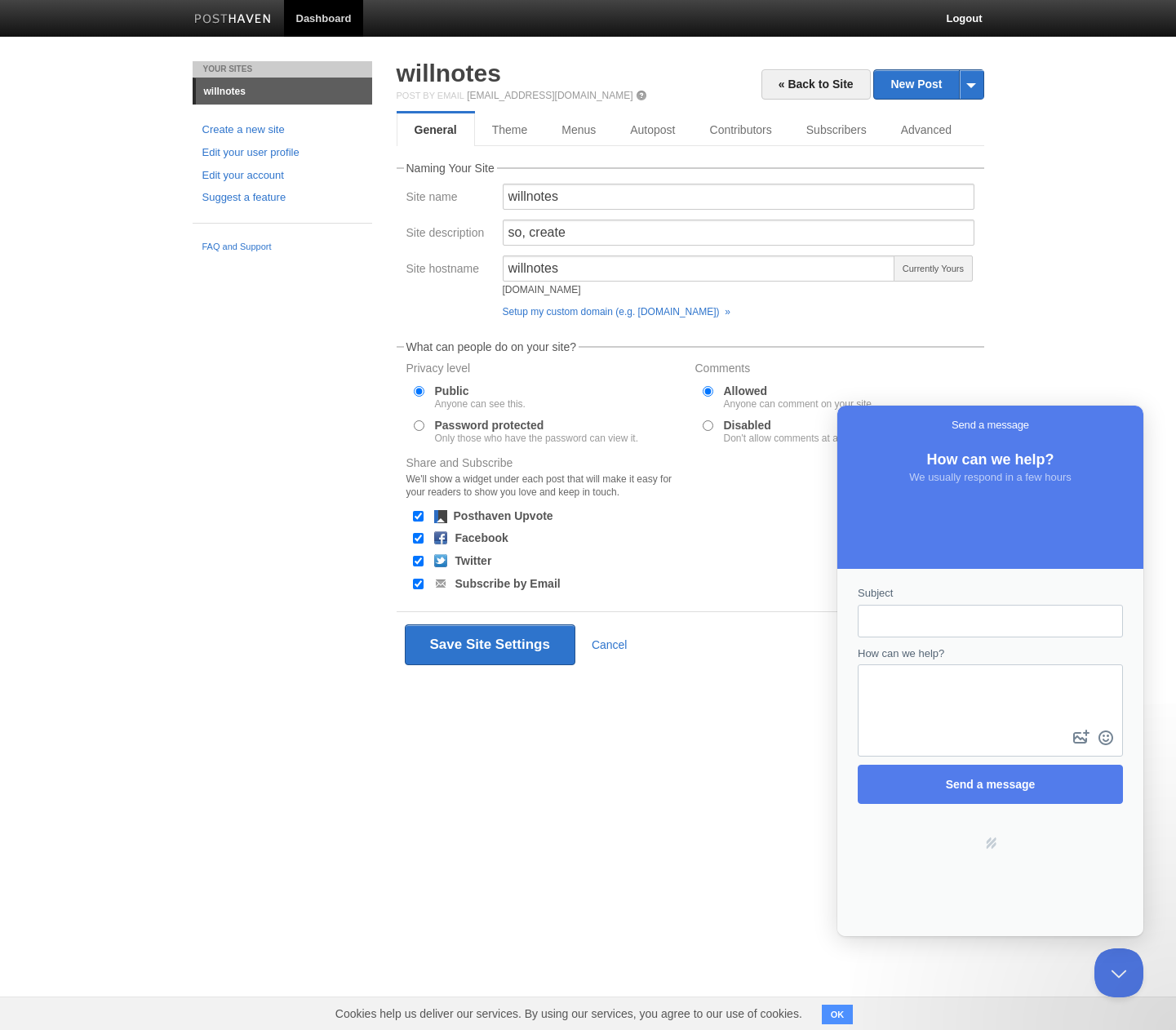
click at [1017, 140] on body "Dashboard Logout Your Sites willnotes Create a new site Edit your user profile …" at bounding box center [588, 363] width 1176 height 726
click at [938, 125] on link "Advanced" at bounding box center [926, 129] width 85 height 33
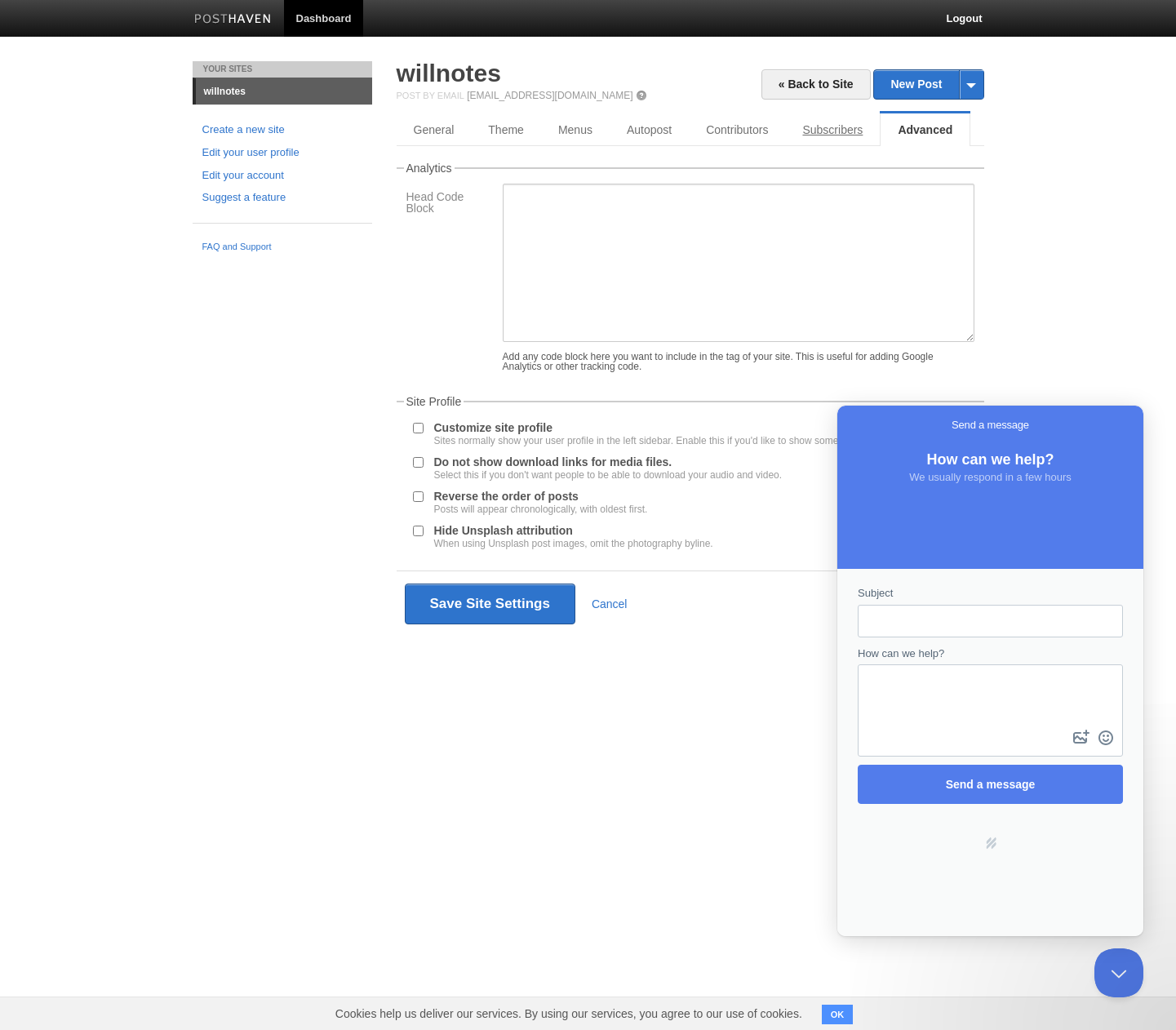
click at [820, 139] on link "Subscribers" at bounding box center [832, 129] width 94 height 33
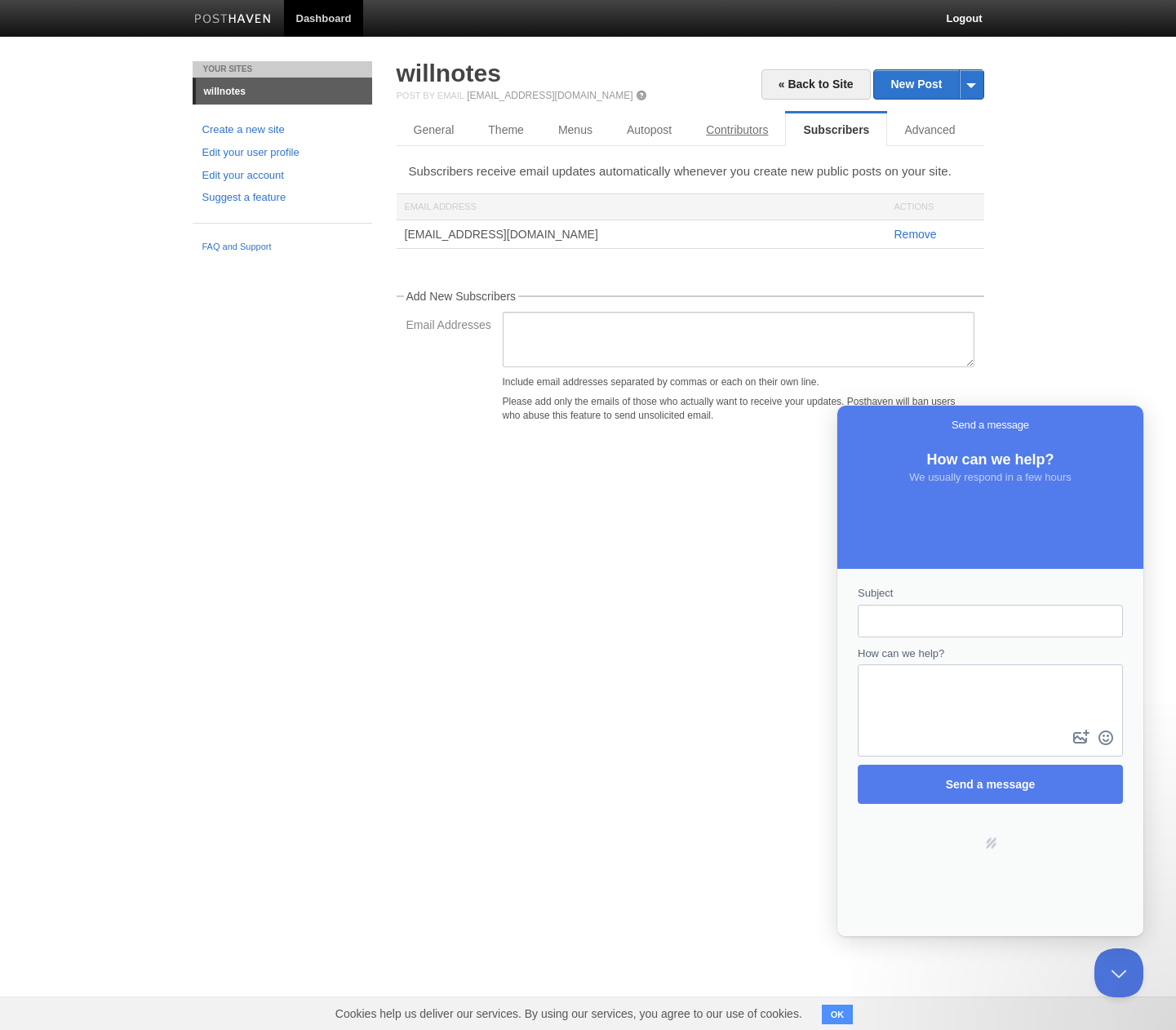
click at [757, 131] on link "Contributors" at bounding box center [737, 129] width 96 height 33
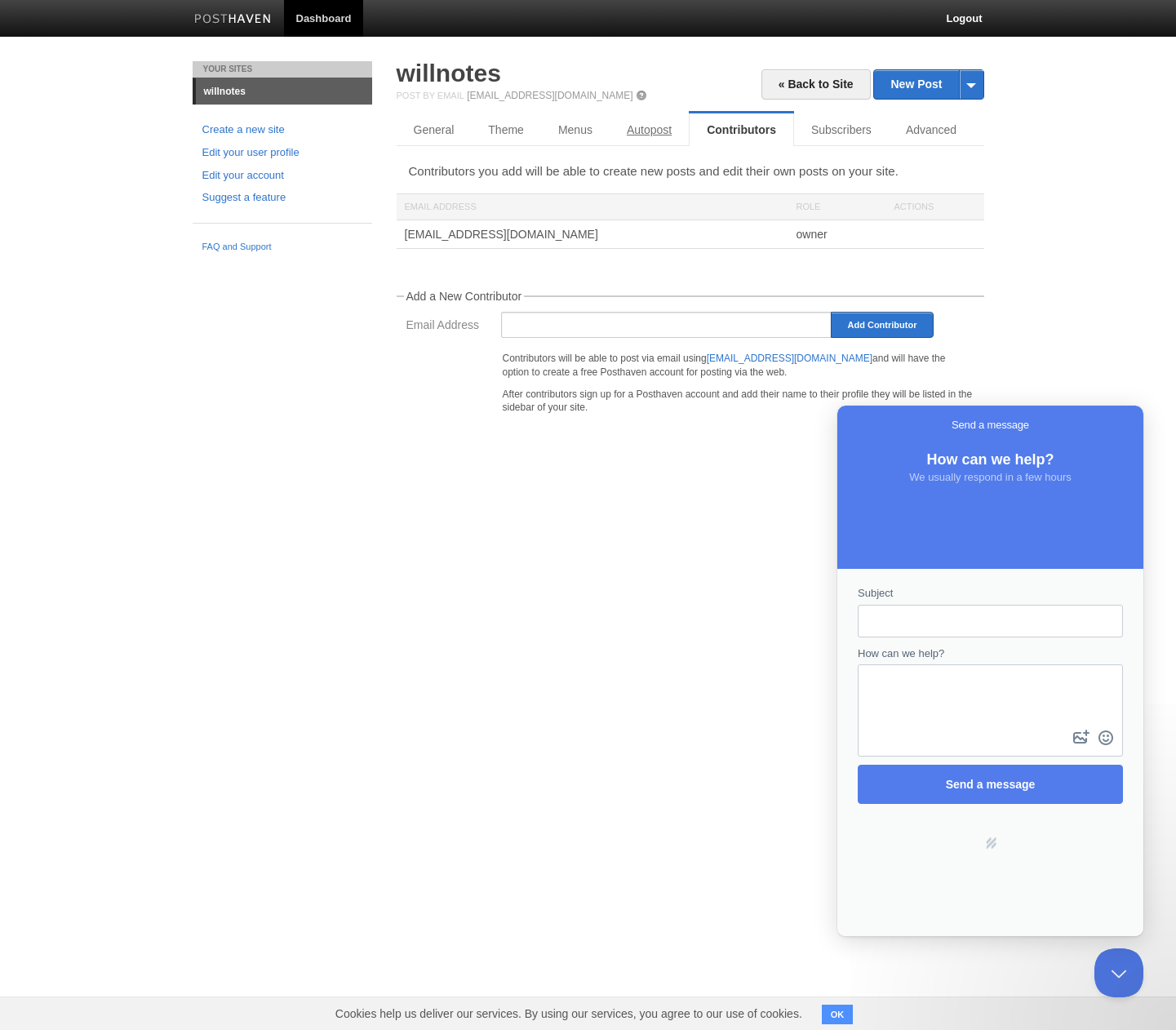
click at [654, 129] on link "Autopost" at bounding box center [649, 129] width 79 height 33
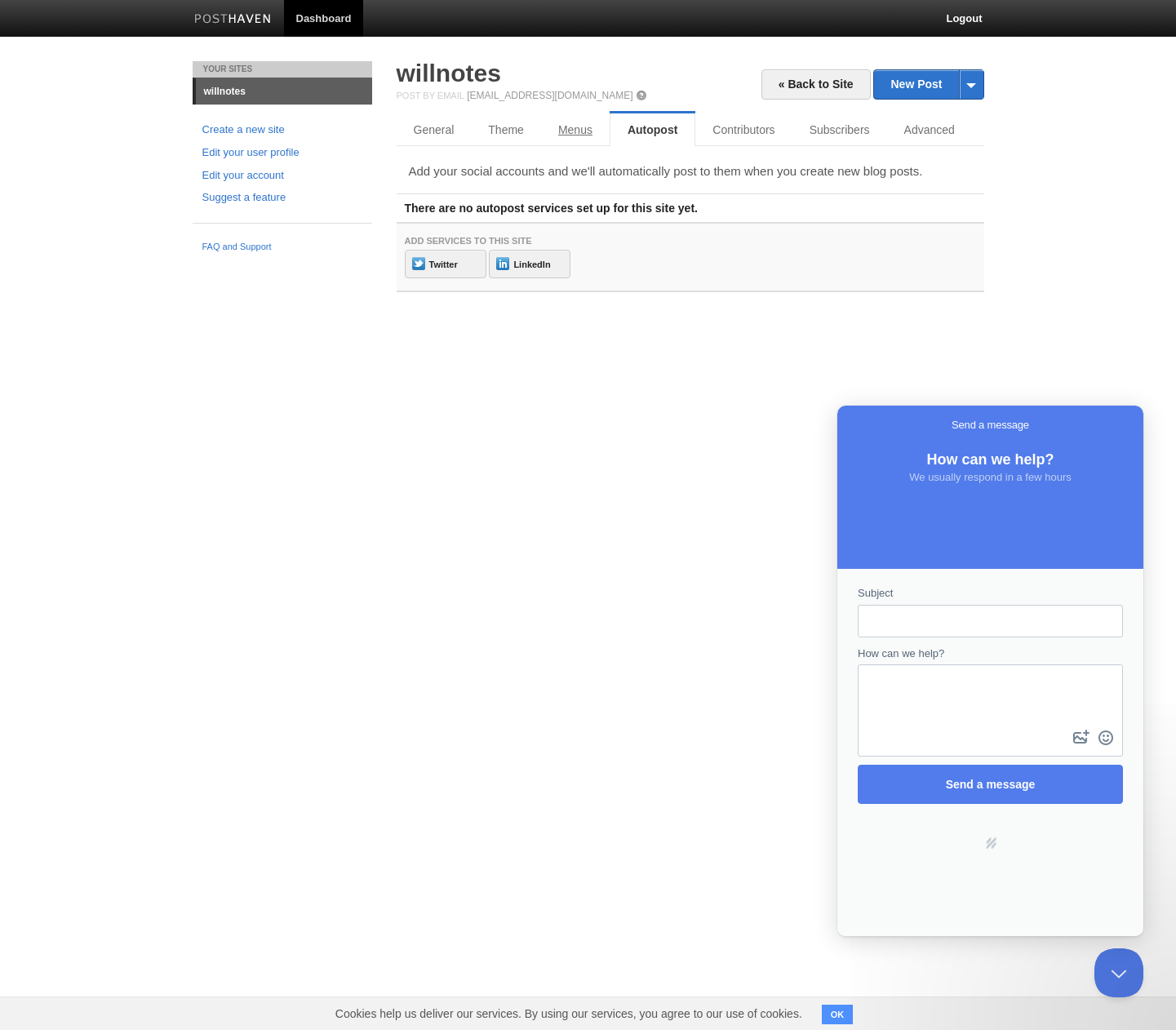
click at [576, 133] on link "Menus" at bounding box center [575, 129] width 69 height 33
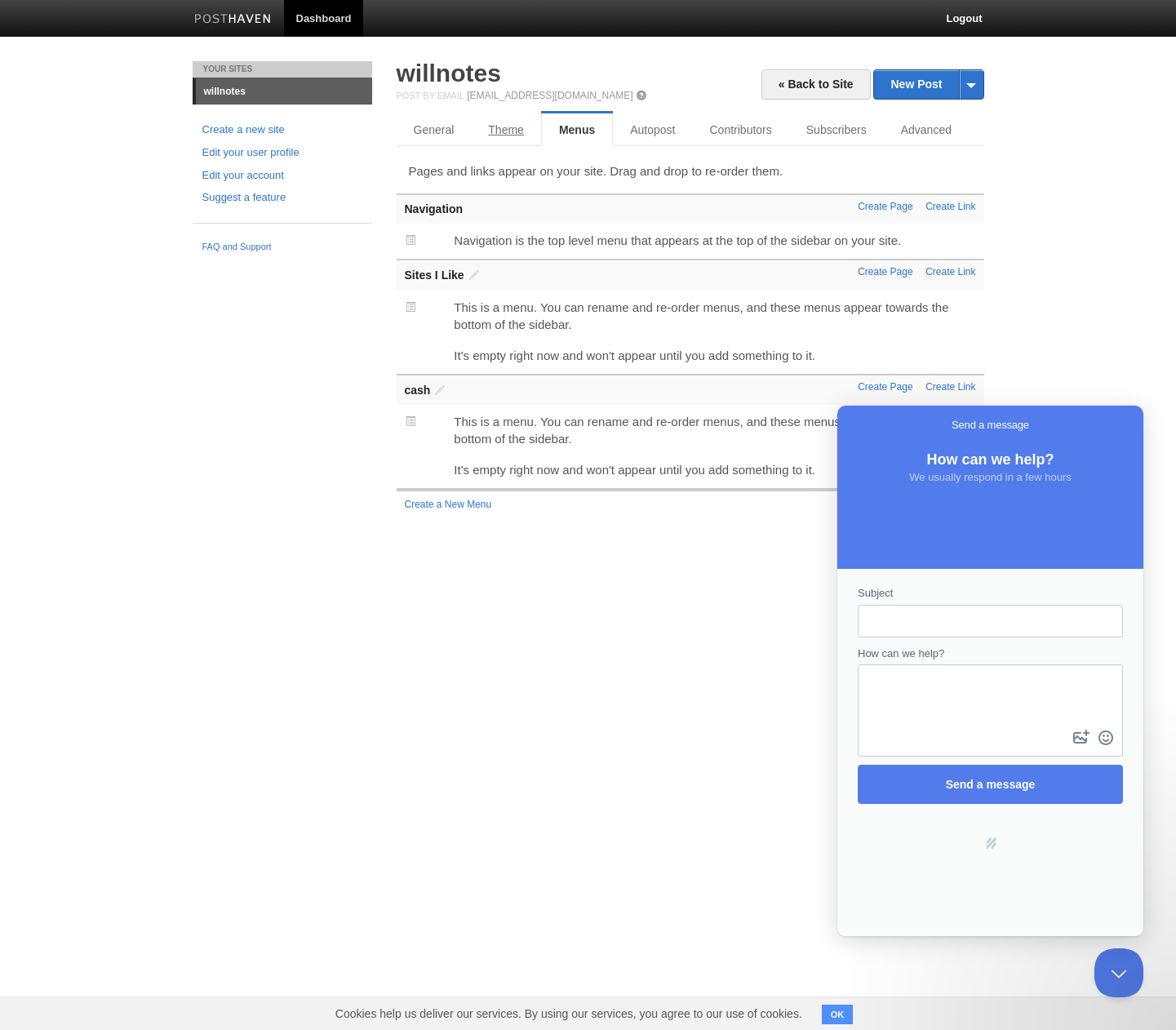
click at [516, 133] on link "Theme" at bounding box center [506, 129] width 70 height 33
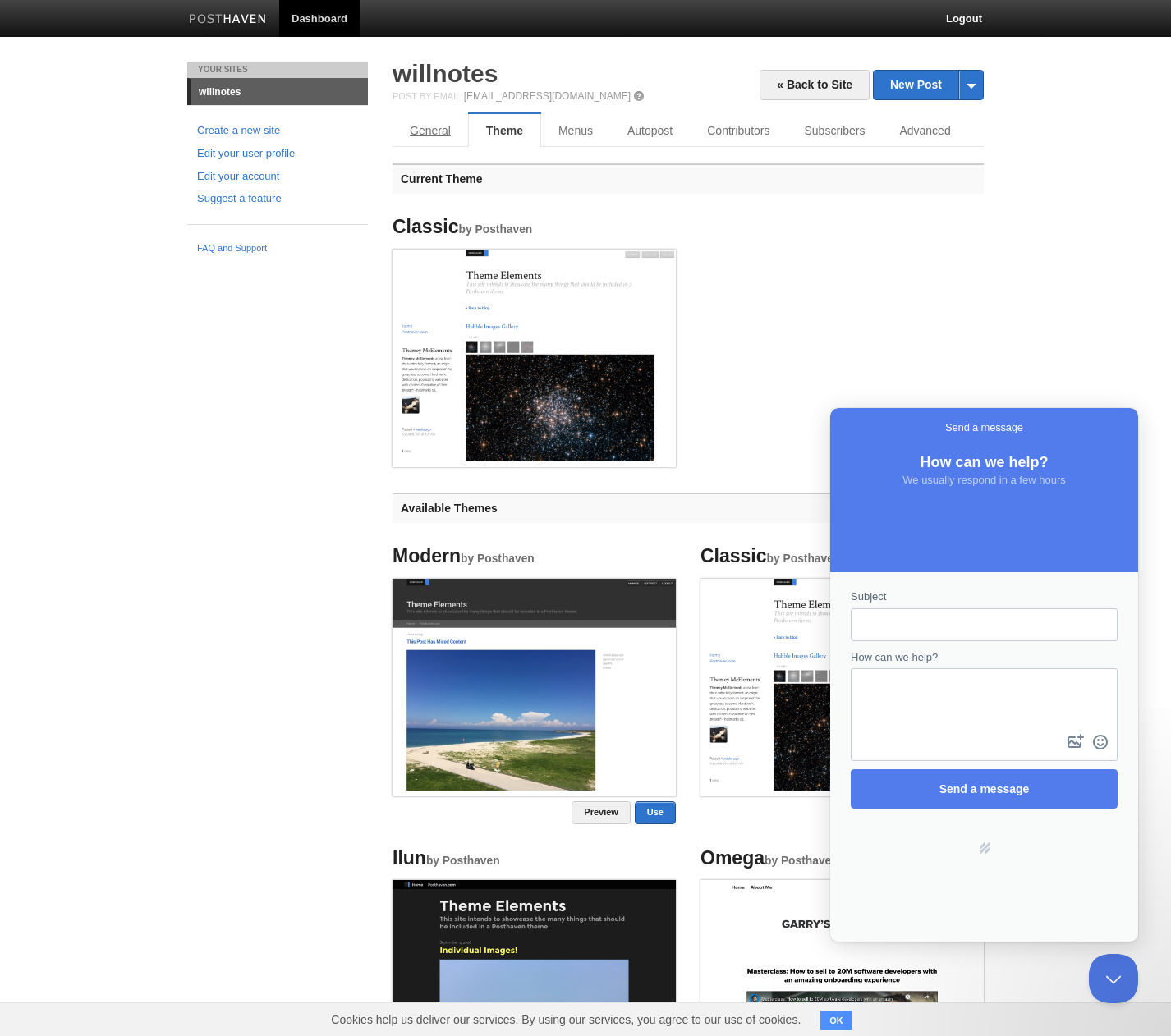
click at [431, 133] on link "General" at bounding box center [430, 130] width 76 height 33
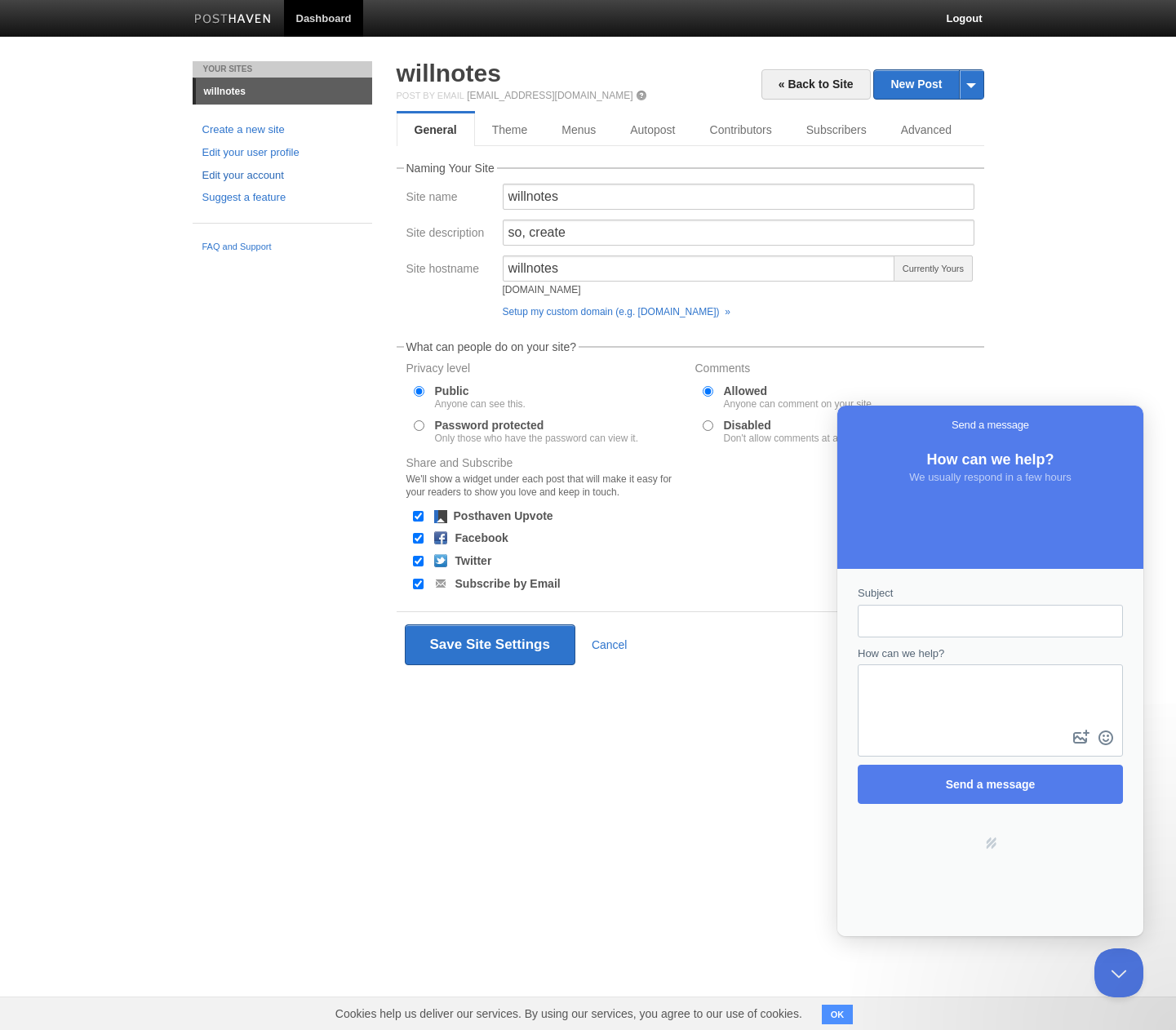
click at [235, 175] on link "Edit your account" at bounding box center [283, 176] width 160 height 17
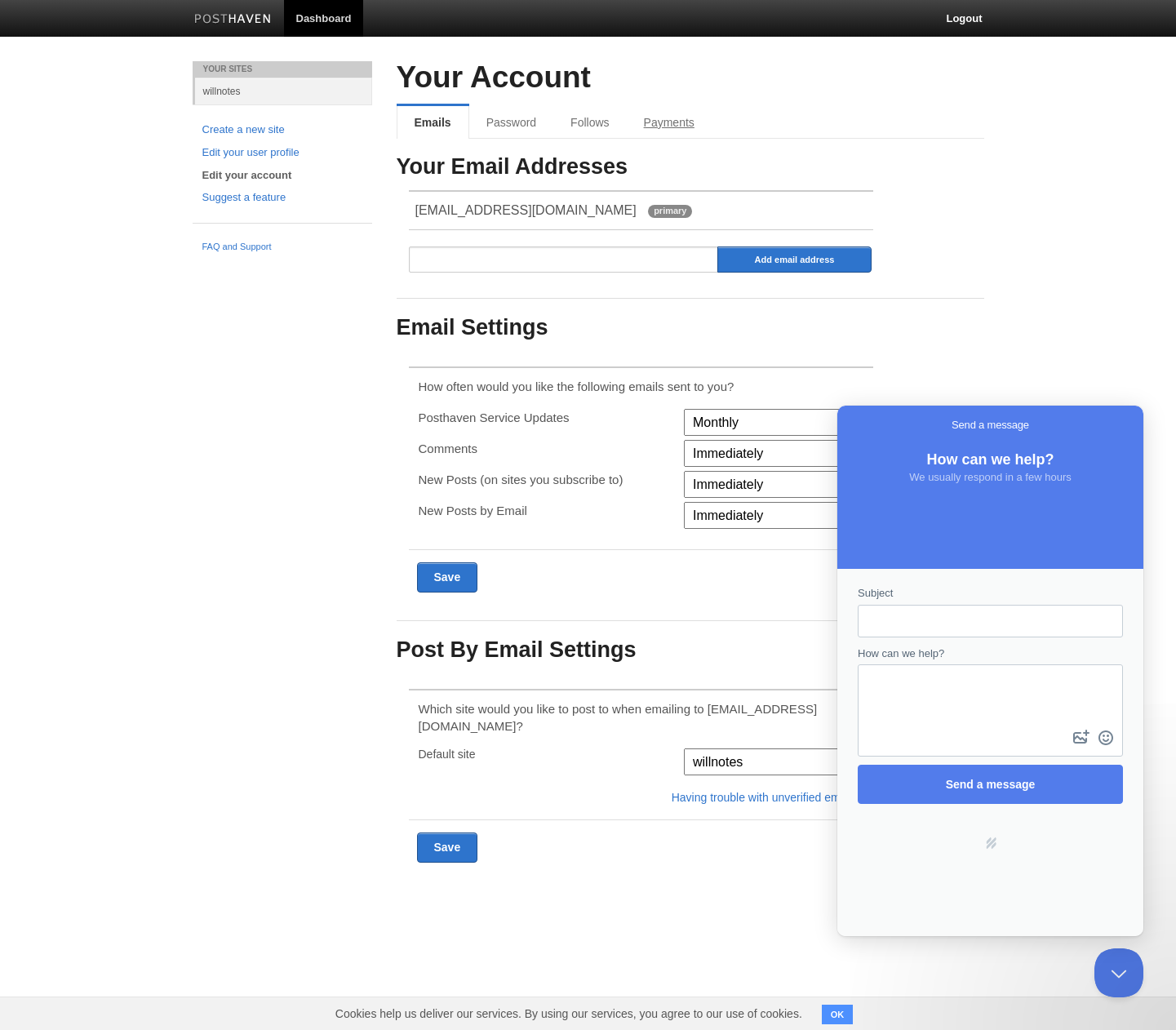
click at [679, 130] on link "Payments" at bounding box center [669, 123] width 85 height 33
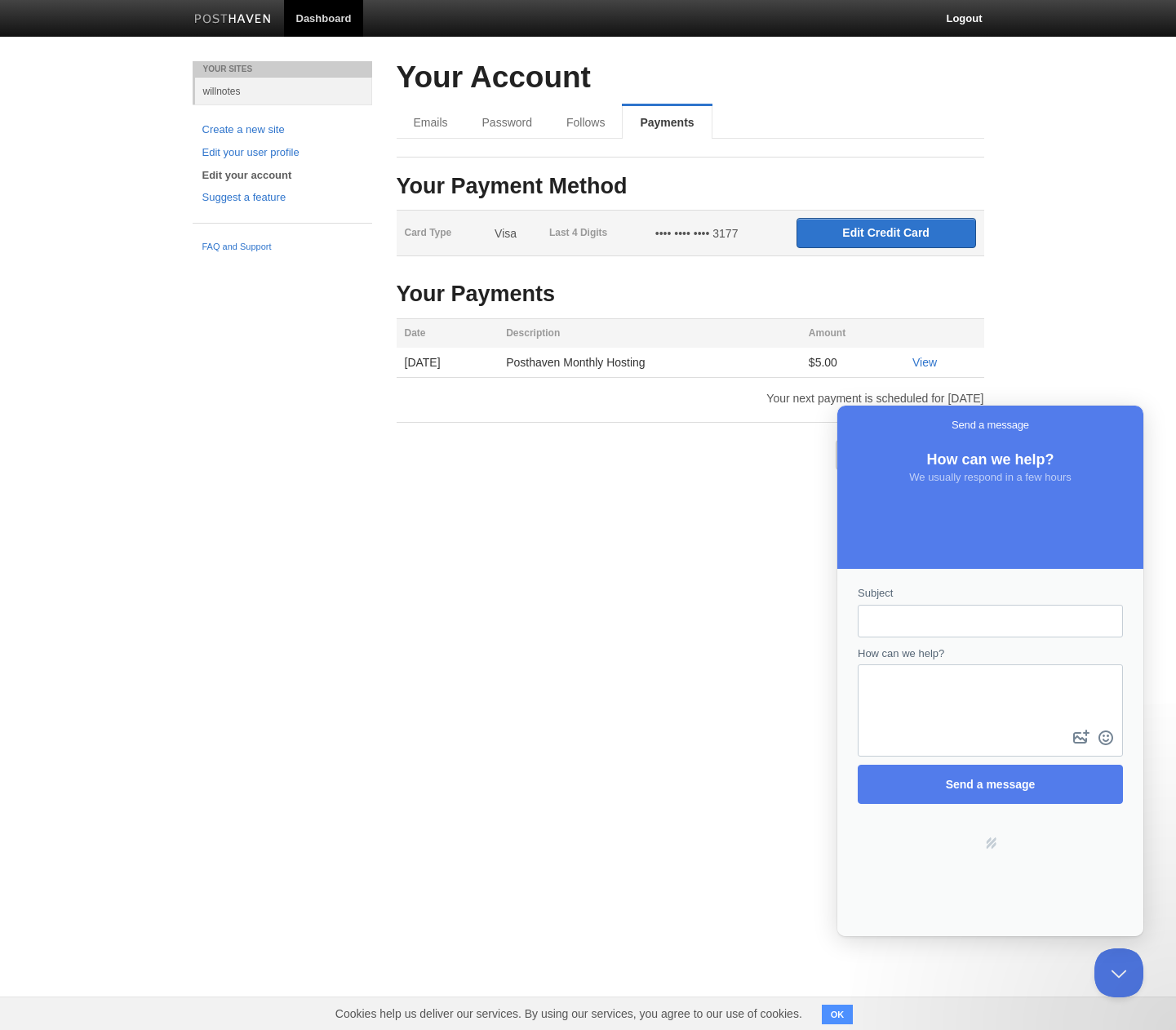
click at [1095, 332] on body "Dashboard Logout Your Sites willnotes Create a new site Edit your user profile …" at bounding box center [588, 251] width 1176 height 502
click at [923, 361] on link "View" at bounding box center [924, 363] width 24 height 13
click at [249, 246] on link "FAQ and Support" at bounding box center [283, 248] width 160 height 15
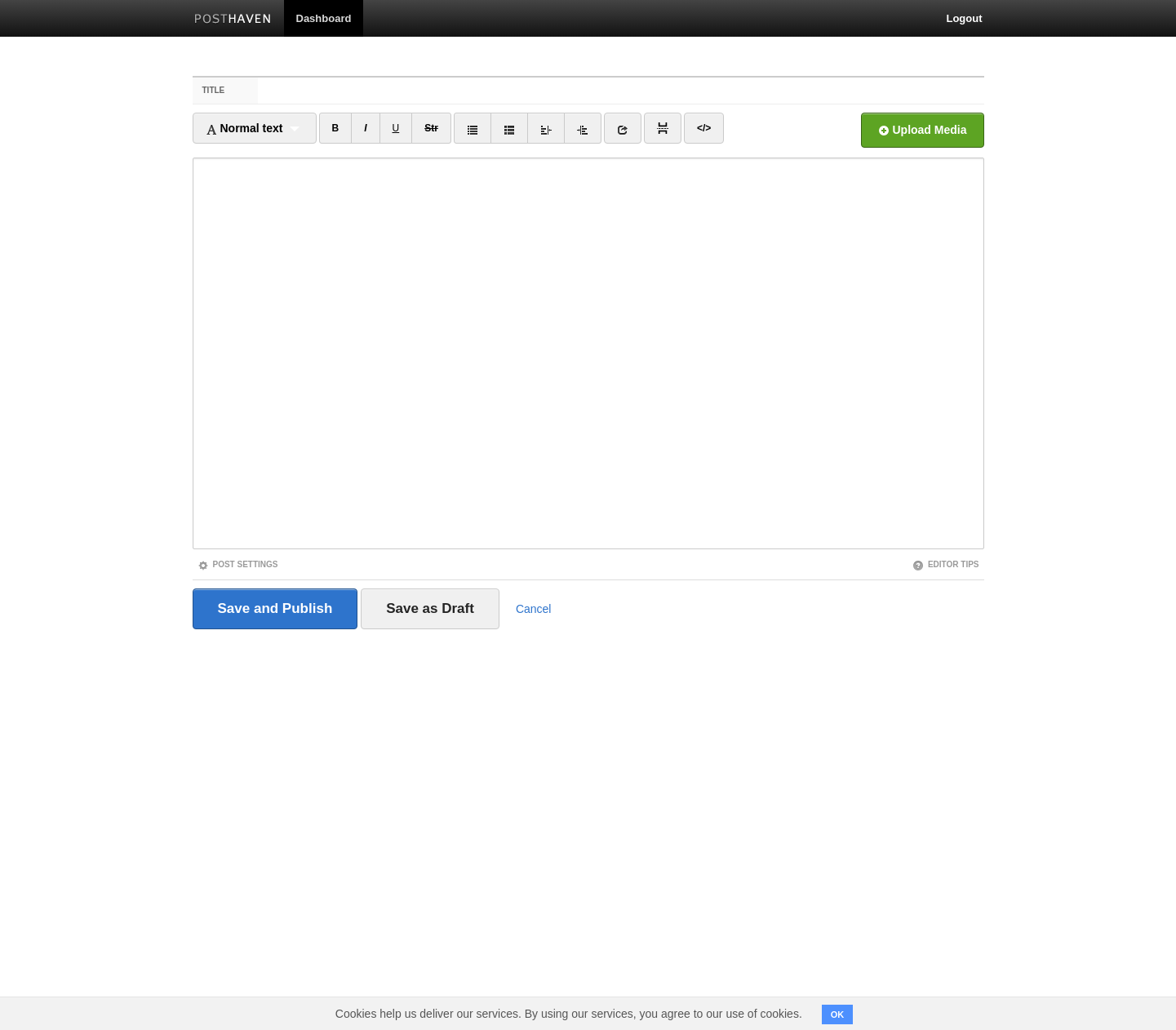
click at [75, 298] on body "Dashboard Logout Your Sites willnotes Create a new site Edit your user profile …" at bounding box center [588, 345] width 1176 height 691
click at [301, 98] on input "Title" at bounding box center [621, 90] width 726 height 26
type input "c"
type input "测试图床"
click at [267, 610] on input "Save and Publish" at bounding box center [275, 608] width 166 height 41
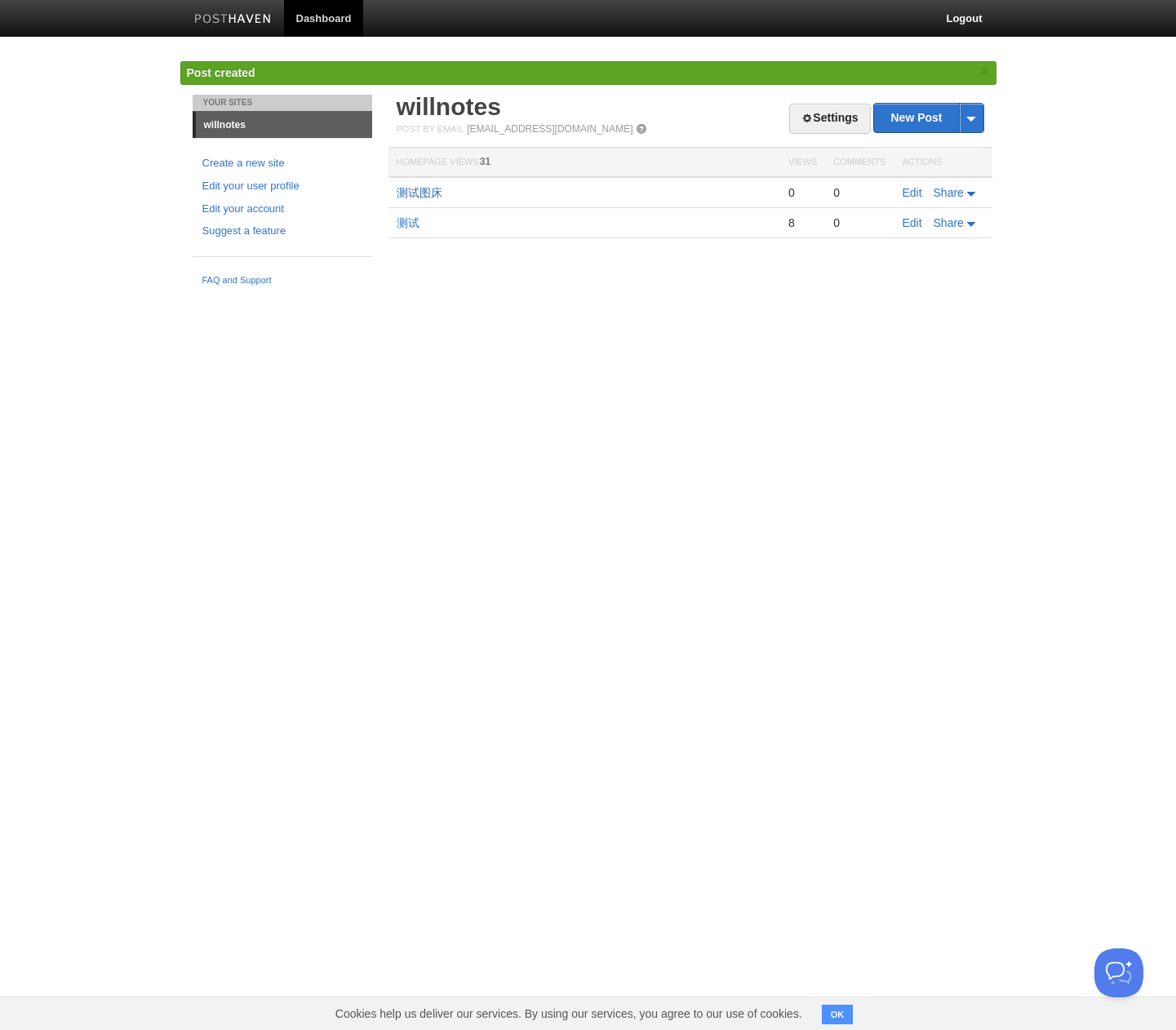
click at [420, 194] on link "测试图床" at bounding box center [419, 192] width 45 height 13
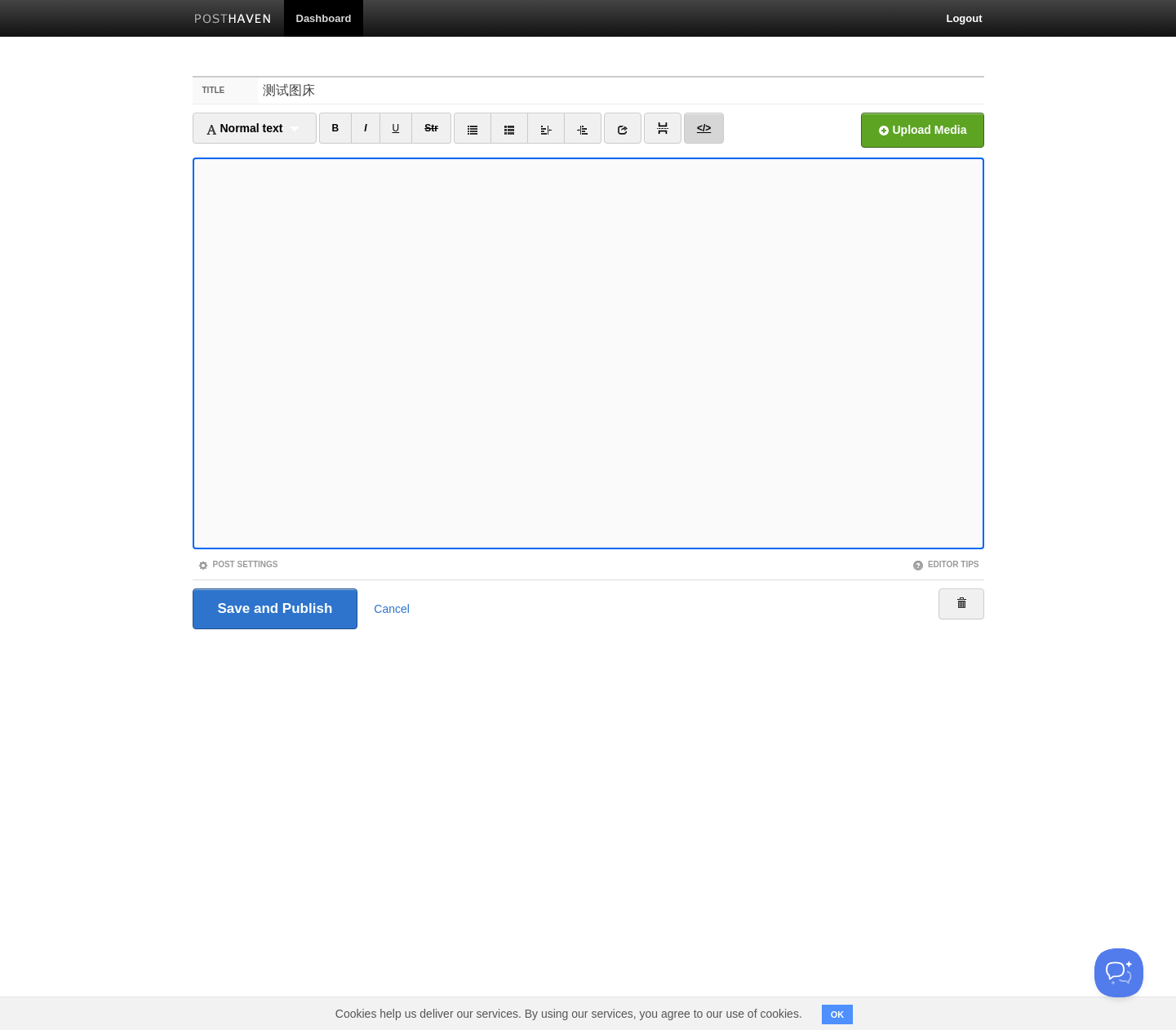
click at [699, 128] on link "</>" at bounding box center [704, 128] width 40 height 31
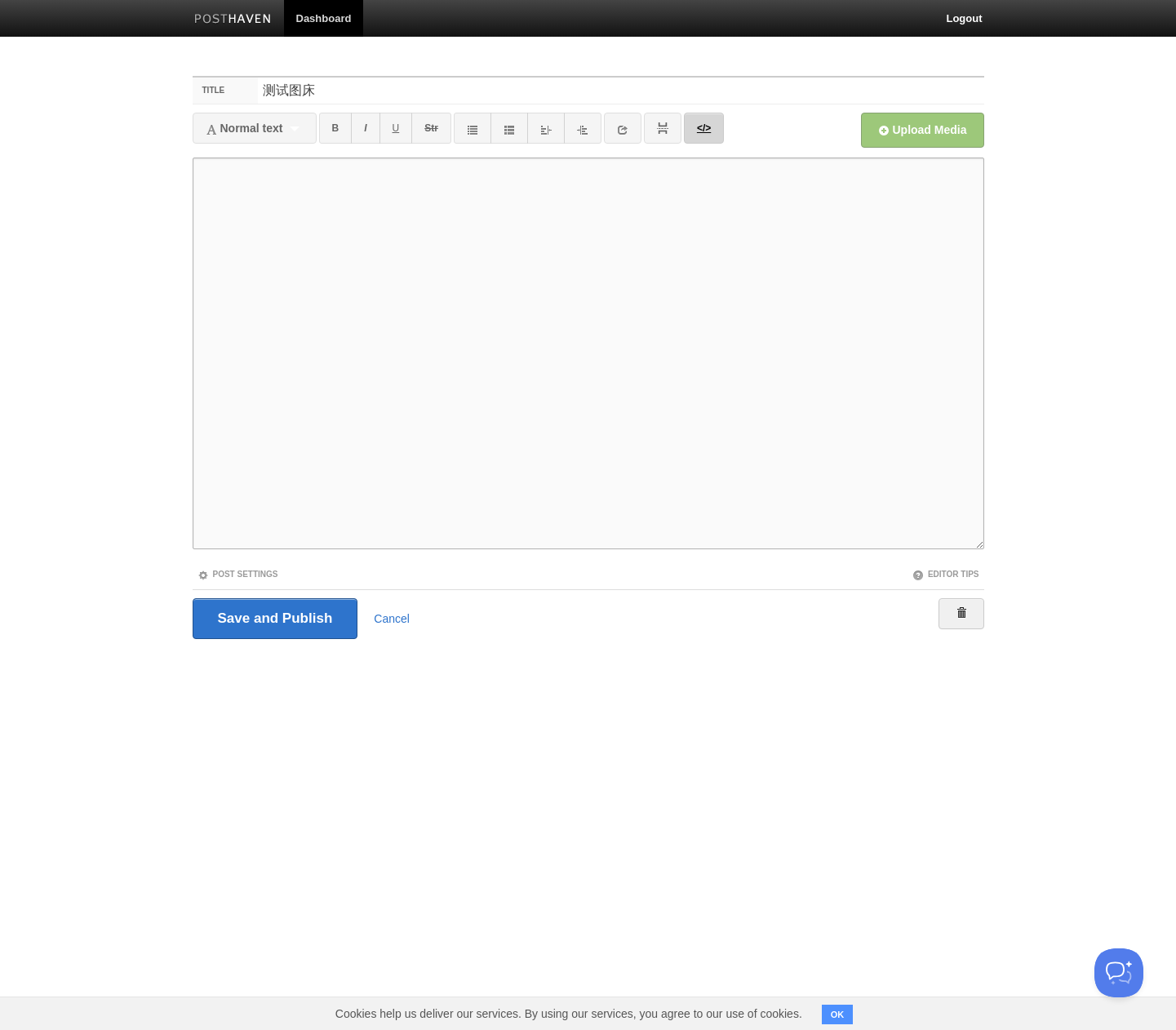
click at [713, 131] on link "</>" at bounding box center [704, 128] width 40 height 31
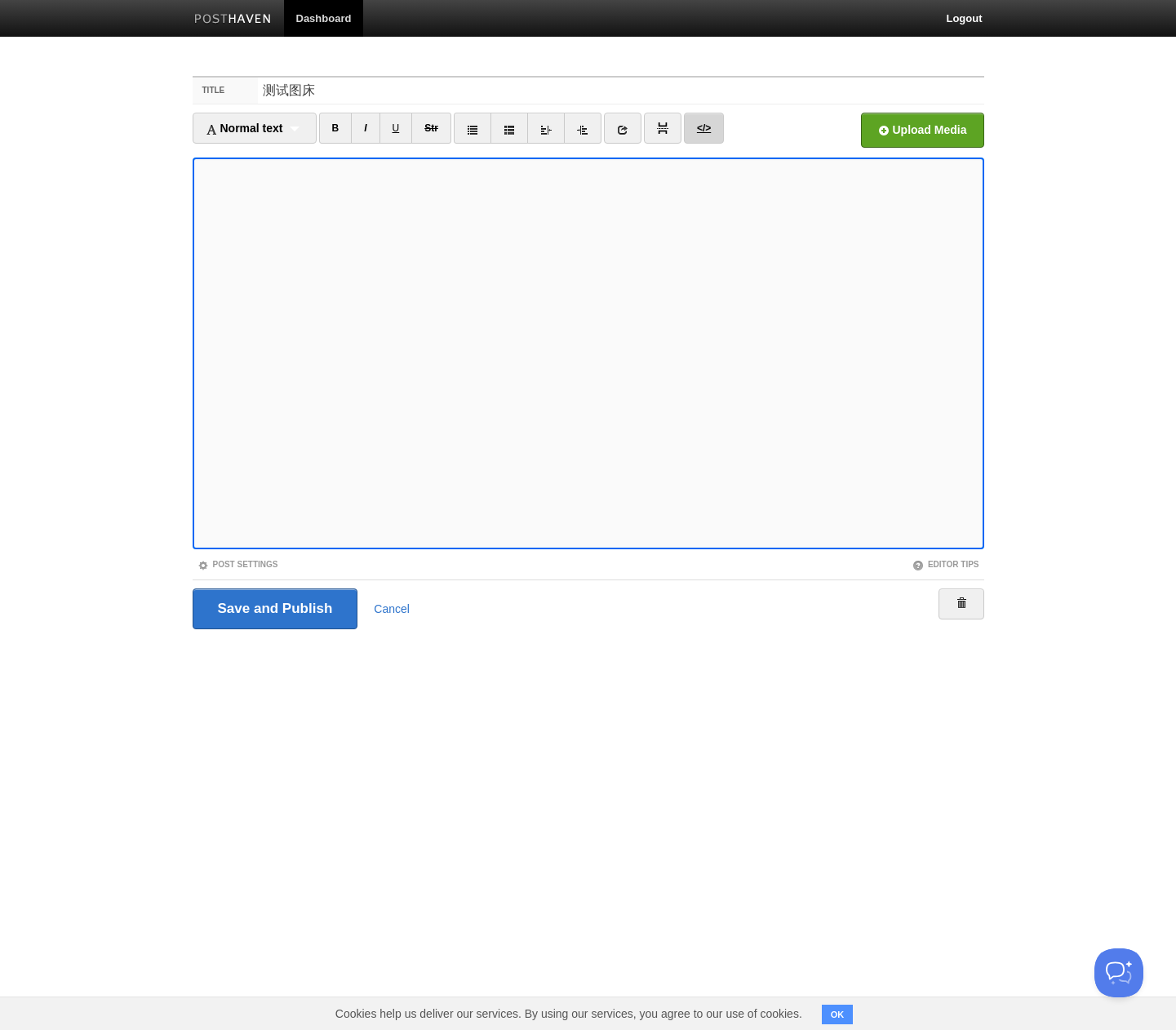
click at [713, 131] on link "</>" at bounding box center [704, 128] width 40 height 31
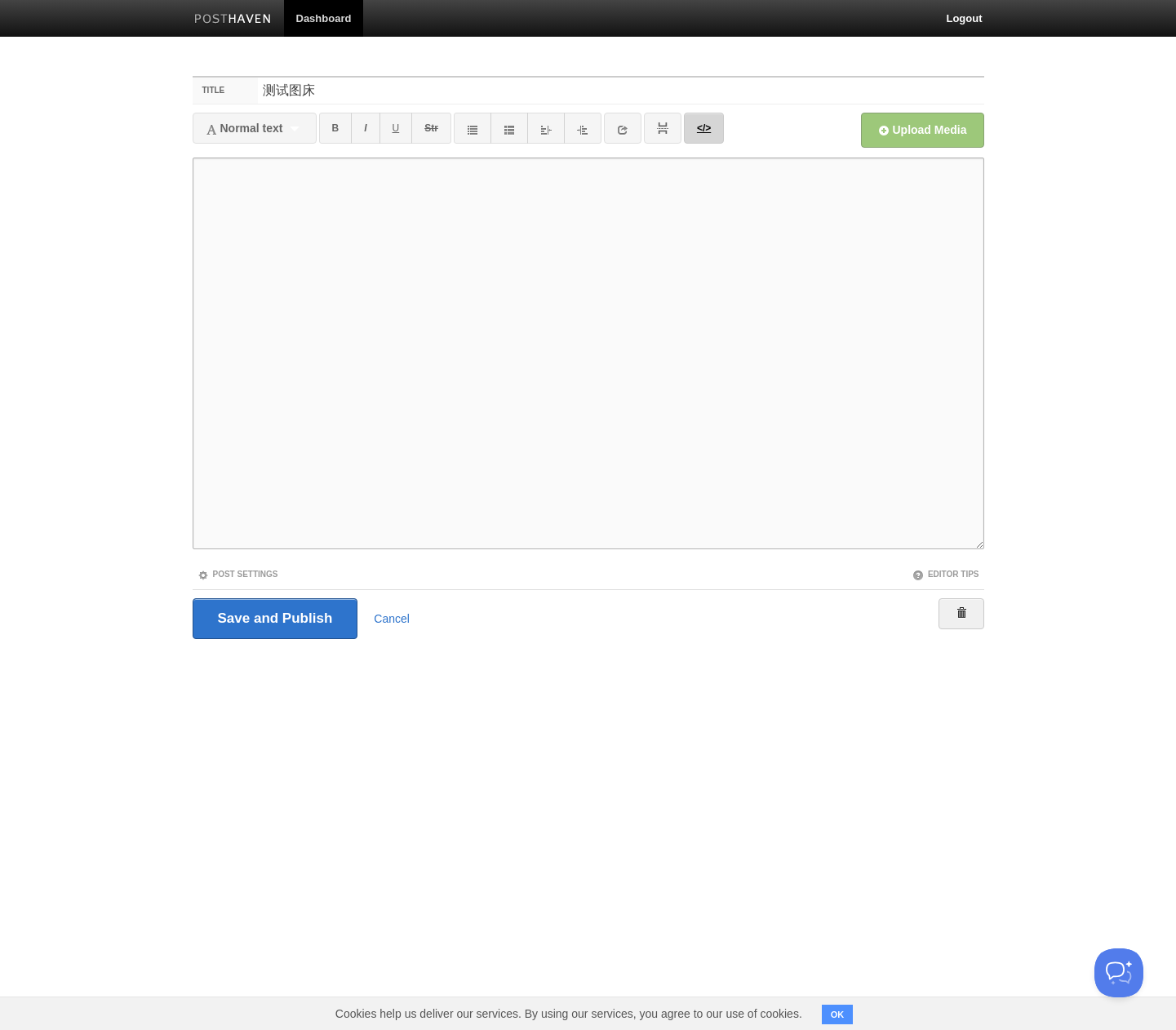
paste textarea "<a data-flickr-embed="true" href="https://www.flickr.com/photos/piersmathias/54…"
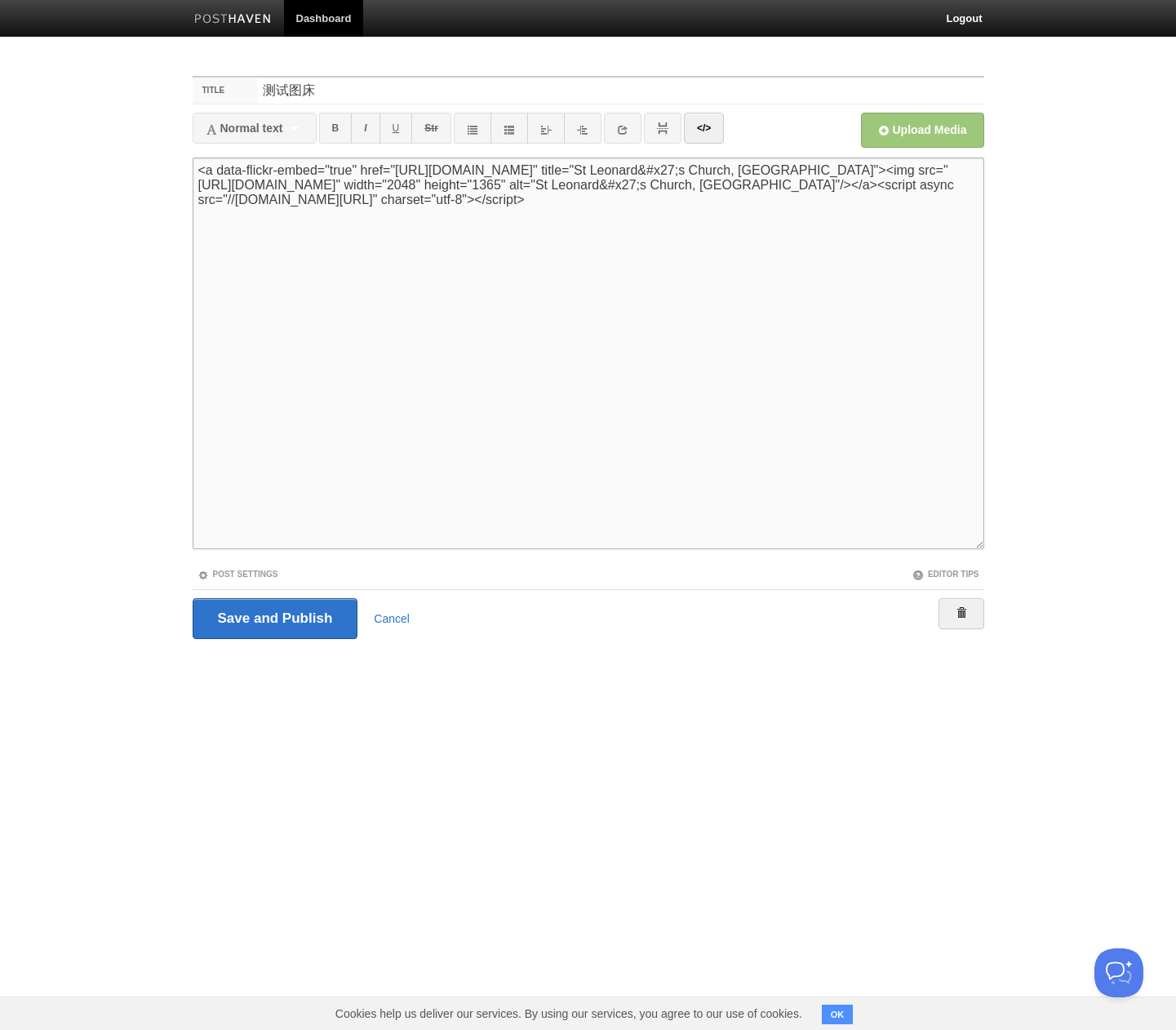
type textarea "<a data-flickr-embed="true" href="https://www.flickr.com/photos/piersmathias/54…"
click at [1063, 319] on body "Dashboard Logout Your Sites willnotes Create a new site Edit your user profile …" at bounding box center [588, 350] width 1176 height 700
click at [718, 121] on link "</>" at bounding box center [704, 128] width 40 height 31
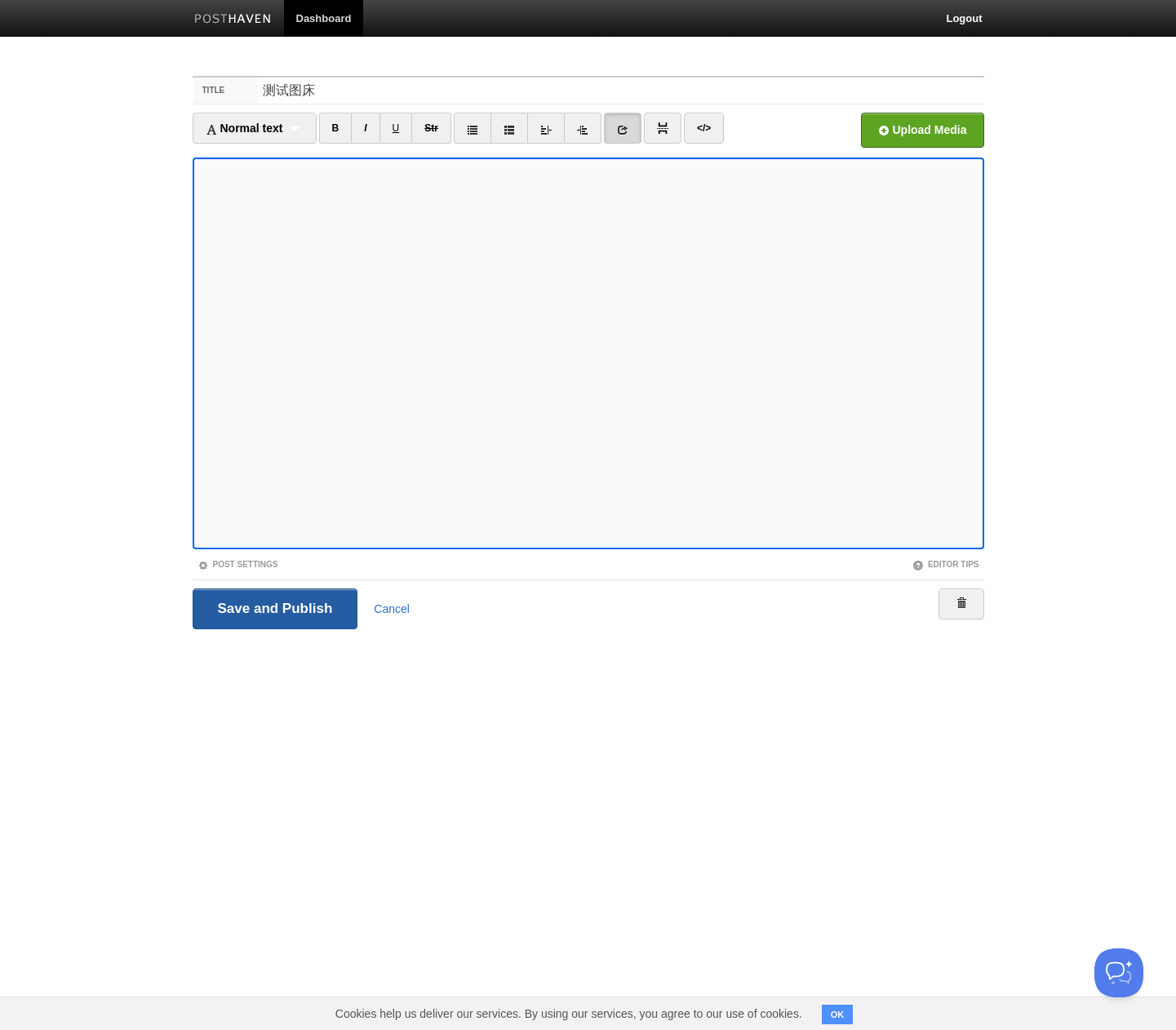
click at [278, 619] on input "Save and Publish" at bounding box center [275, 608] width 166 height 41
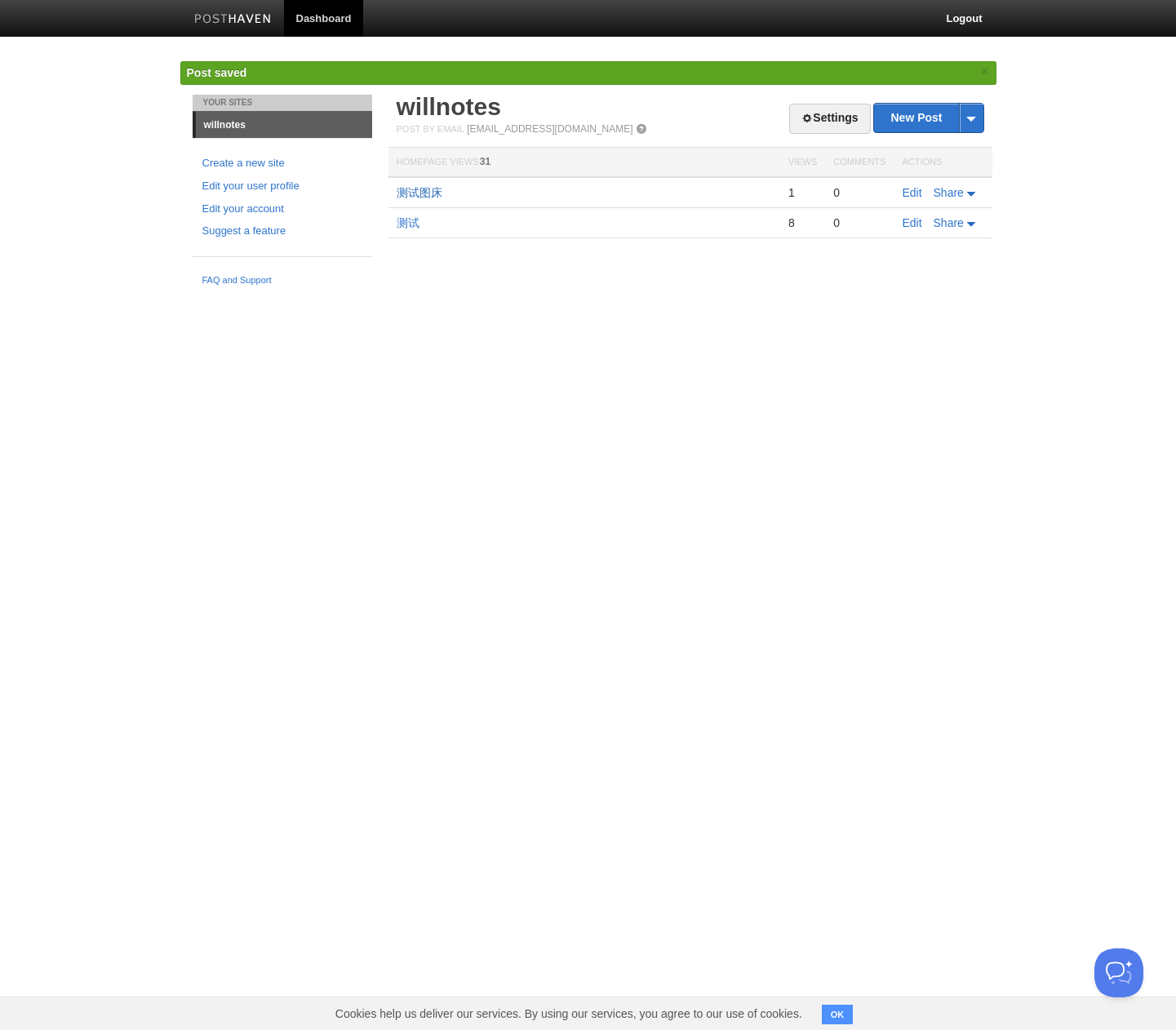
click at [424, 192] on link "测试图床" at bounding box center [419, 192] width 45 height 13
click at [428, 192] on link "测试图床" at bounding box center [419, 192] width 45 height 13
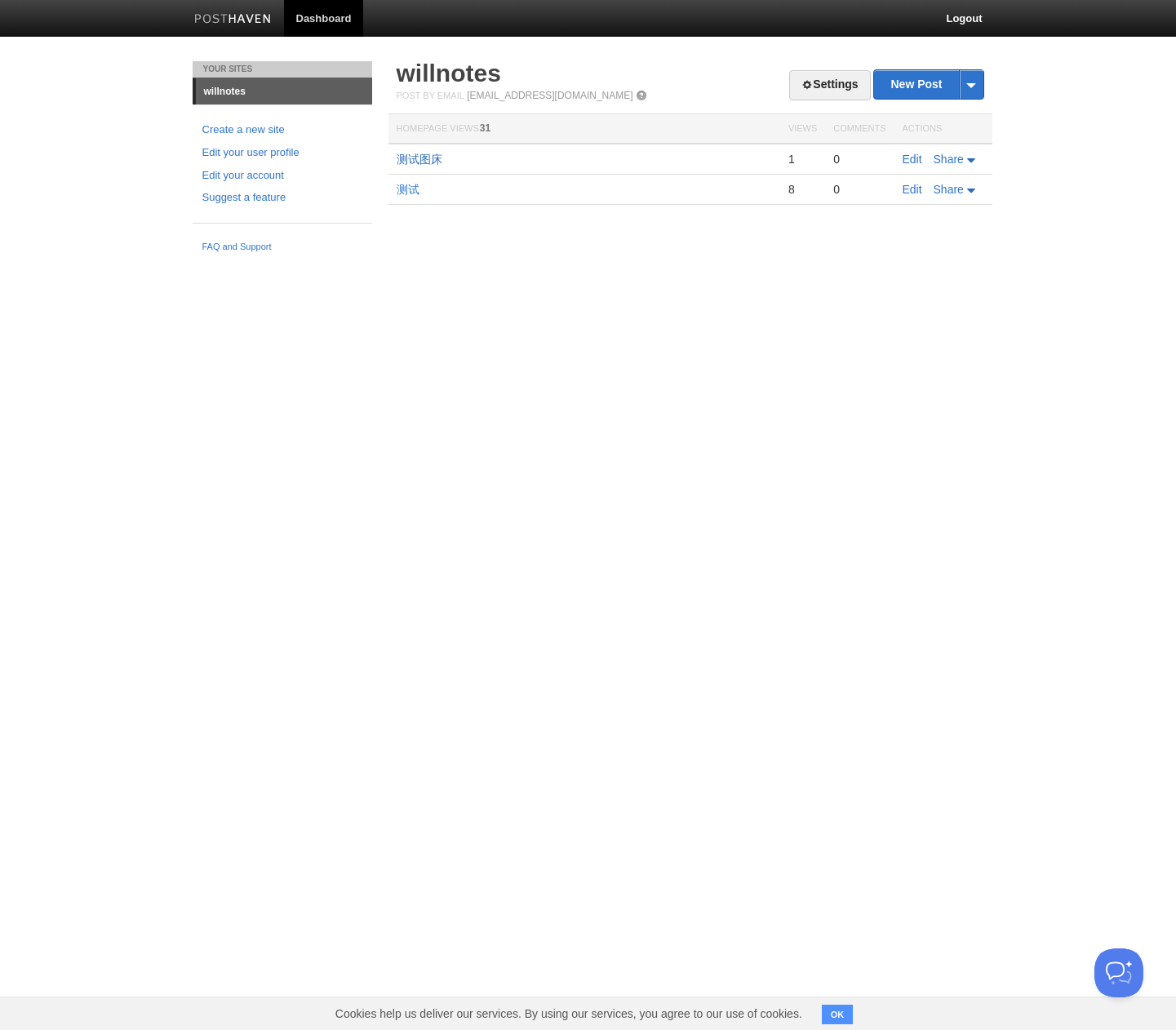
click at [405, 158] on link "测试图床" at bounding box center [419, 159] width 45 height 13
click at [596, 260] on html "Dashboard Logout Post saved × Your Sites willnotes Create a new site Edit your …" at bounding box center [588, 130] width 1176 height 260
click at [431, 158] on link "测试图床" at bounding box center [419, 159] width 45 height 13
click at [432, 160] on link "测试图床" at bounding box center [419, 159] width 45 height 13
click at [404, 192] on link "测试" at bounding box center [408, 189] width 23 height 13
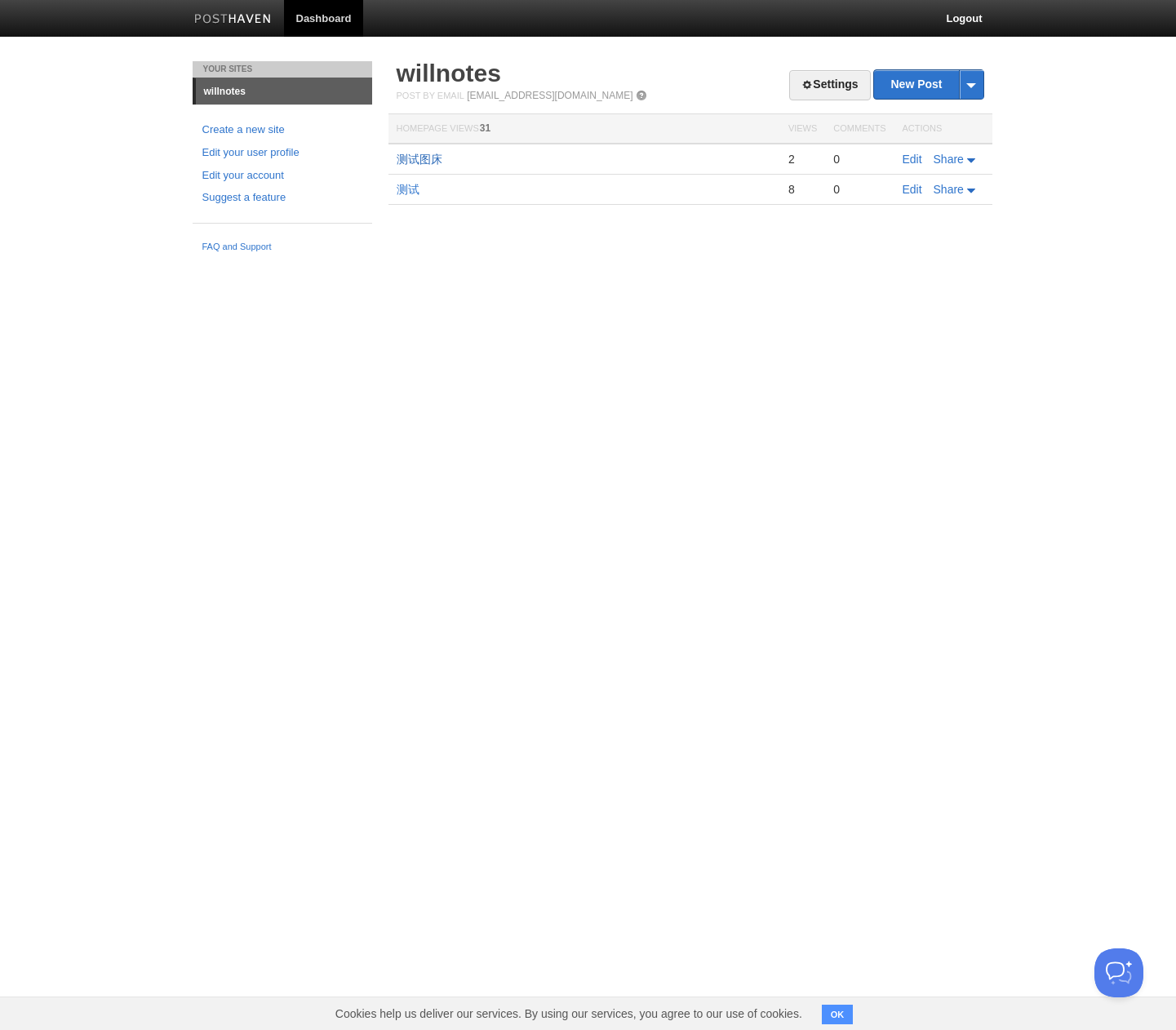
click at [424, 153] on link "测试图床" at bounding box center [419, 159] width 45 height 13
click at [232, 21] on img at bounding box center [233, 20] width 77 height 12
click at [422, 161] on link "测试图床" at bounding box center [419, 159] width 45 height 13
click at [913, 155] on link "Edit" at bounding box center [912, 159] width 20 height 13
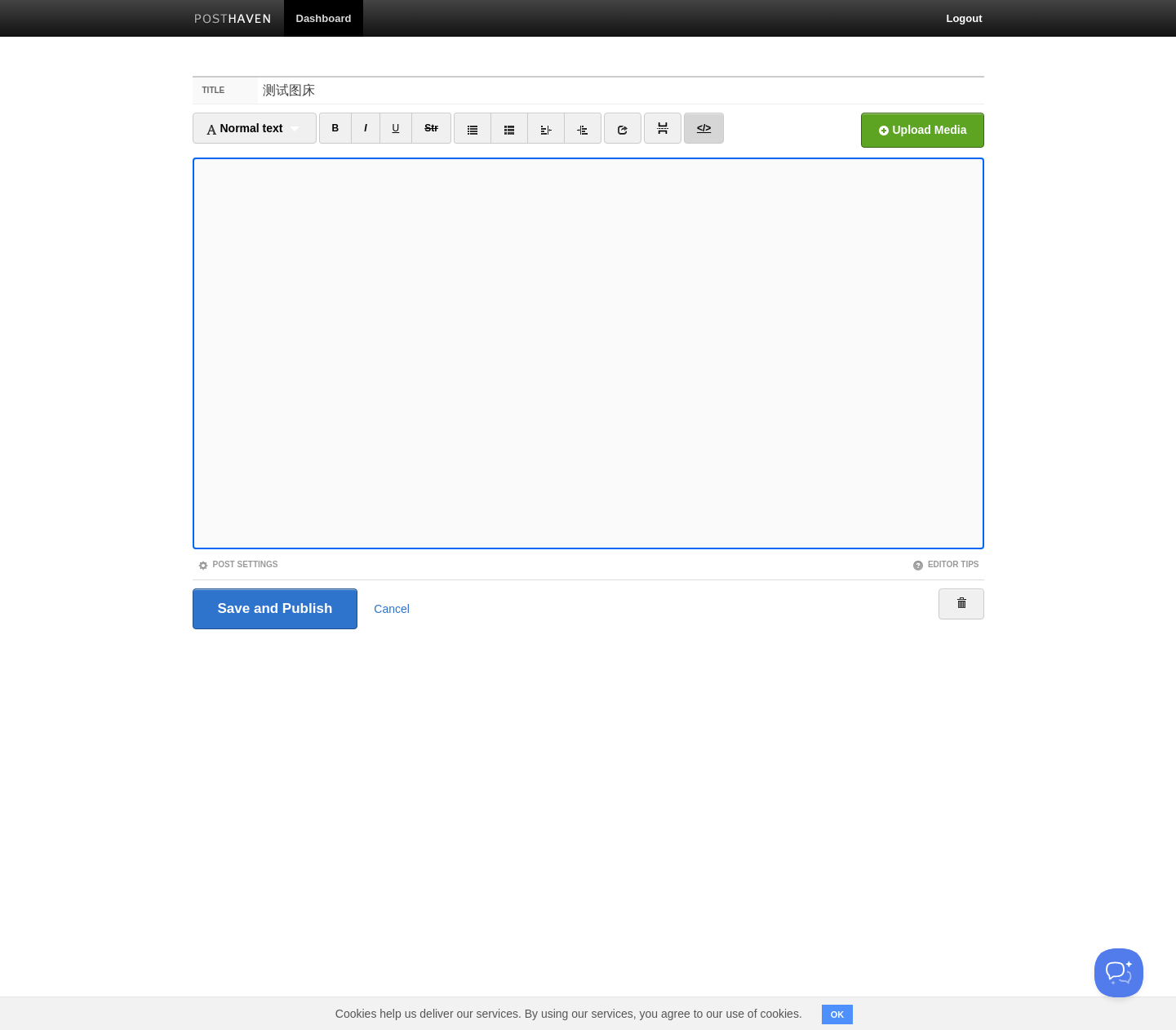
click at [710, 118] on link "</>" at bounding box center [704, 128] width 40 height 31
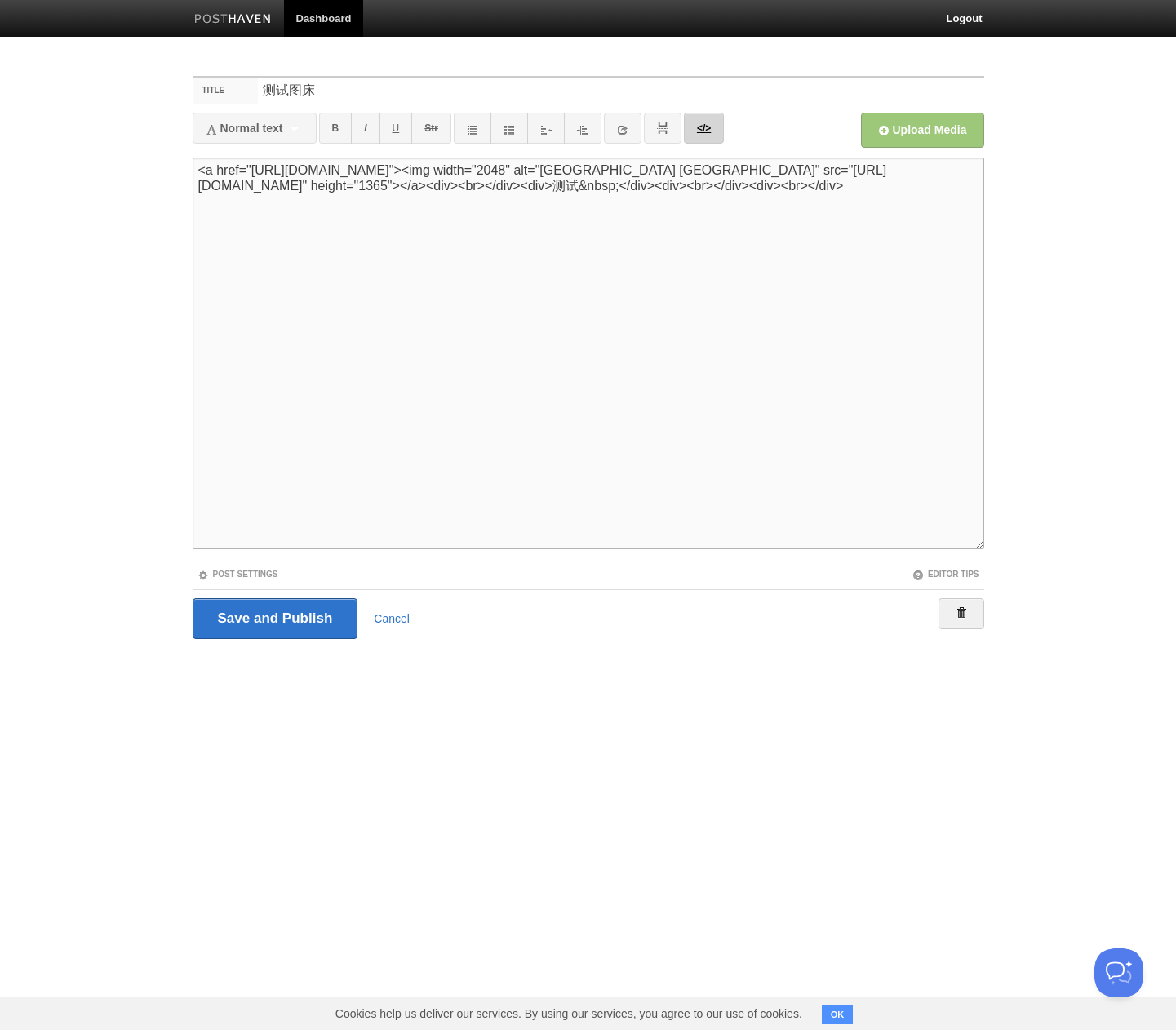
click at [710, 127] on link "</>" at bounding box center [704, 128] width 40 height 31
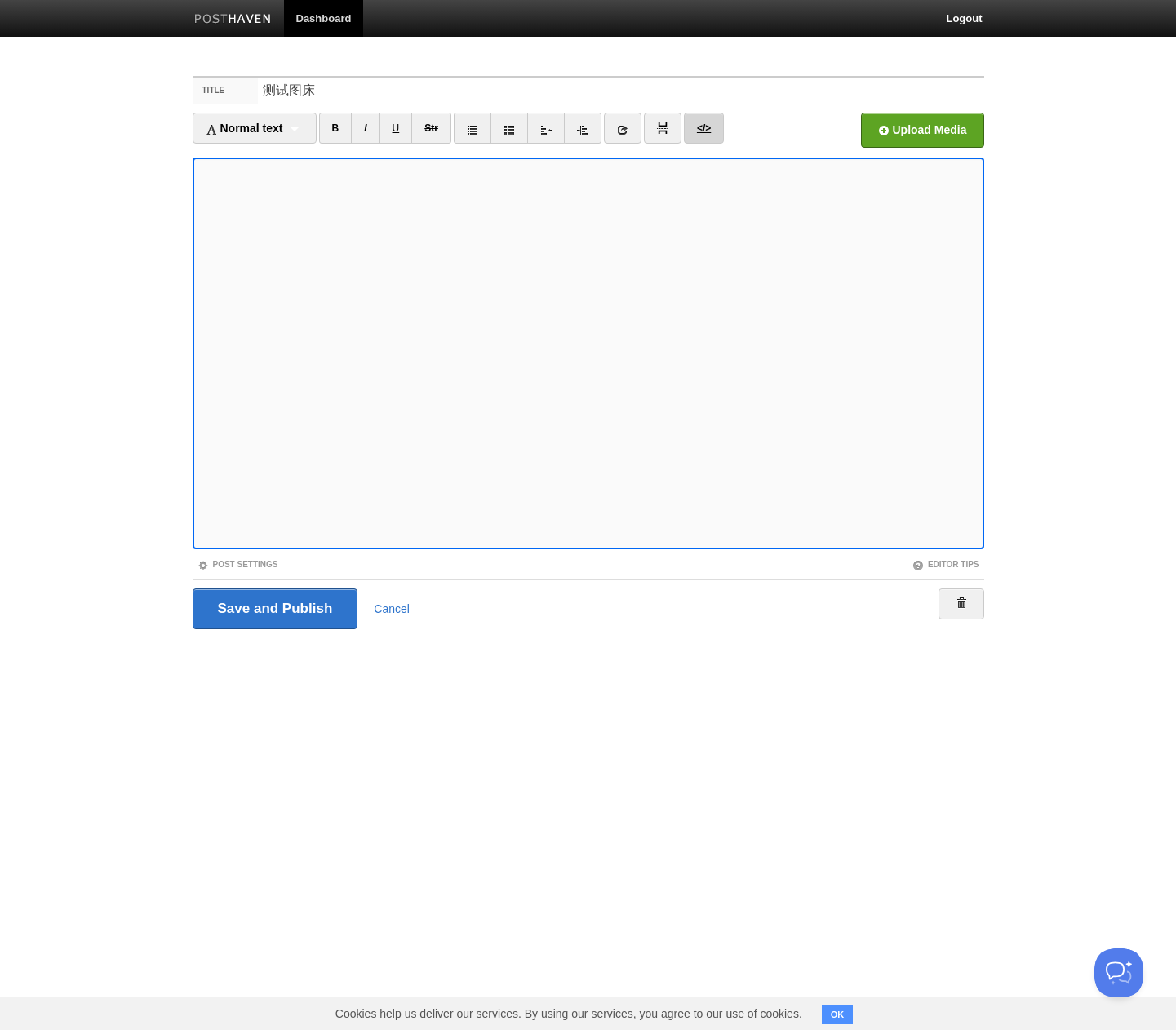
click at [710, 127] on link "</>" at bounding box center [704, 128] width 40 height 31
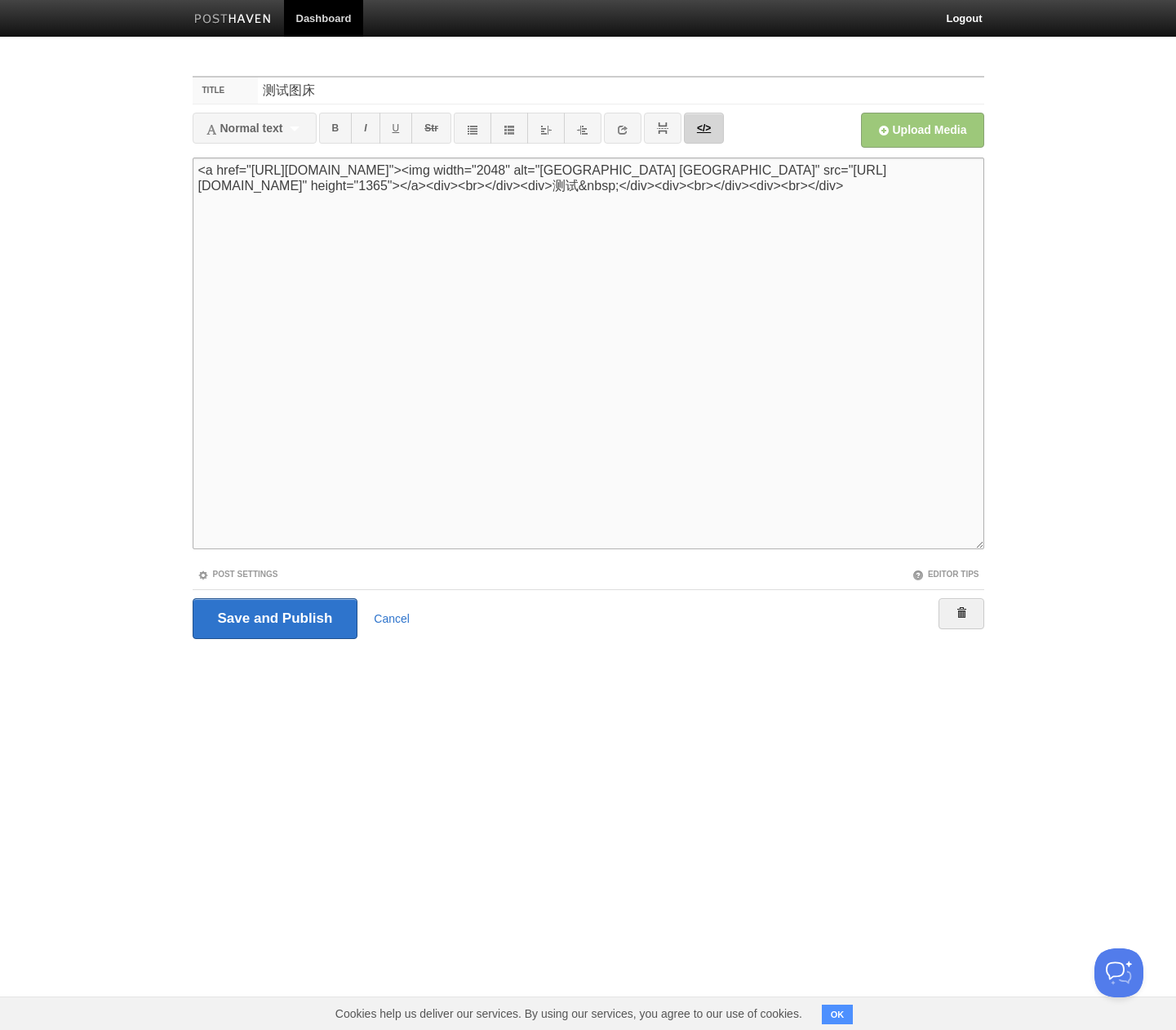
click at [700, 134] on link "</>" at bounding box center [704, 128] width 40 height 31
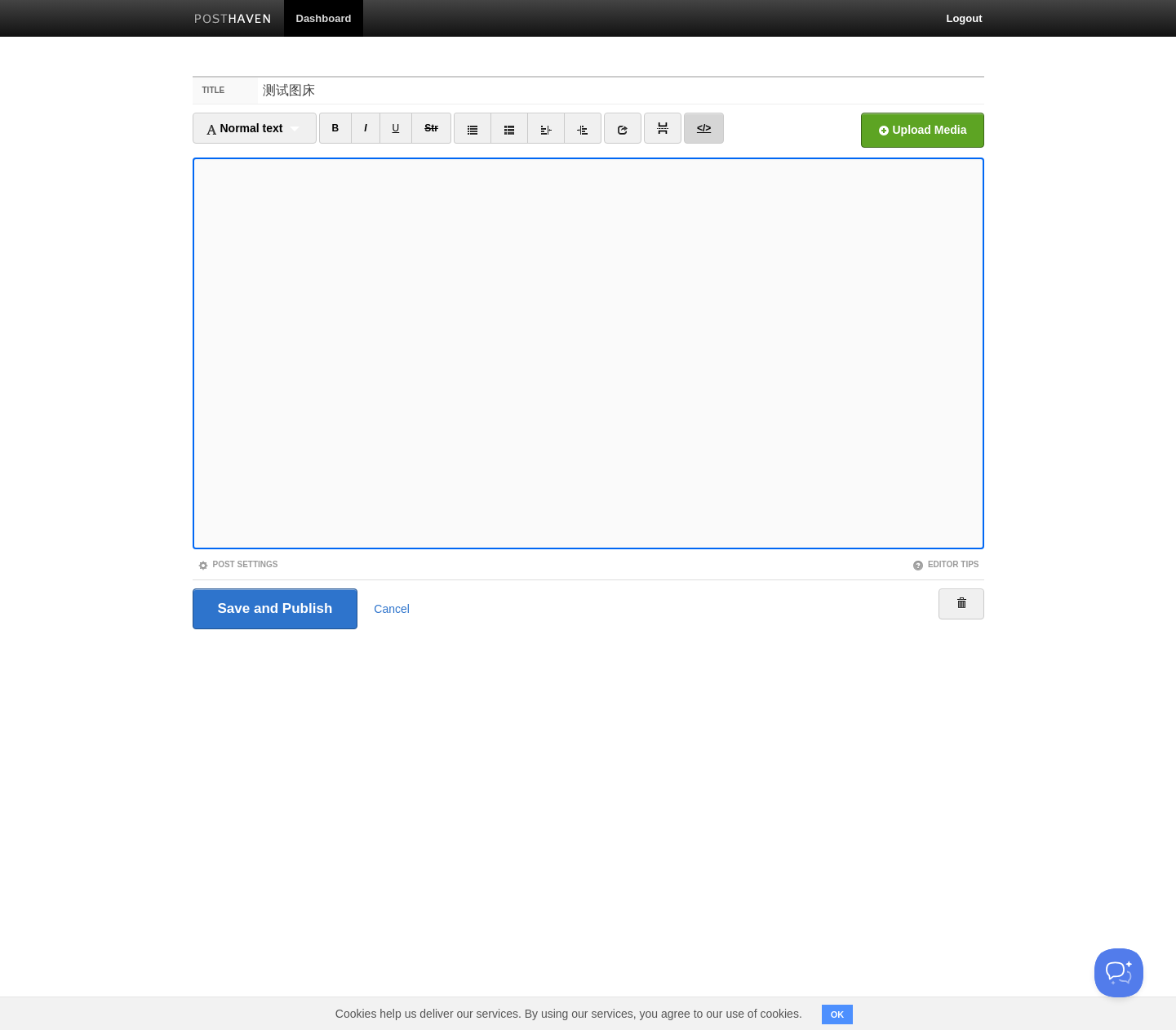
click at [700, 134] on link "</>" at bounding box center [704, 128] width 40 height 31
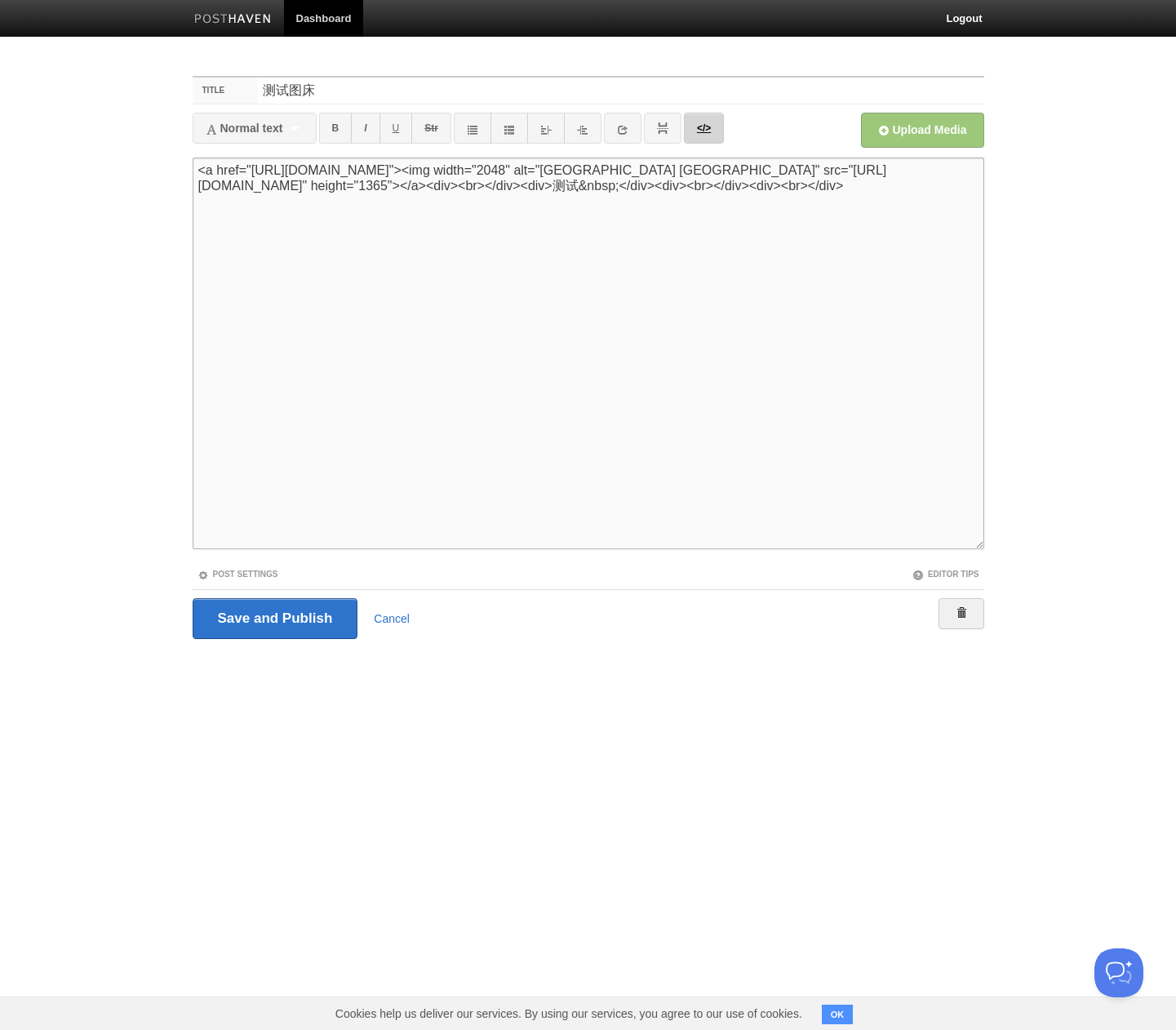
paste textarea "<a data-flickr-embed="true" href="https://www.flickr.com/photos/piersmathias/54…"
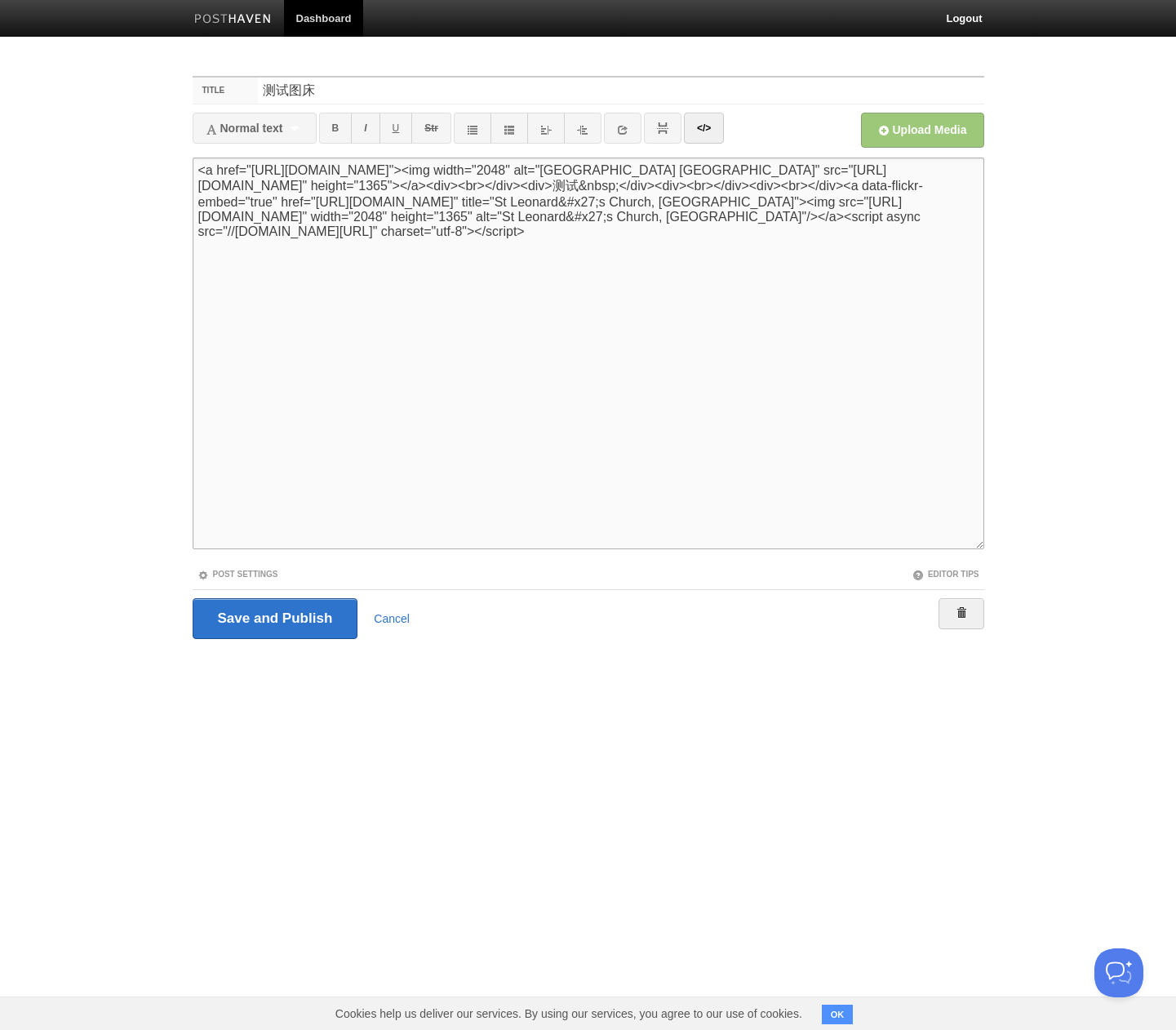
type textarea "<a href="https://www.flickr.com/photos/piersmathias/54741372799/in/feed-1448329…"
click at [716, 130] on link "</>" at bounding box center [704, 128] width 40 height 31
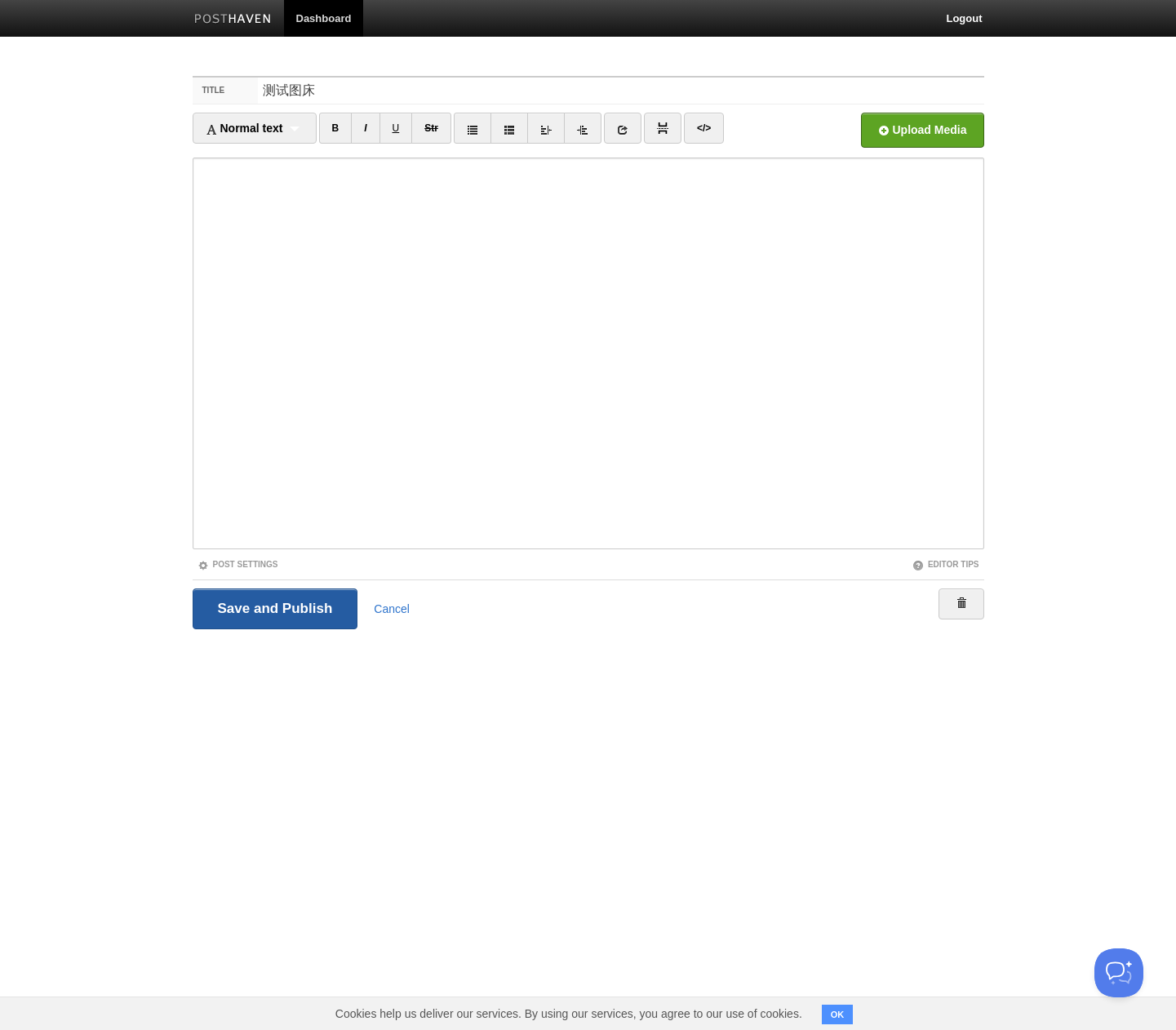
click at [265, 610] on input "Save and Publish" at bounding box center [275, 608] width 166 height 41
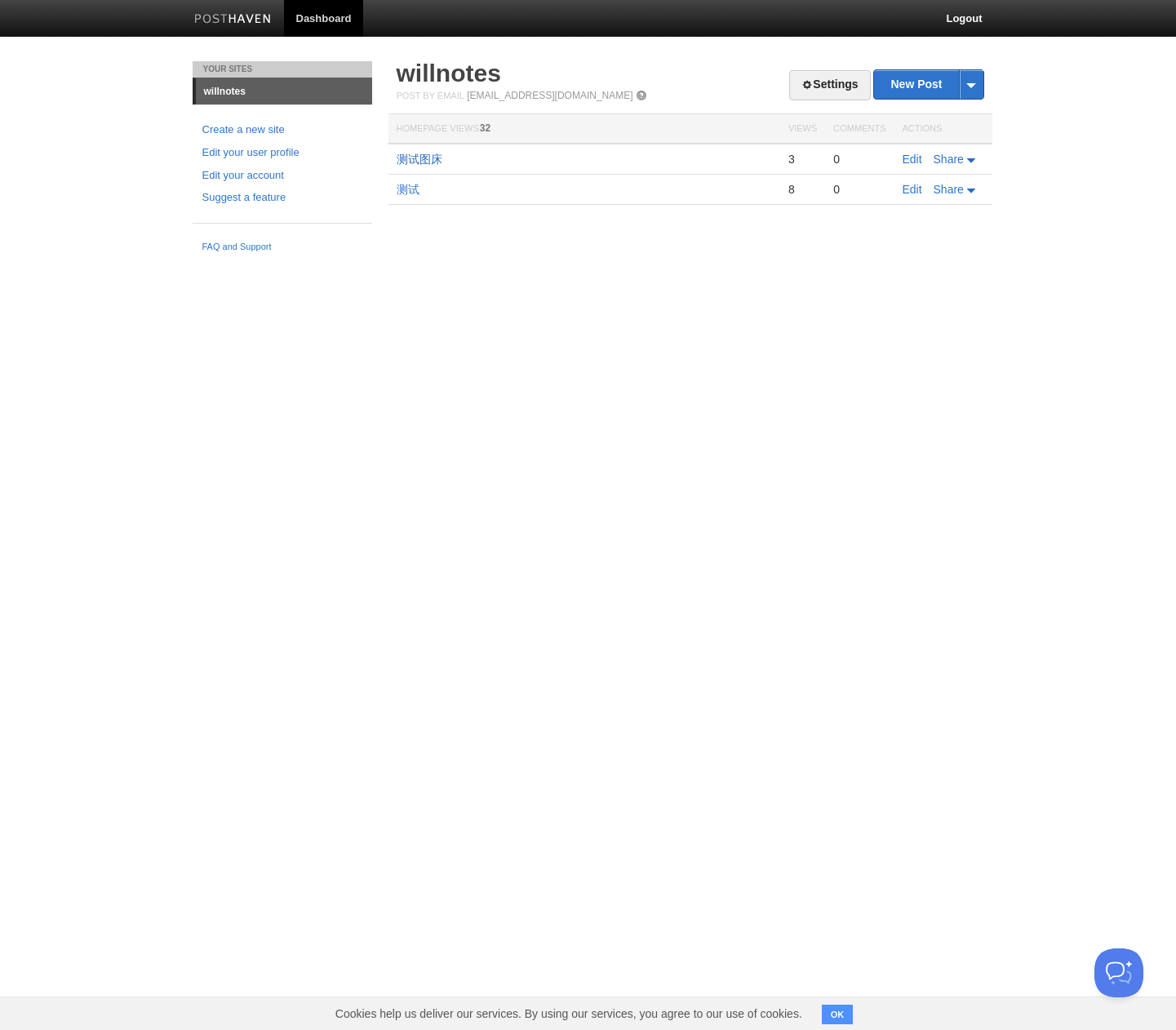
click at [433, 159] on link "测试图床" at bounding box center [419, 159] width 45 height 13
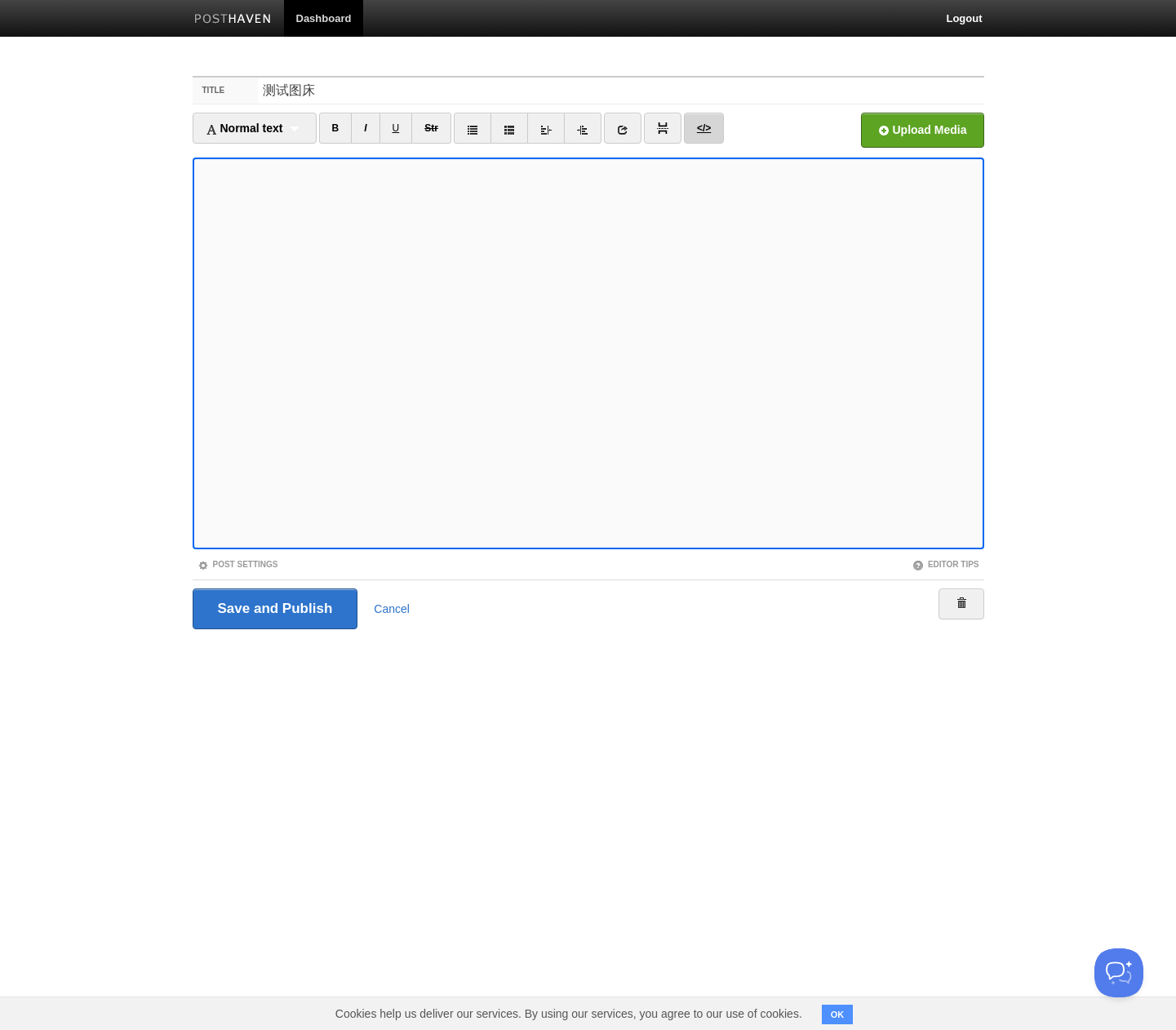
click at [710, 131] on link "</>" at bounding box center [704, 128] width 40 height 31
type textarea "<a href="[URL][DOMAIN_NAME]"><img width="2048" alt="[GEOGRAPHIC_DATA] [GEOGRAPH…"
